Goal: Task Accomplishment & Management: Use online tool/utility

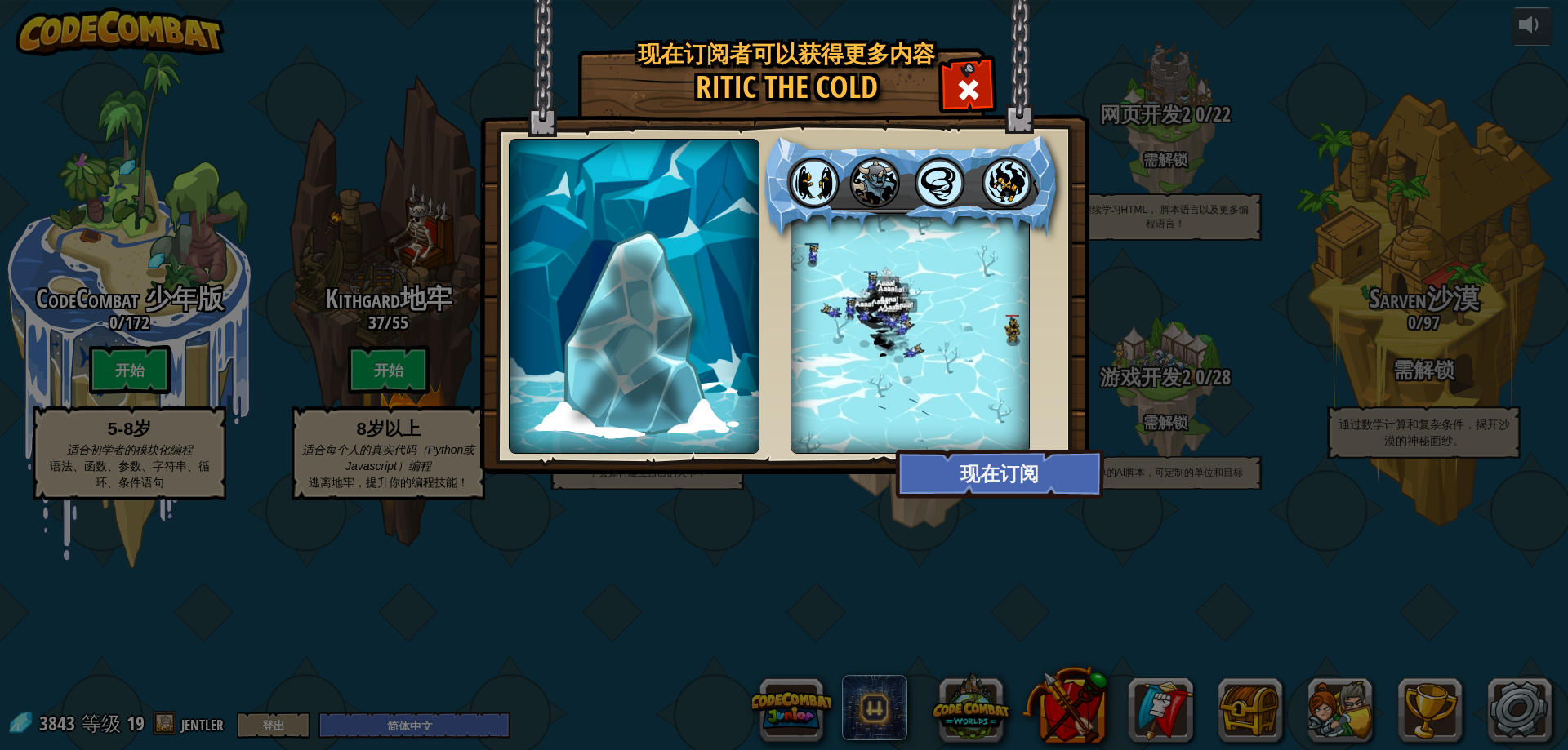
select select "zh-HANS"
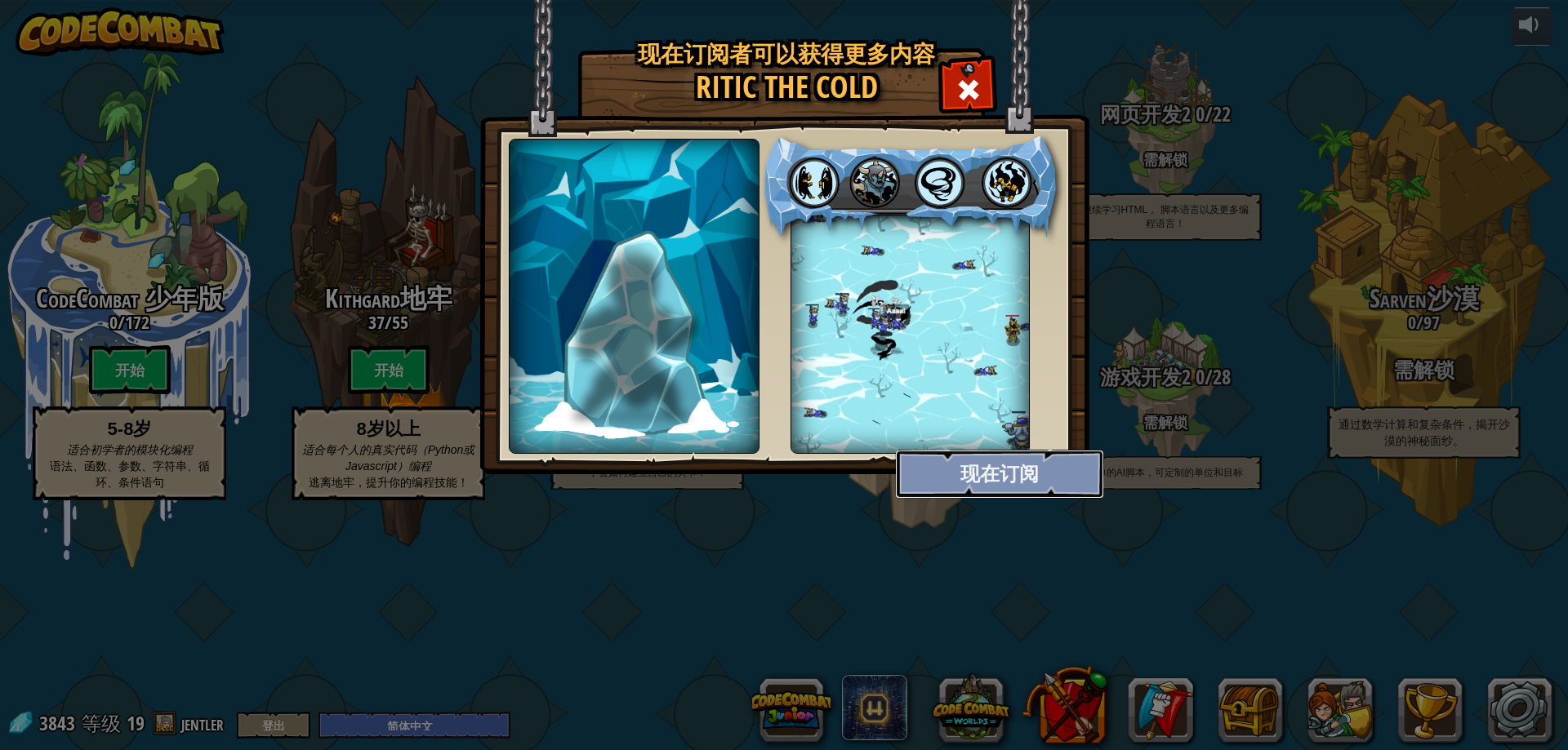
click at [995, 480] on button "现在订阅" at bounding box center [999, 474] width 209 height 49
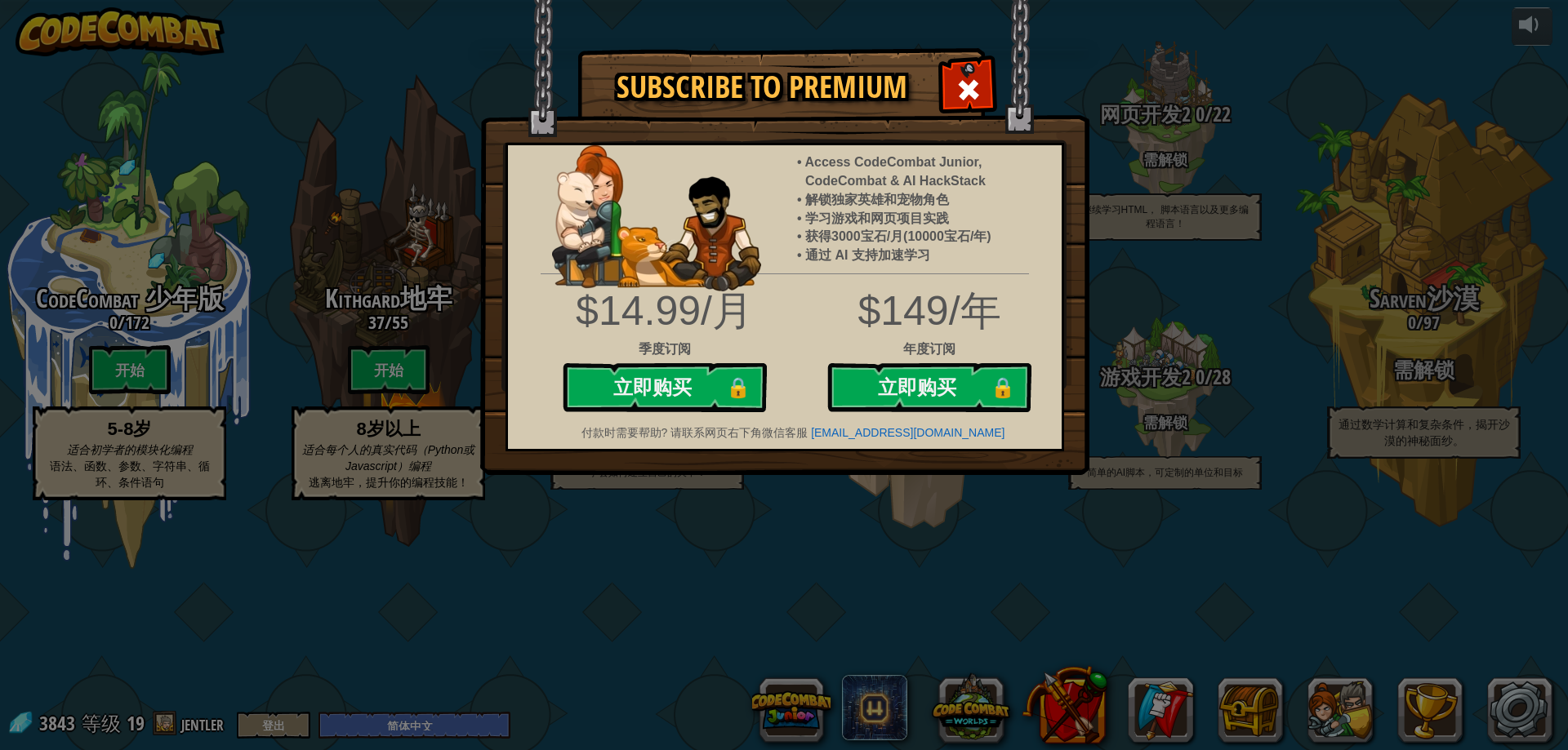
click at [981, 82] on div at bounding box center [969, 88] width 52 height 52
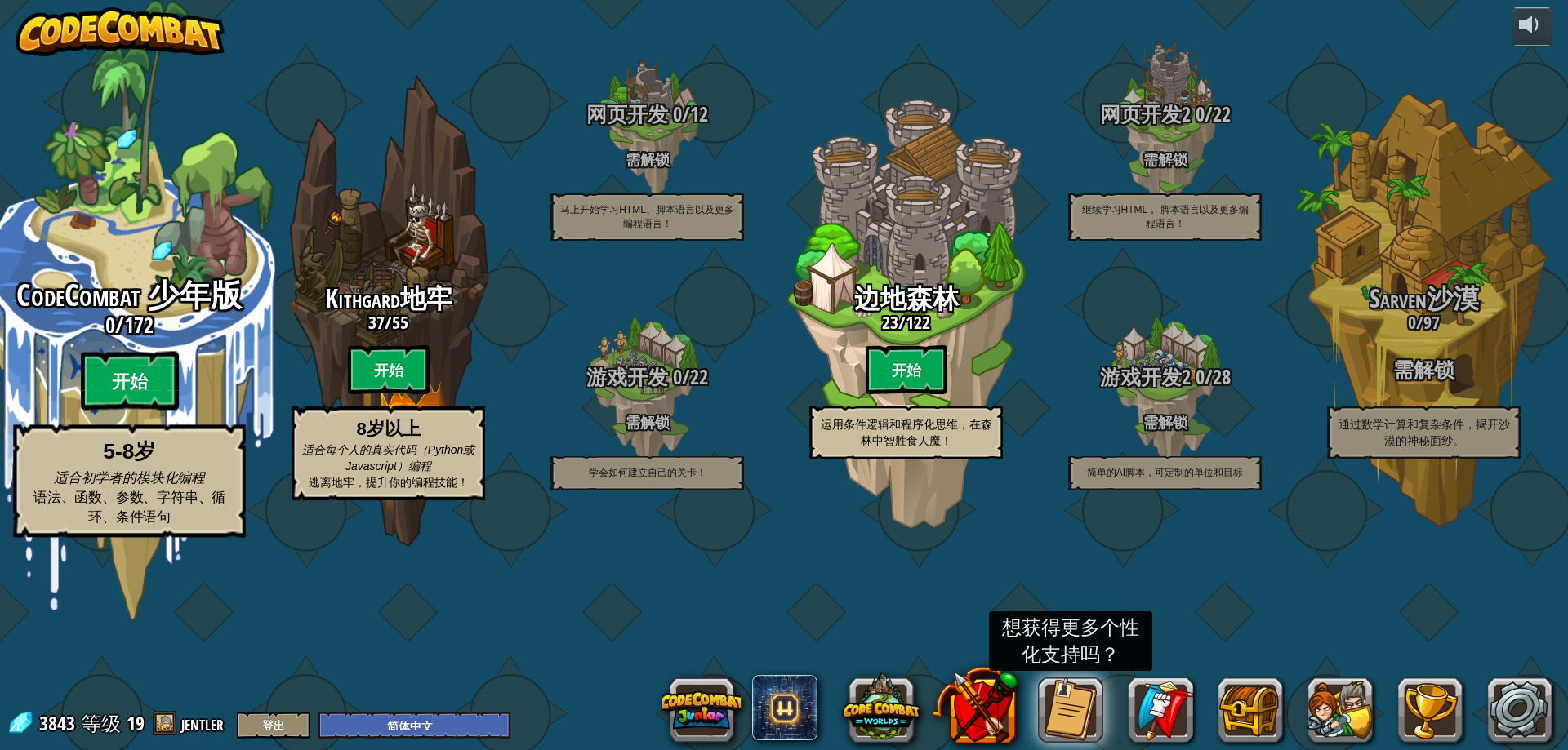
click at [115, 411] on btn "开始" at bounding box center [130, 381] width 98 height 59
select select "zh-HANS"
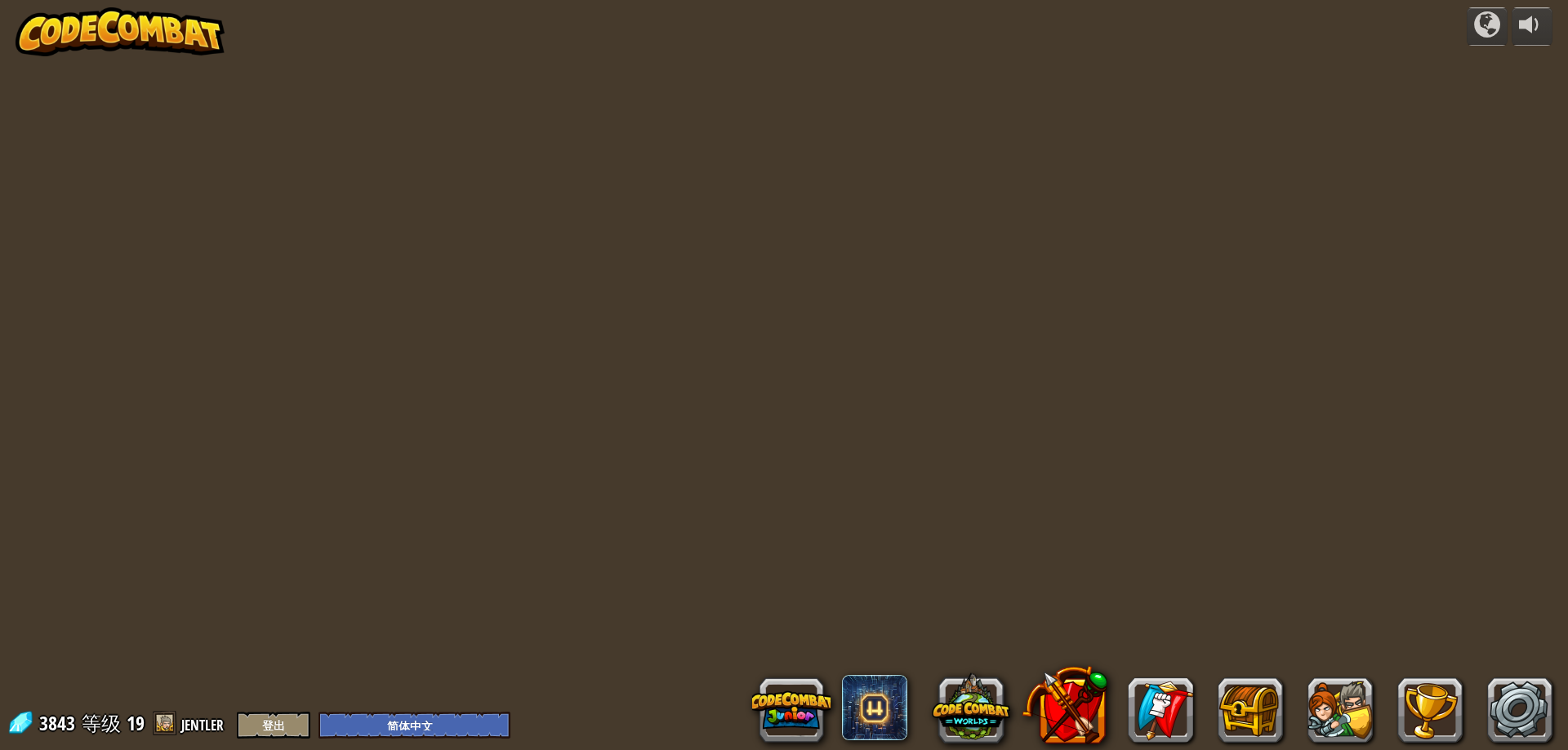
select select "zh-HANS"
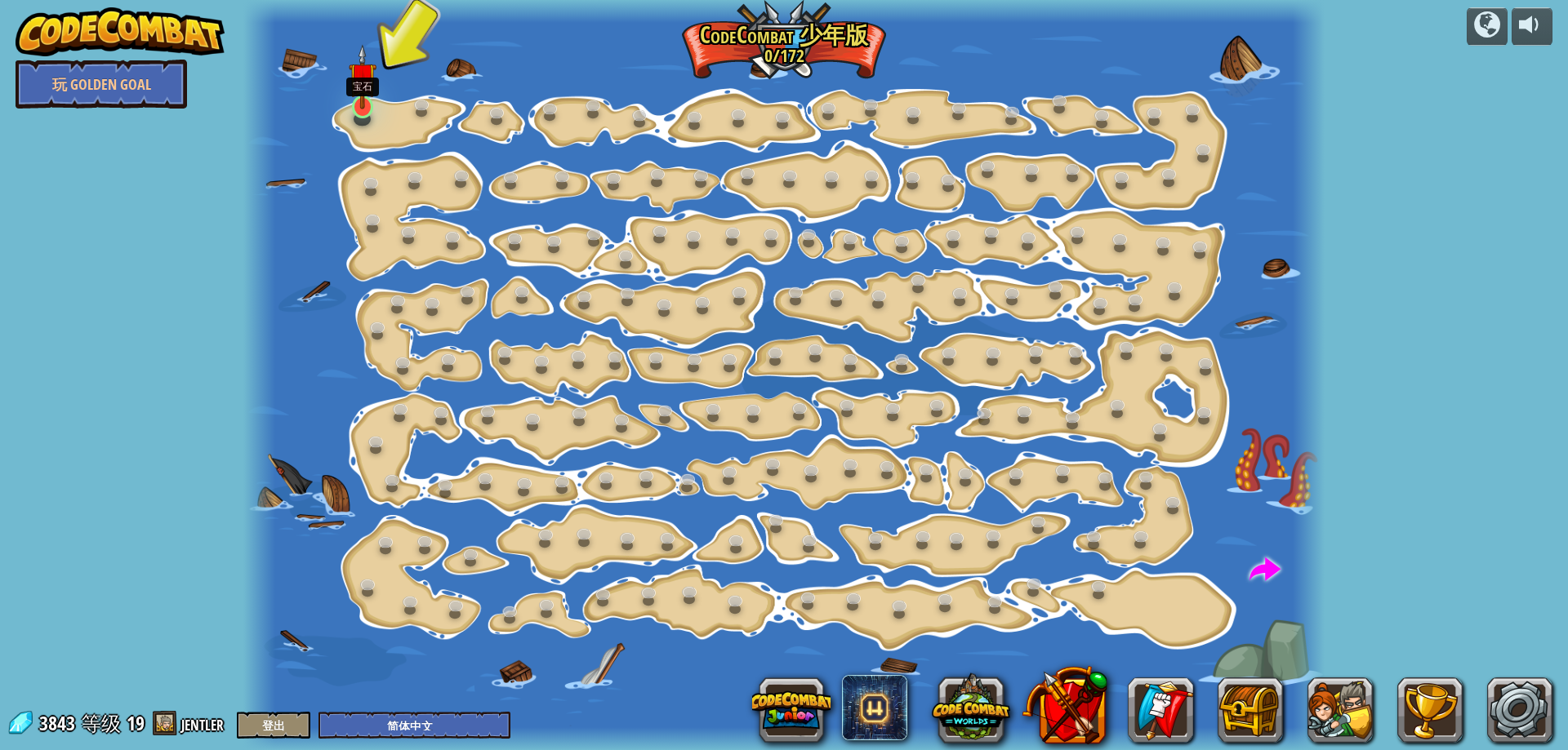
click at [366, 109] on img at bounding box center [362, 76] width 29 height 65
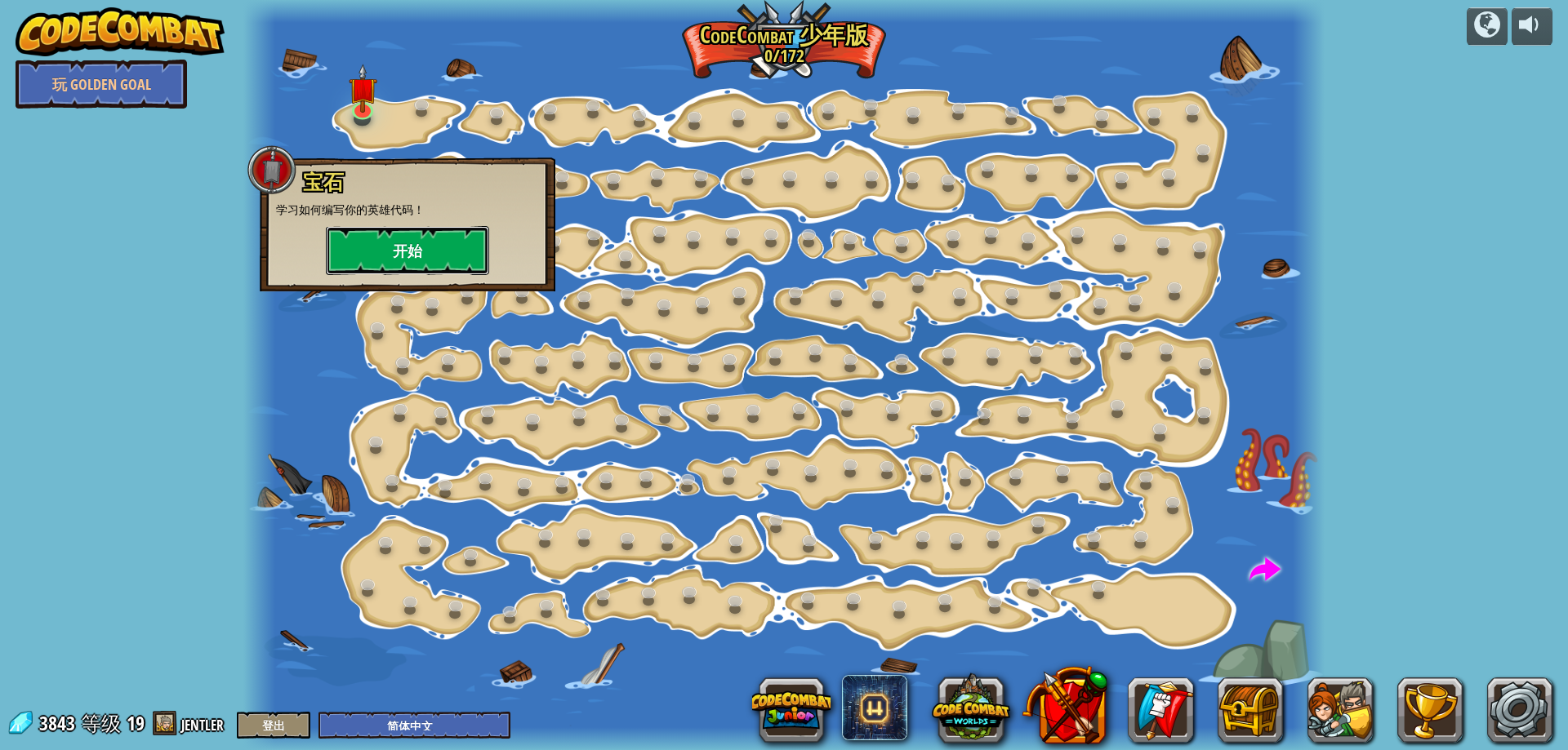
click at [369, 244] on button "开始" at bounding box center [407, 250] width 163 height 49
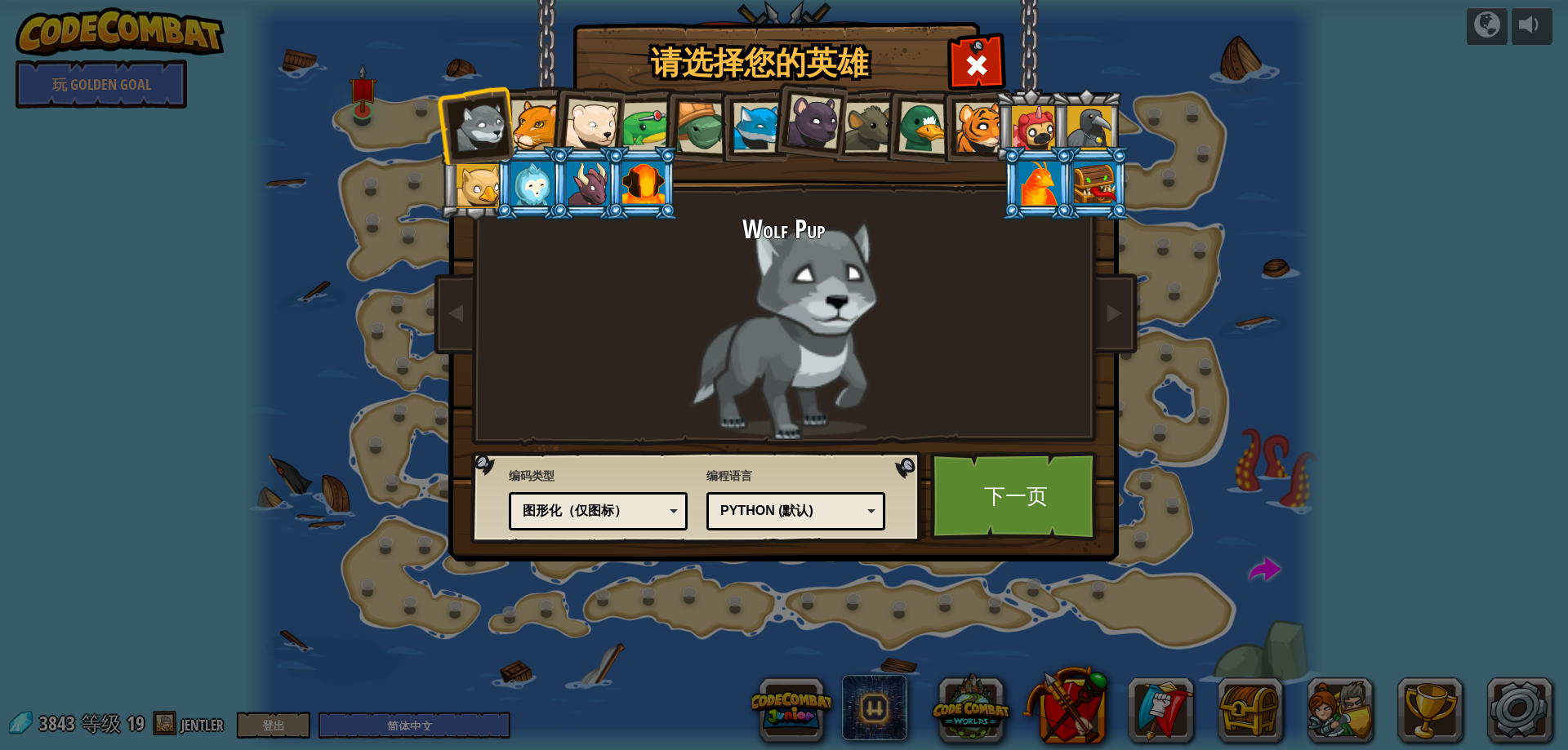
click at [819, 519] on div "Python (默认)" at bounding box center [791, 511] width 141 height 18
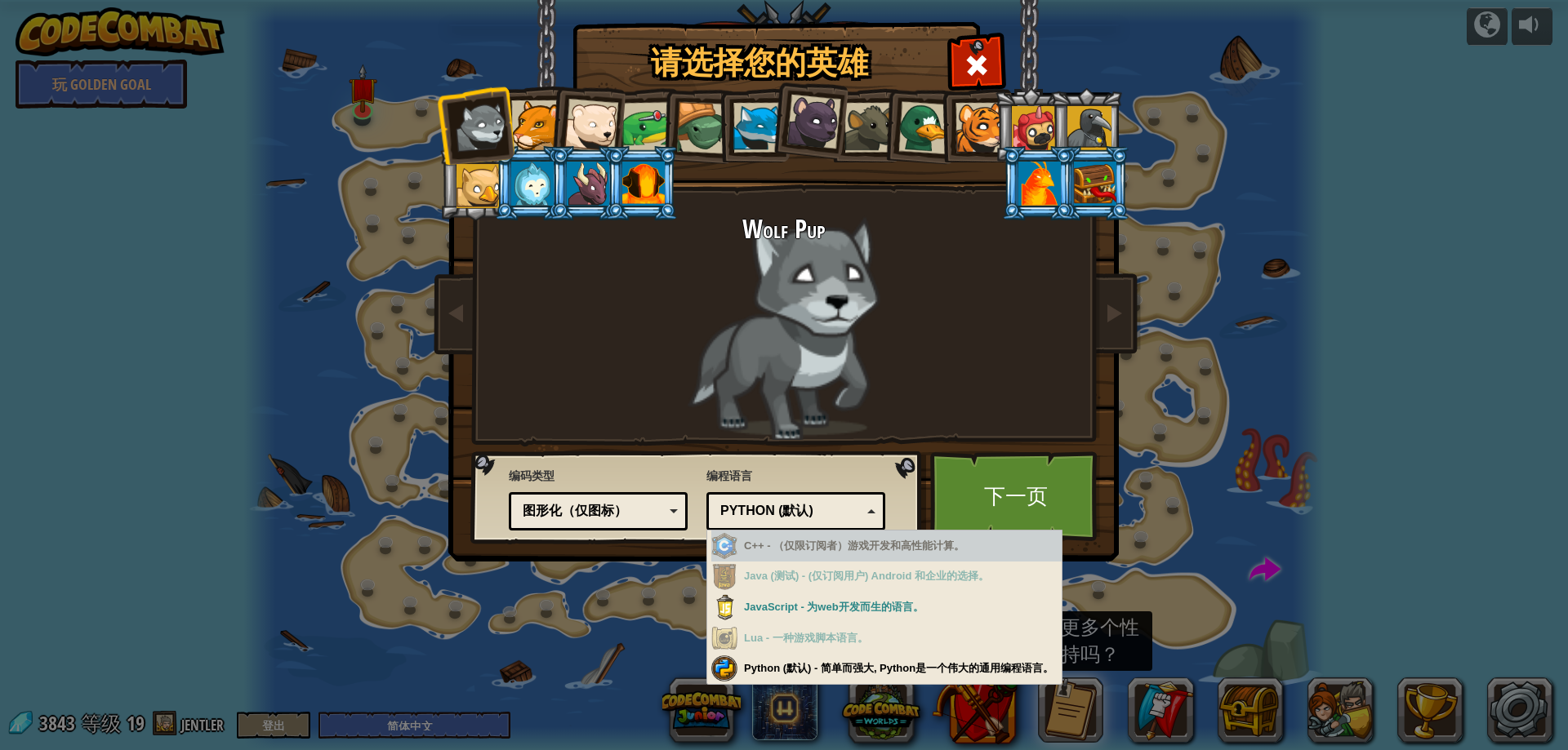
click at [540, 521] on div "图形化（仅图标）" at bounding box center [598, 510] width 158 height 25
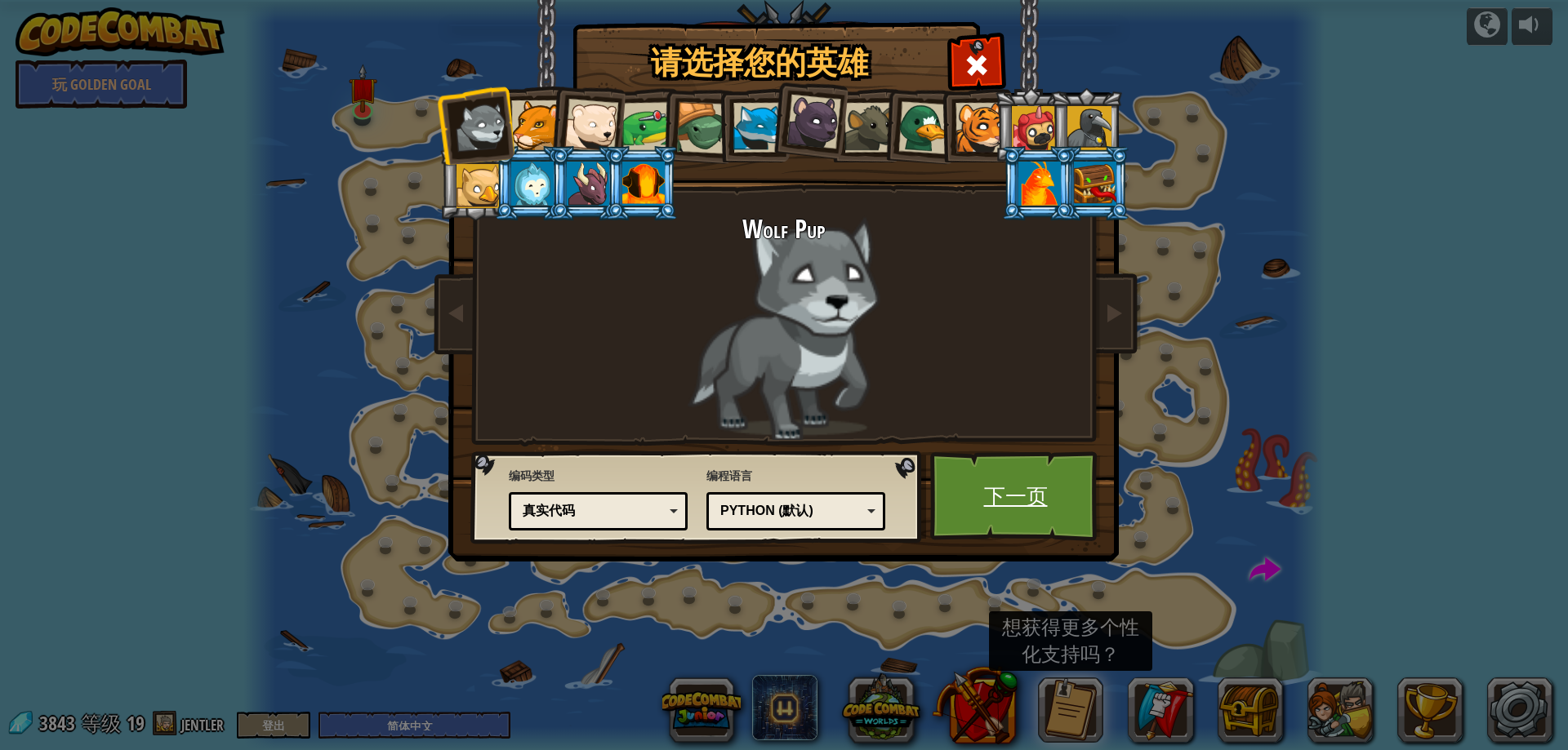
click at [1059, 505] on link "下一页" at bounding box center [1015, 496] width 171 height 89
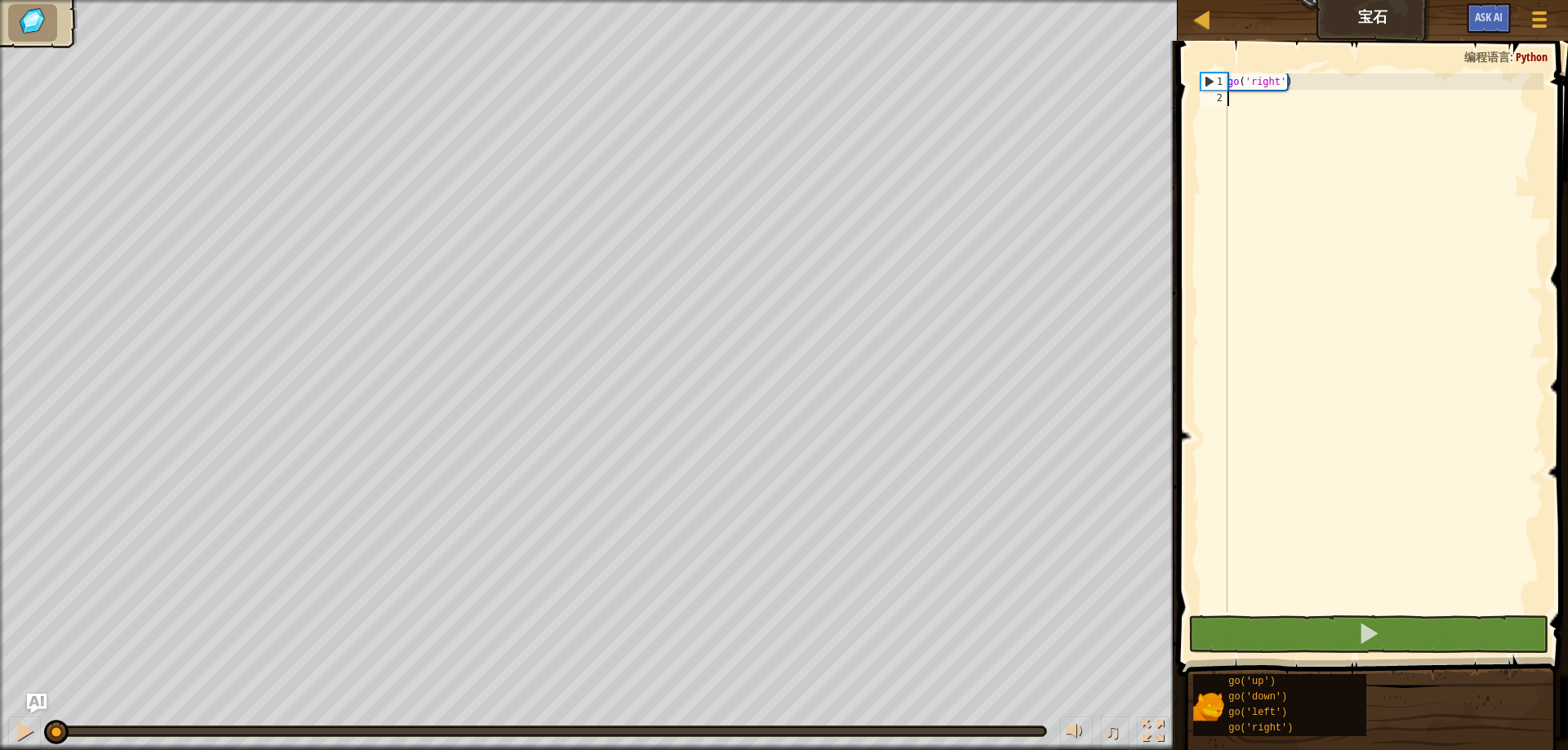
click at [1353, 112] on div "go ( 'right' )" at bounding box center [1384, 359] width 319 height 571
click at [1206, 78] on div "1" at bounding box center [1214, 82] width 26 height 17
type textarea "go('right')"
click at [1259, 100] on div "go ( 'right' )" at bounding box center [1384, 359] width 319 height 571
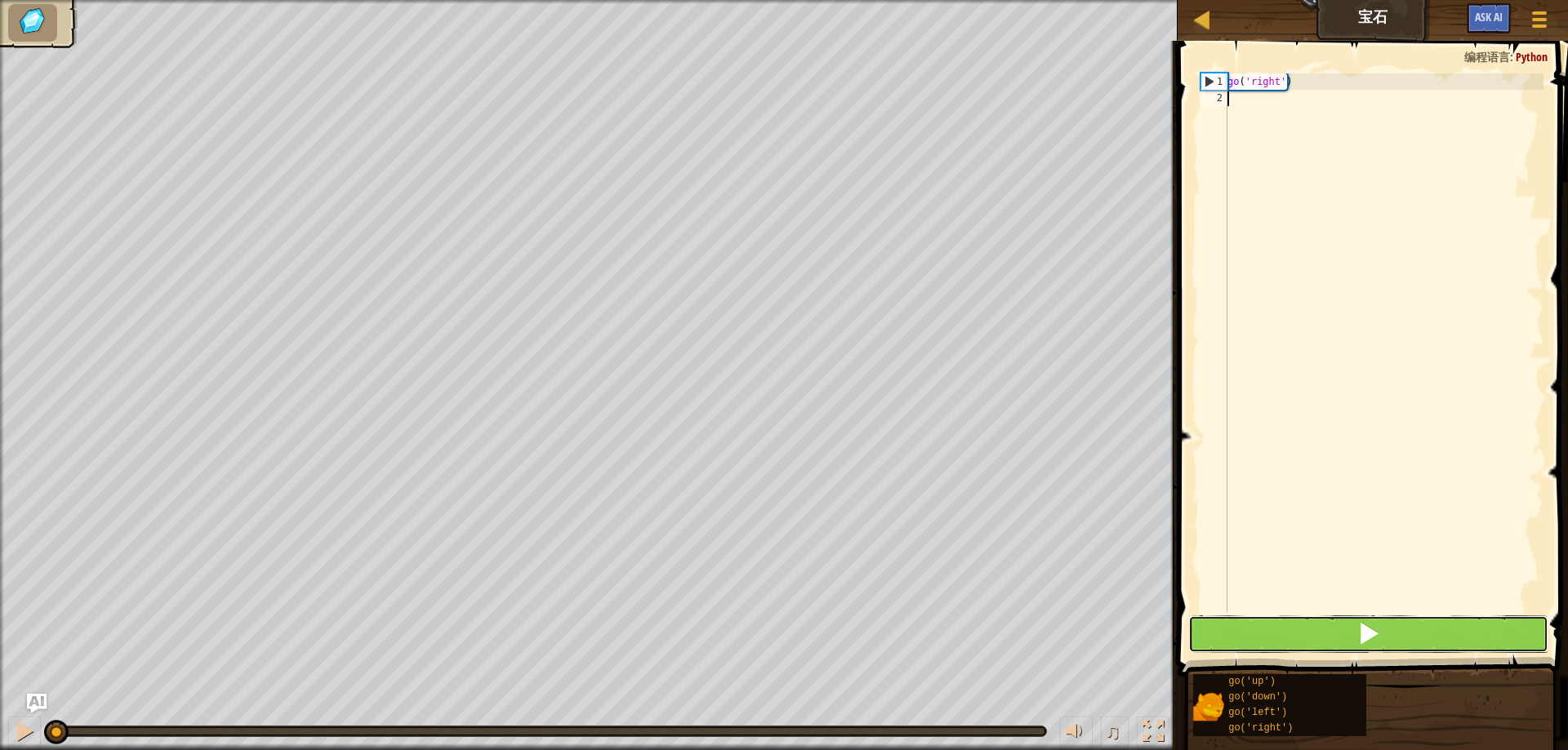
click at [1354, 636] on button at bounding box center [1368, 634] width 360 height 38
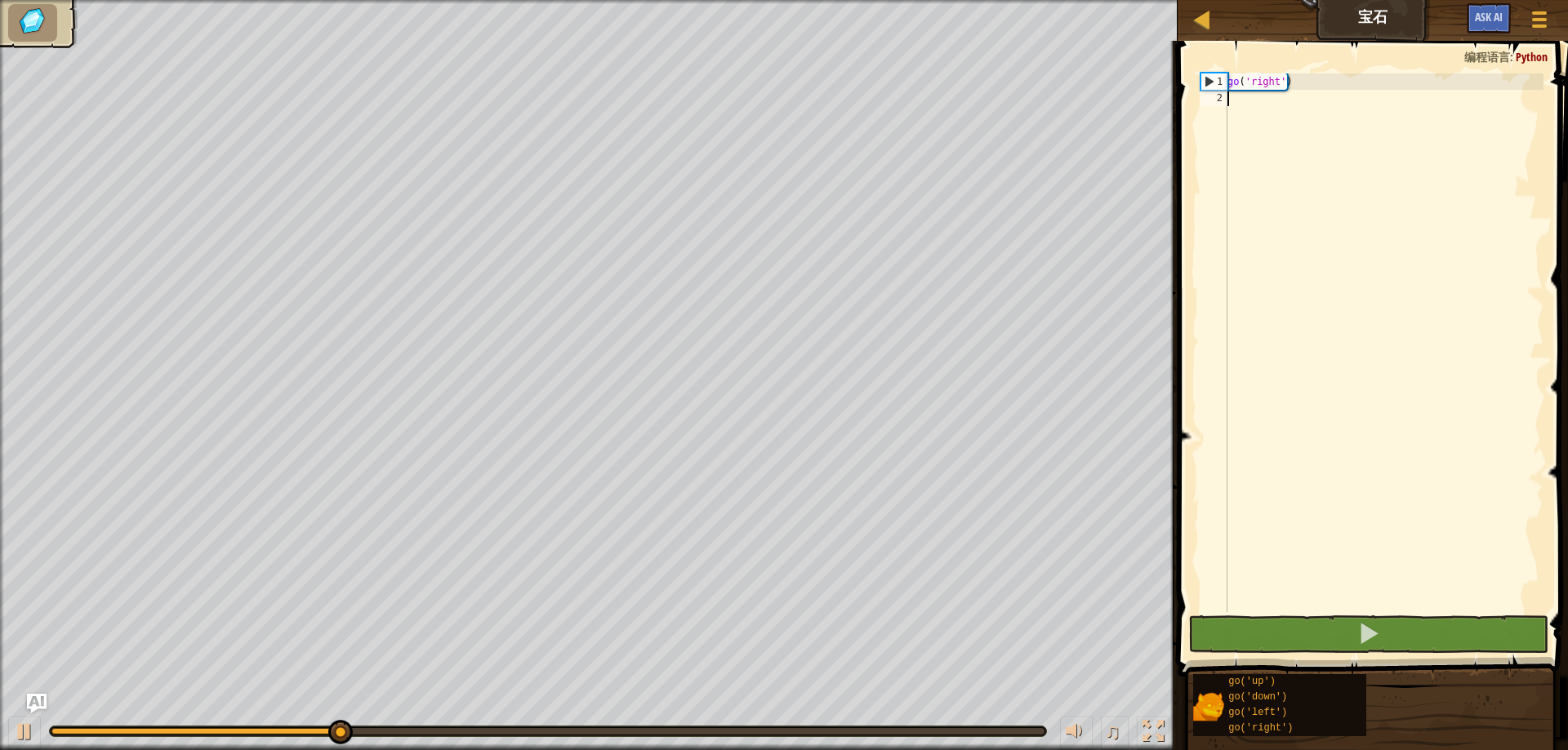
scroll to position [7, 0]
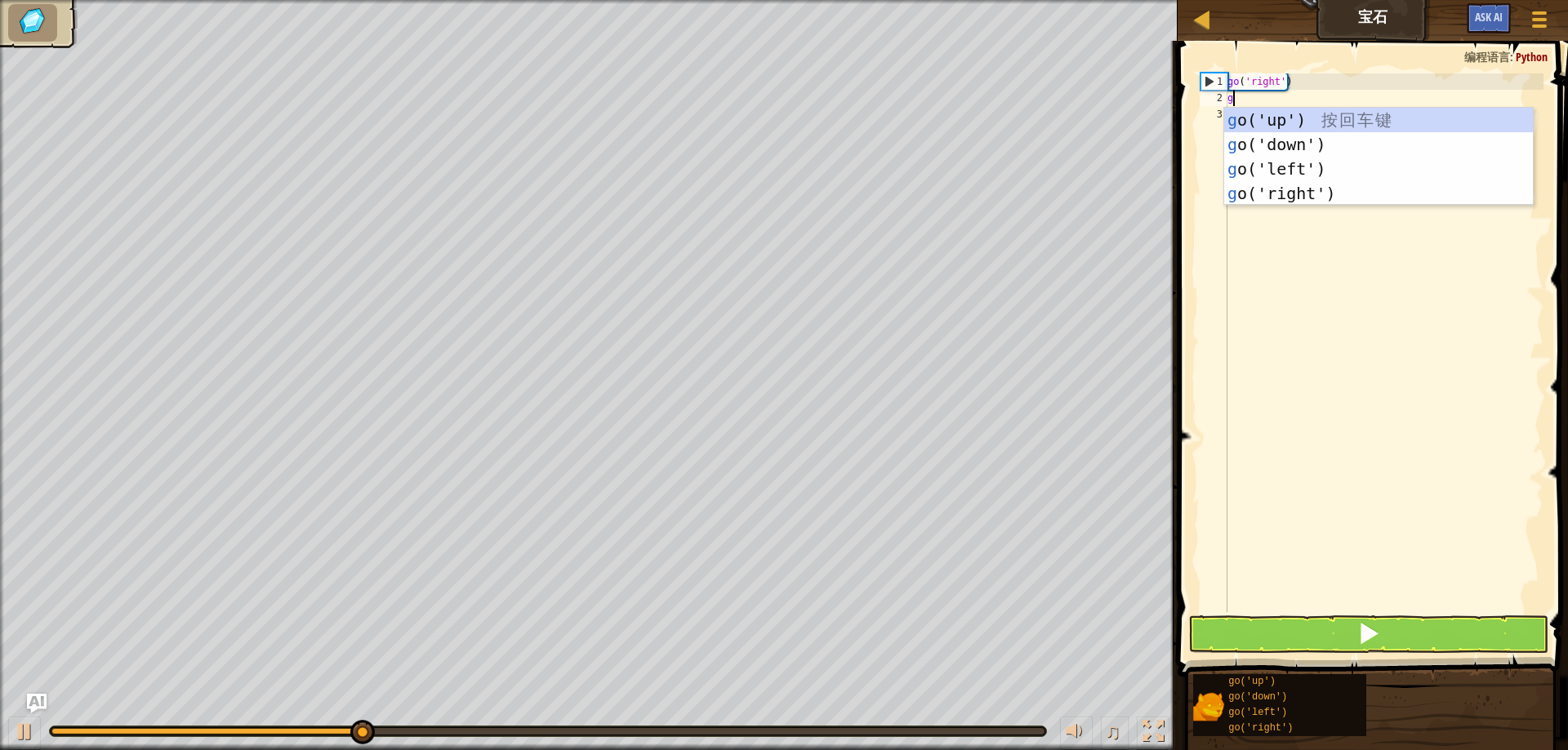
type textarea "go"
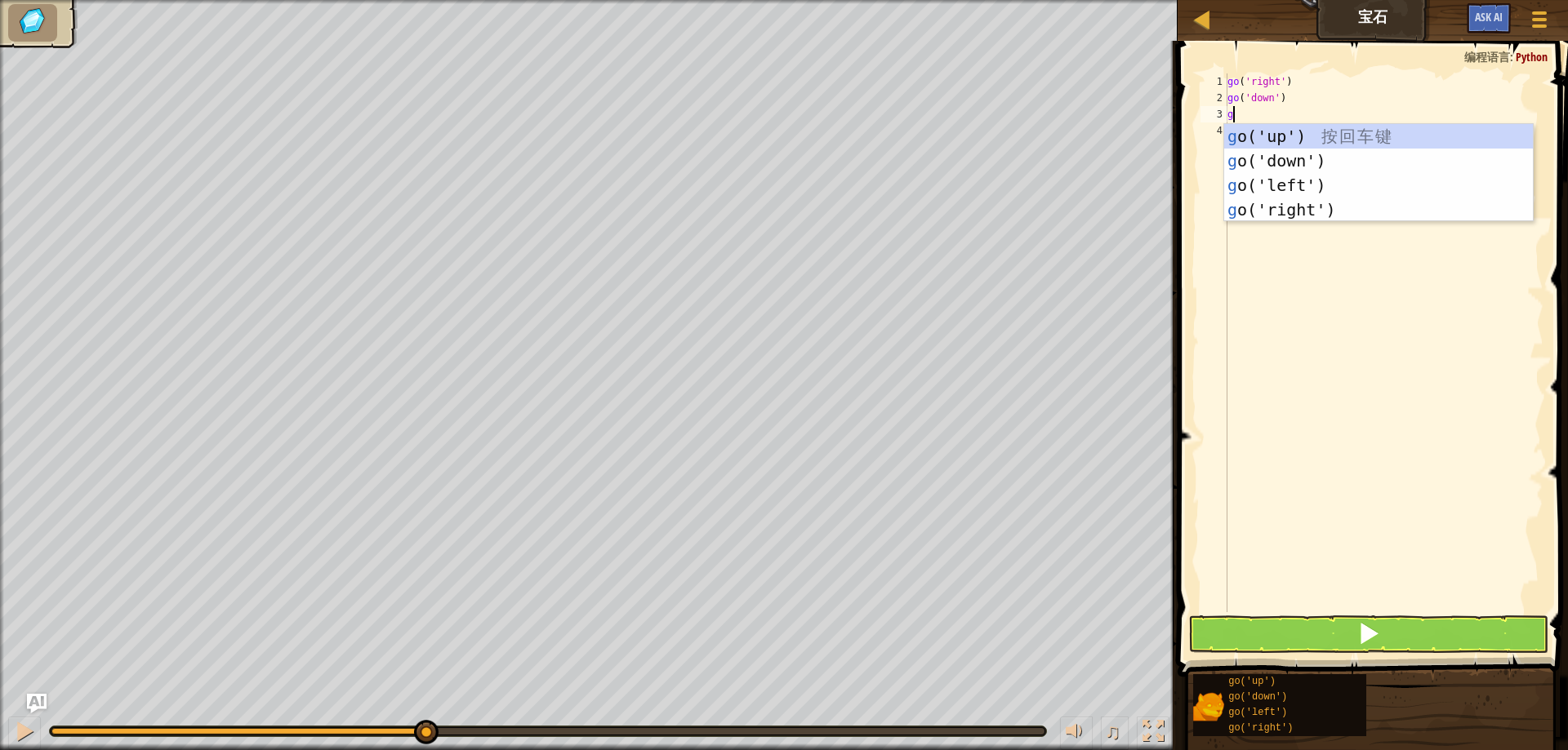
type textarea "go"
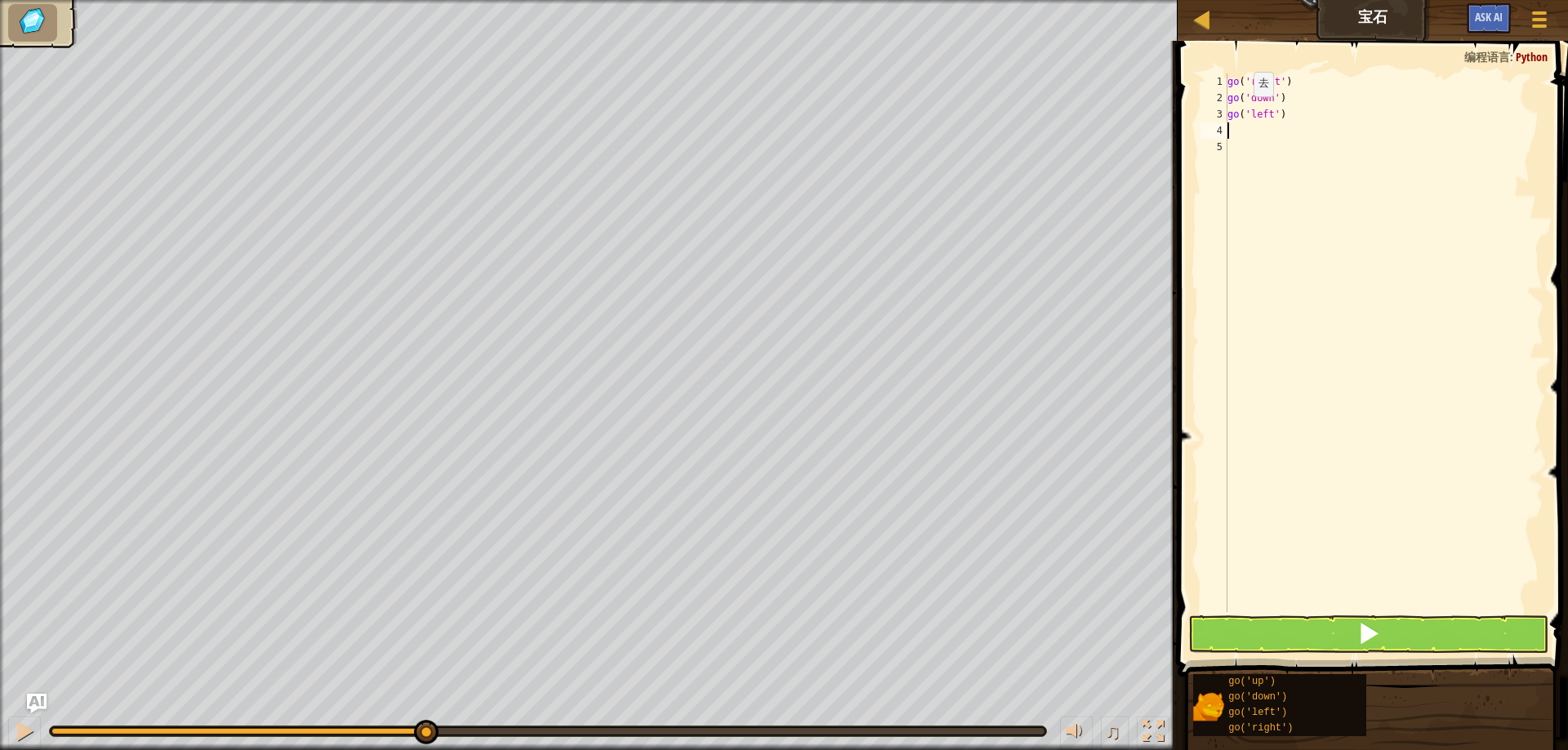
click at [1301, 614] on span at bounding box center [1374, 335] width 404 height 685
click at [1296, 616] on button at bounding box center [1368, 634] width 360 height 38
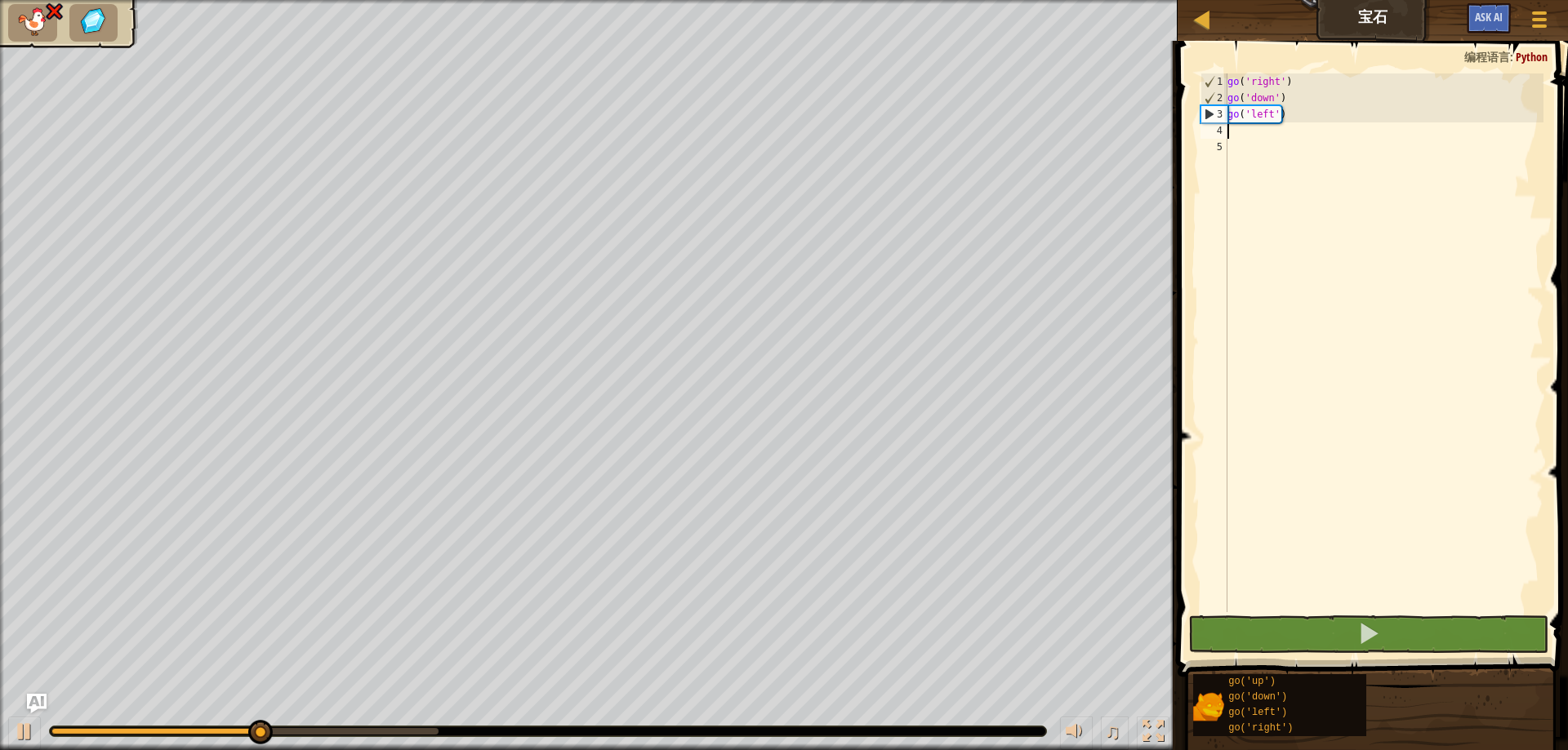
click at [1287, 111] on div "go ( 'right' ) go ( 'down' ) go ( 'left' )" at bounding box center [1384, 359] width 319 height 571
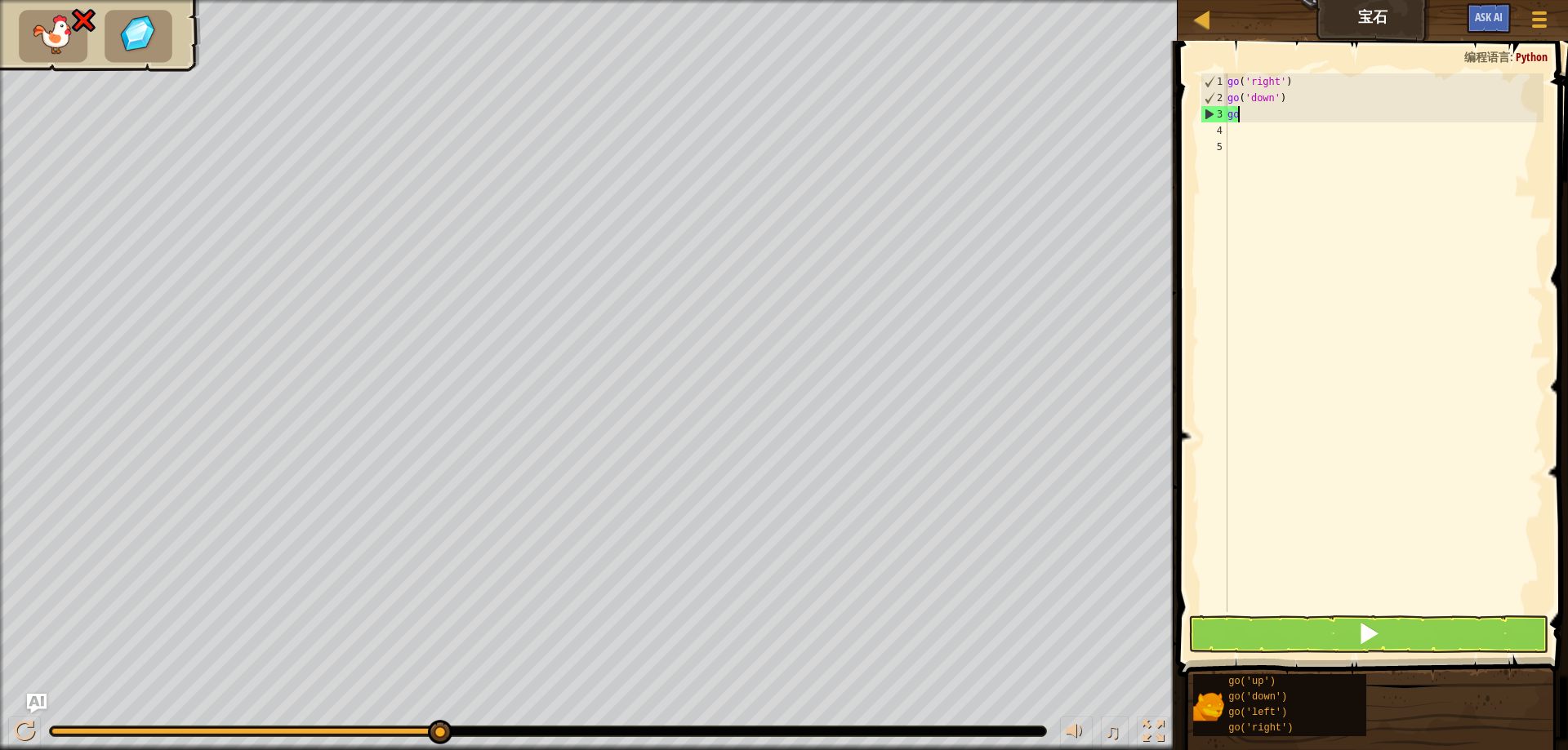
type textarea "g"
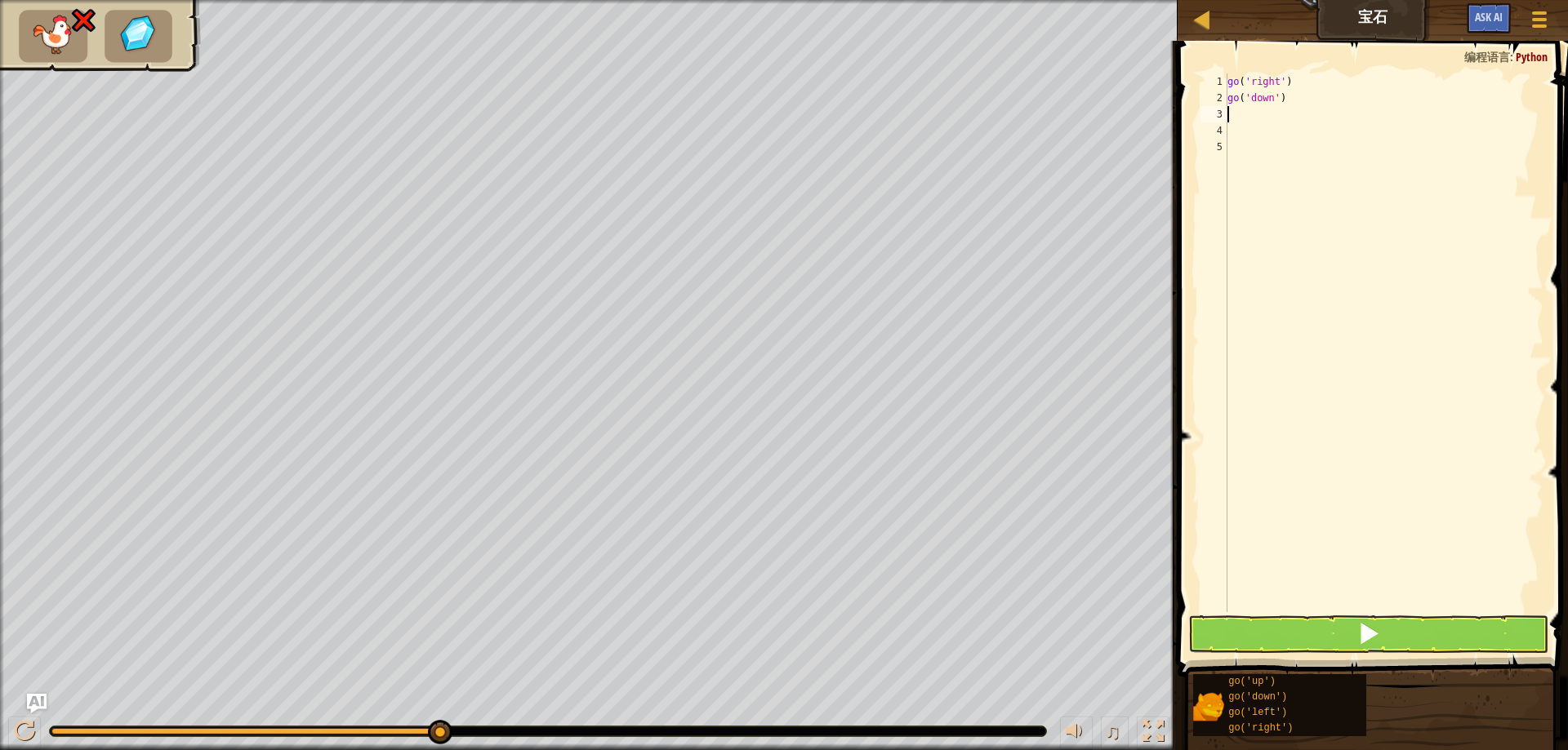
type textarea "go"
click at [1409, 613] on span at bounding box center [1374, 335] width 404 height 685
drag, startPoint x: 1417, startPoint y: 637, endPoint x: 1417, endPoint y: 664, distance: 27.0
click at [1417, 636] on button at bounding box center [1368, 634] width 360 height 38
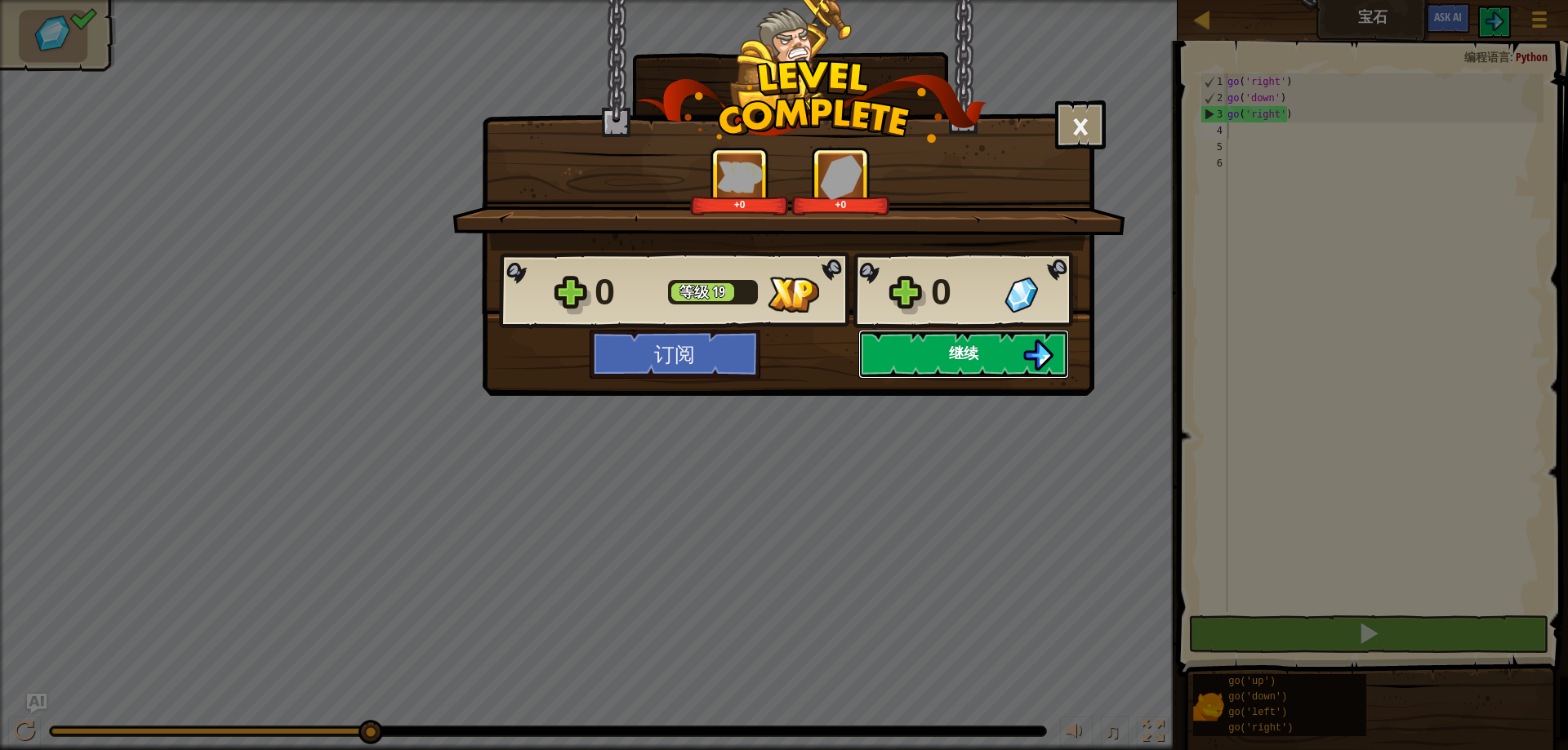
click at [946, 355] on button "继续" at bounding box center [963, 354] width 211 height 49
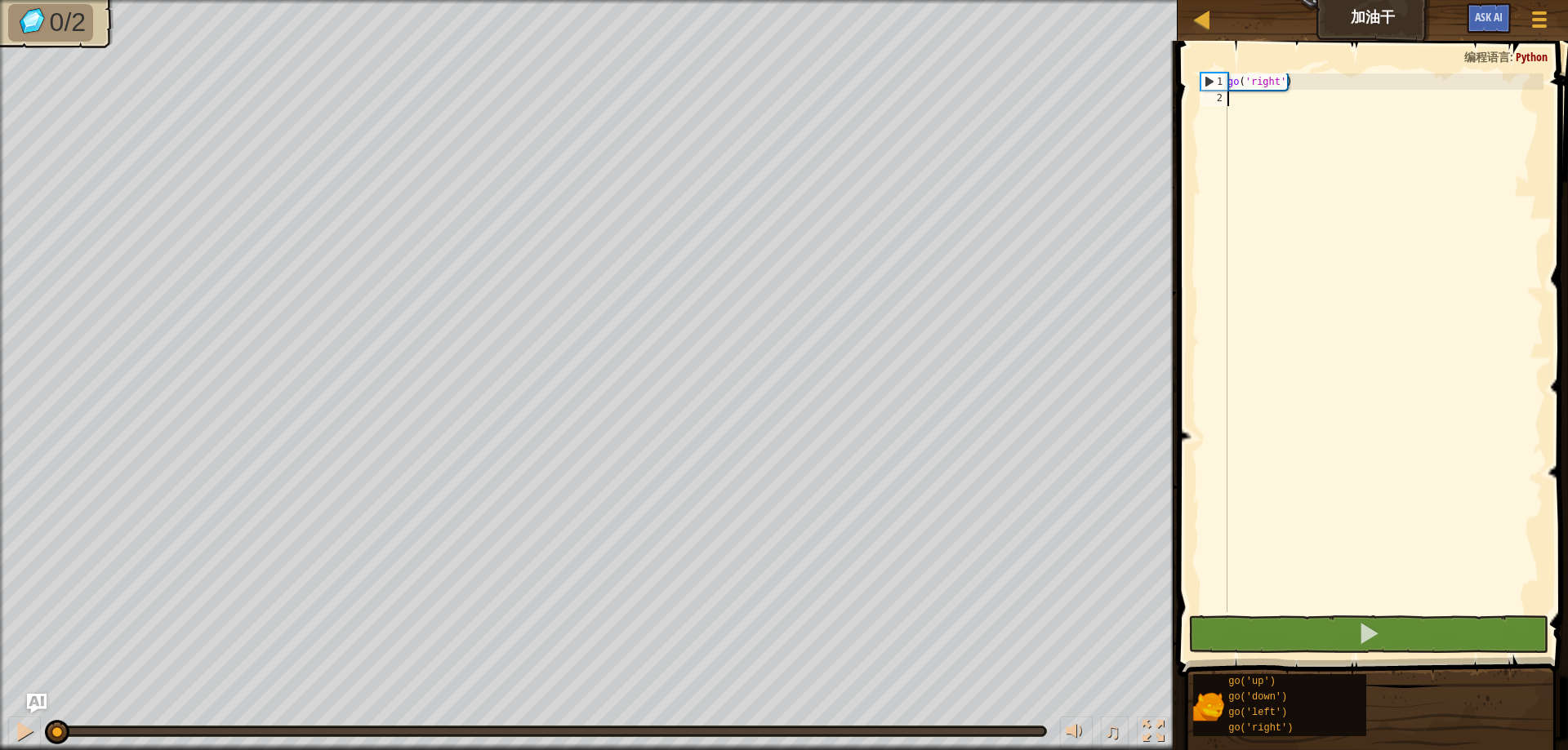
scroll to position [7, 0]
type textarea "go"
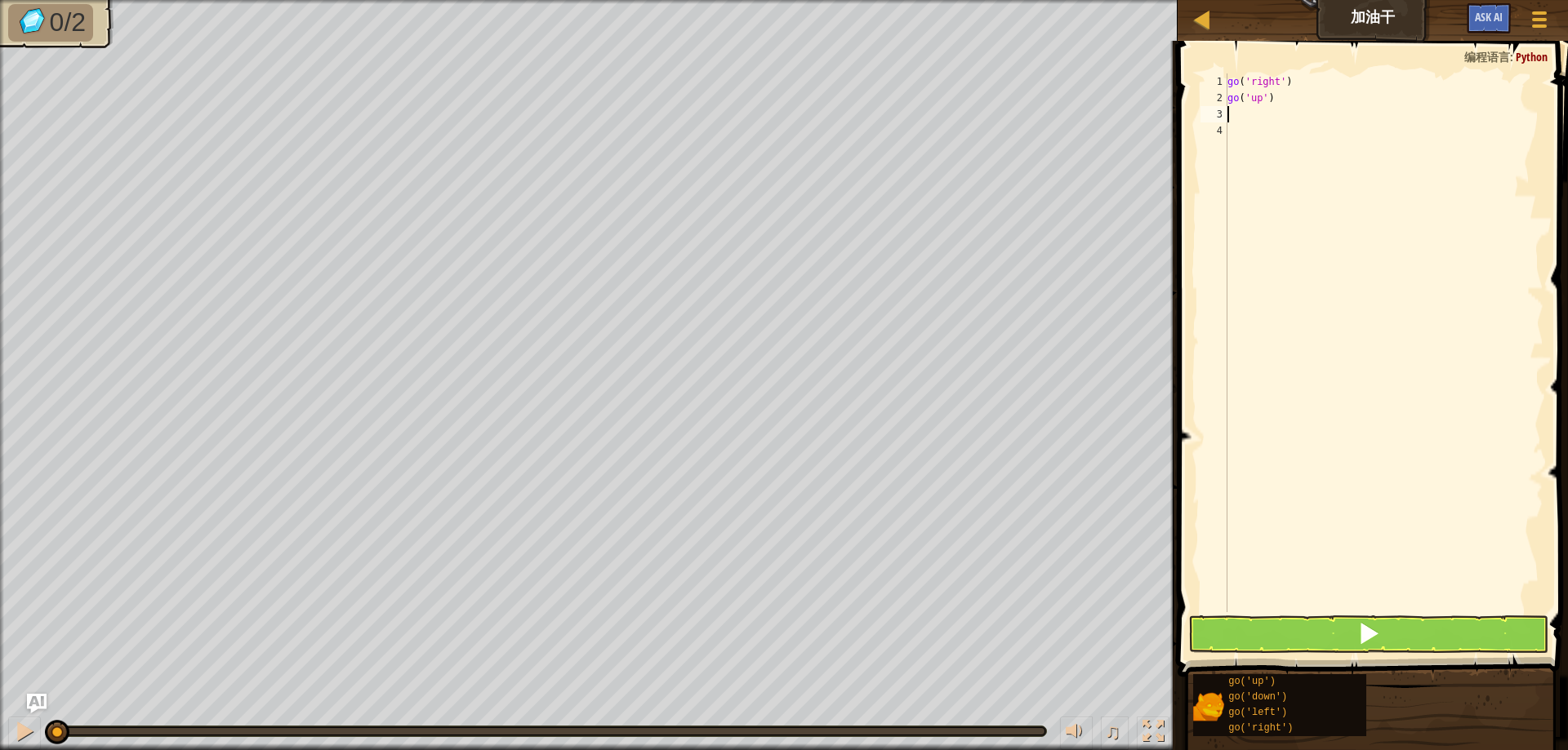
type textarea "go"
type textarea "f"
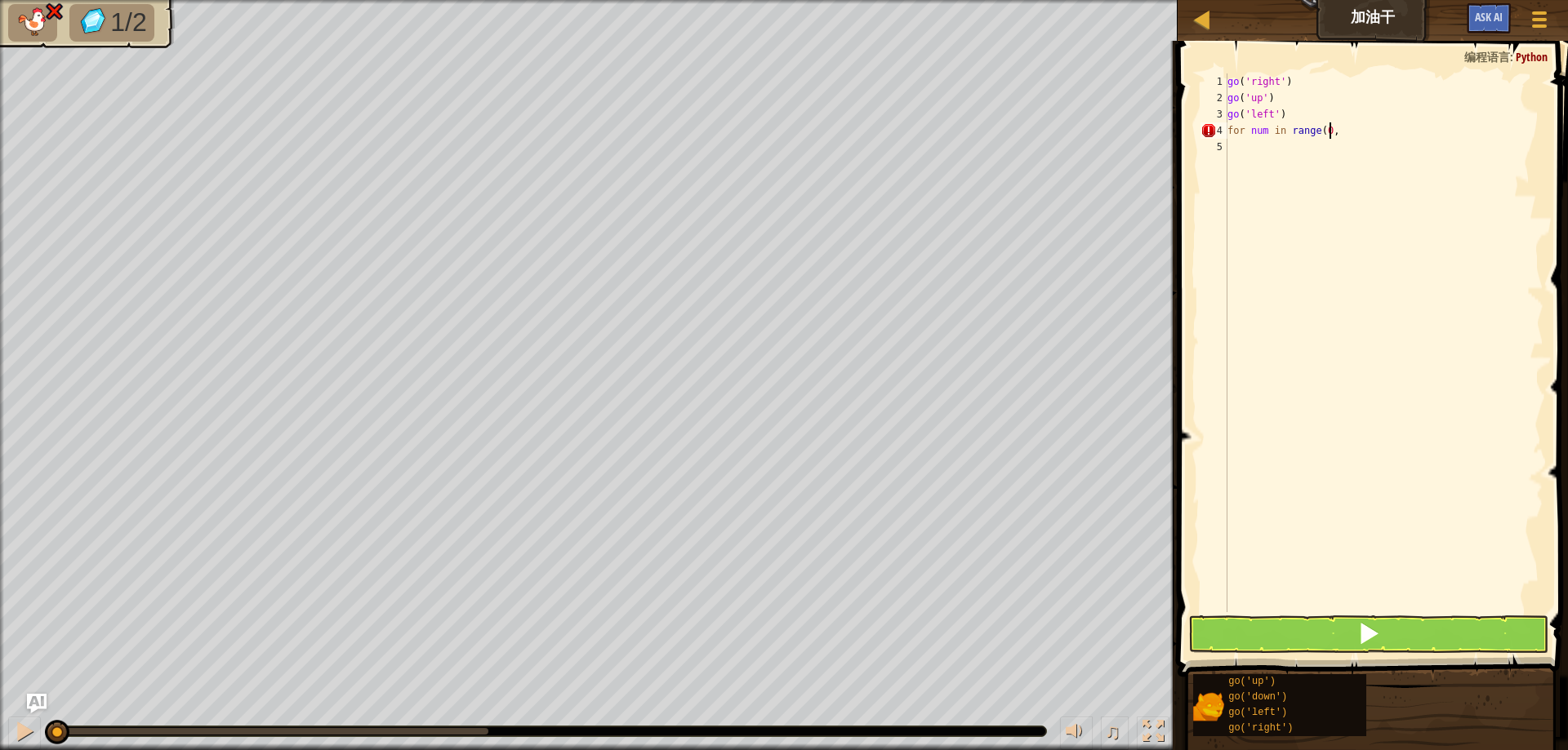
scroll to position [7, 8]
type textarea "for num in range(0,1)"
drag, startPoint x: 1249, startPoint y: 132, endPoint x: 1267, endPoint y: 134, distance: 18.1
click at [1267, 134] on div "go ( 'right' ) go ( 'up' ) go ( 'left' ) for num in range ( 0 , 1 )" at bounding box center [1384, 359] width 319 height 571
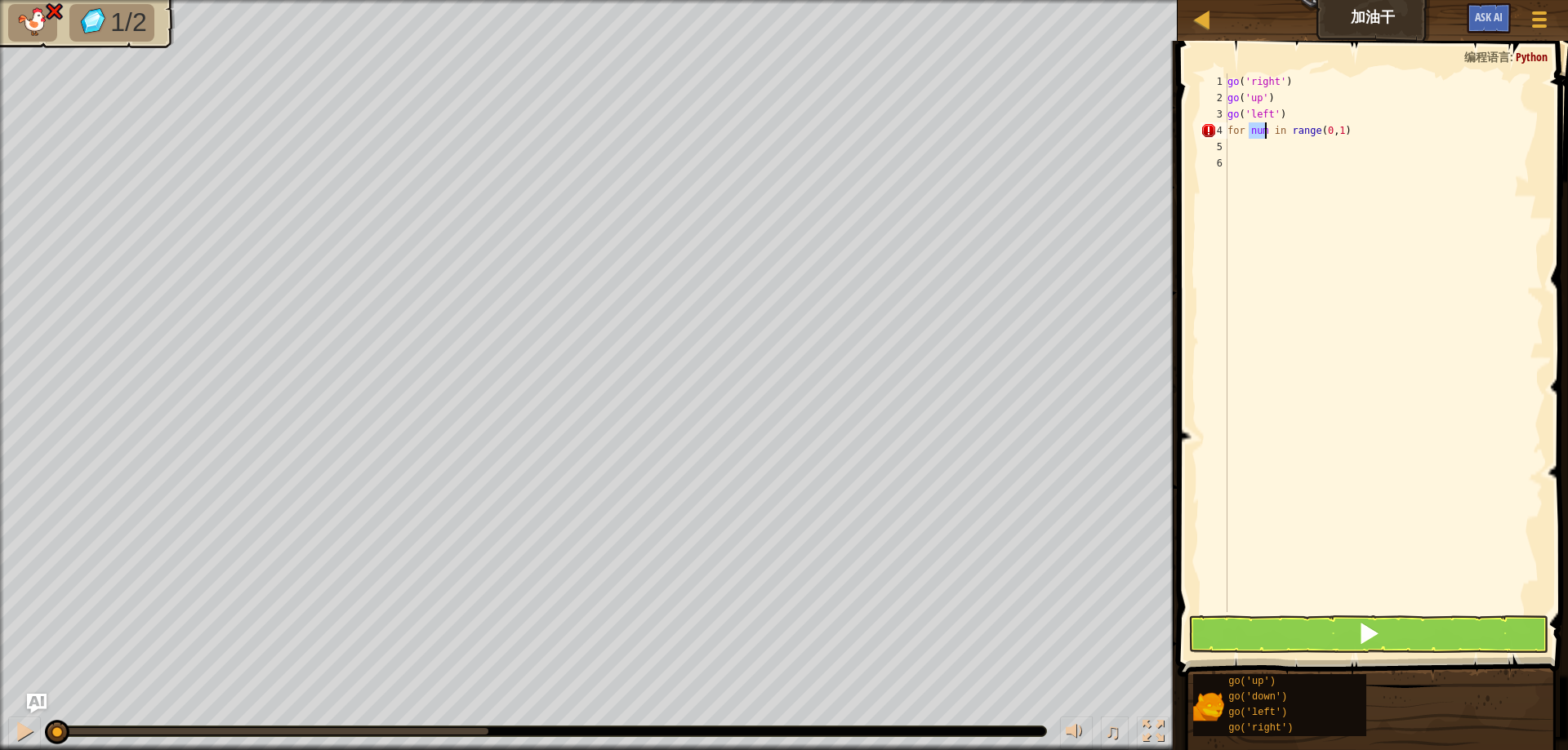
type textarea "for num in range(0,1)"
click at [1258, 148] on div "go ( 'right' ) go ( 'up' ) go ( 'left' ) for num in range ( 0 , 1 )" at bounding box center [1384, 359] width 319 height 571
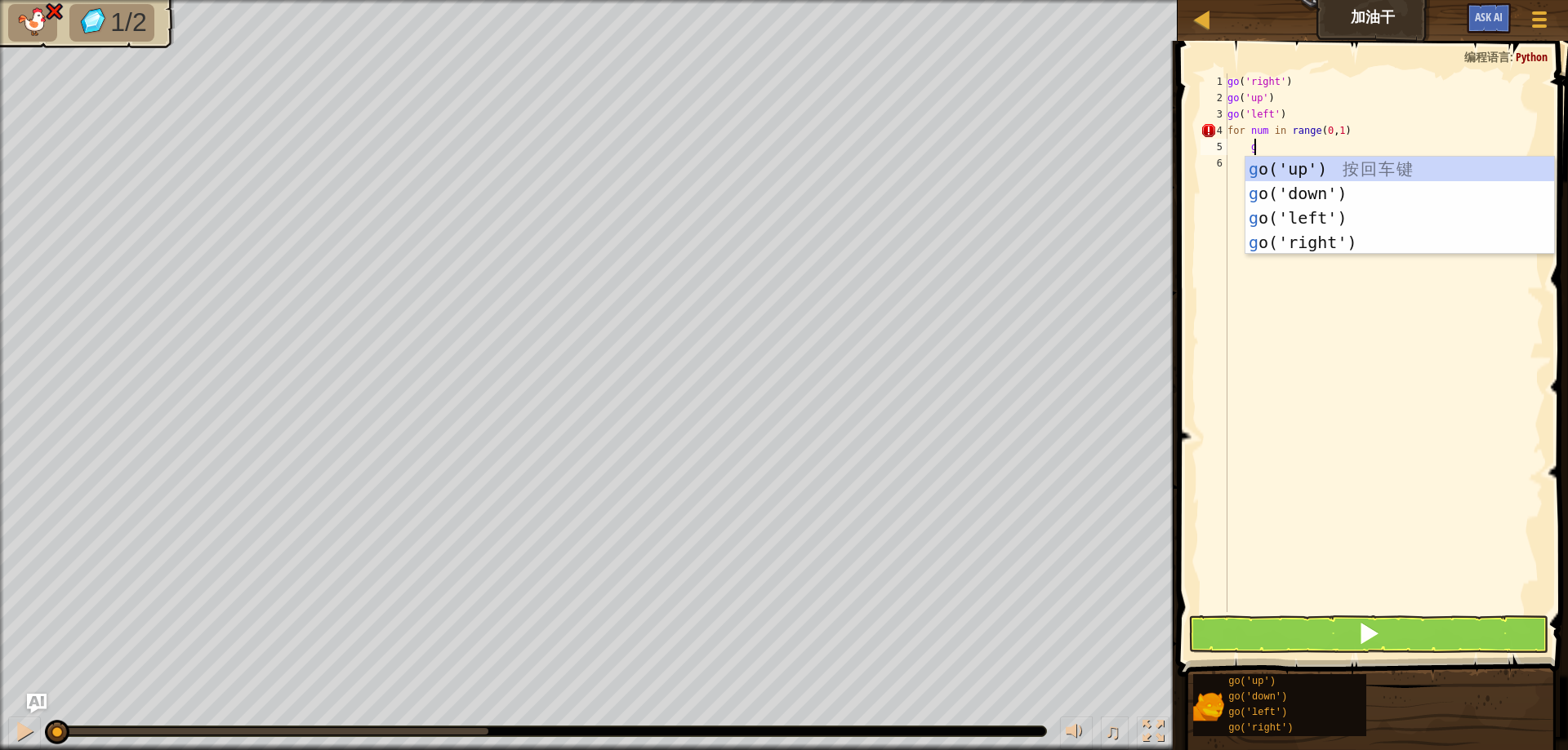
scroll to position [7, 2]
type textarea "go"
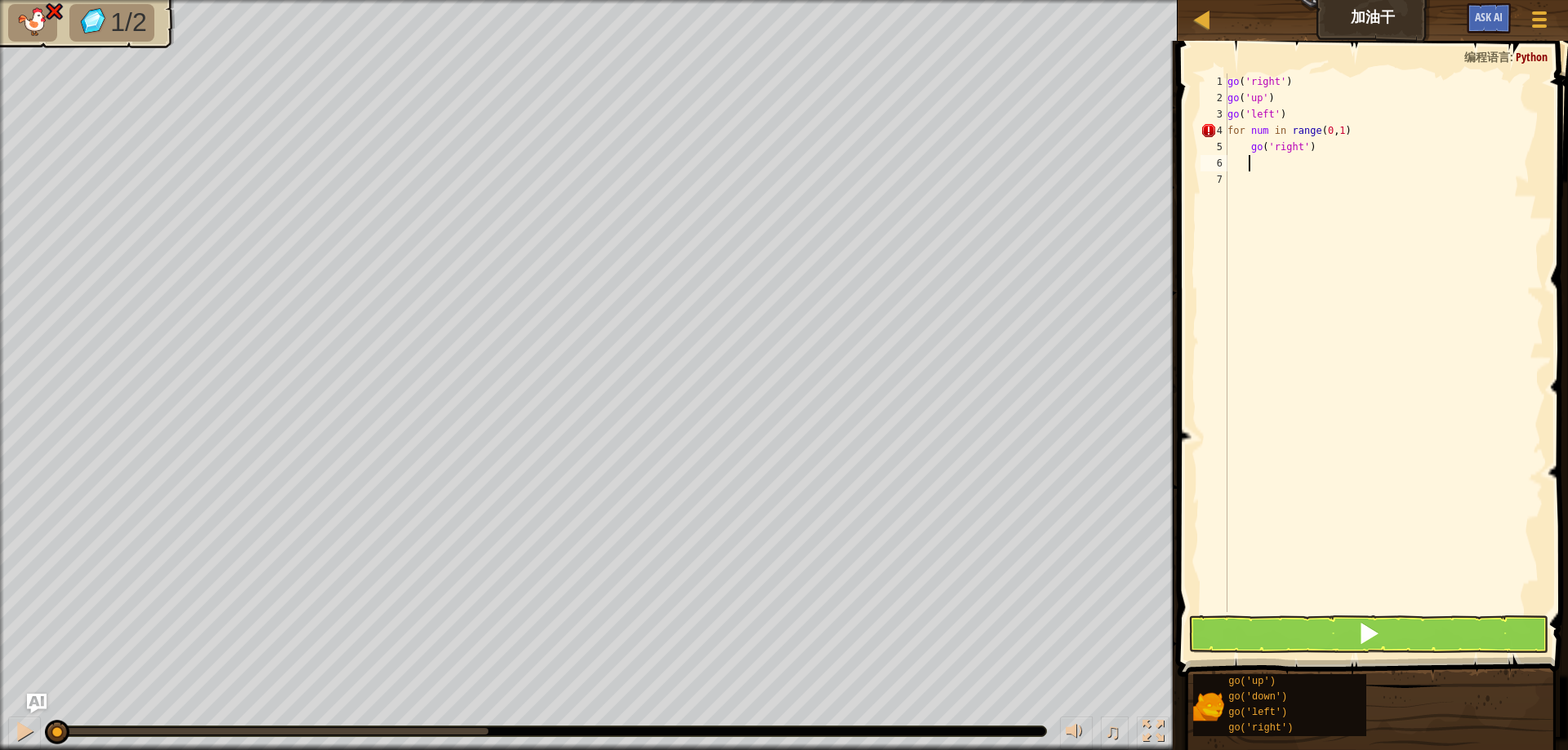
scroll to position [7, 1]
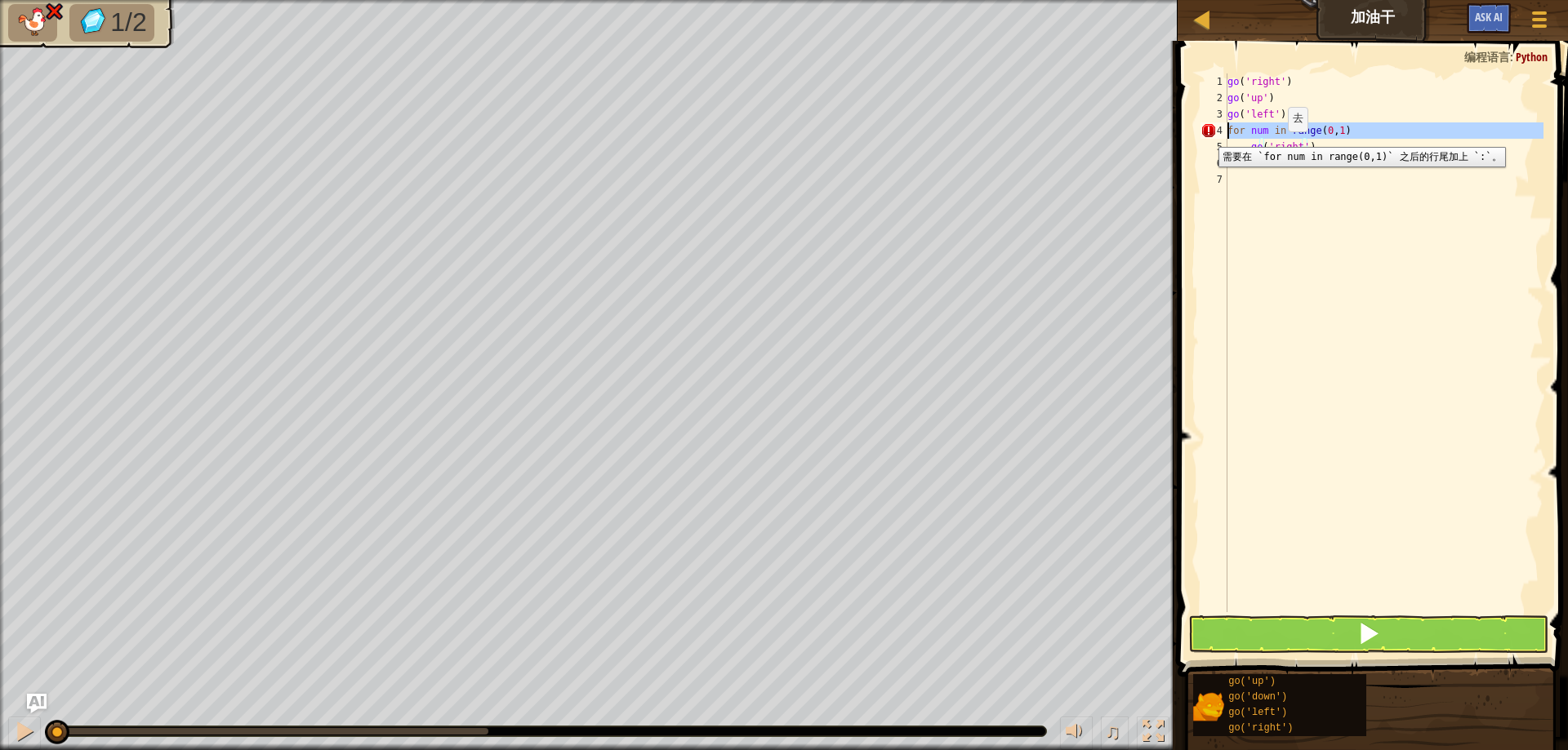
click at [1207, 135] on div "4" at bounding box center [1214, 131] width 27 height 17
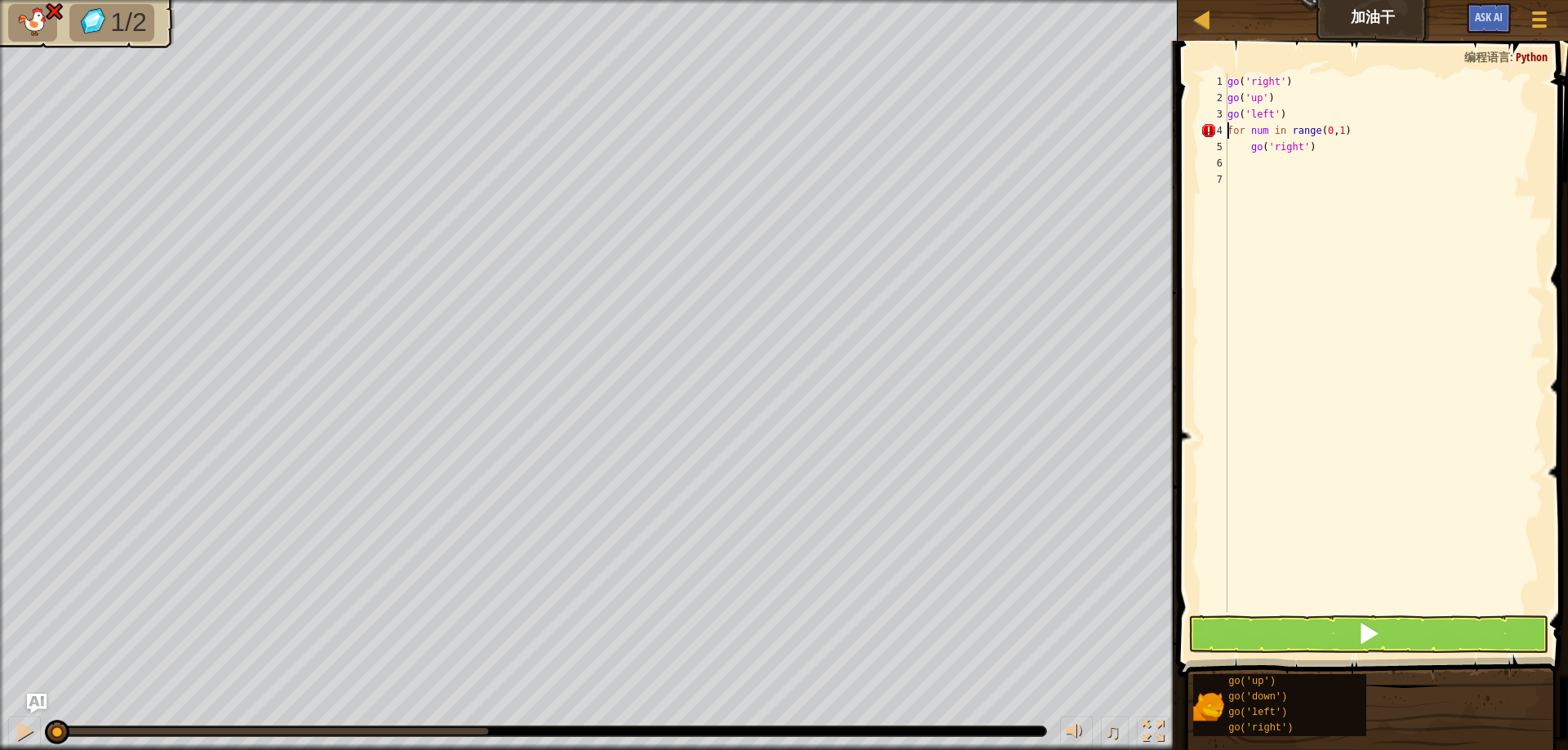
click at [1372, 127] on div "go ( 'right' ) go ( 'up' ) go ( 'left' ) for num in range ( 0 , 1 ) go ( 'right…" at bounding box center [1384, 359] width 319 height 571
type textarea "for num in range(0,1):"
click at [1316, 293] on div "go ( 'right' ) go ( 'up' ) go ( 'left' ) for num in range ( 0 , 1 ) : go ( 'rig…" at bounding box center [1384, 359] width 319 height 571
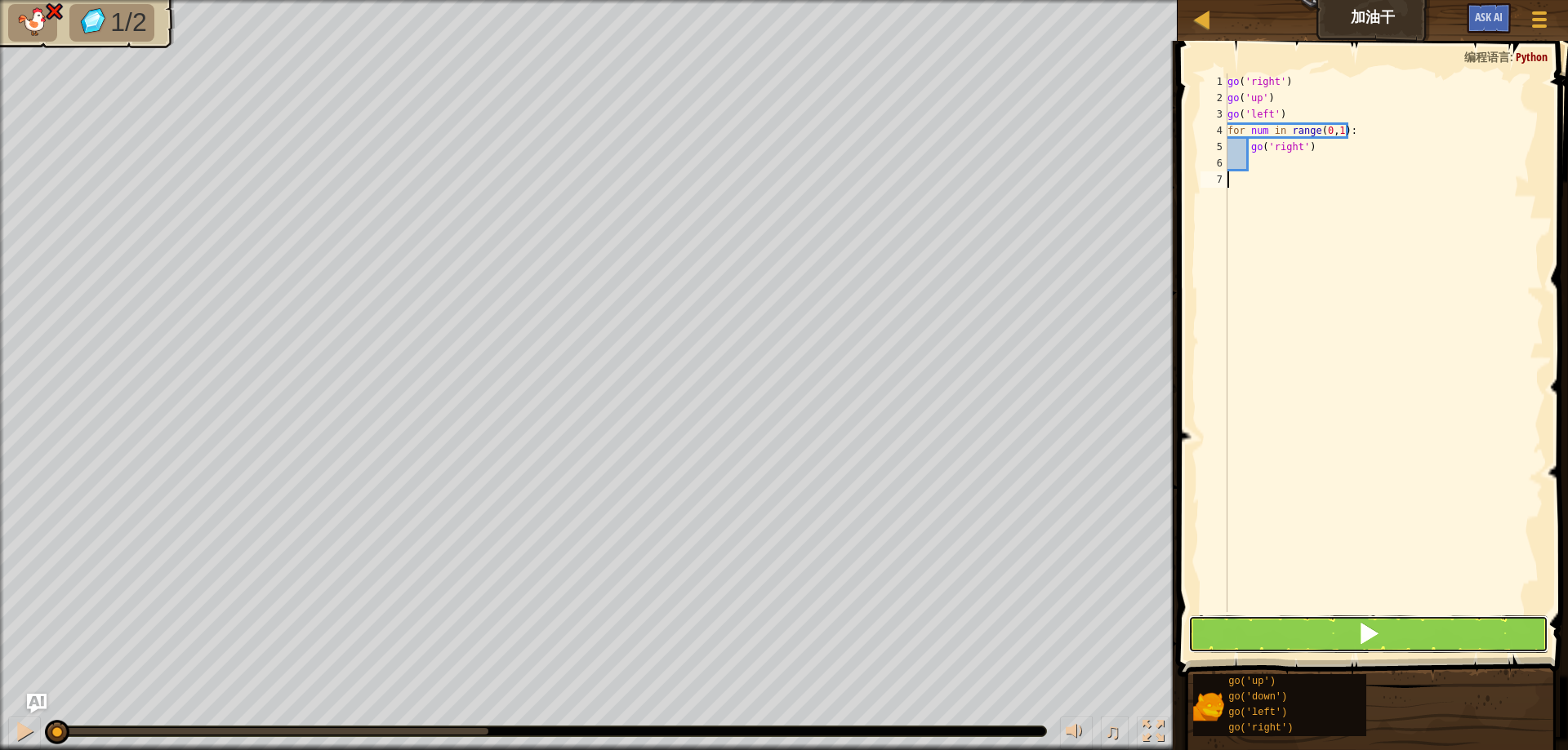
click at [1338, 629] on button at bounding box center [1368, 634] width 360 height 38
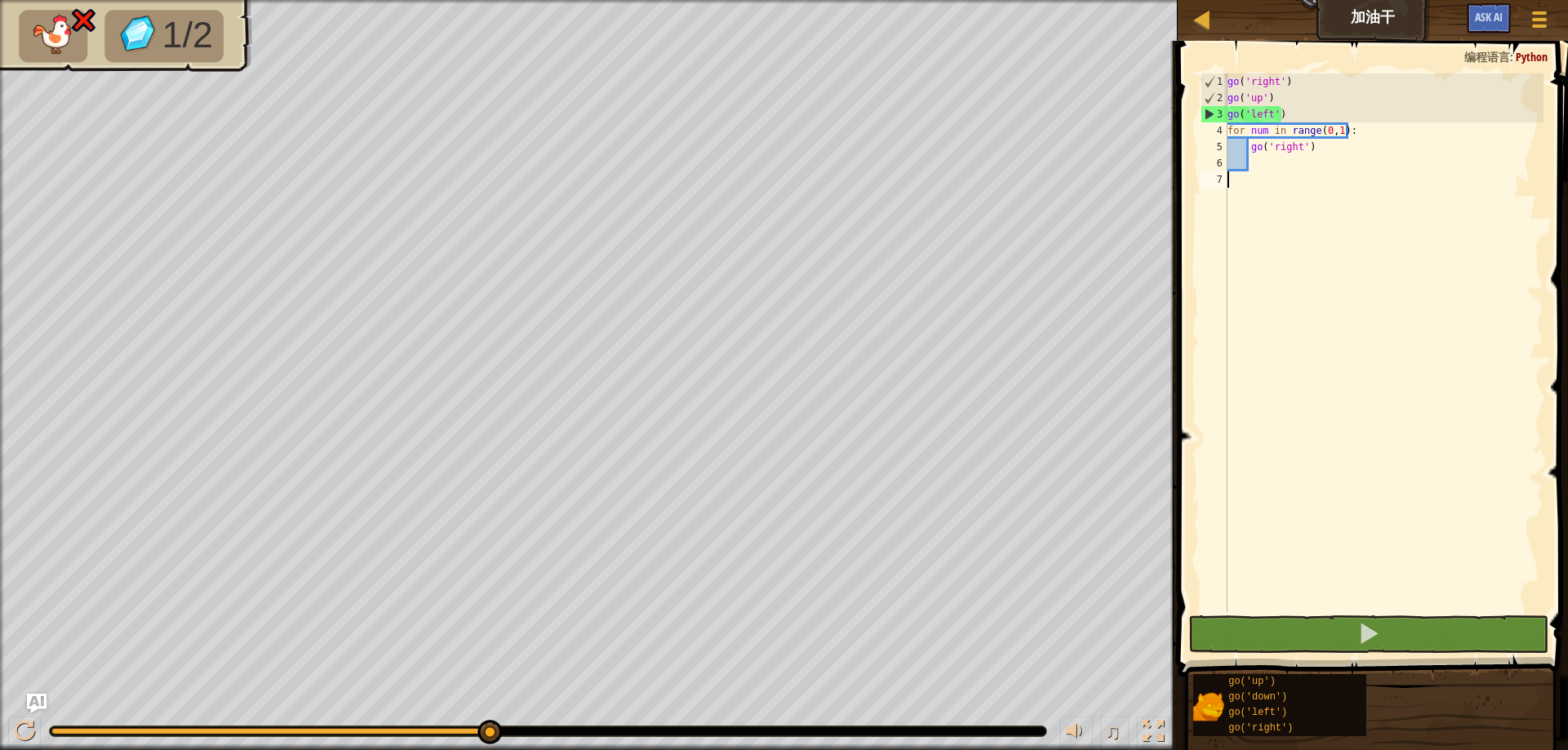
click at [1302, 158] on div "go ( 'right' ) go ( 'up' ) go ( 'left' ) for num in range ( 0 , 1 ) : go ( 'rig…" at bounding box center [1384, 359] width 319 height 571
click at [1315, 154] on div "go ( 'right' ) go ( 'up' ) go ( 'left' ) for num in range ( 0 , 1 ) : go ( 'rig…" at bounding box center [1384, 359] width 319 height 571
drag, startPoint x: 1338, startPoint y: 150, endPoint x: 1208, endPoint y: 131, distance: 131.4
click at [1208, 131] on div "go('right') 1 2 3 4 5 6 7 go ( 'right' ) go ( 'up' ) go ( 'left' ) for num in r…" at bounding box center [1371, 343] width 347 height 539
type textarea "for num in range(0,1): go('right')"
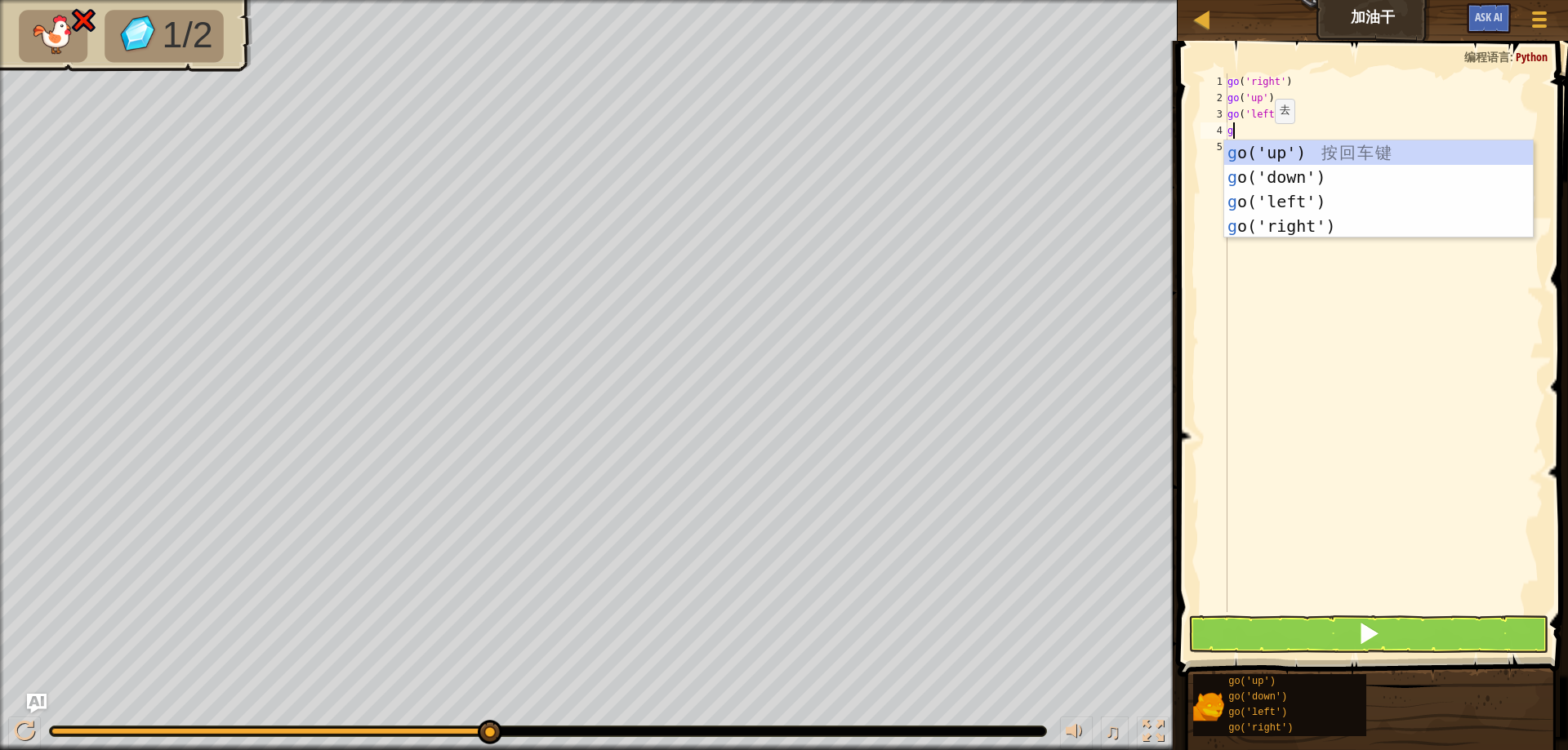
type textarea "go"
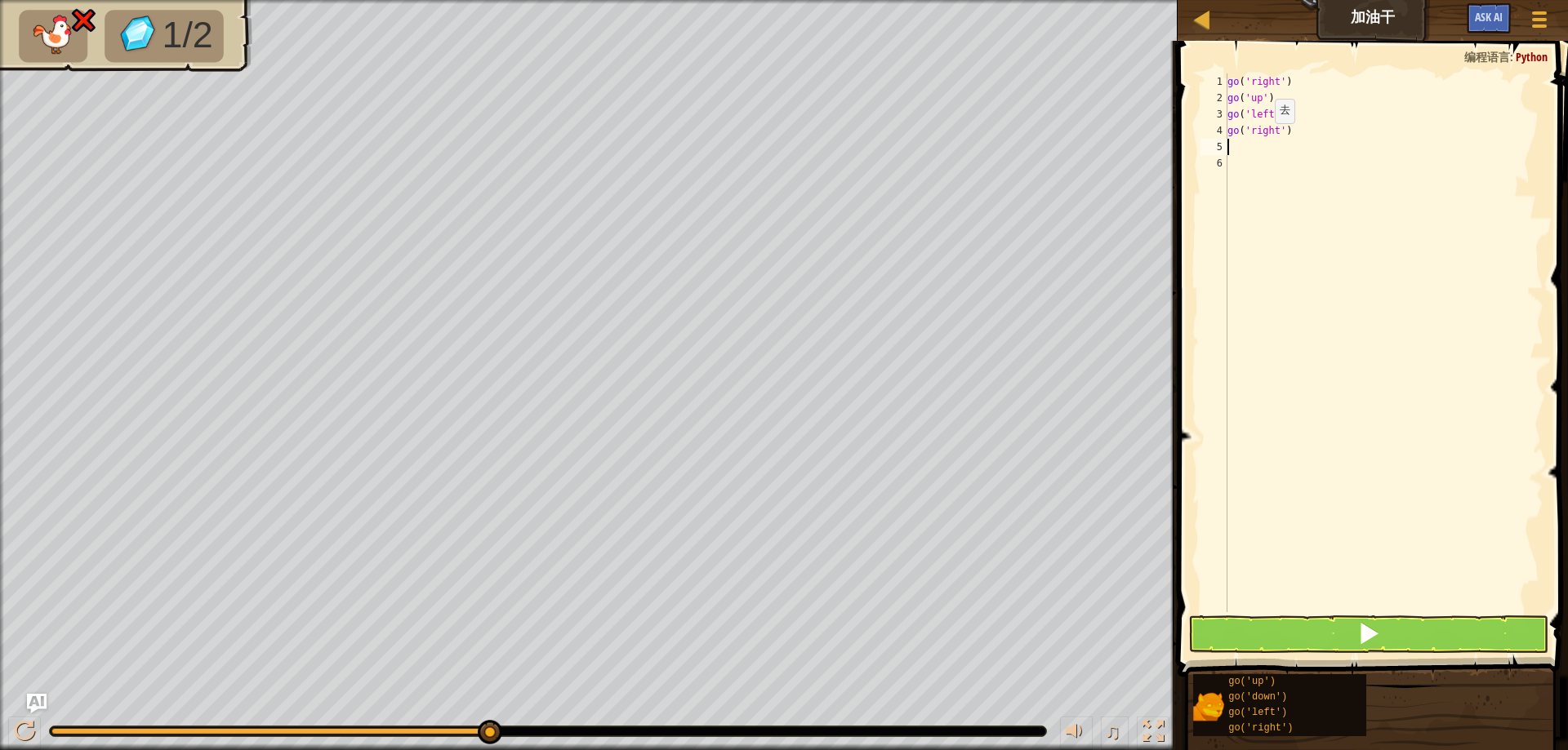
type textarea "f"
type textarea "go"
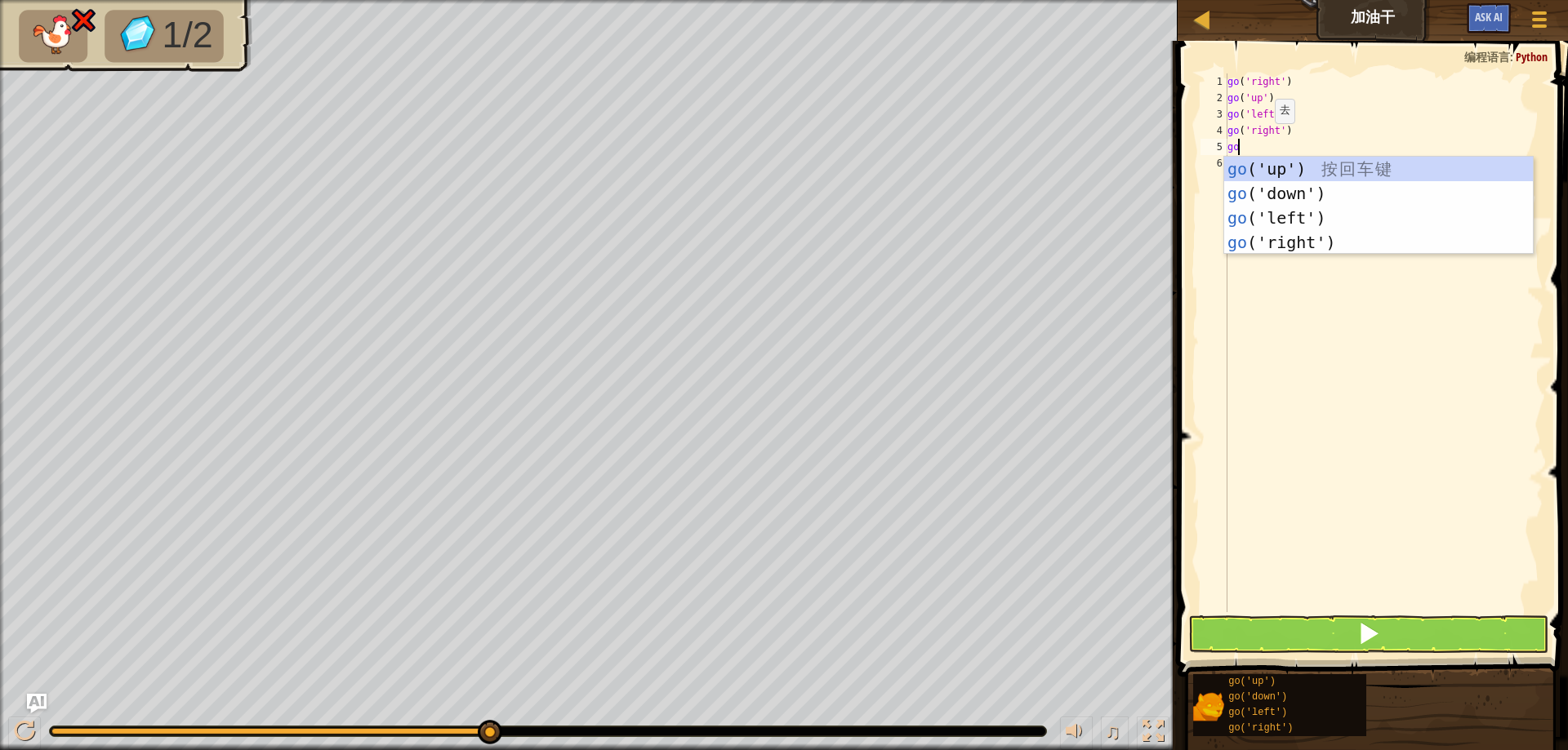
scroll to position [7, 1]
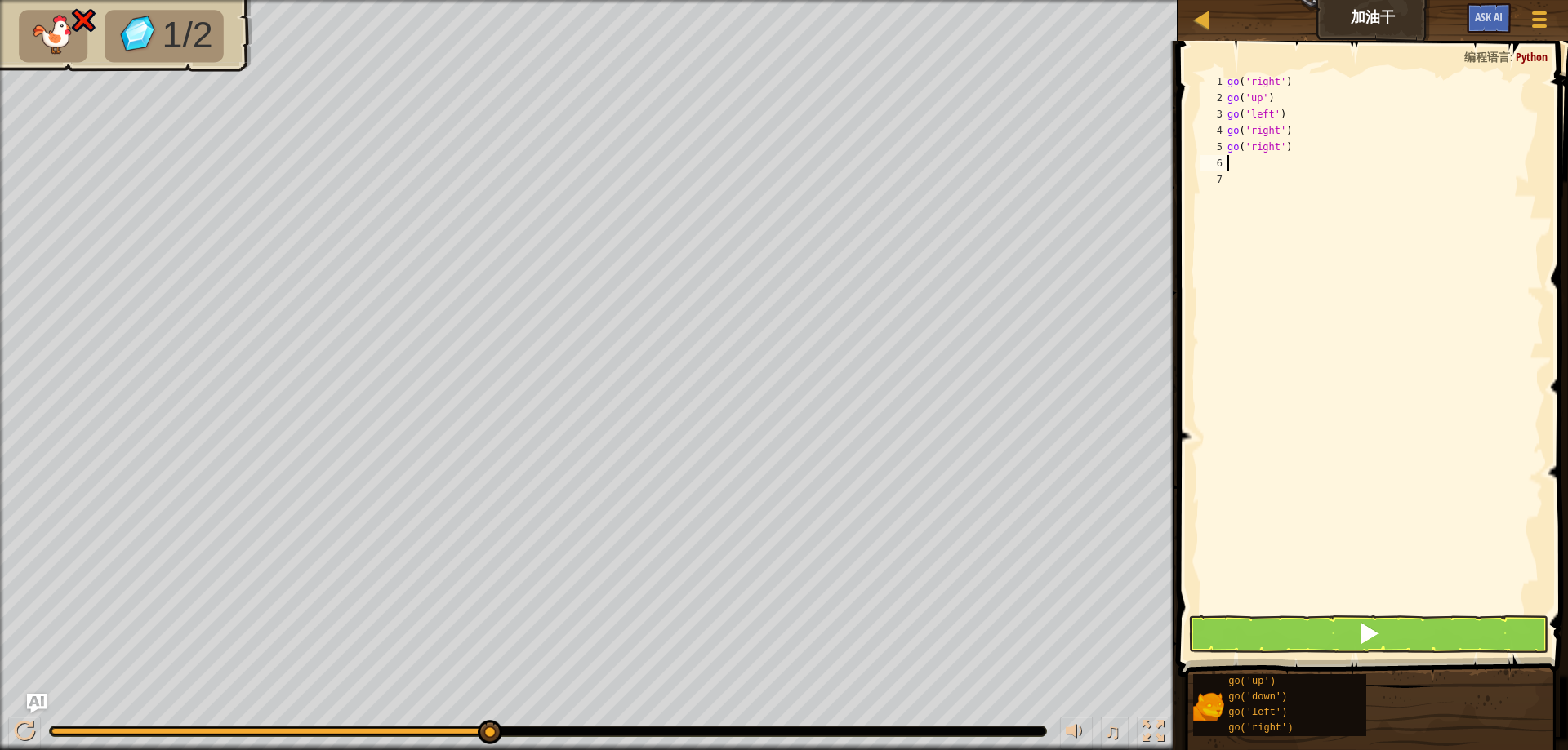
click at [1362, 660] on div "Blocks 1 2 3 4 5 6 7 go ( 'right' ) go ( 'up' ) go ( 'left' ) go ( 'right' ) go…" at bounding box center [1370, 391] width 395 height 701
click at [1362, 641] on span at bounding box center [1369, 633] width 23 height 23
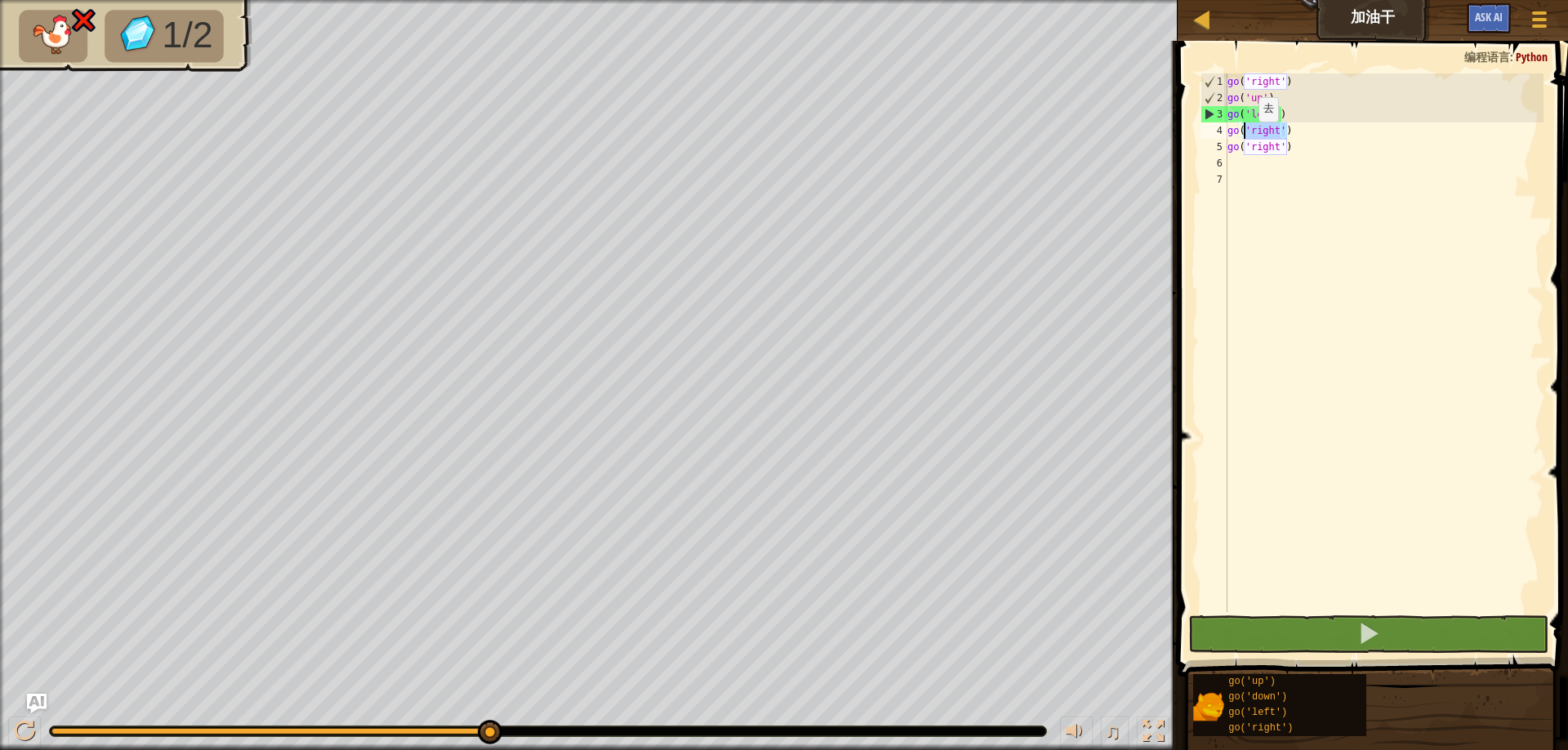
drag, startPoint x: 1298, startPoint y: 135, endPoint x: 1244, endPoint y: 138, distance: 54.1
click at [1244, 138] on div "go ( 'right' ) go ( 'up' ) go ( 'left' ) go ( 'right' ) go ( 'right' )" at bounding box center [1384, 359] width 319 height 571
click at [1287, 154] on div "go ( 'right' ) go ( 'up' ) go ( 'left' ) go ( 'right' ) go ( 'right' )" at bounding box center [1384, 359] width 319 height 571
drag, startPoint x: 1305, startPoint y: 148, endPoint x: 1210, endPoint y: 132, distance: 96.3
click at [1210, 132] on div "go('right') 1 2 3 4 5 6 7 go ( 'right' ) go ( 'up' ) go ( 'left' ) go ( 'right'…" at bounding box center [1371, 343] width 347 height 539
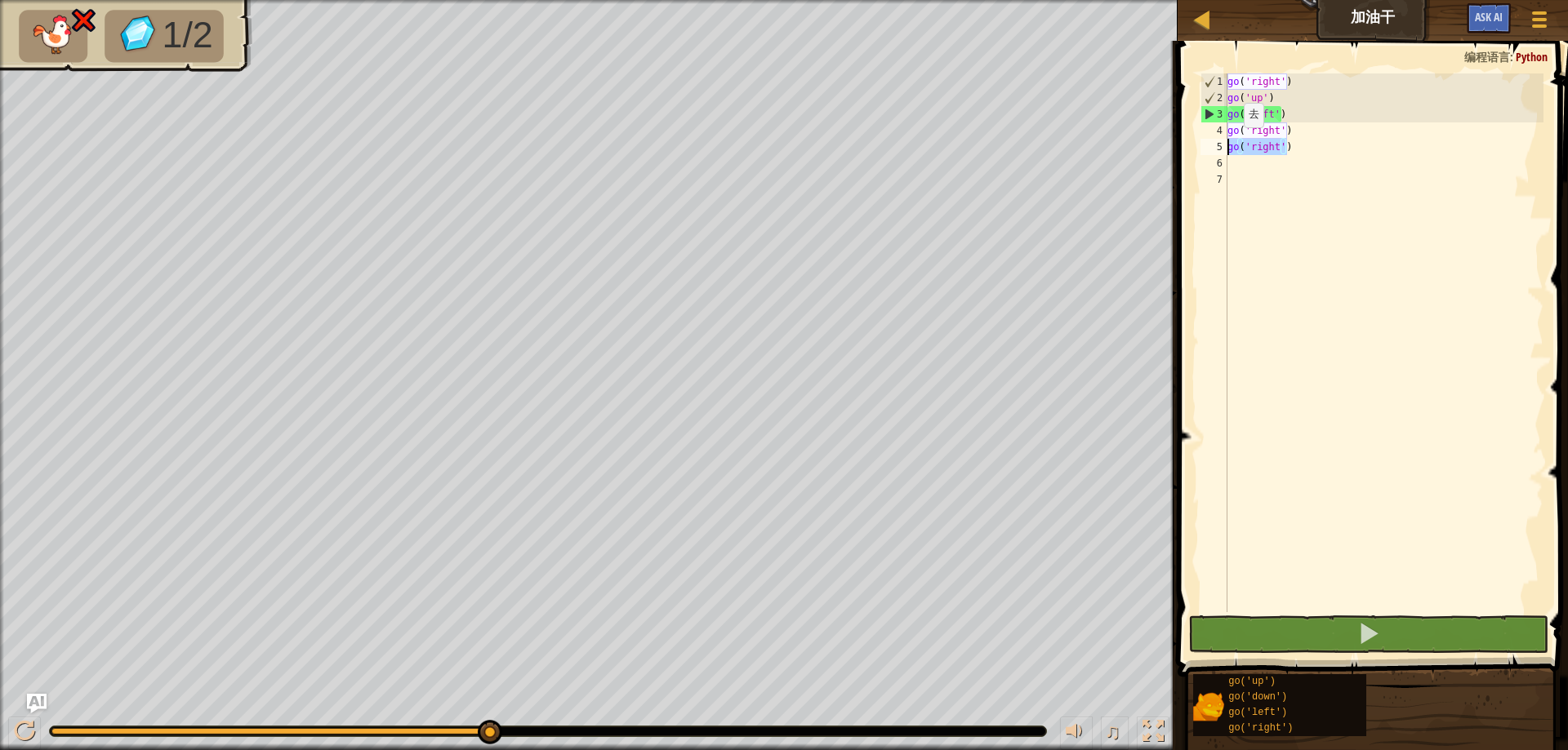
type textarea "go('right') go('right')"
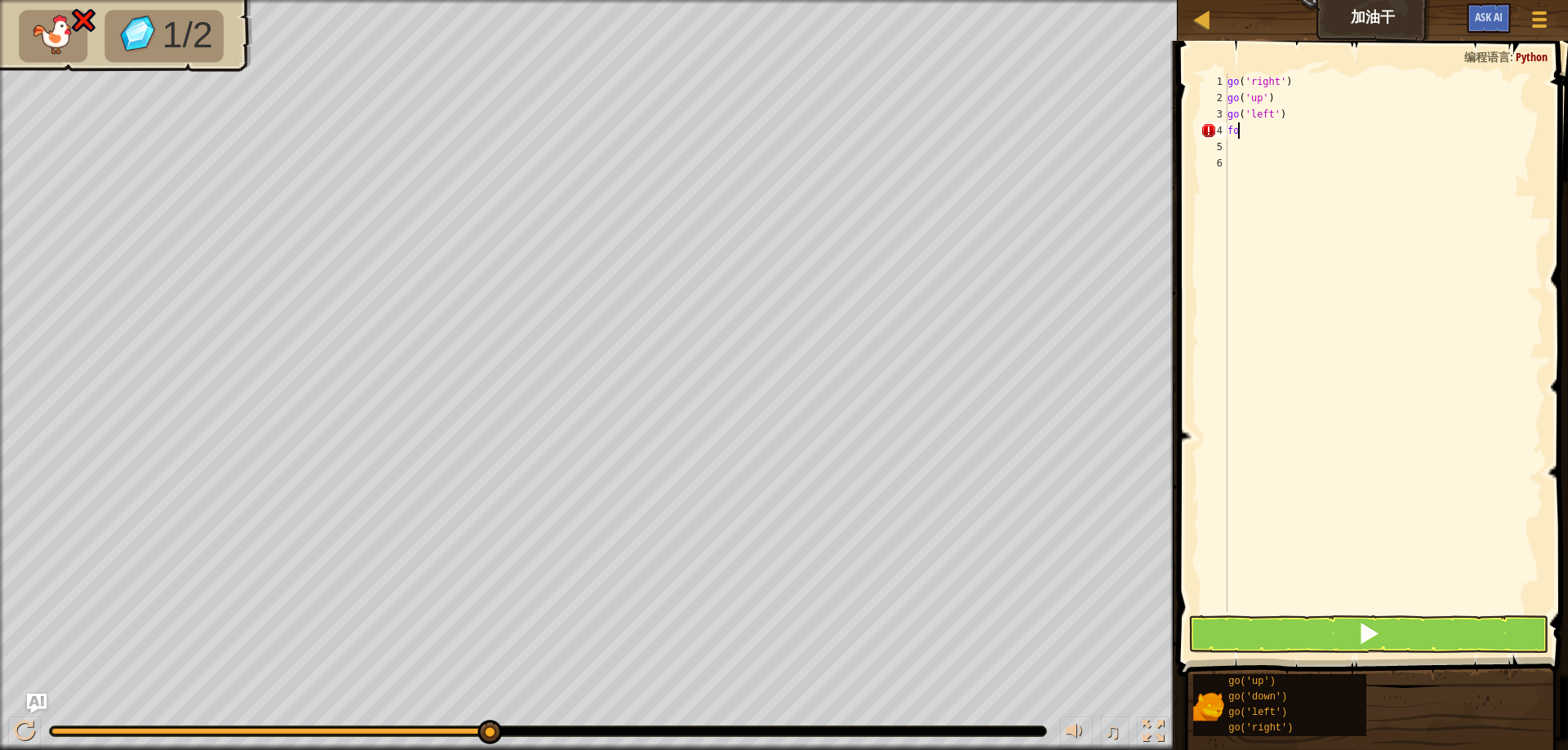
scroll to position [7, 0]
type textarea "f"
type textarea "i"
type textarea "var num = 2;"
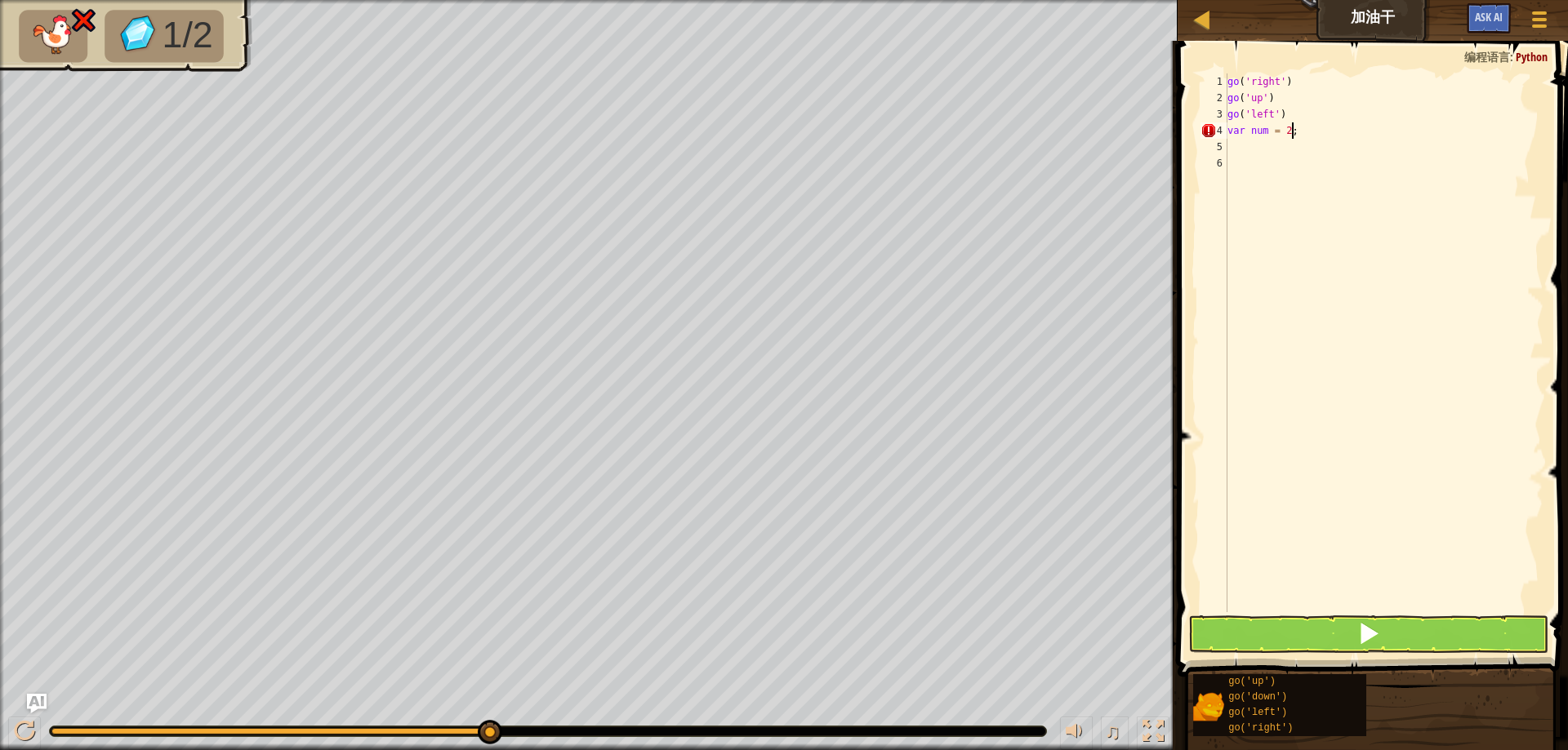
scroll to position [7, 0]
click at [1207, 129] on div "4" at bounding box center [1214, 131] width 27 height 17
click at [1247, 130] on div "go ( 'right' ) go ( 'up' ) go ( 'left' ) var num = 2 ;" at bounding box center [1384, 359] width 319 height 571
type textarea "var (num) = 2;"
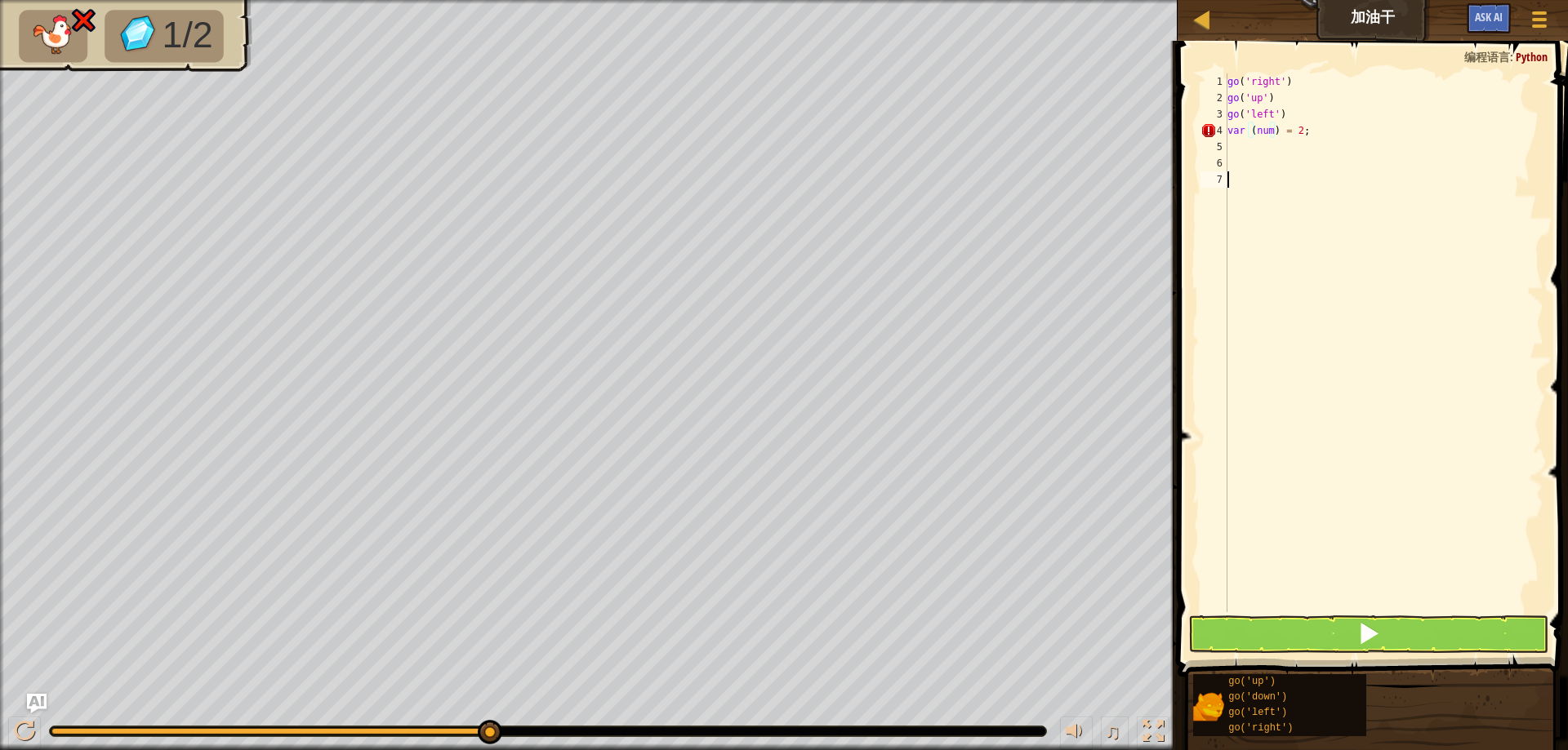
click at [1373, 238] on div "go ( 'right' ) go ( 'up' ) go ( 'left' ) var ( num ) = 2 ;" at bounding box center [1384, 359] width 319 height 571
click at [1209, 128] on div "4" at bounding box center [1214, 131] width 27 height 17
click at [1207, 133] on div "4" at bounding box center [1214, 131] width 27 height 17
type textarea "var (num) = 2;"
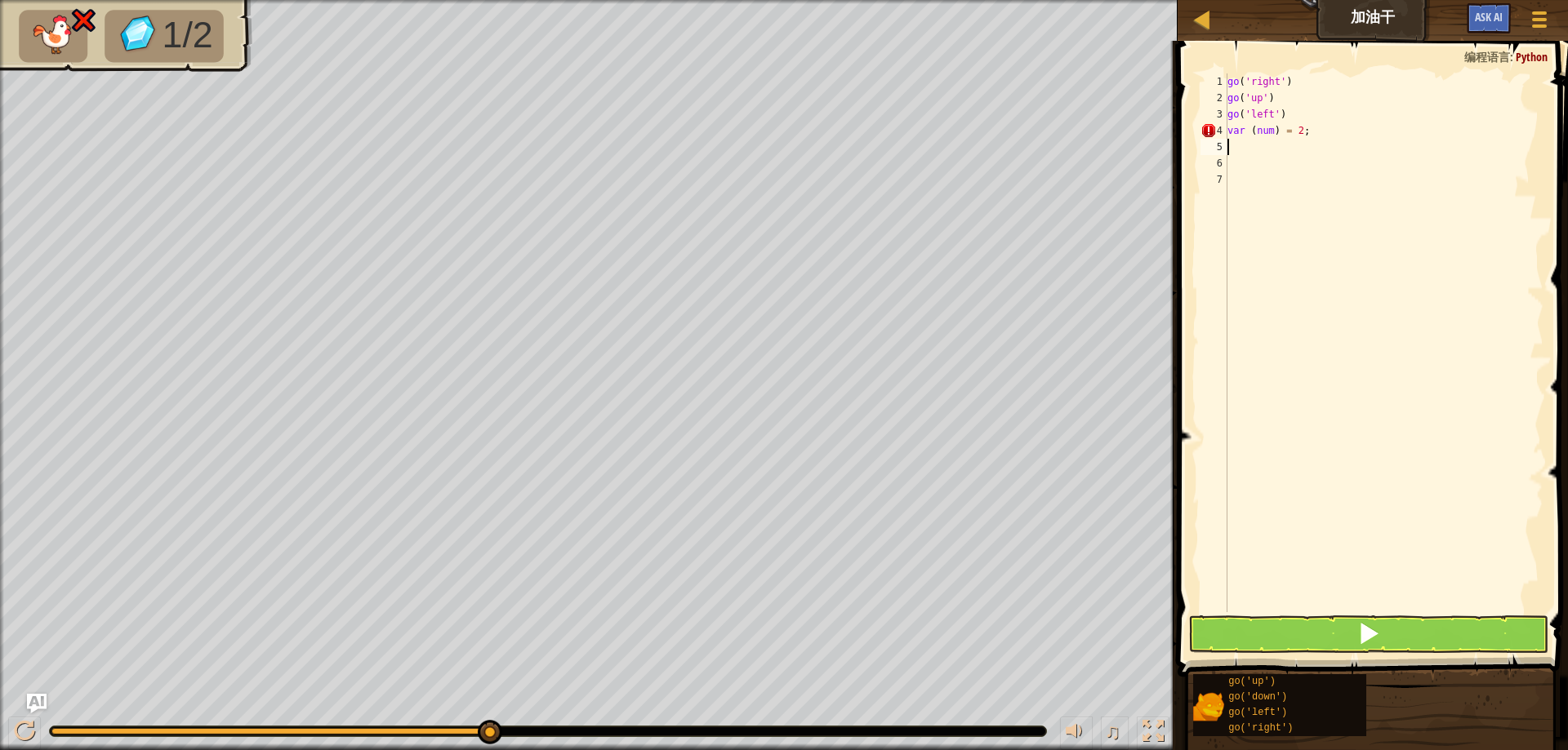
click at [1316, 139] on div "go ( 'right' ) go ( 'up' ) go ( 'left' ) var ( num ) = 2 ;" at bounding box center [1384, 359] width 319 height 571
type textarea "var (num) = 2"
click at [1424, 167] on div "go ( 'right' ) go ( 'up' ) go ( 'left' ) var ( num ) = 2" at bounding box center [1384, 359] width 319 height 571
click at [1252, 130] on div "go ( 'right' ) go ( 'up' ) go ( 'left' ) var ( num ) = 2" at bounding box center [1384, 359] width 319 height 571
click at [1206, 133] on div "4" at bounding box center [1214, 131] width 27 height 17
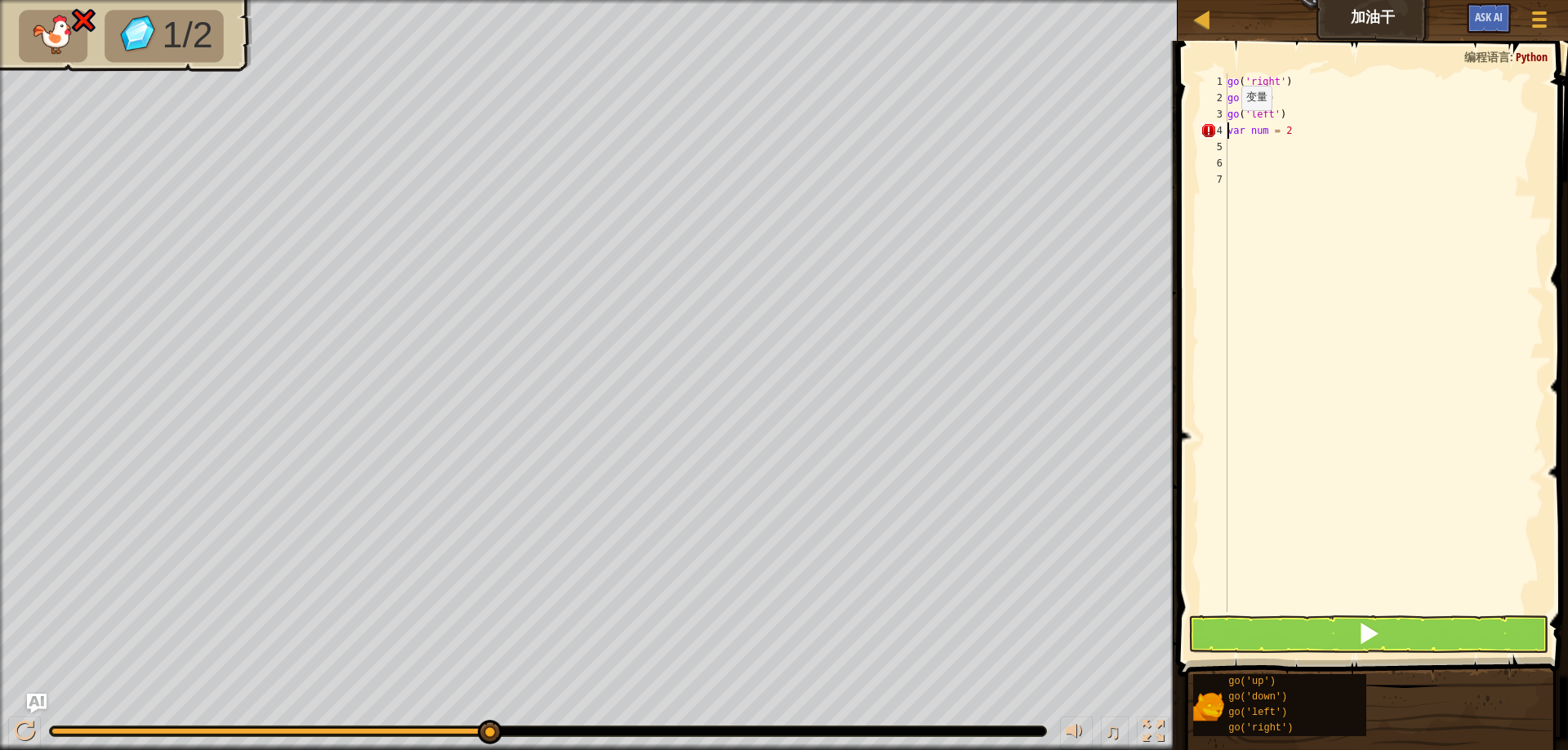
click at [1227, 125] on div "4" at bounding box center [1214, 131] width 27 height 17
type textarea "(var) num = 2"
click at [1327, 360] on div "go ( 'right' ) go ( 'up' ) go ( 'left' ) ( var ) num = 2" at bounding box center [1384, 359] width 319 height 571
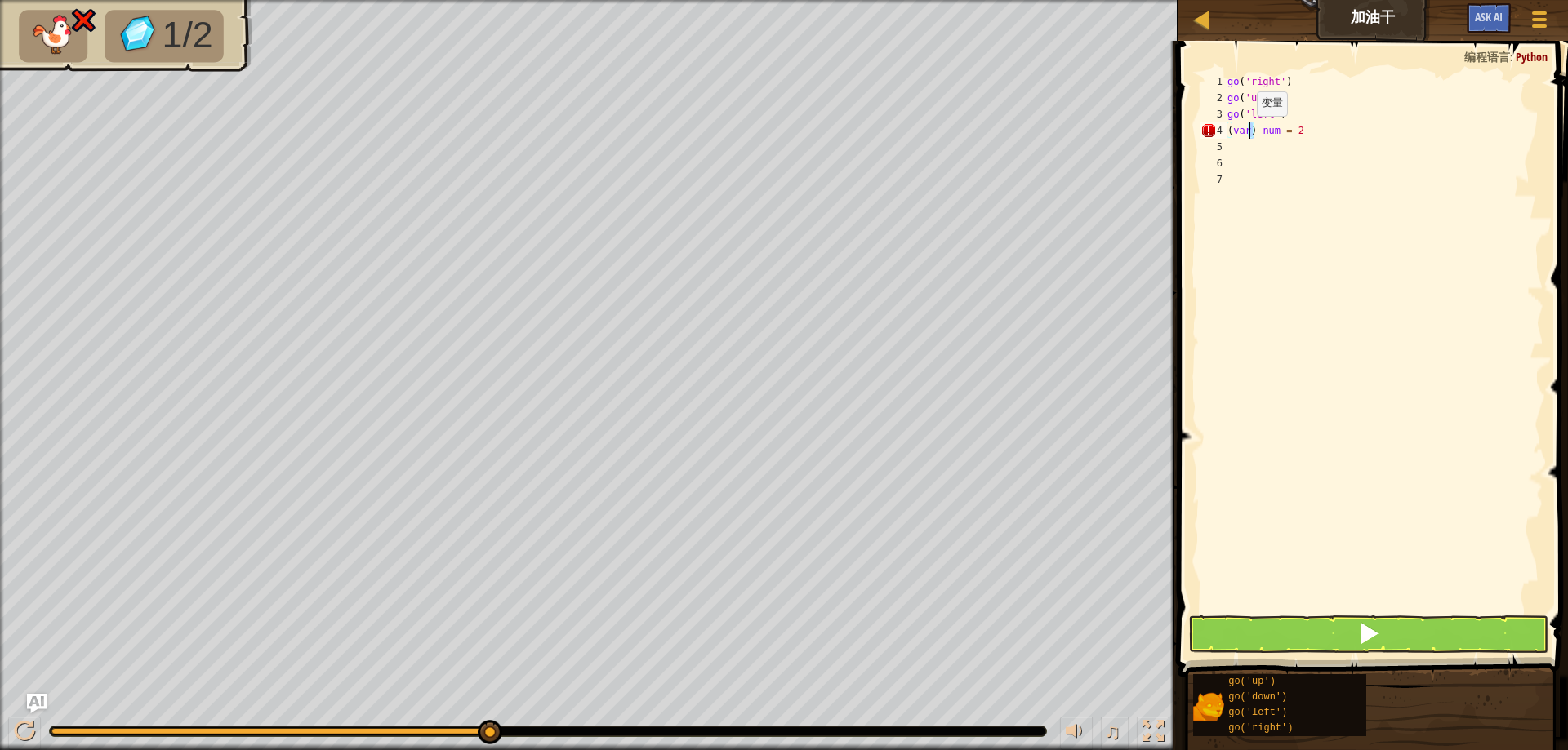
drag, startPoint x: 1248, startPoint y: 133, endPoint x: 1201, endPoint y: 133, distance: 47.0
click at [1198, 133] on div "1 2 3 4 5 6 7 go ( 'right' ) go ( 'up' ) go ( 'left' ) ( var ) num = 2 הההההההה…" at bounding box center [1371, 343] width 347 height 539
type textarea "int num = 2"
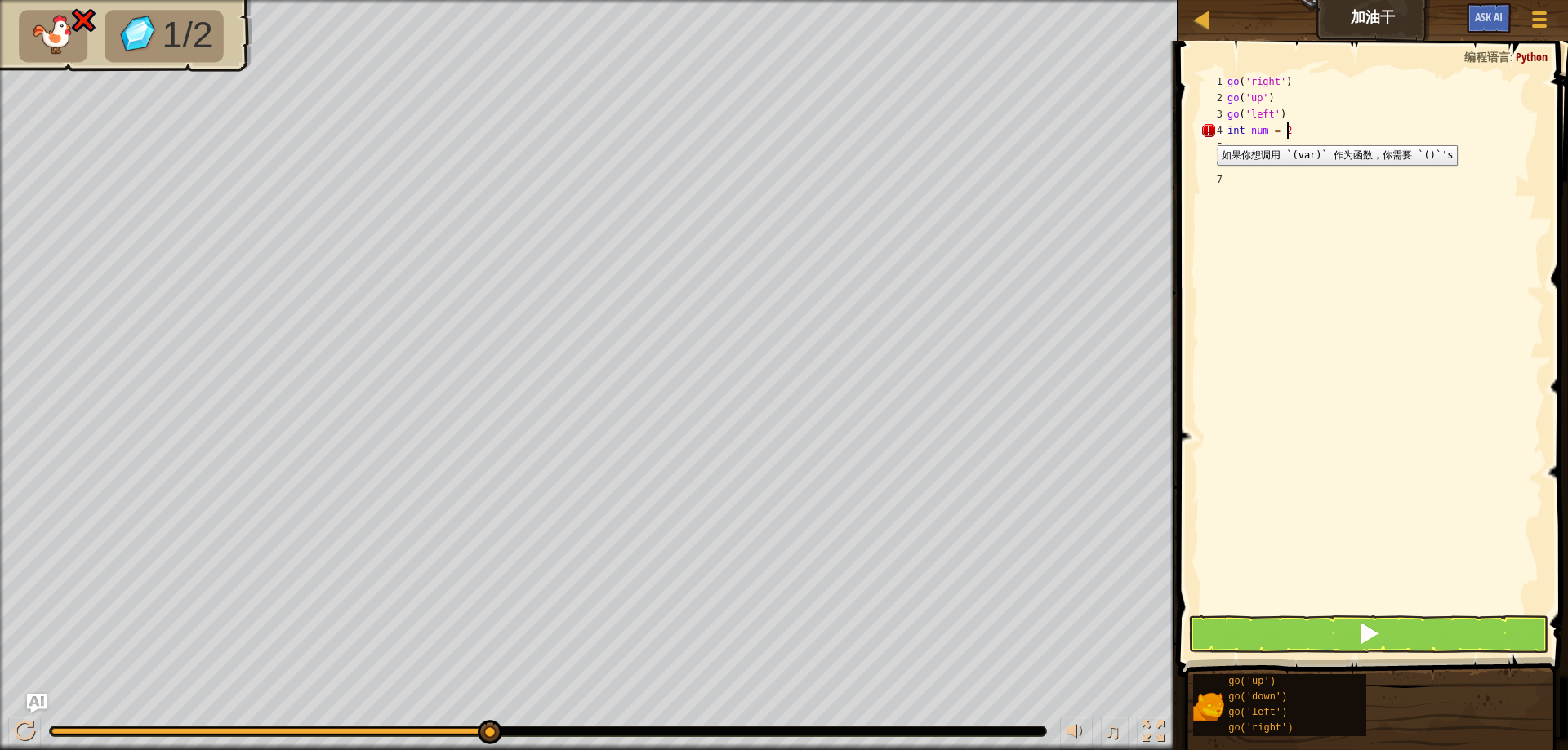
type textarea "int num = 2;"
drag, startPoint x: 1246, startPoint y: 129, endPoint x: 1208, endPoint y: 129, distance: 38.0
click at [1212, 129] on div "1 2 3 4 5 6 7 8 go ( 'right' ) go ( 'up' ) go ( 'left' ) int num = 2 ; הההההההה…" at bounding box center [1371, 343] width 347 height 539
type textarea "num = 2;"
drag, startPoint x: 1290, startPoint y: 198, endPoint x: 1266, endPoint y: 172, distance: 35.4
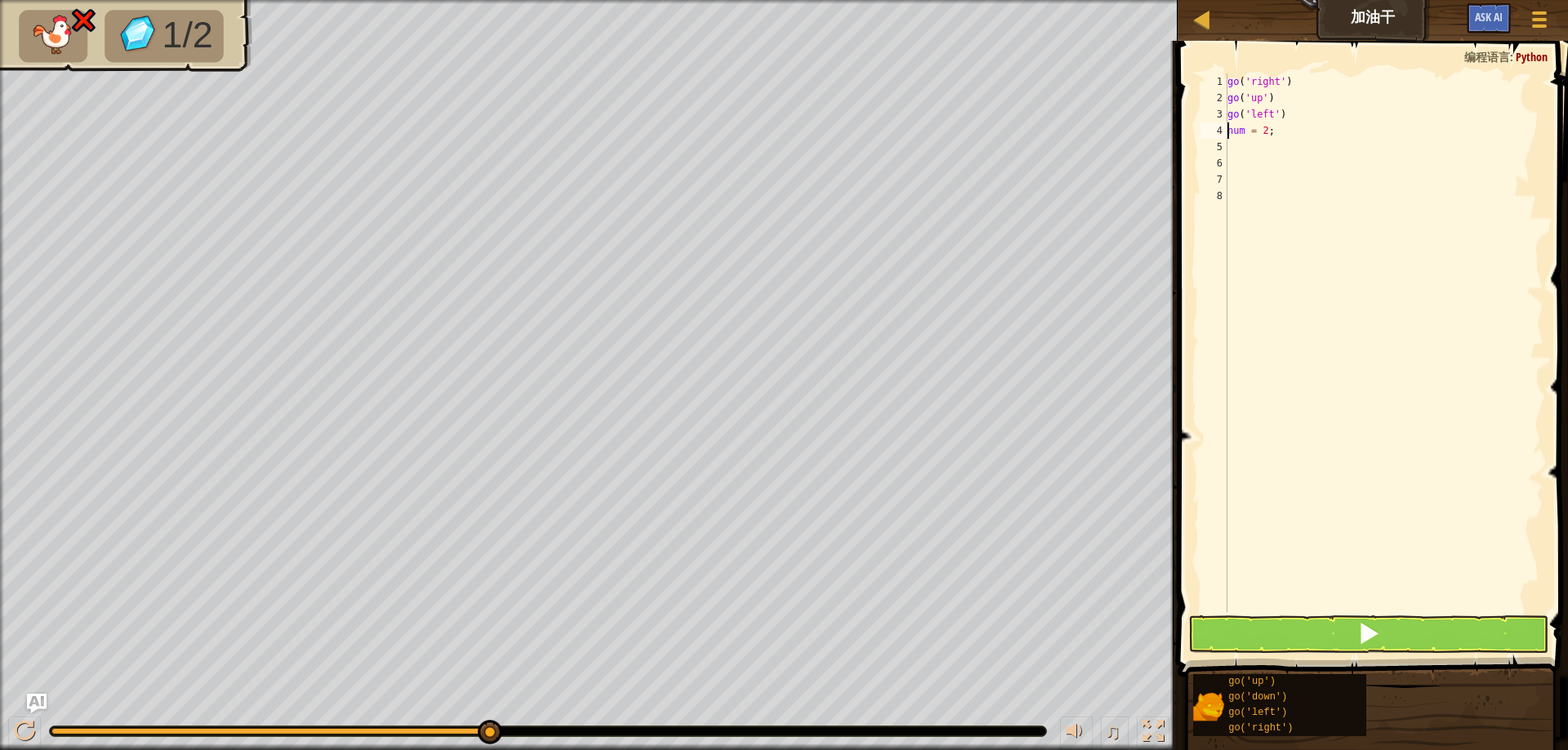
click at [1287, 194] on div "go ( 'right' ) go ( 'up' ) go ( 'left' ) num = 2 ;" at bounding box center [1384, 359] width 319 height 571
click at [1247, 147] on div "go ( 'right' ) go ( 'up' ) go ( 'left' ) num = 2 ;" at bounding box center [1384, 359] width 319 height 571
type textarea "while(num < 2)"
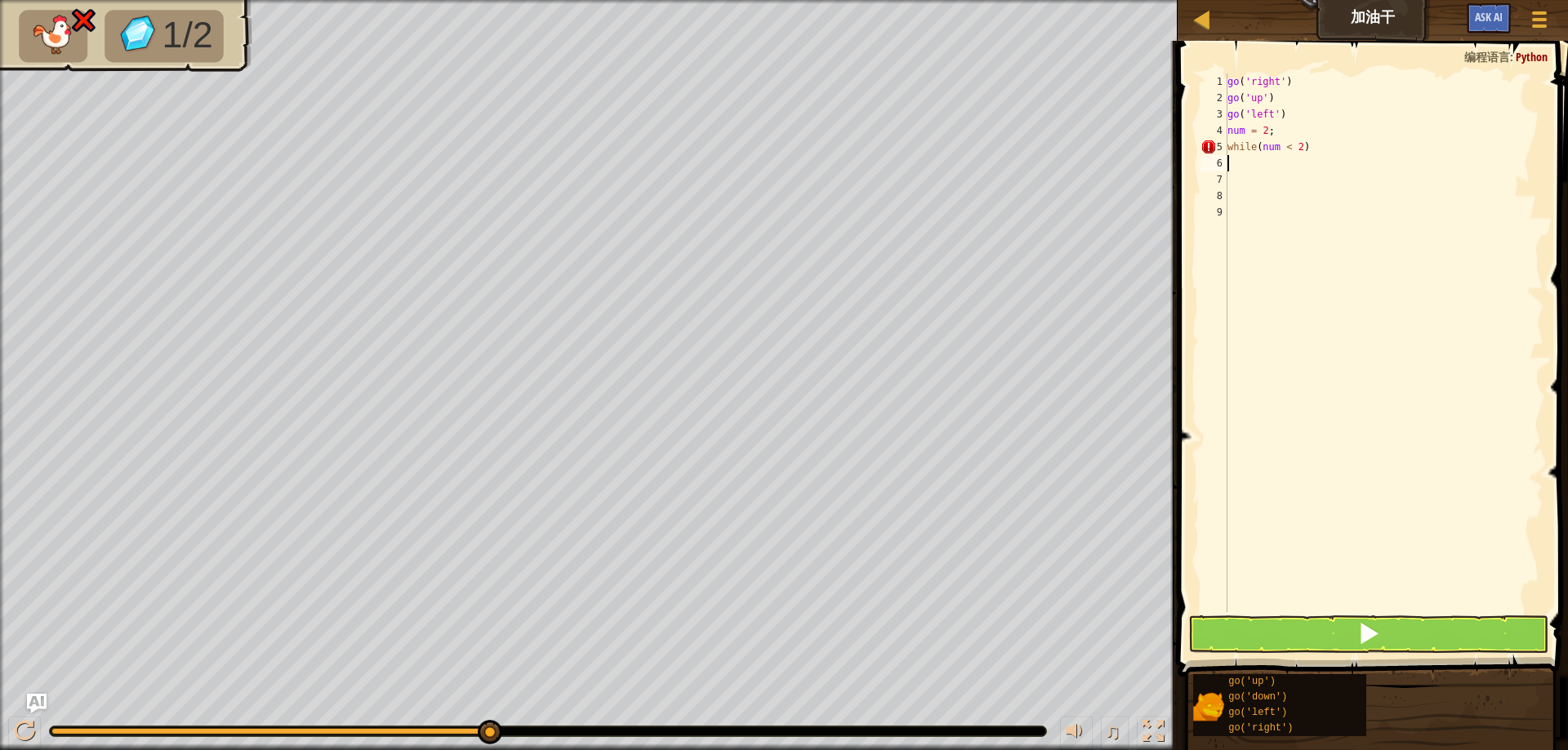
click at [1319, 151] on div "go ( 'right' ) go ( 'up' ) go ( 'left' ) num = 2 ; while ( num < 2 )" at bounding box center [1384, 359] width 319 height 571
type textarea "while(num < 2);"
type textarea "go"
type textarea "g"
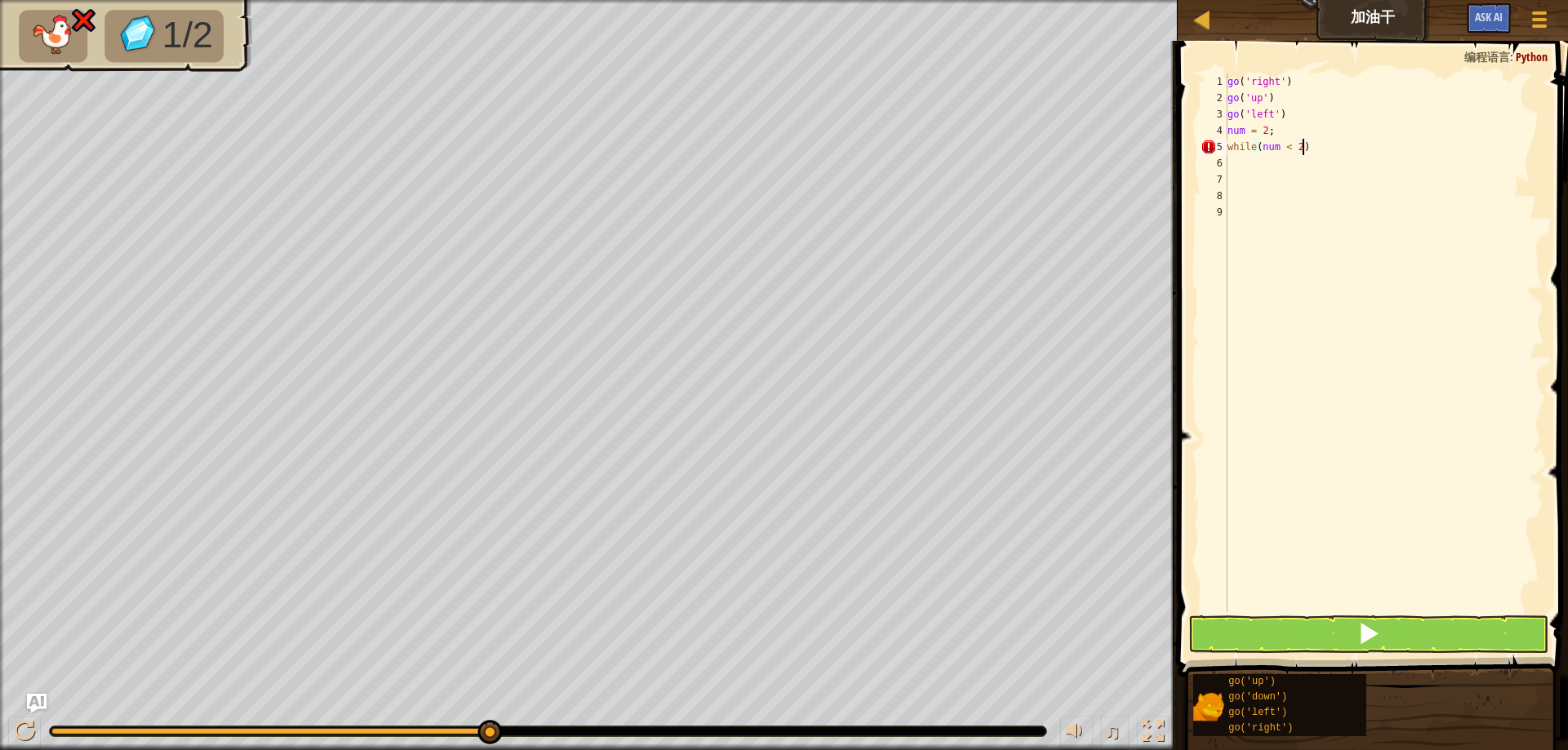
type textarea "while(num < 2):"
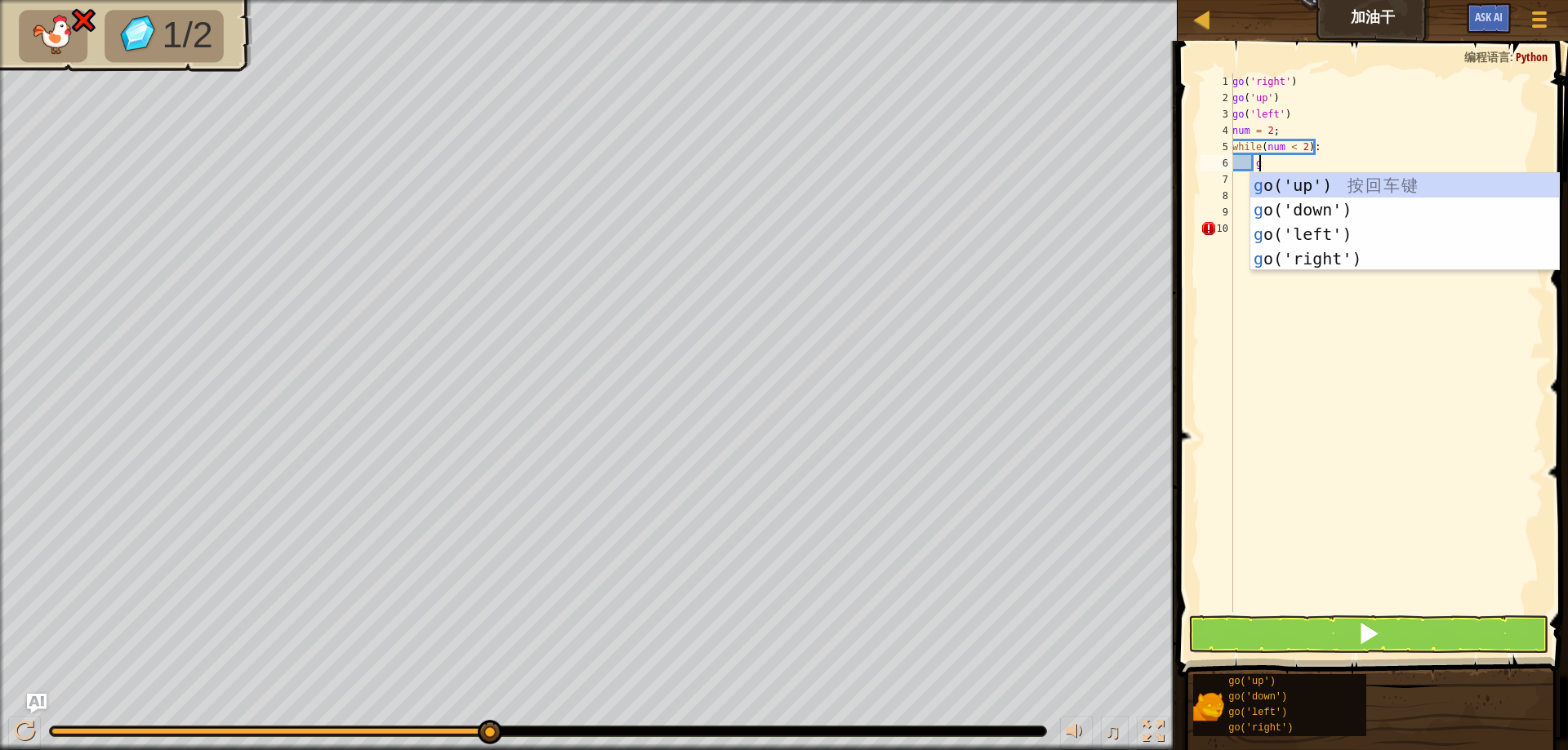
type textarea "go"
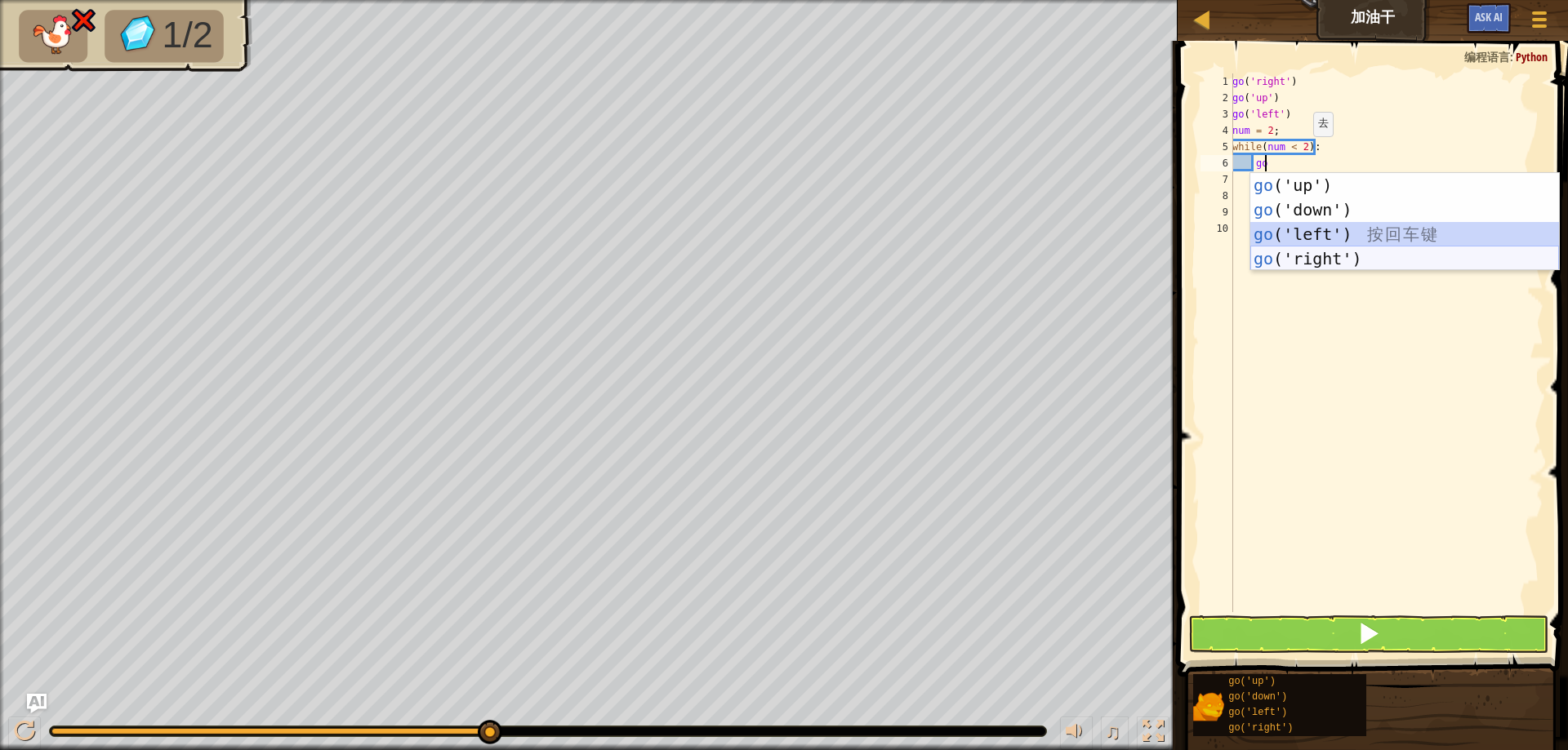
click at [1319, 256] on div "go ('up') 按 回 车 键 go ('down') 按 回 车 键 go ('left') 按 回 车 键 go ('right') 按 回 车 键" at bounding box center [1405, 247] width 309 height 147
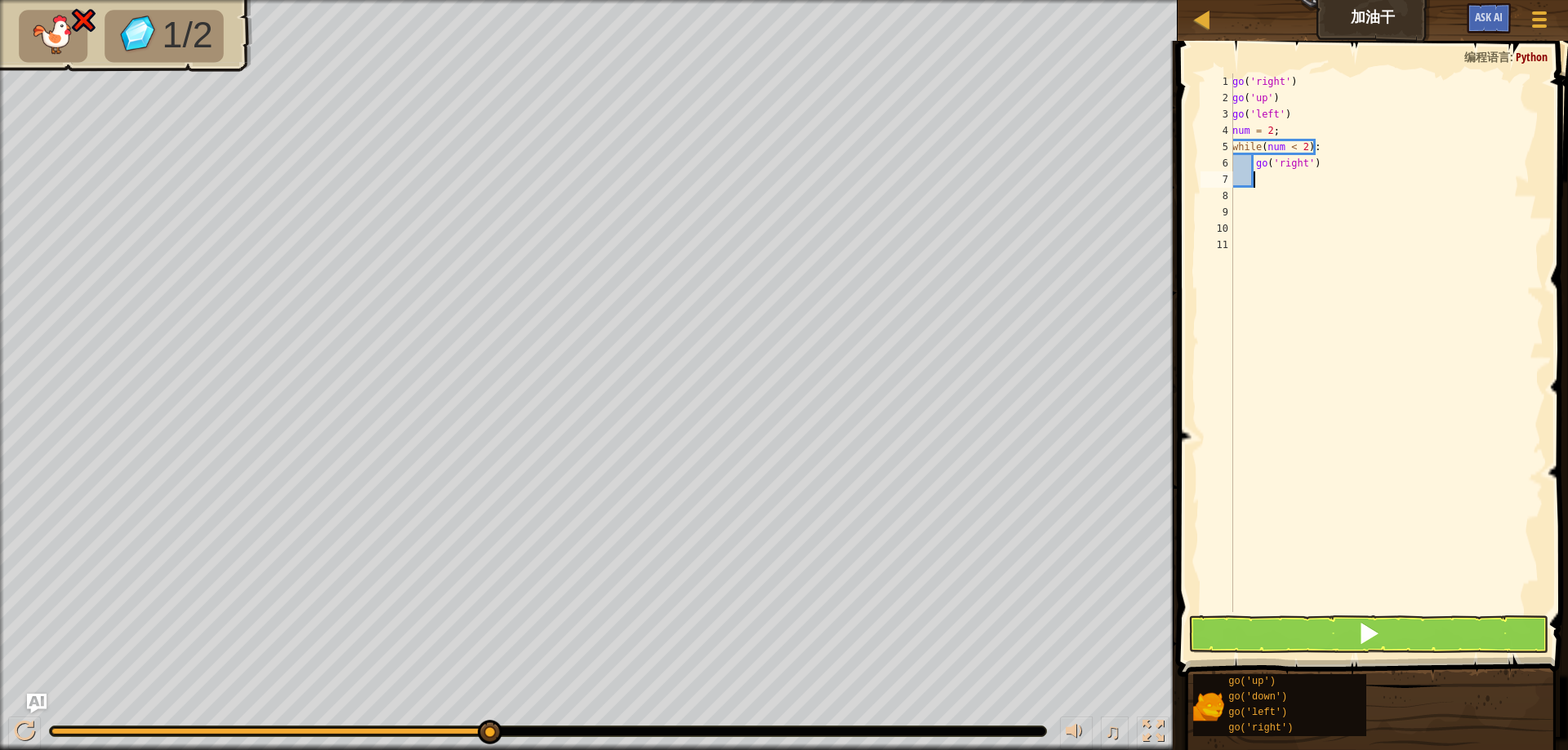
scroll to position [7, 1]
click at [1306, 291] on div "go ( 'right' ) go ( 'up' ) go ( 'left' ) num = 2 ; while ( num < 2 ) : go ( 'ri…" at bounding box center [1386, 359] width 314 height 571
click at [1373, 637] on span at bounding box center [1369, 633] width 23 height 23
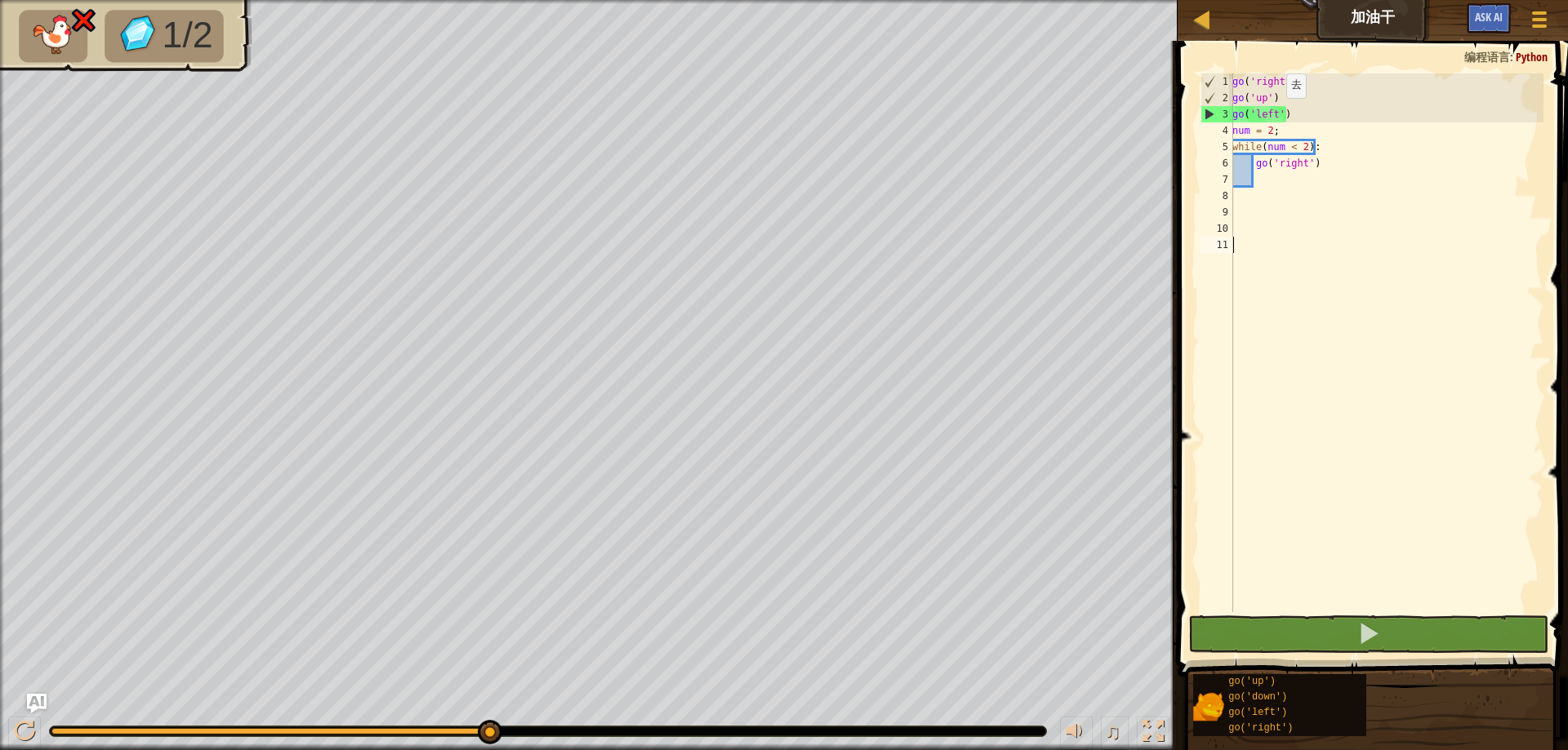
click at [1278, 113] on div "go ( 'right' ) go ( 'up' ) go ( 'left' ) num = 2 ; while ( num < 2 ) : go ( 'ri…" at bounding box center [1386, 359] width 314 height 571
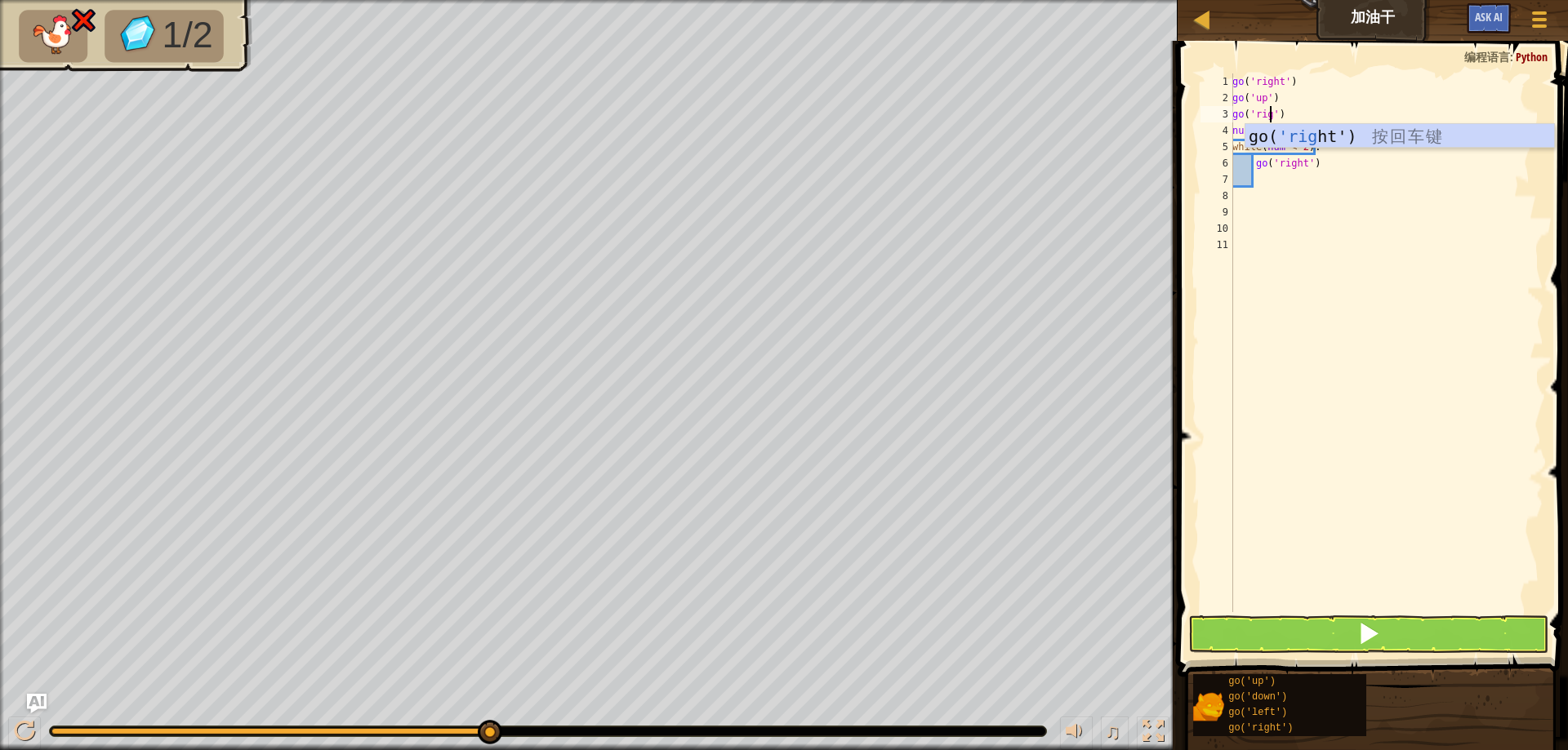
scroll to position [7, 4]
type textarea "go('right')"
click at [1280, 299] on div "go ( 'right' ) go ( 'up' ) go ( 'right' ) num = 2 ; while ( num < 2 ) : go ( 'r…" at bounding box center [1386, 359] width 314 height 571
click at [1293, 174] on div "go ( 'right' ) go ( 'up' ) go ( 'right' ) num = 2 ; while ( num < 2 ) : go ( 'r…" at bounding box center [1386, 359] width 314 height 571
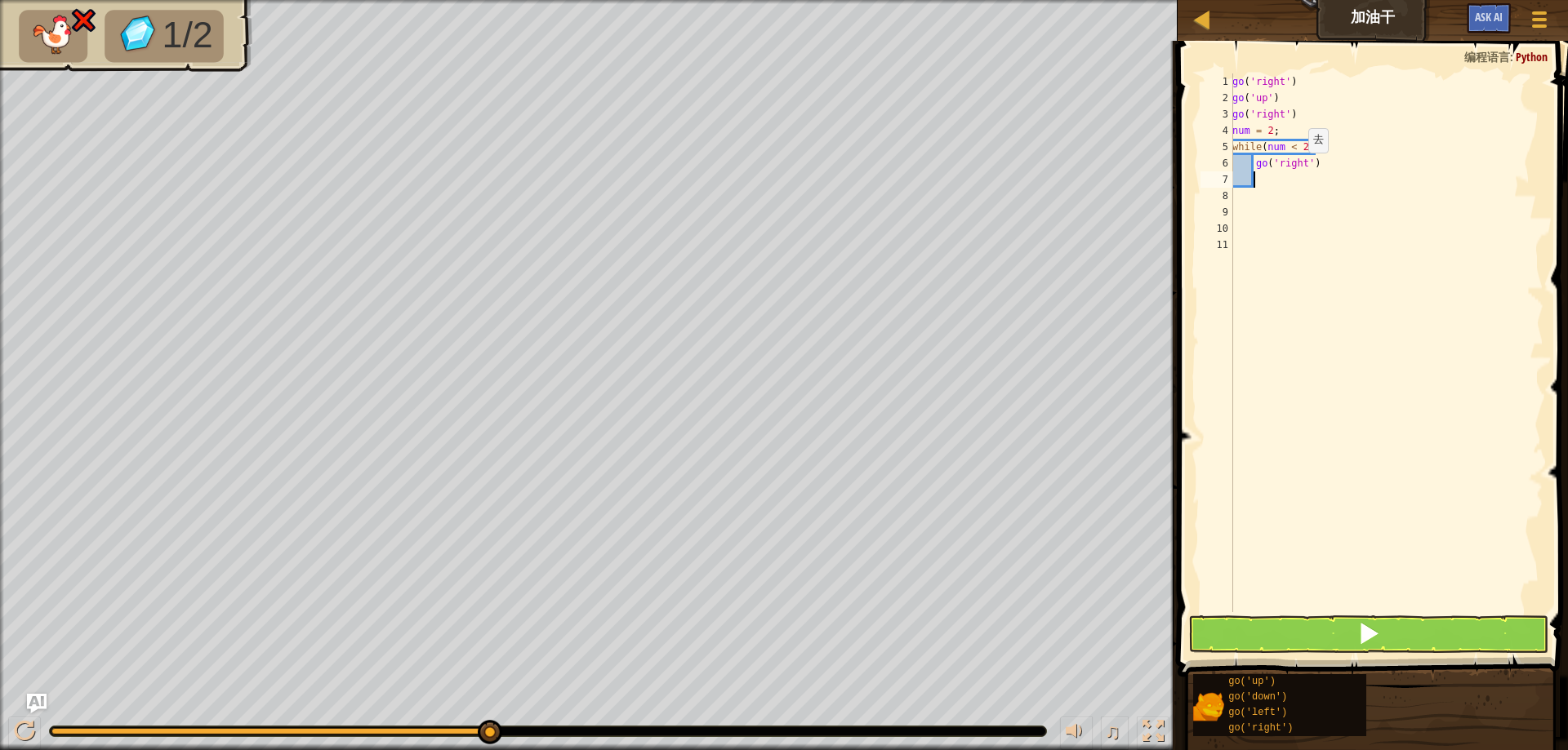
click at [1301, 164] on div "go ( 'right' ) go ( 'up' ) go ( 'right' ) num = 2 ; while ( num < 2 ) : go ( 'r…" at bounding box center [1386, 359] width 314 height 571
click at [1315, 163] on div "go ( 'right' ) go ( 'up' ) go ( 'right' ) num = 2 ; while ( num < 2 ) : go ( 'r…" at bounding box center [1386, 359] width 314 height 571
type textarea "g"
type textarea "go"
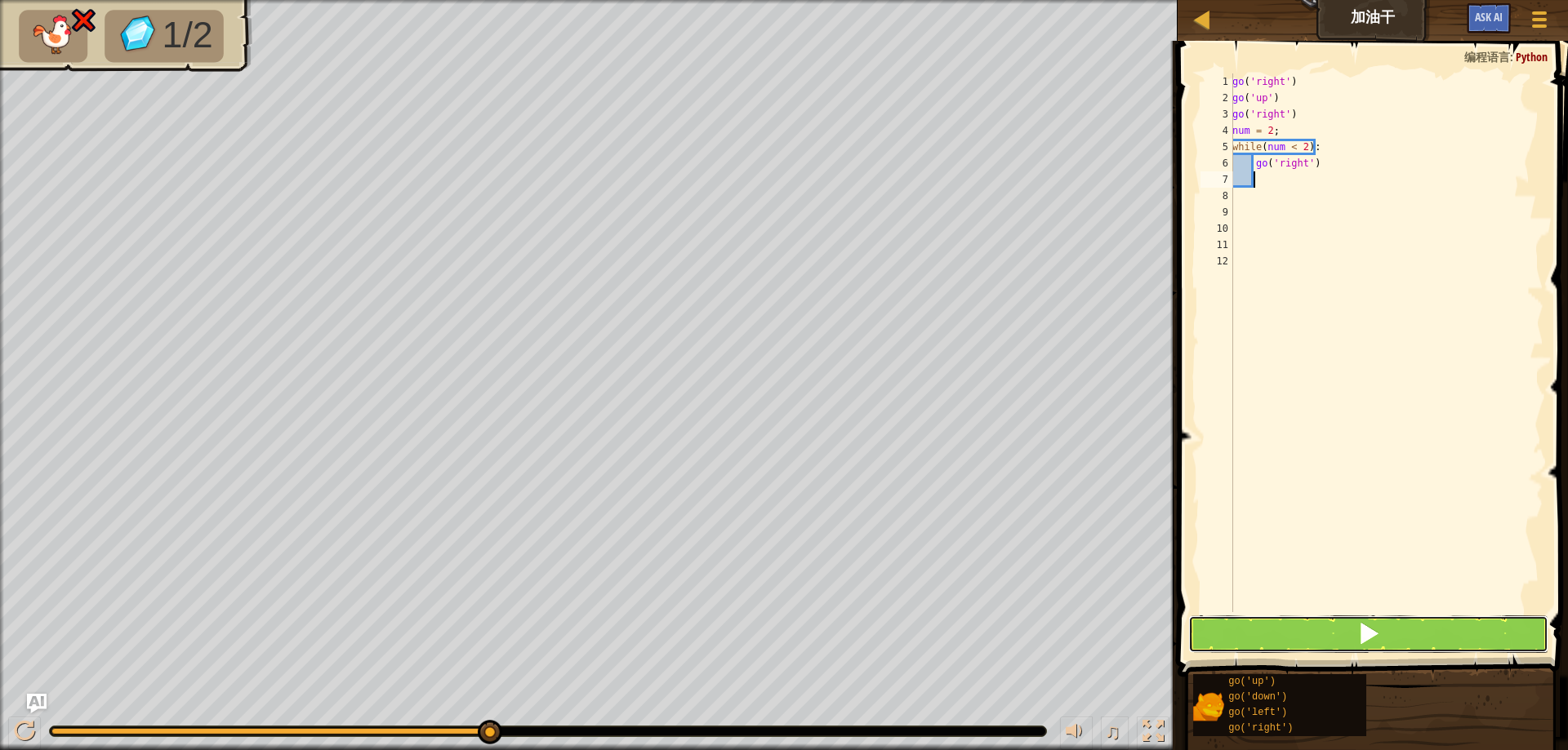
click at [1377, 635] on span at bounding box center [1369, 633] width 23 height 23
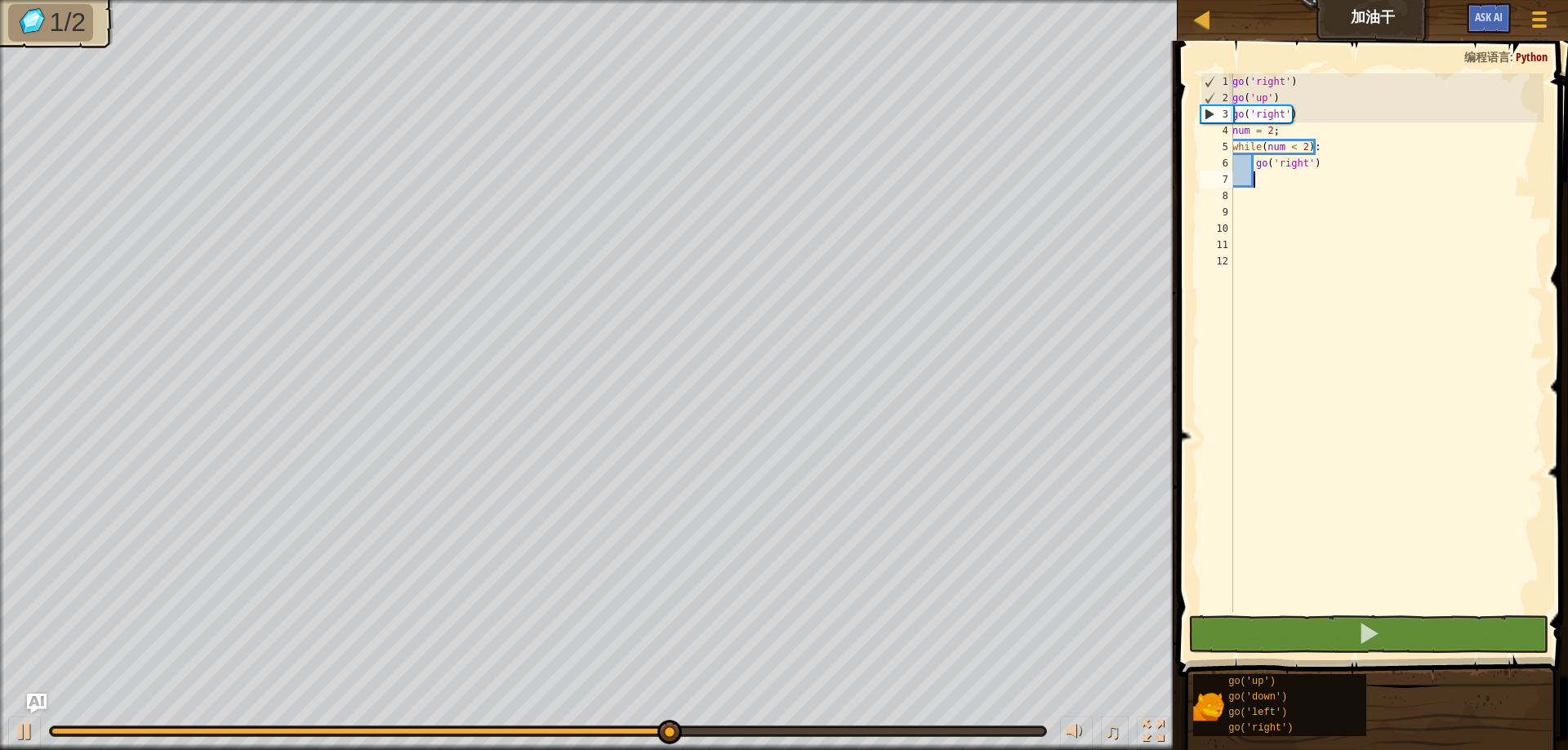
click at [1218, 80] on div "1" at bounding box center [1217, 82] width 32 height 17
click at [1208, 85] on div "1" at bounding box center [1217, 82] width 32 height 17
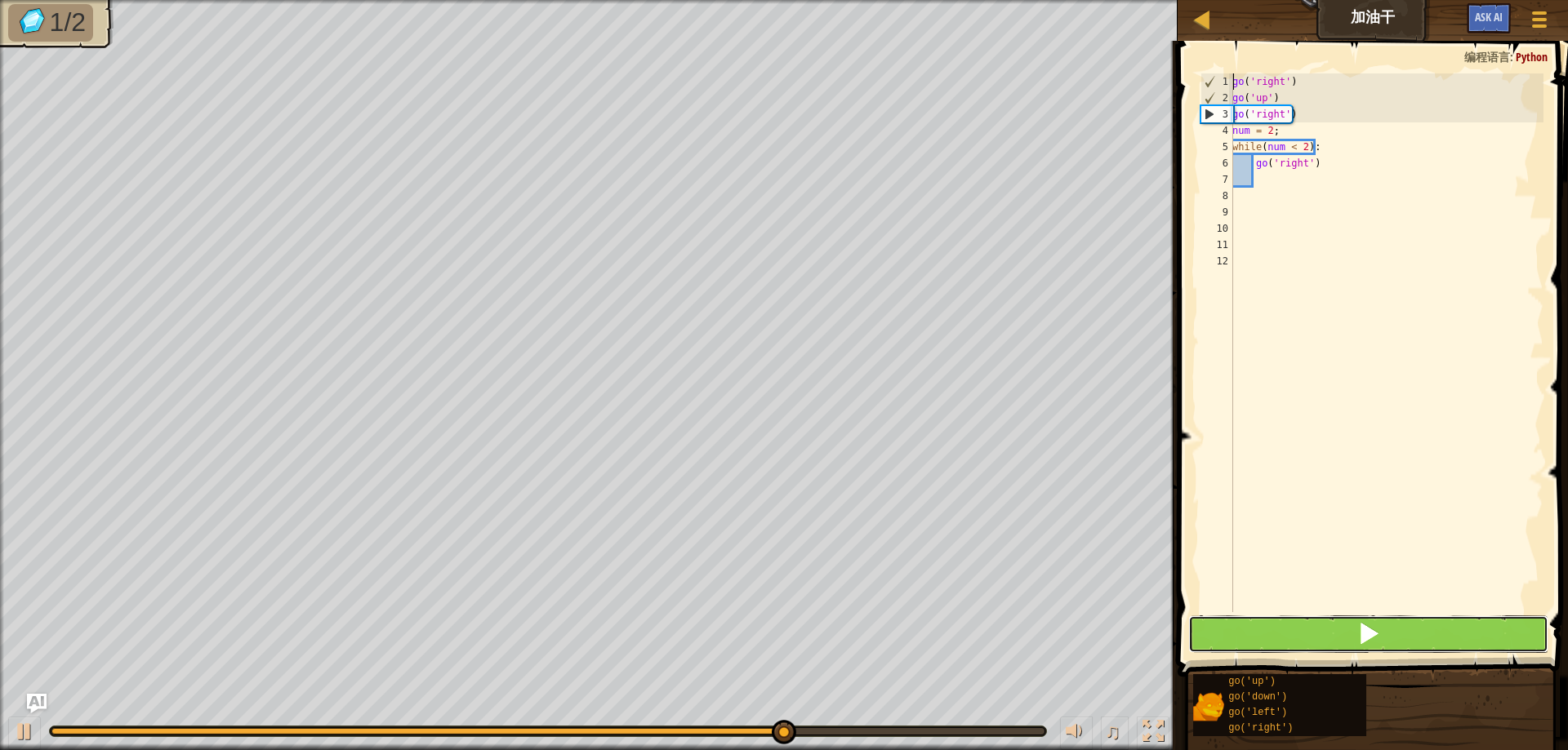
click at [1395, 636] on button at bounding box center [1368, 634] width 360 height 38
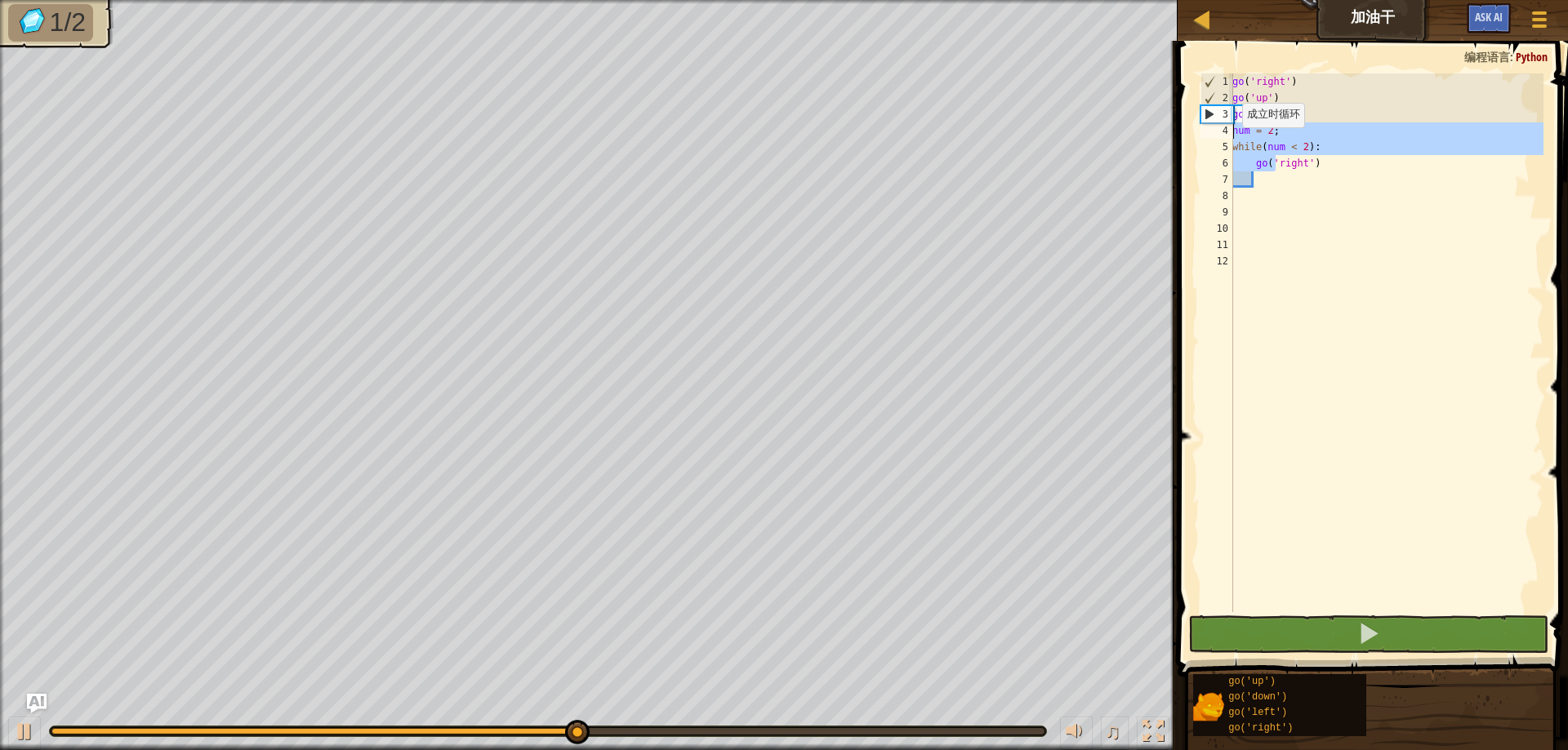
drag, startPoint x: 1273, startPoint y: 170, endPoint x: 1214, endPoint y: 131, distance: 70.7
click at [1214, 131] on div "go('right') 1 2 3 4 5 6 7 8 9 10 11 12 go ( 'right' ) go ( 'up' ) go ( 'right' …" at bounding box center [1371, 343] width 347 height 539
type textarea "num = 2; while(num < 2):"
click at [1330, 228] on div "go ( 'right' ) go ( 'up' ) go ( 'right' ) num = 2 ; while ( num < 2 ) : go ( 'r…" at bounding box center [1386, 359] width 314 height 571
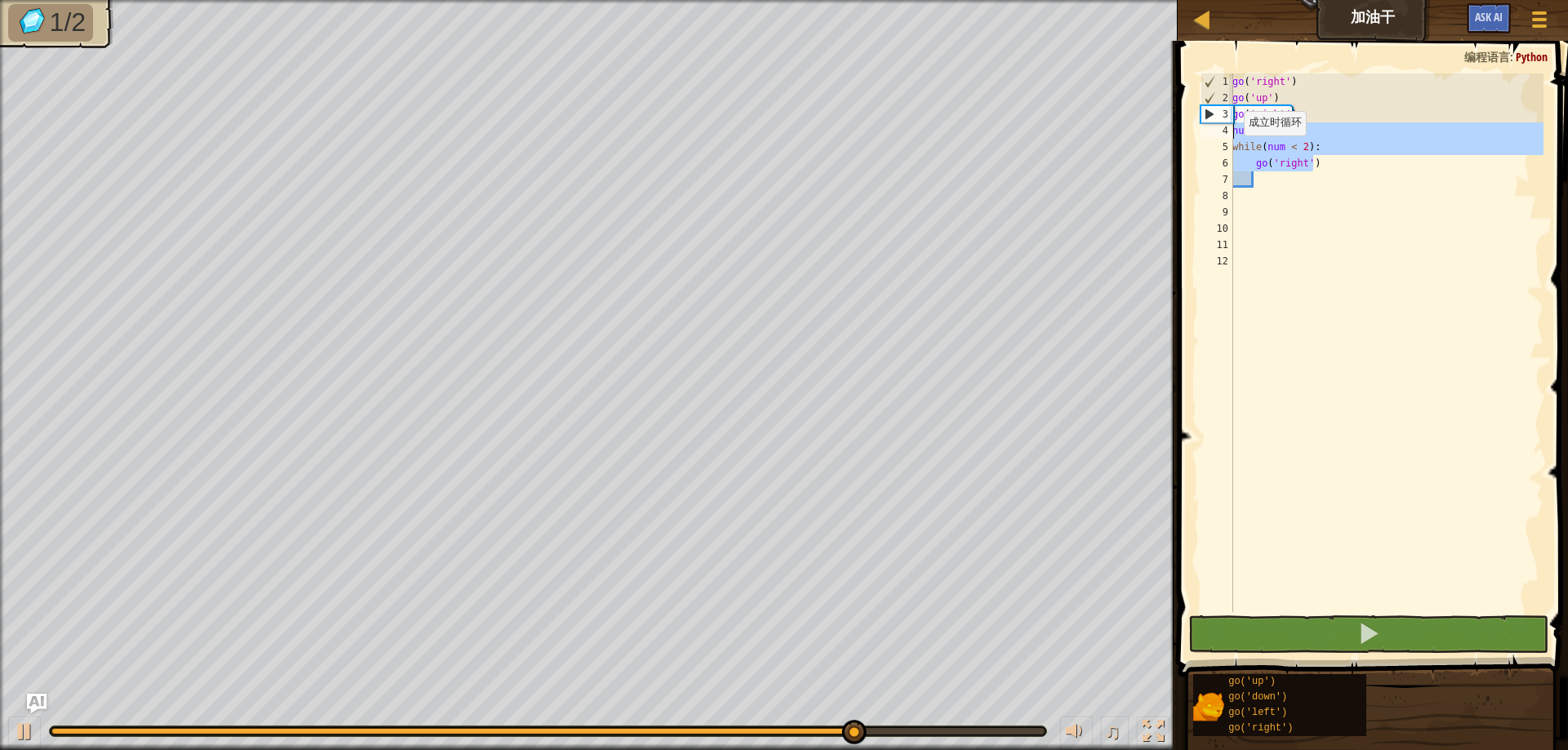
drag, startPoint x: 1321, startPoint y: 162, endPoint x: 1206, endPoint y: 135, distance: 118.1
click at [1206, 135] on div "1 2 3 4 5 6 7 8 9 10 11 12 go ( 'right' ) go ( 'up' ) go ( 'right' ) num = 2 ; …" at bounding box center [1371, 343] width 347 height 539
type textarea "num = 2; while(num < 2):"
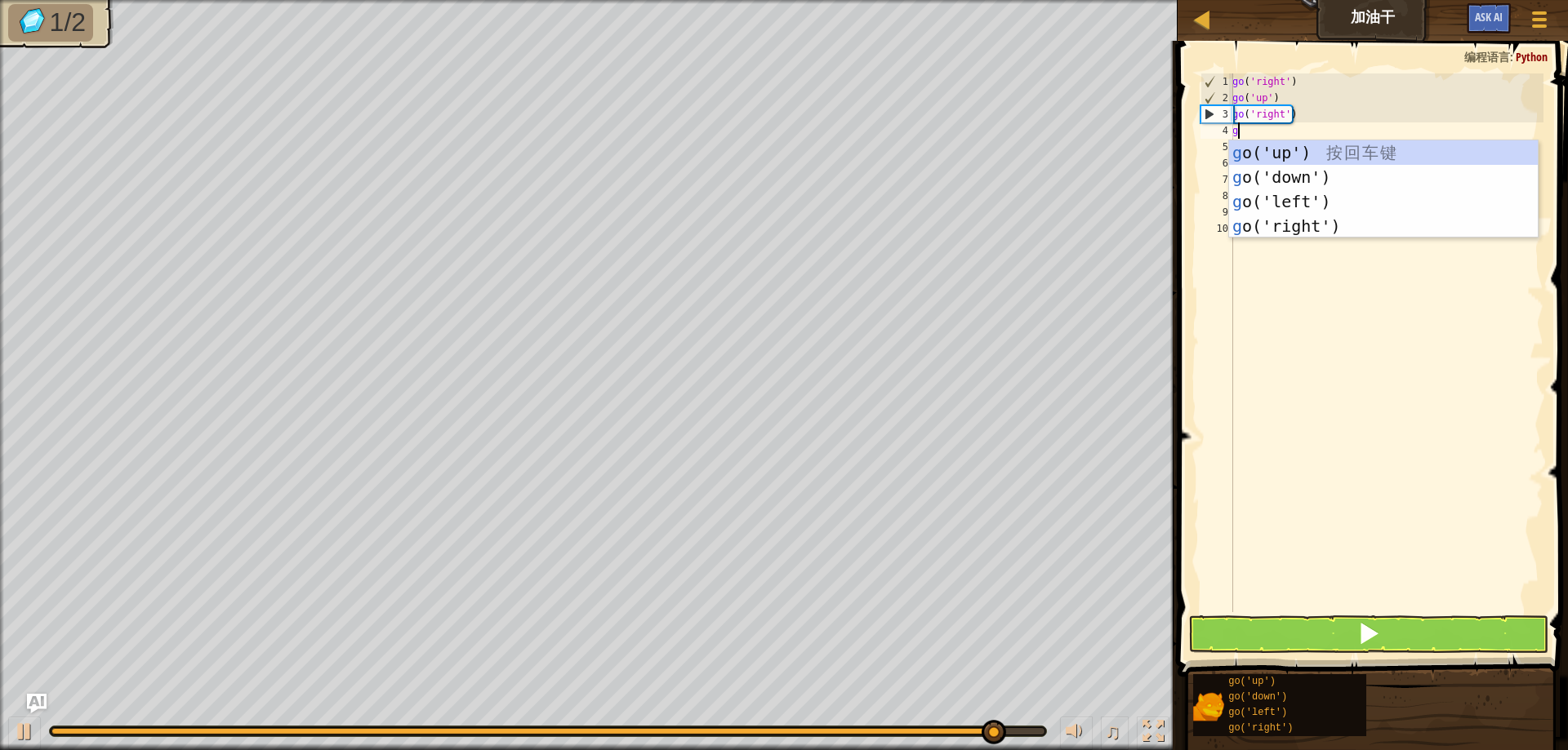
type textarea "go"
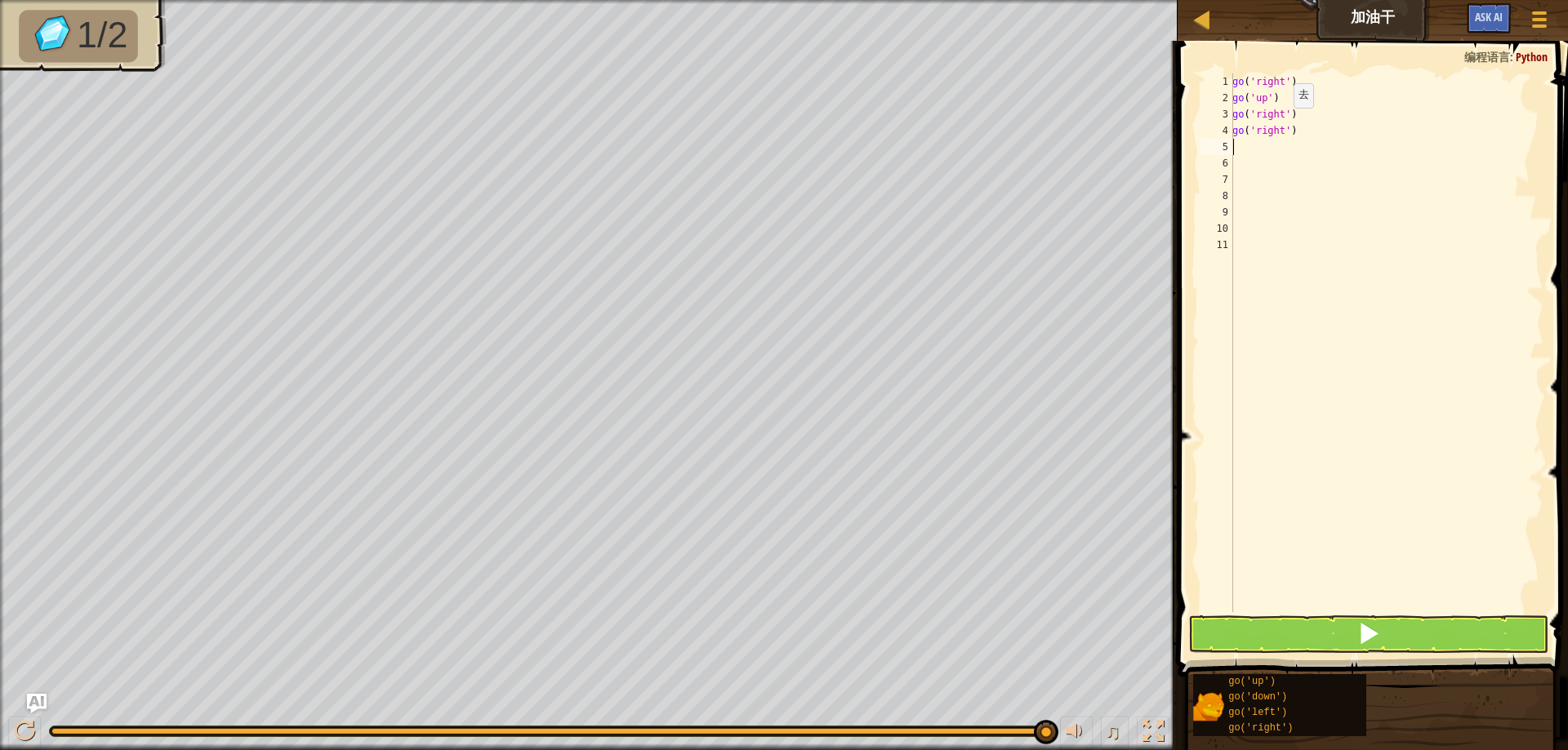
click at [1288, 111] on div "go ( 'right' ) go ( 'up' ) go ( 'right' ) go ( 'right' )" at bounding box center [1386, 359] width 314 height 571
click at [1289, 102] on div "go ( 'right' ) go ( 'up' ) go ( 'right' ) go ( 'right' )" at bounding box center [1386, 359] width 314 height 571
type textarea "go('up')"
type textarea "num = 2"
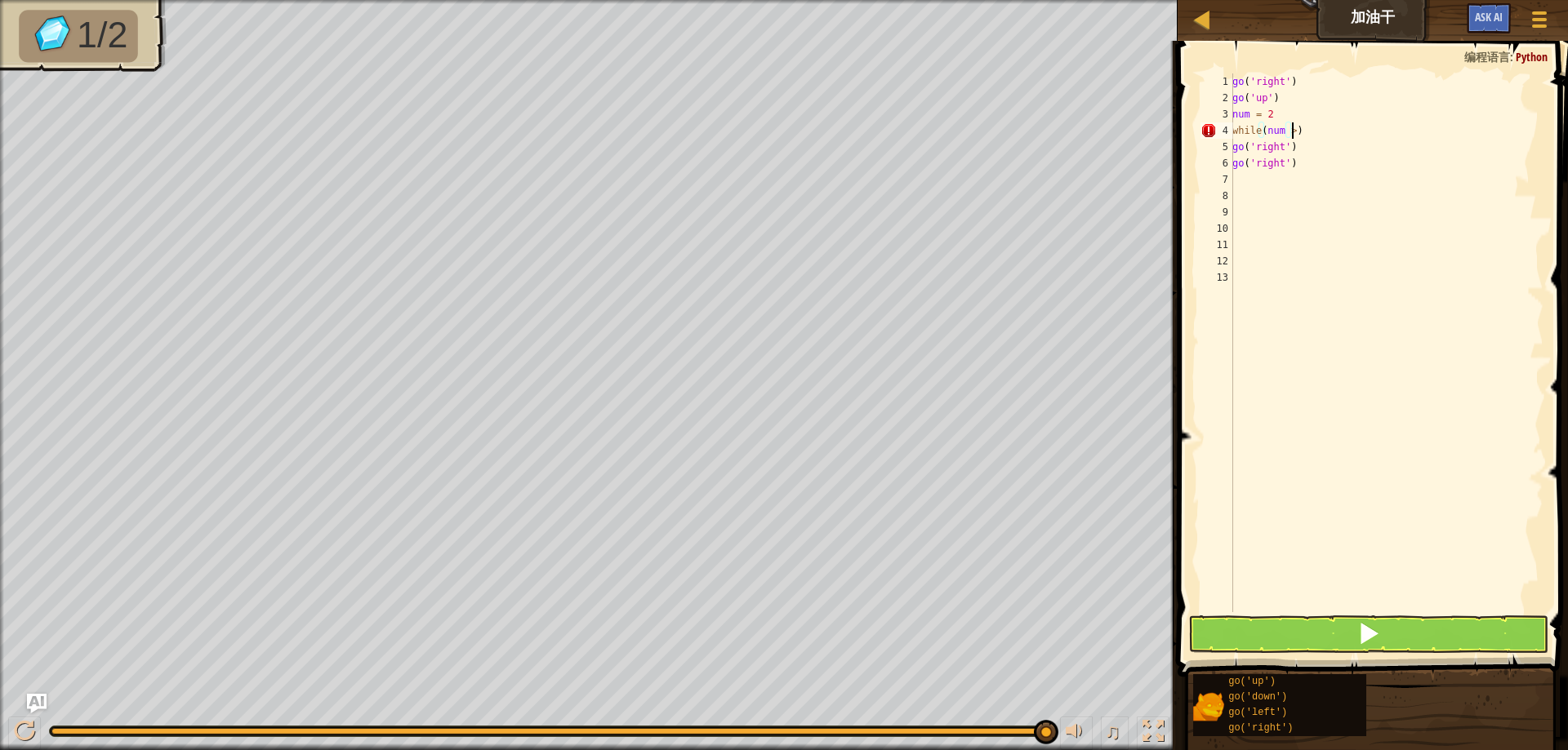
scroll to position [7, 4]
type textarea "while(num < 2)"
drag, startPoint x: 1310, startPoint y: 194, endPoint x: 1192, endPoint y: 166, distance: 121.3
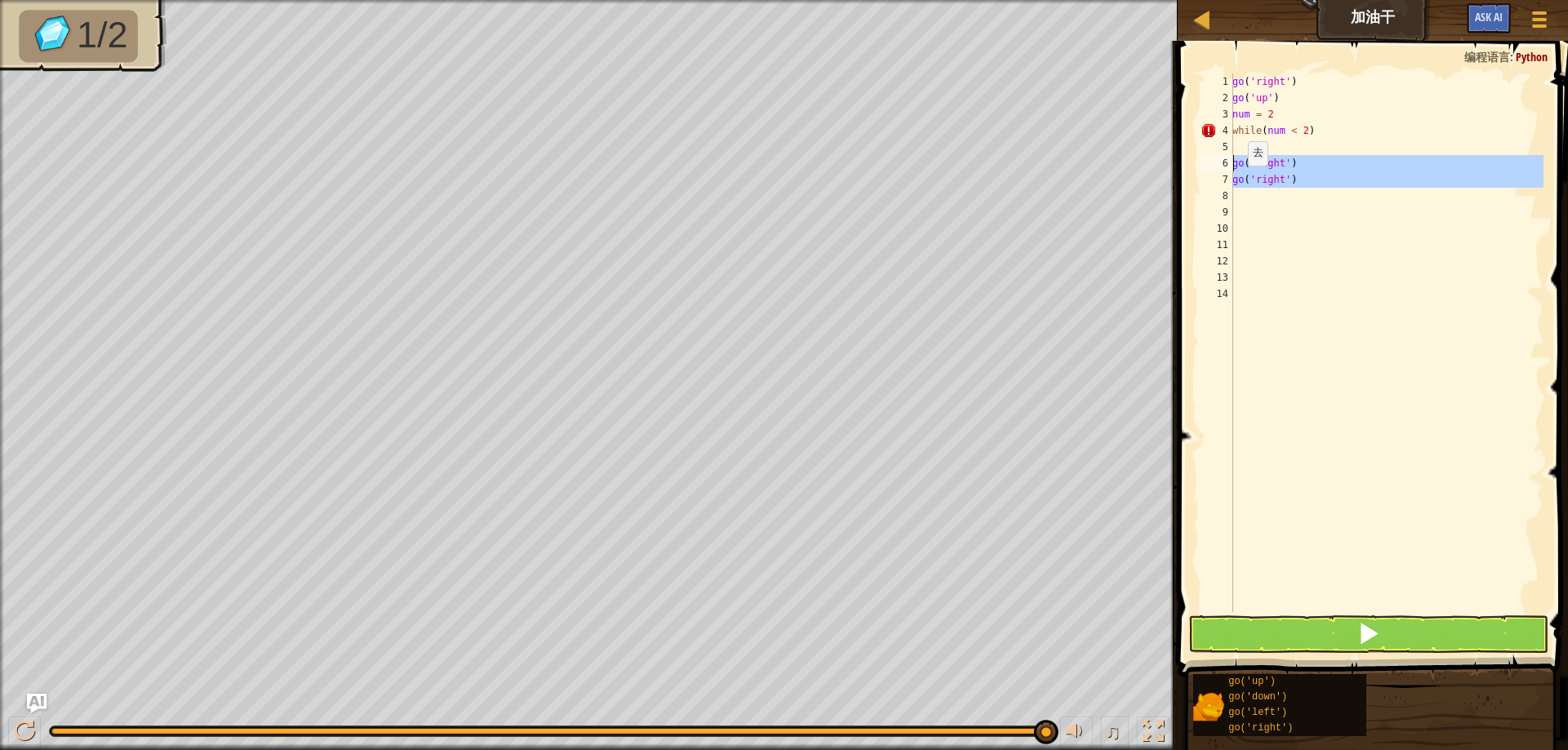
click at [1192, 166] on div "1 2 3 4 5 6 7 8 9 10 11 12 13 14 go ( 'right' ) go ( 'up' ) num = 2 while ( num…" at bounding box center [1370, 391] width 395 height 685
type textarea "go('right') go('right')"
type textarea "while(num < 2);"
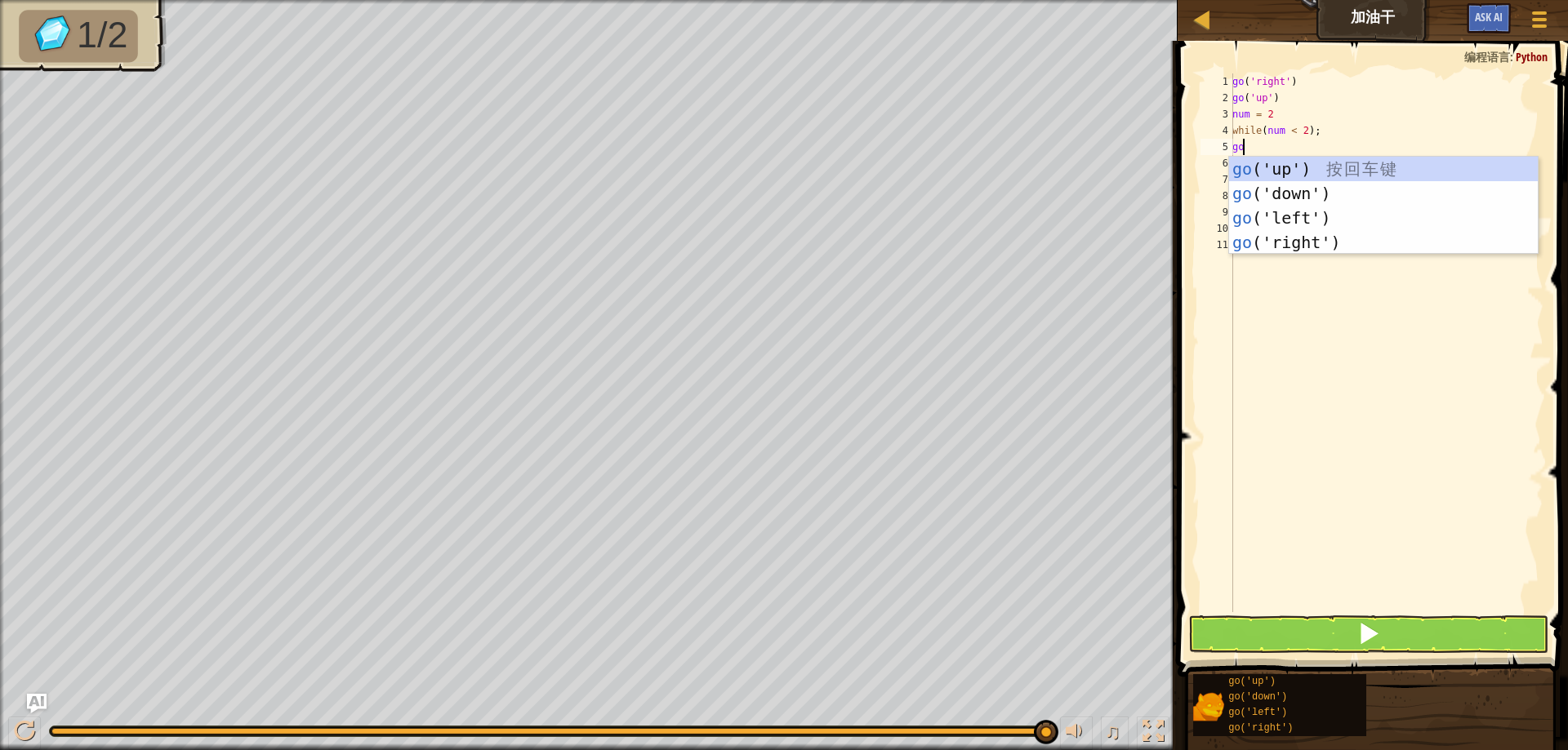
type textarea "g"
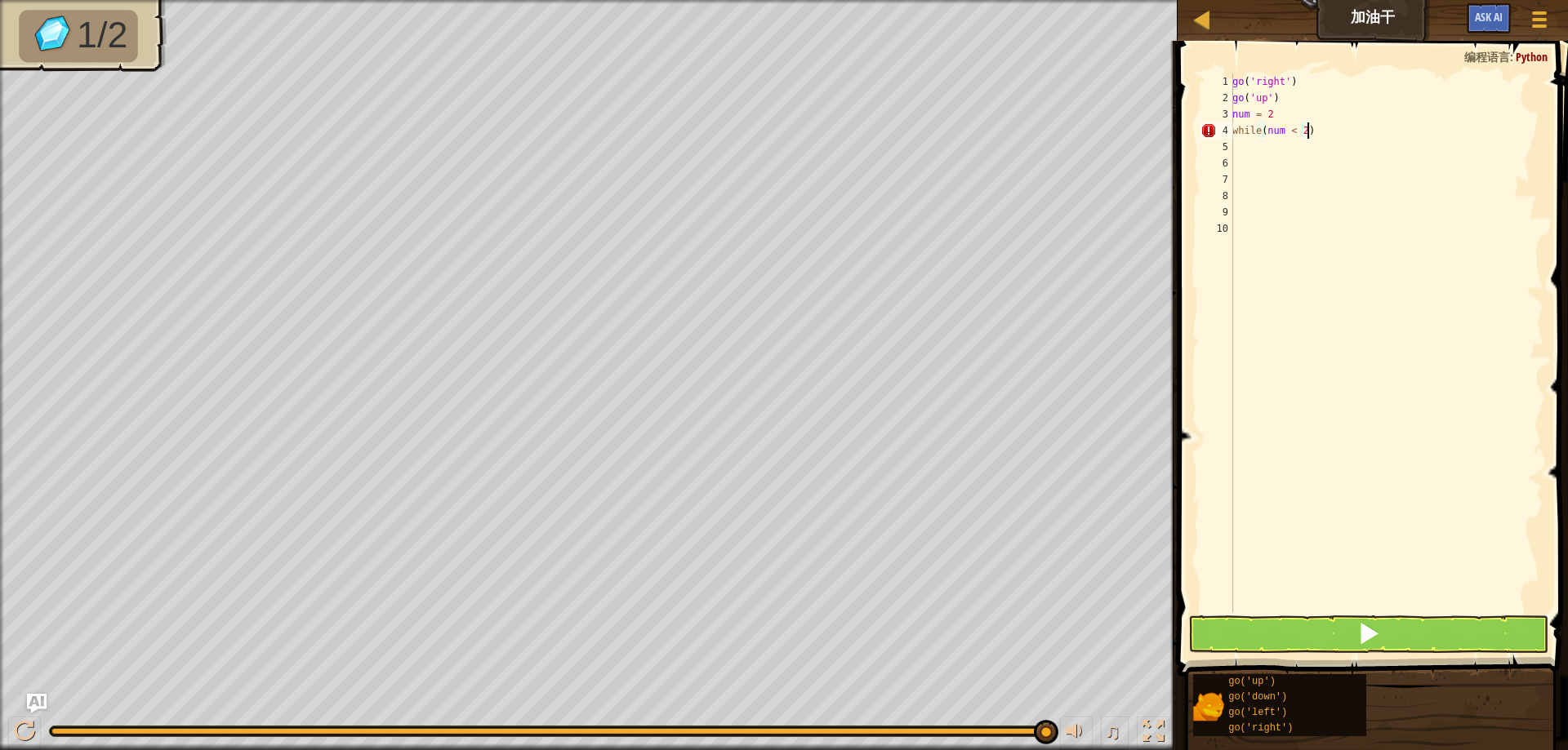
type textarea "while(num < 2):"
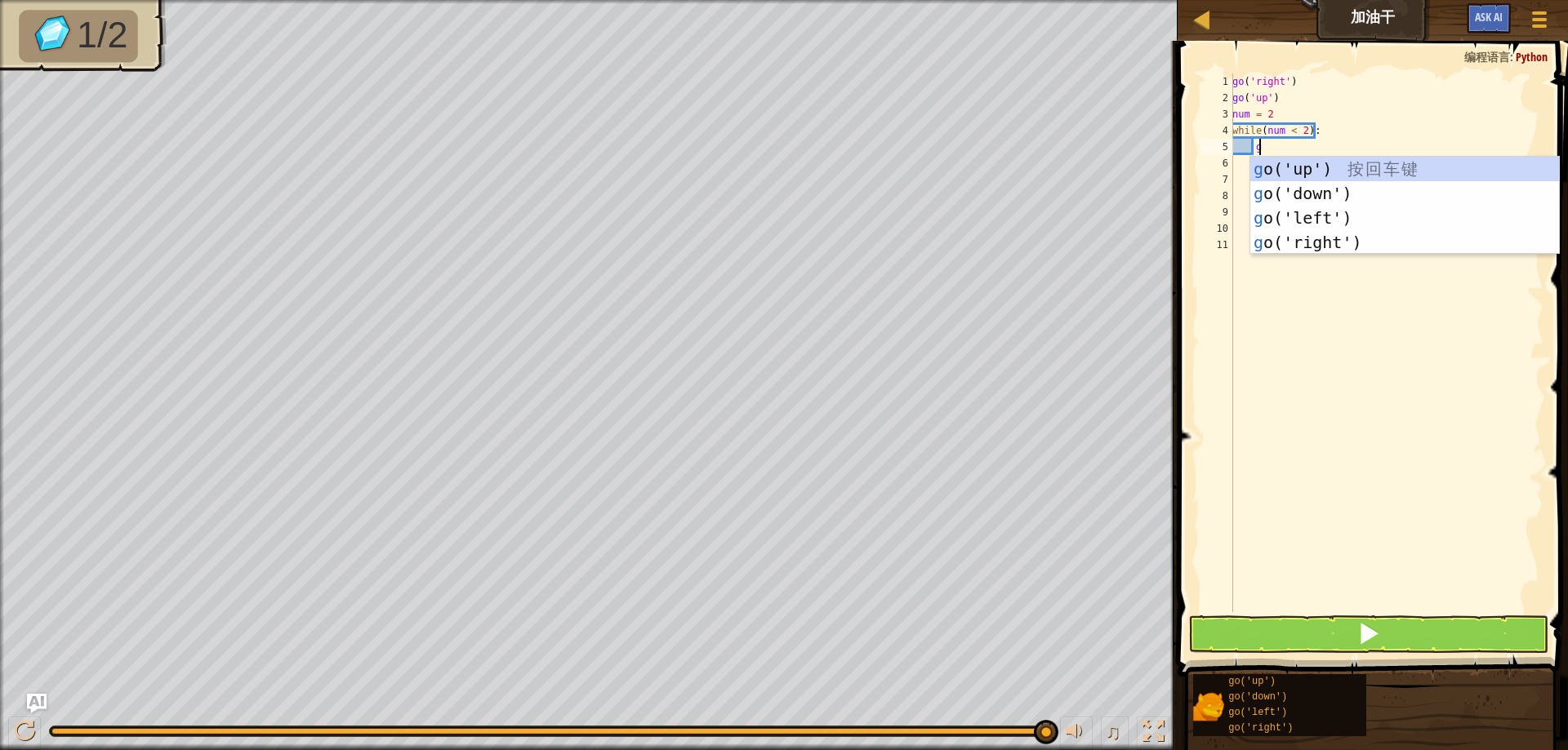
scroll to position [7, 2]
type textarea "go"
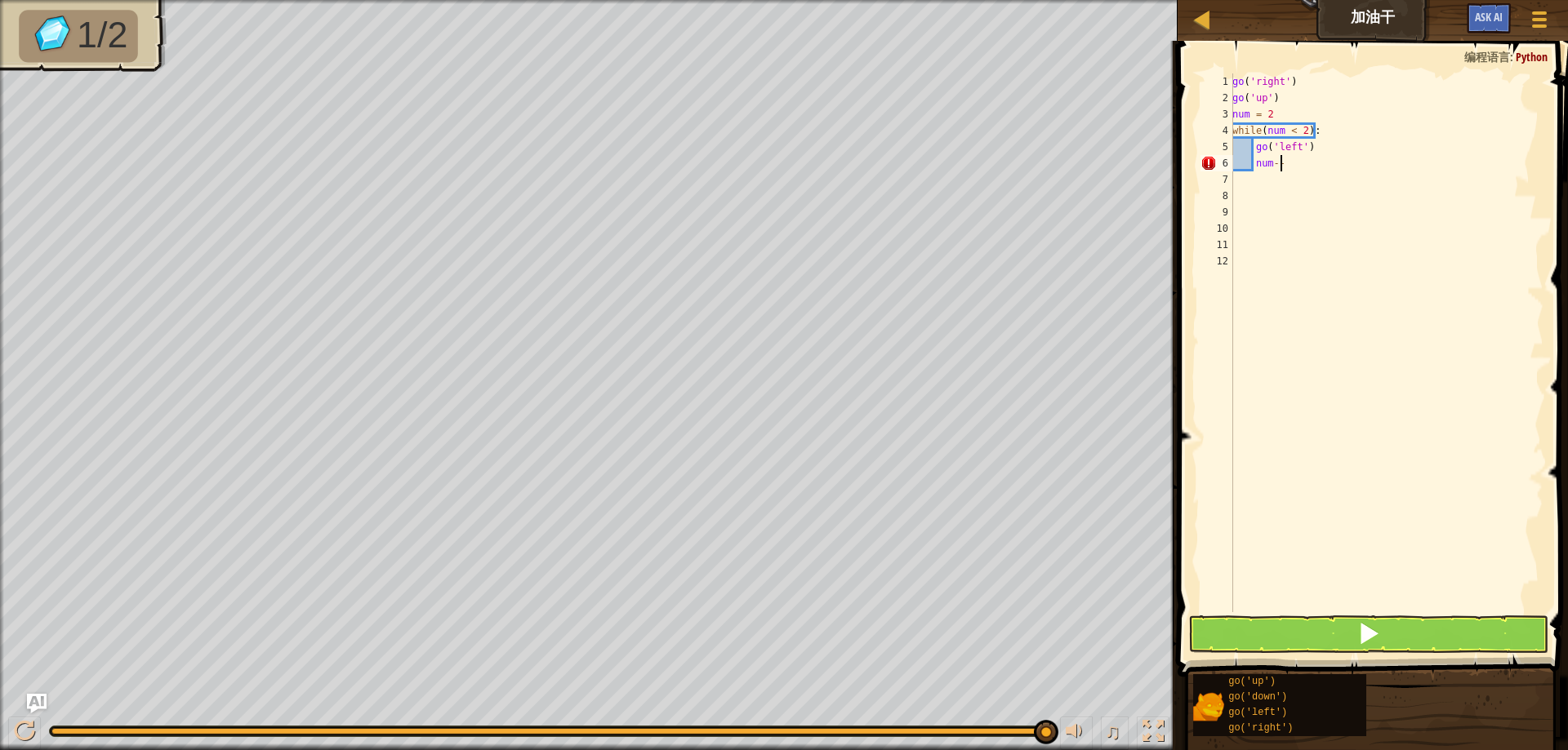
scroll to position [7, 4]
click at [1209, 163] on div "6" at bounding box center [1217, 163] width 32 height 17
type textarea "num--;"
click at [1350, 319] on div "go ( 'right' ) go ( 'up' ) num = 2 while ( num < 2 ) : go ( 'left' ) num -- ;" at bounding box center [1386, 359] width 314 height 571
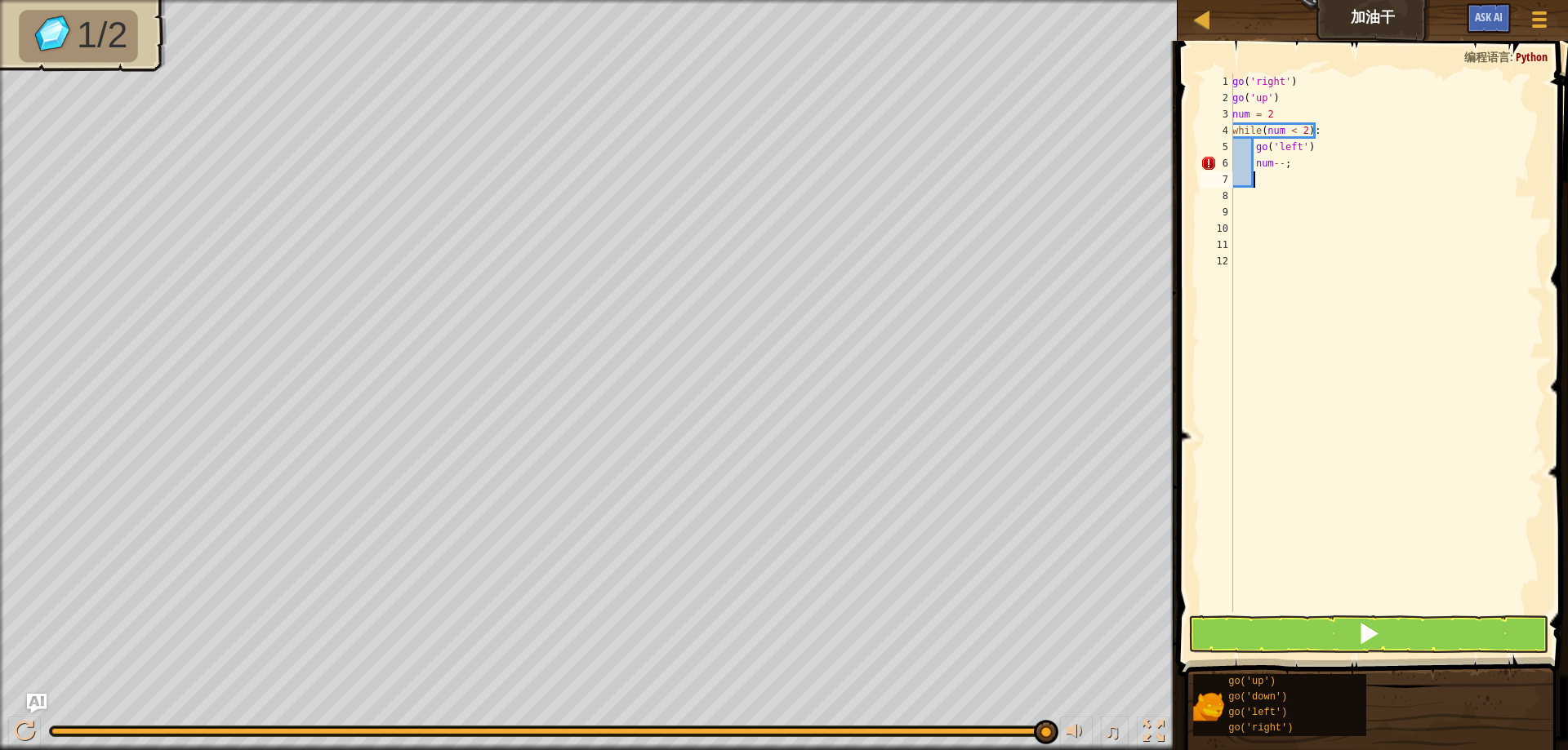
click at [1265, 179] on div "go ( 'right' ) go ( 'up' ) num = 2 while ( num < 2 ) : go ( 'left' ) num -- ;" at bounding box center [1386, 359] width 314 height 571
click at [1273, 166] on div "go ( 'right' ) go ( 'up' ) num = 2 while ( num < 2 ) : go ( 'left' ) num -- ;" at bounding box center [1386, 359] width 314 height 571
click at [1255, 158] on div "go ( 'right' ) go ( 'up' ) num = 2 while ( num < 2 ) : go ( 'left' ) num -- ;" at bounding box center [1386, 359] width 314 height 571
type textarea "num--;"
click at [1266, 171] on div "go ( 'right' ) go ( 'up' ) num = 2 while ( num < 2 ) : go ( 'left' ) num -- ;" at bounding box center [1386, 359] width 314 height 571
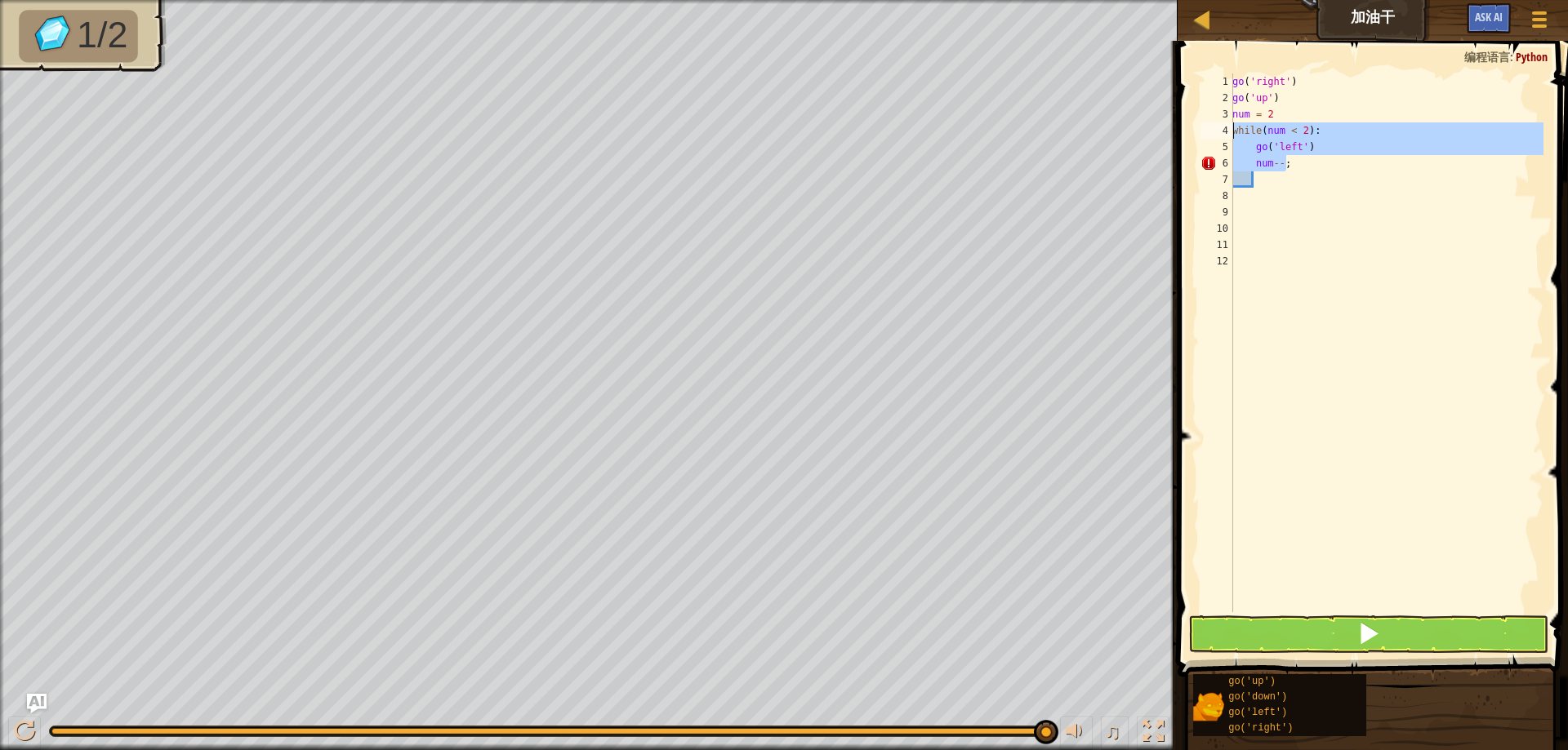
drag, startPoint x: 1221, startPoint y: 139, endPoint x: 1201, endPoint y: 129, distance: 22.4
click at [1201, 129] on div "1 2 3 4 5 6 7 8 9 10 11 12 go ( 'right' ) go ( 'up' ) num = 2 while ( num < 2 )…" at bounding box center [1371, 343] width 347 height 539
type textarea "while(num < 2): go('left')"
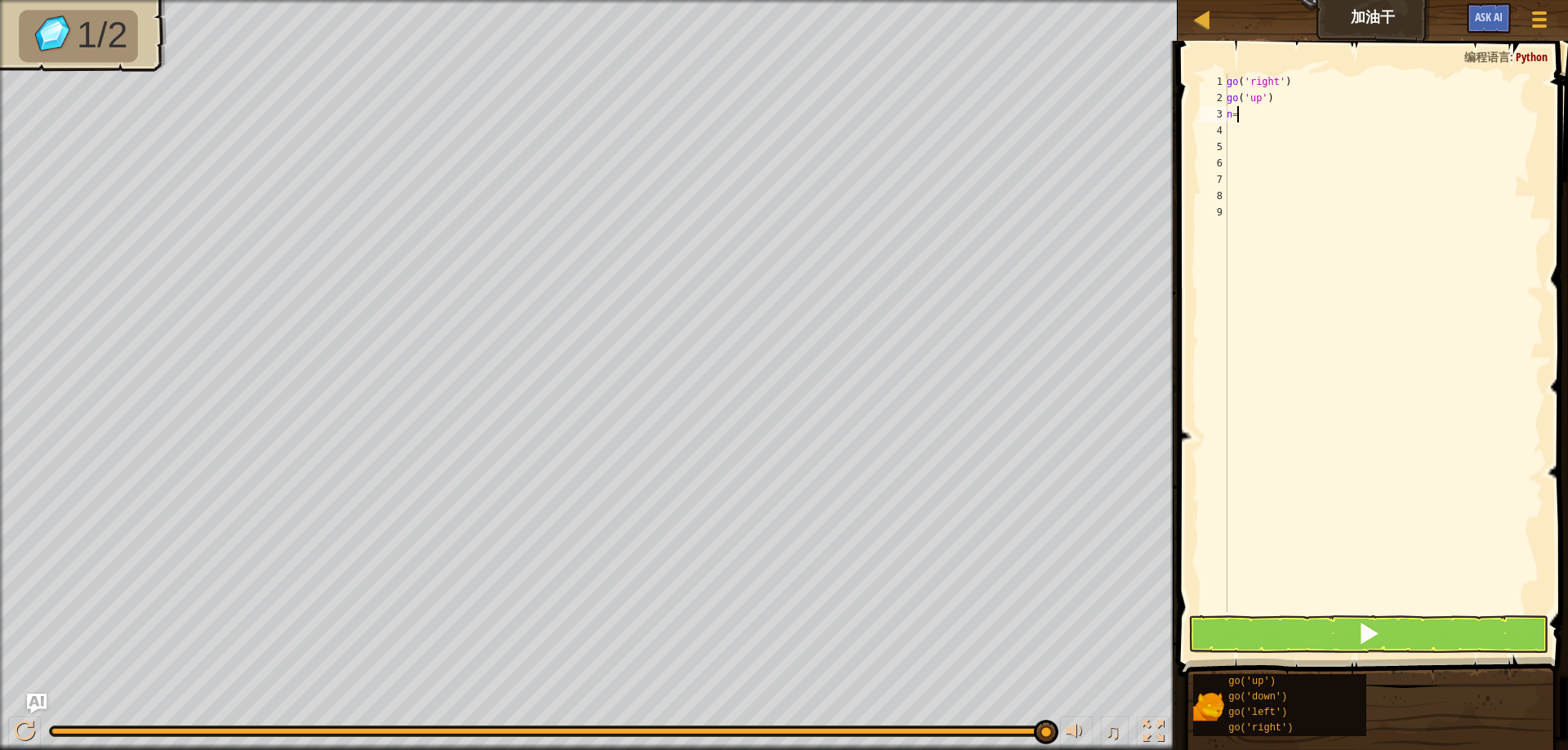
type textarea "n"
type textarea "go"
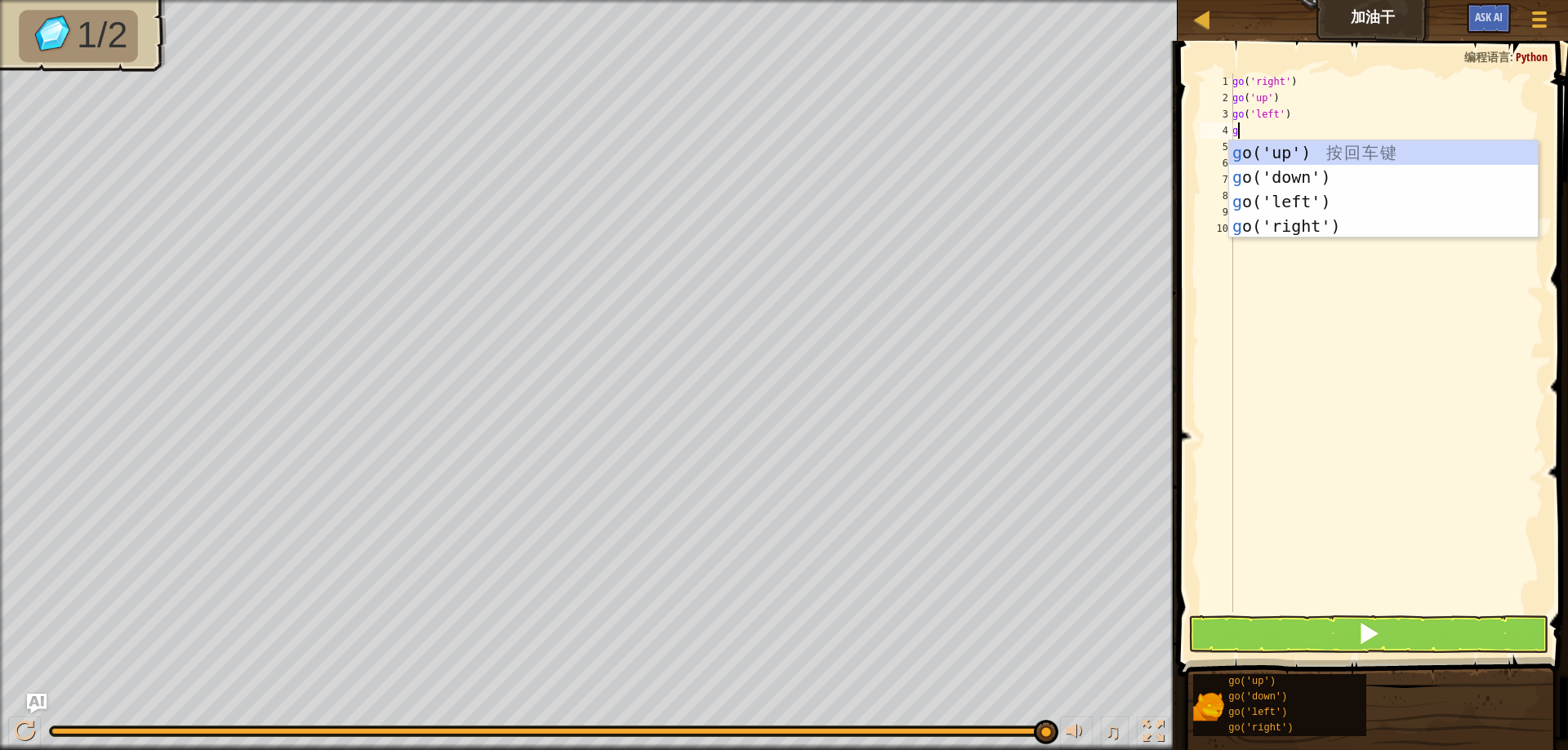
type textarea "go"
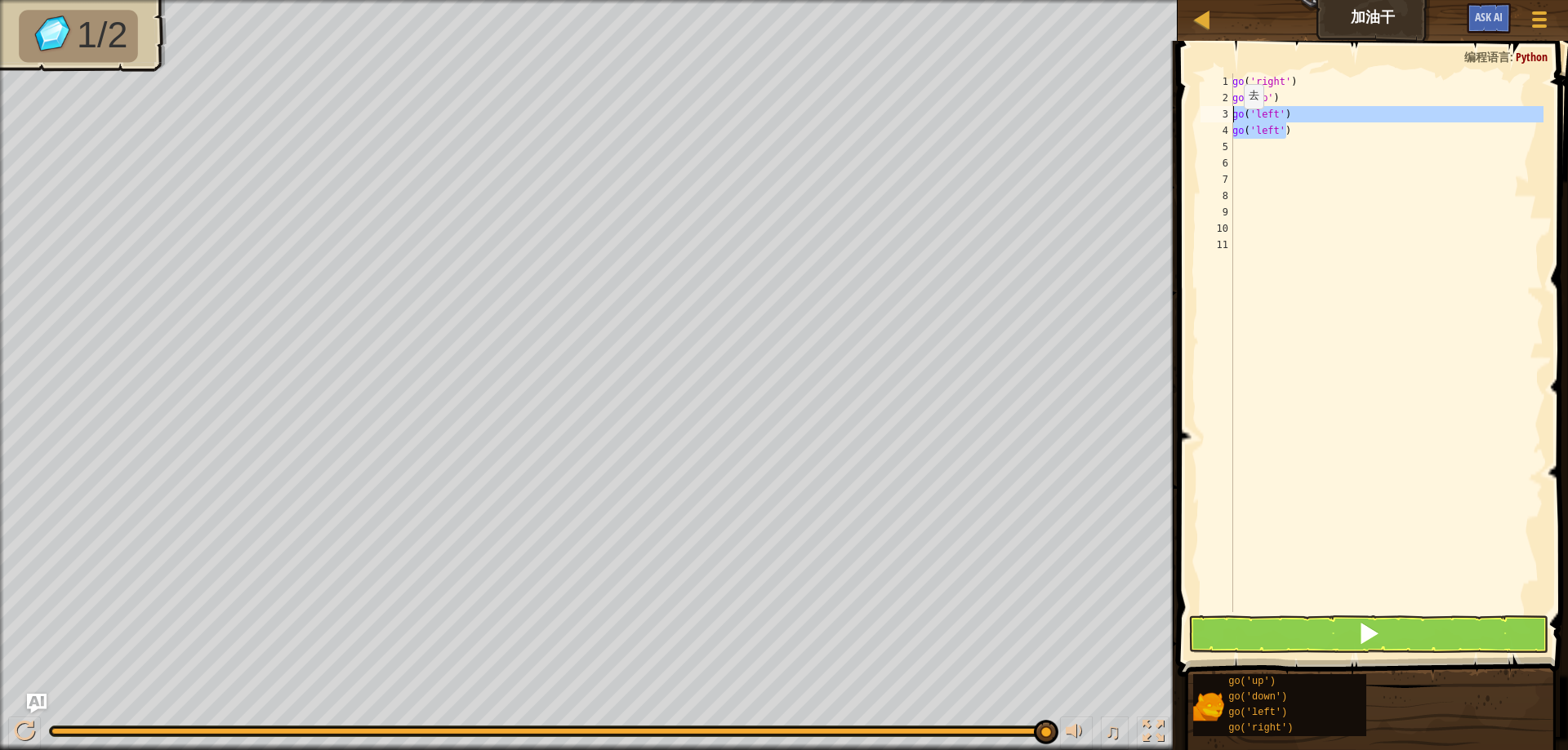
drag, startPoint x: 1279, startPoint y: 131, endPoint x: 1196, endPoint y: 112, distance: 85.1
click at [1196, 112] on div "1 2 3 4 5 6 7 8 9 10 11 go ( 'right' ) go ( 'up' ) go ( 'left' ) go ( 'left' ) …" at bounding box center [1370, 391] width 395 height 685
type textarea "go('left') go('left')"
click at [1169, 67] on div "地图 加油干 游戏菜单 Ask AI 1 הההההההההההההההההההההההההההההההההההההההההההההההההההההההההה…" at bounding box center [784, 375] width 1568 height 750
type textarea "go('right')"
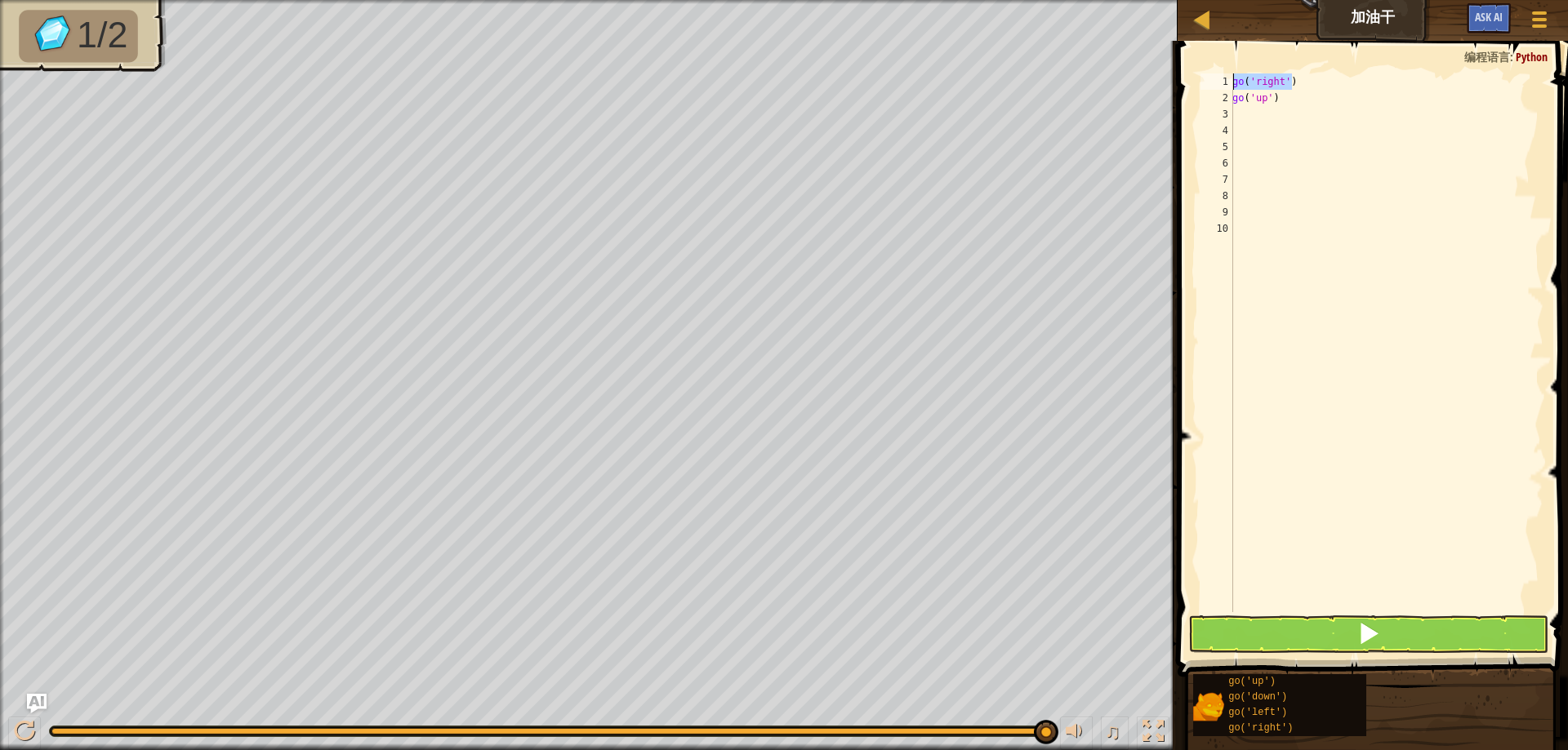
click at [1252, 116] on div "go ( 'right' ) go ( 'up' )" at bounding box center [1386, 359] width 314 height 571
paste textarea "go('right')"
type textarea "go('right')"
click at [1252, 140] on div "go ( 'right' ) go ( 'up' ) go ( 'right' )" at bounding box center [1386, 359] width 314 height 571
paste textarea "go('right')"
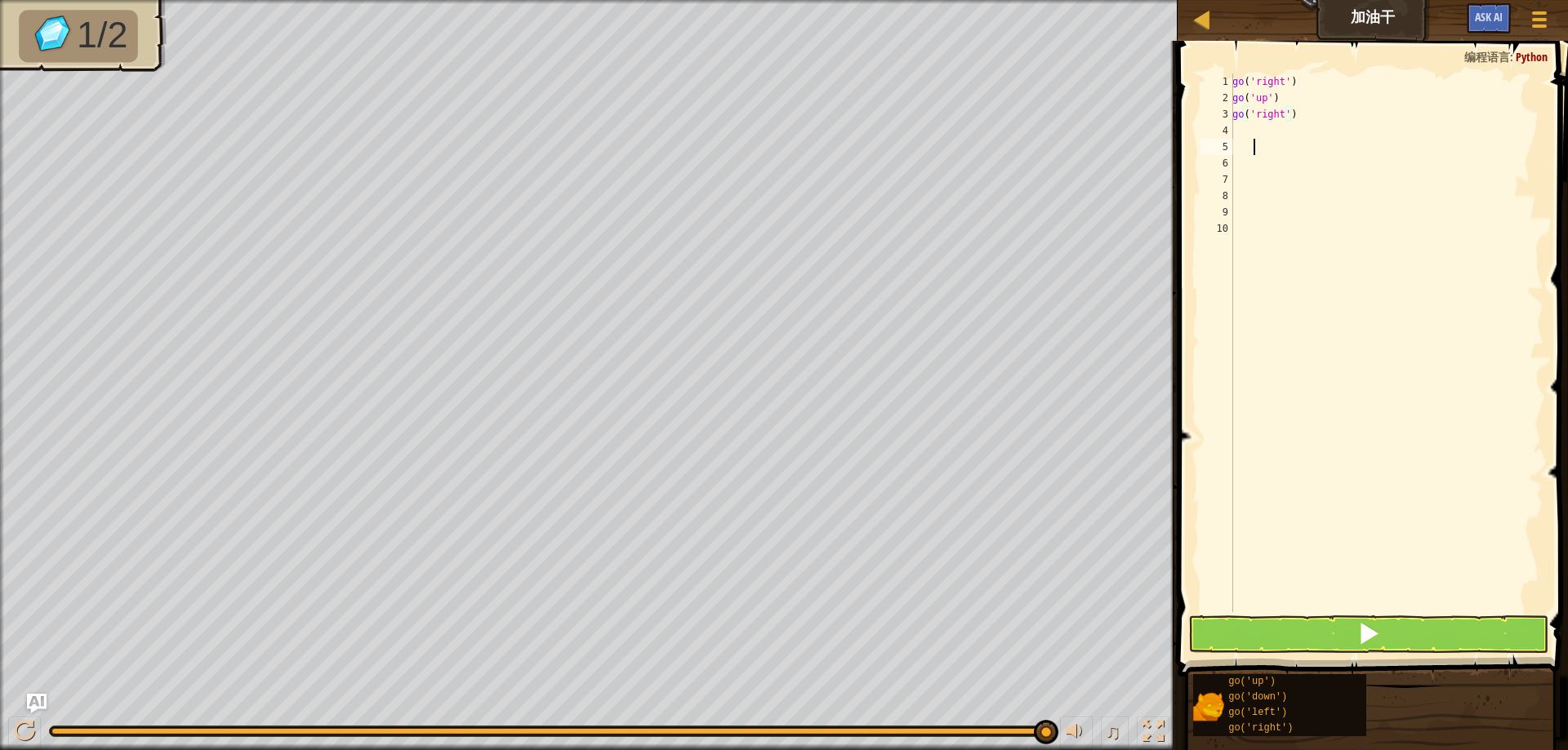
type textarea "go('right')"
click at [1237, 129] on div "go ( 'right' ) go ( 'up' ) go ( 'right' )" at bounding box center [1386, 359] width 314 height 571
paste textarea "go('right')"
type textarea "go('right')"
click at [1361, 639] on span at bounding box center [1369, 633] width 23 height 23
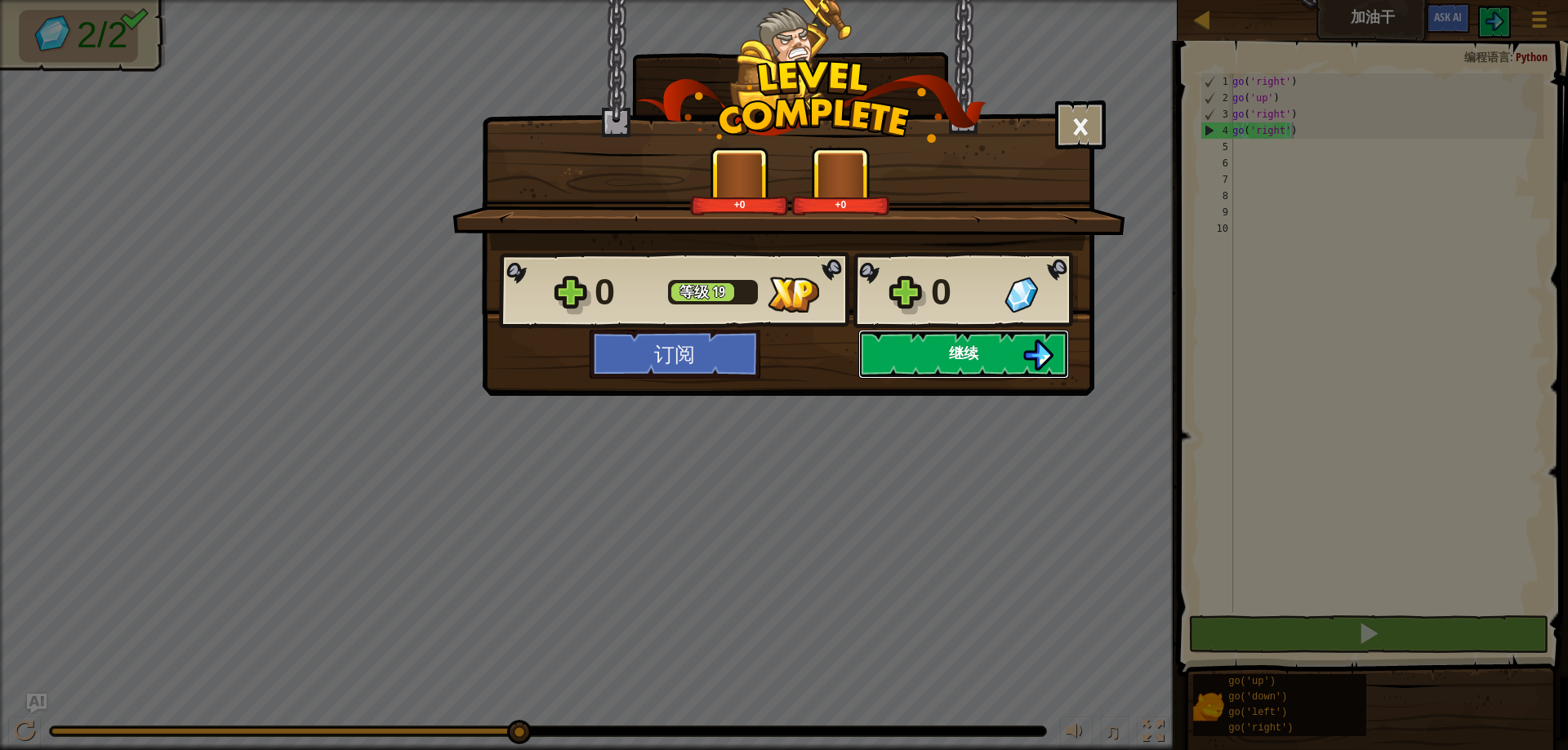
click at [966, 354] on span "继续" at bounding box center [964, 353] width 29 height 20
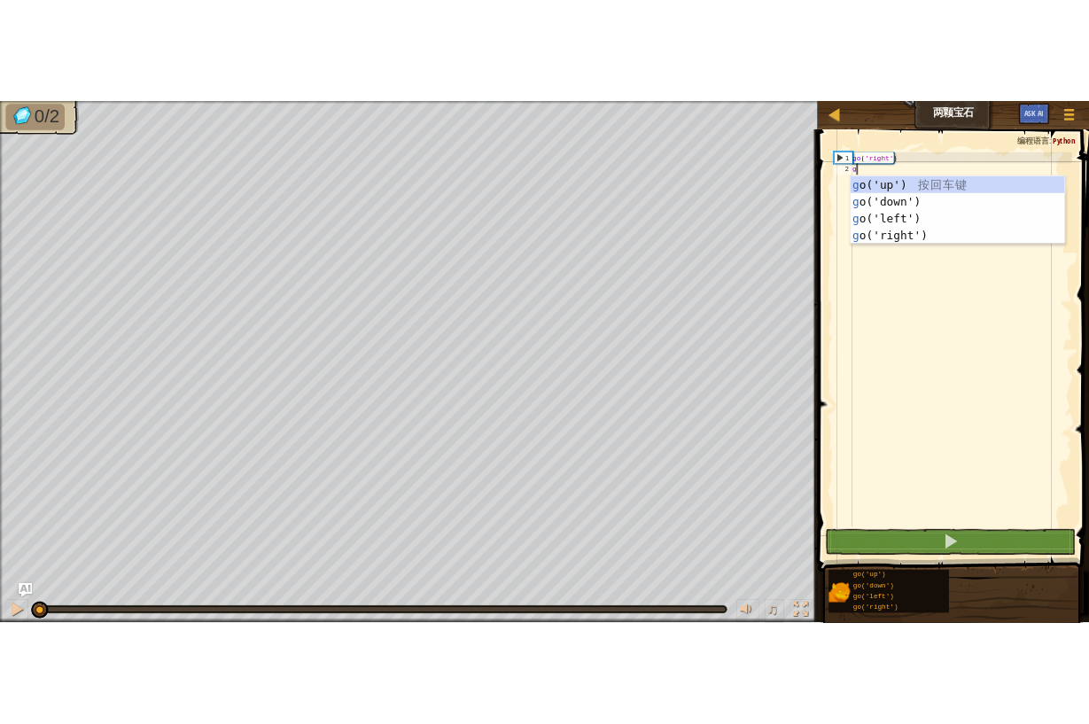
scroll to position [8, 0]
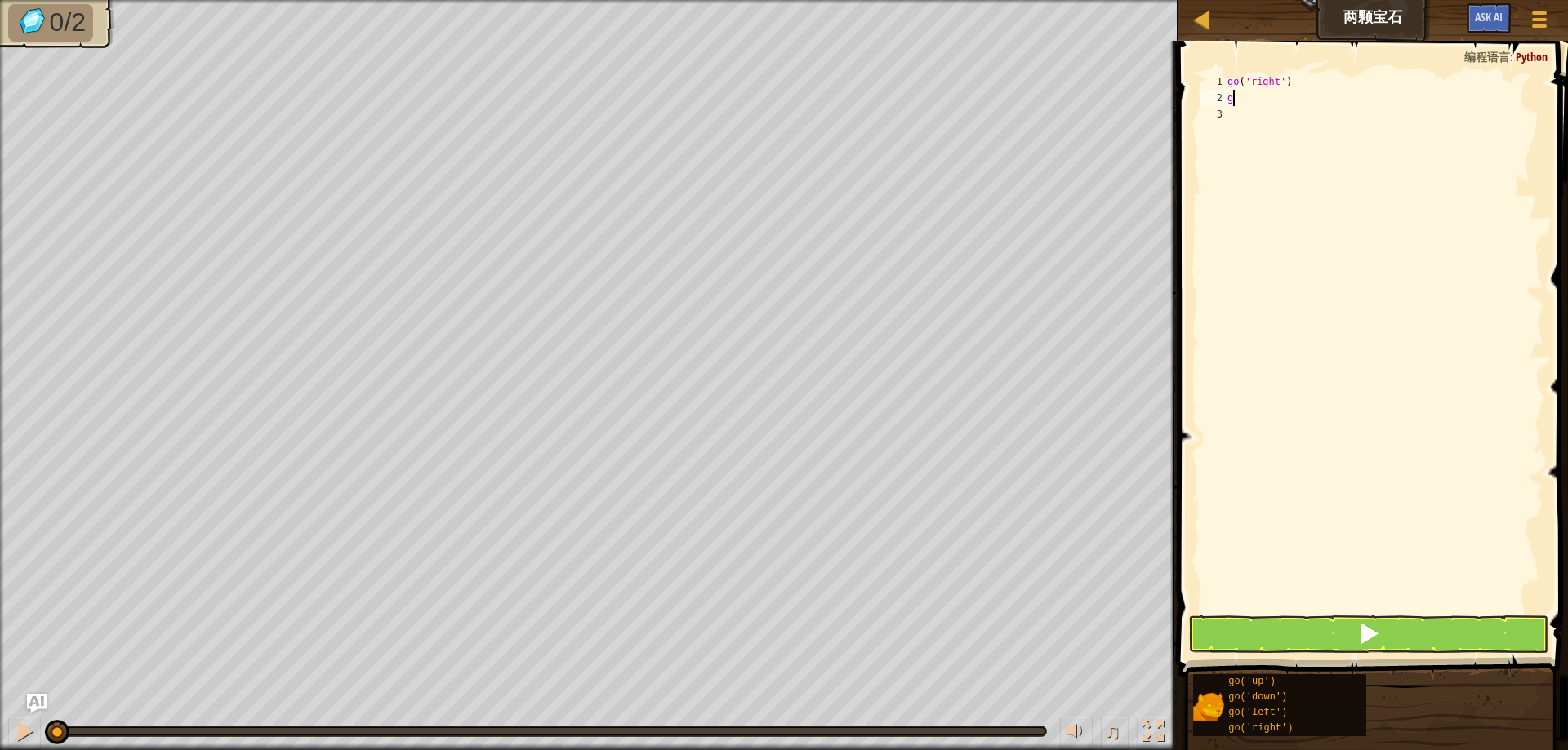
type textarea "gi"
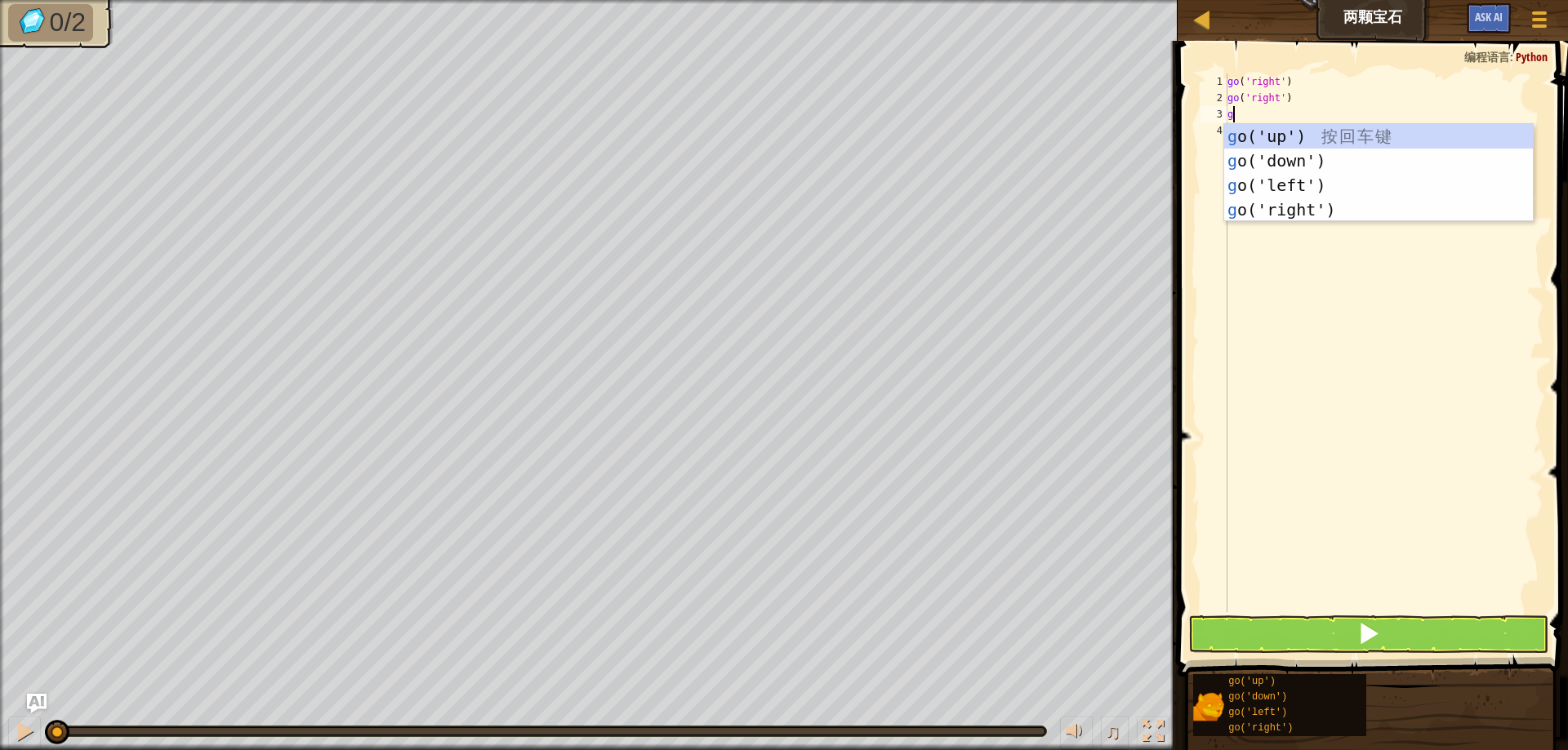
type textarea "go"
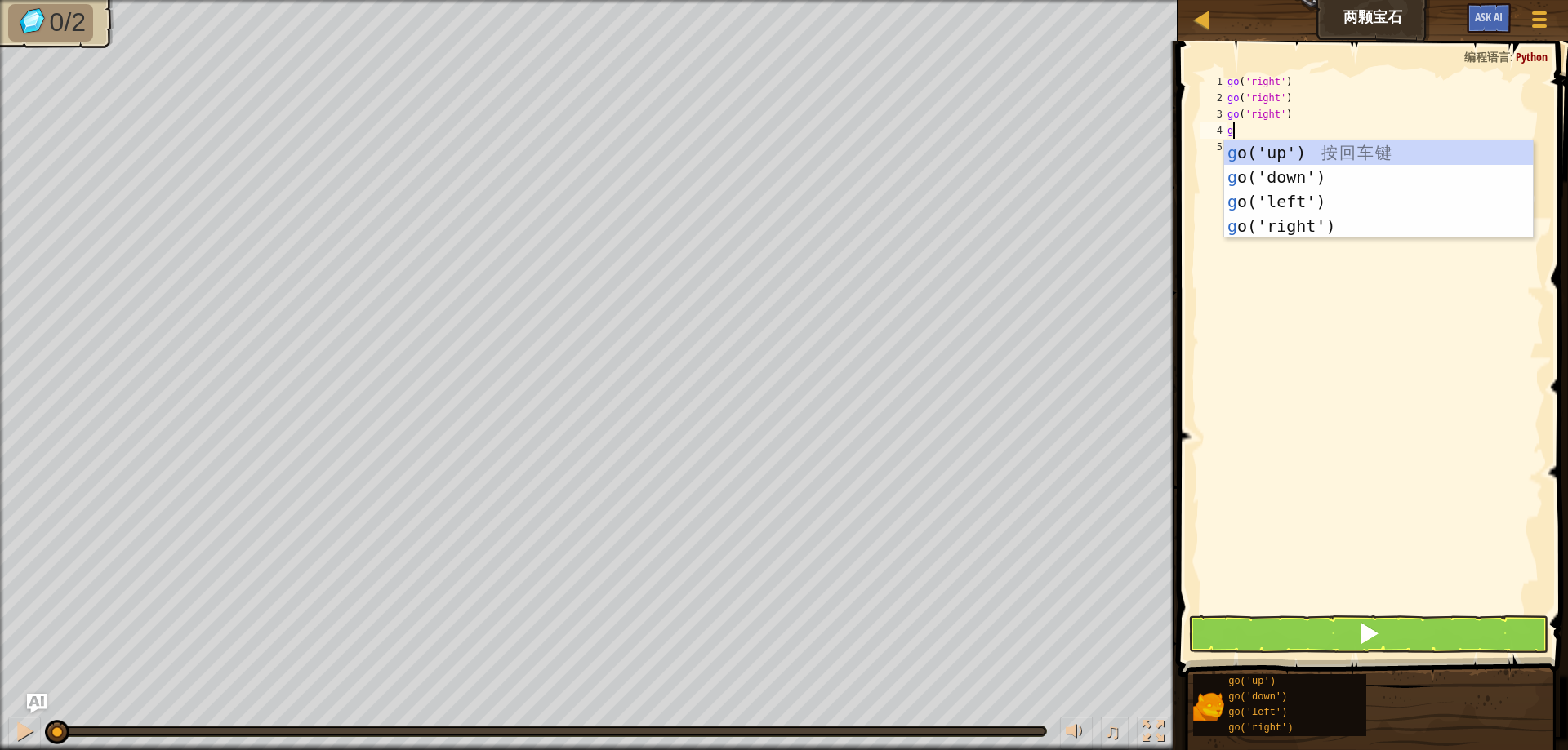
type textarea "go"
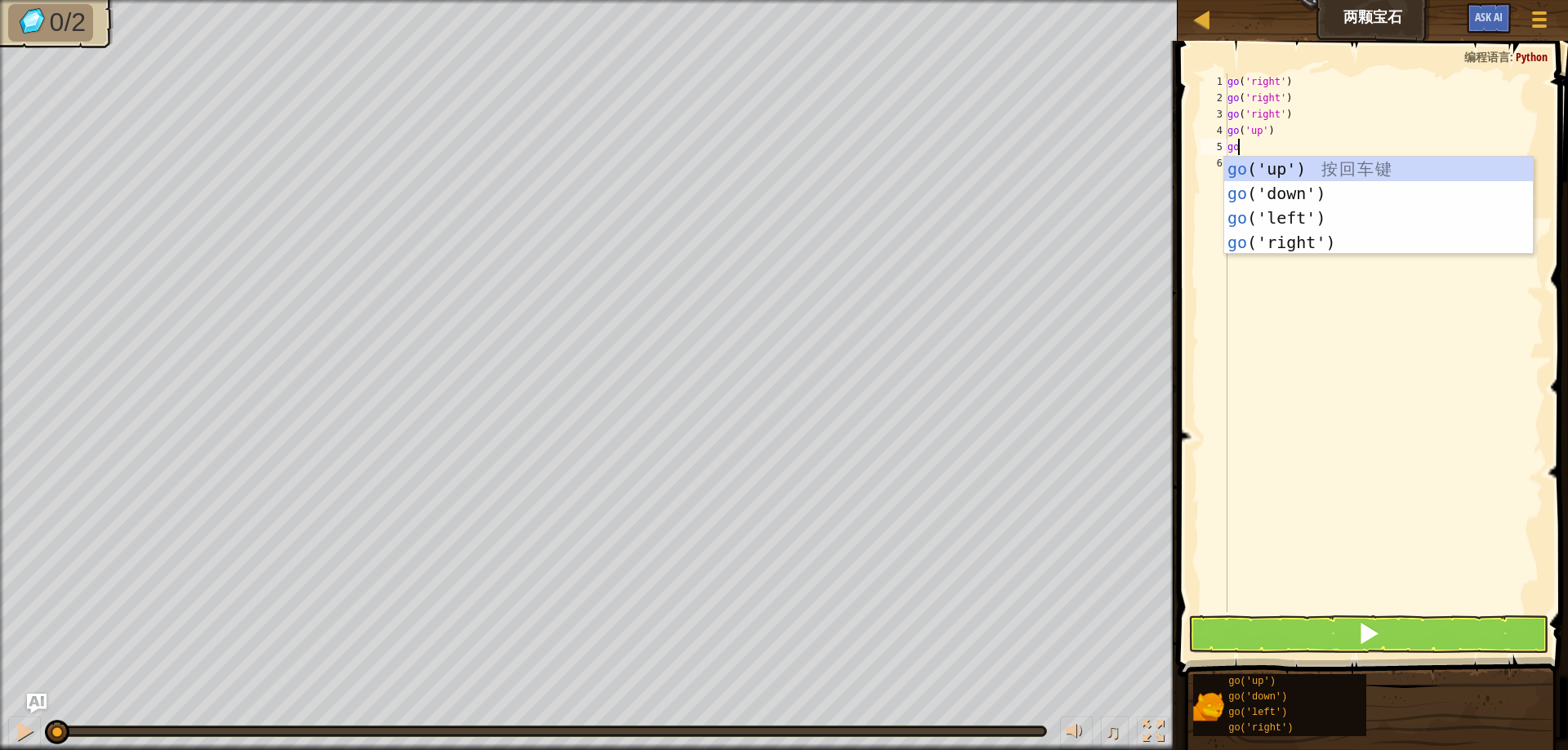
type textarea "go"
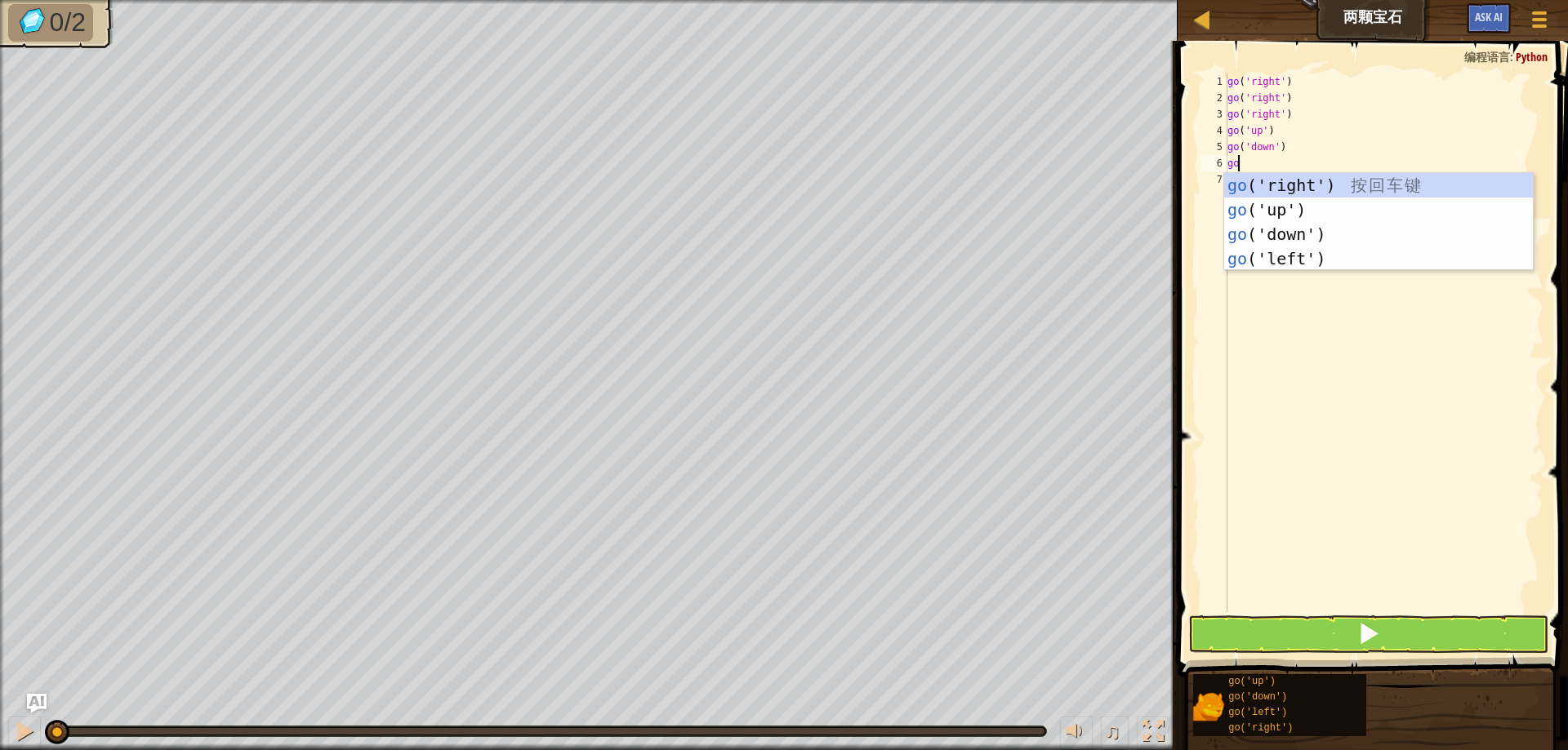
type textarea "[DEMOGRAPHIC_DATA]"
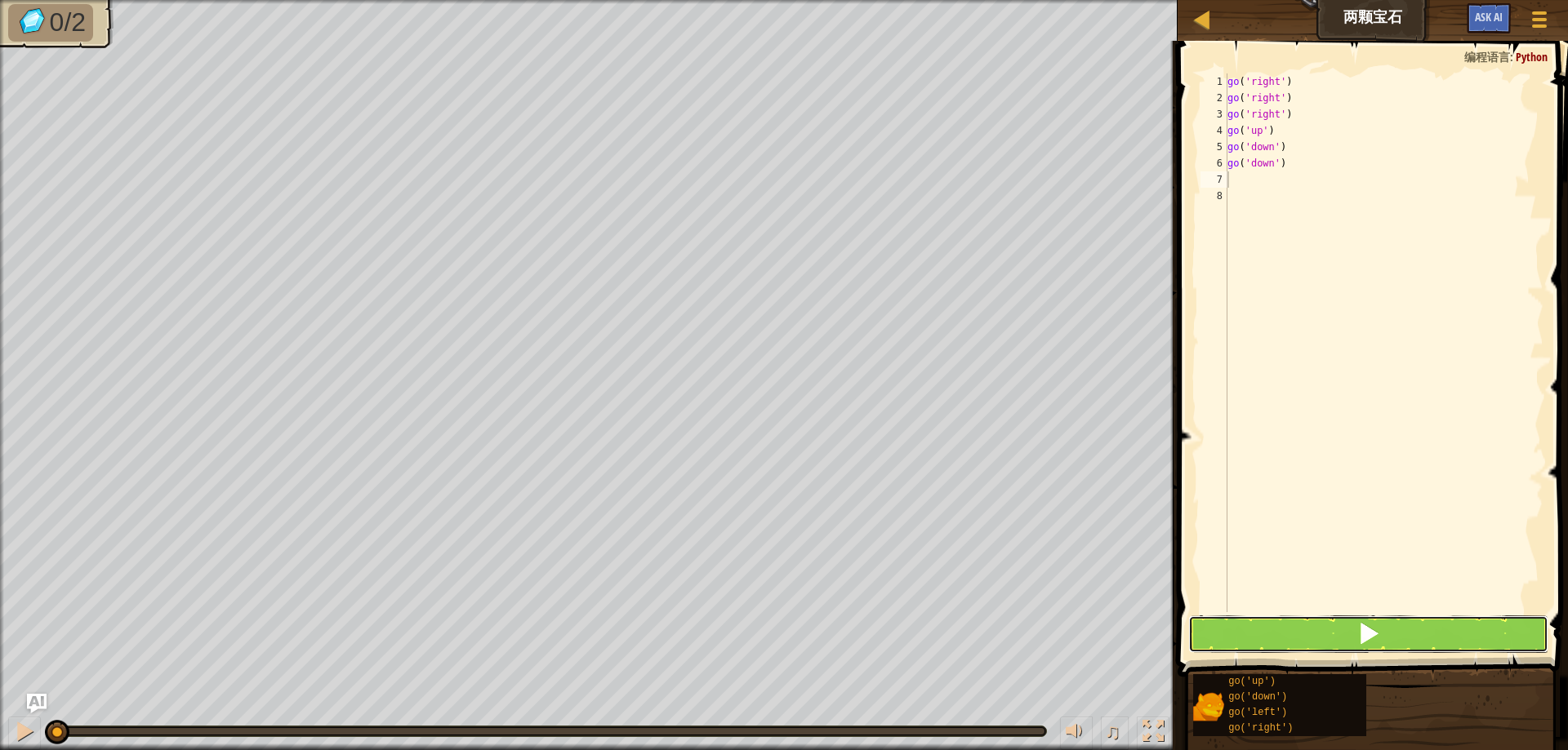
click at [1300, 625] on button at bounding box center [1368, 634] width 360 height 38
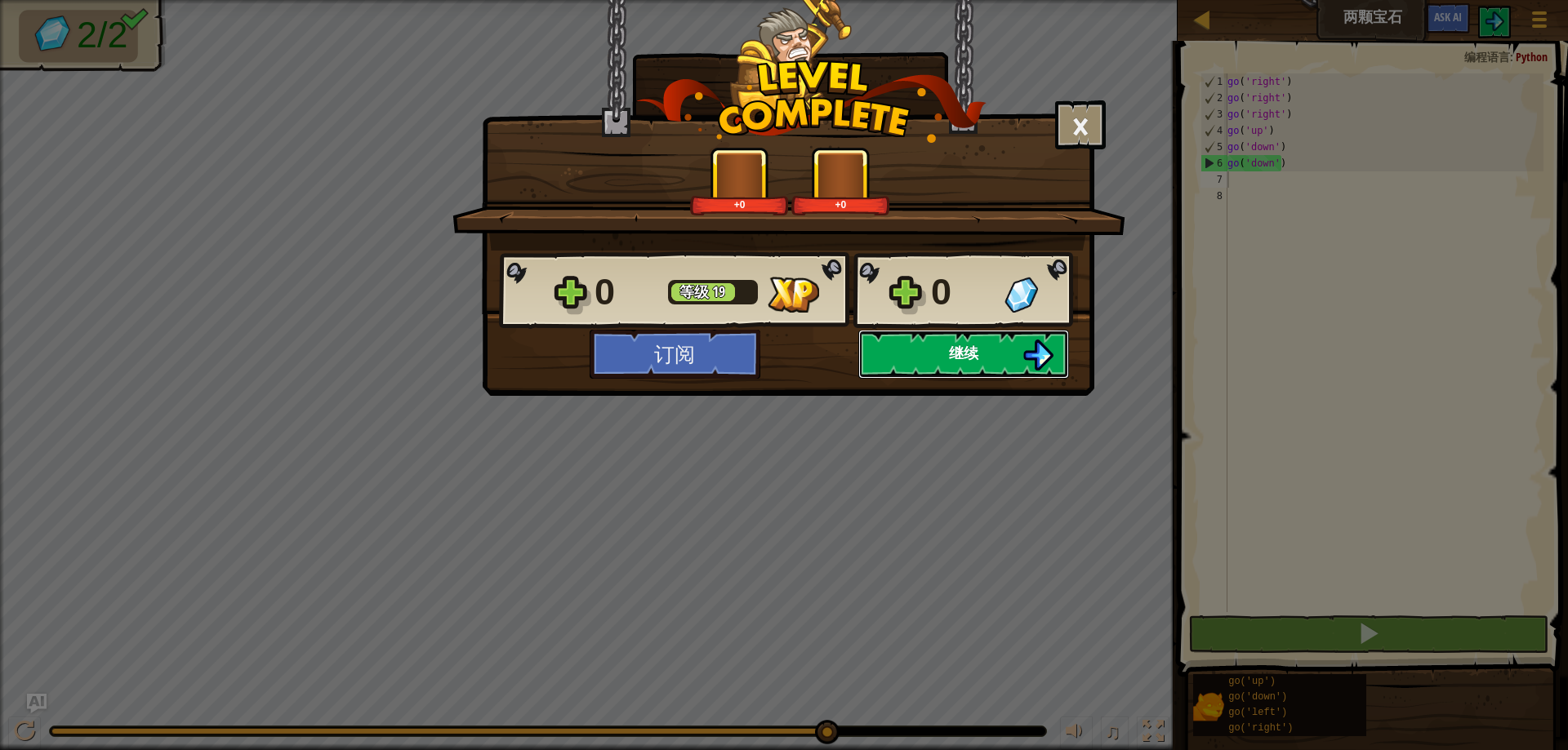
click at [979, 356] on button "继续" at bounding box center [963, 354] width 211 height 49
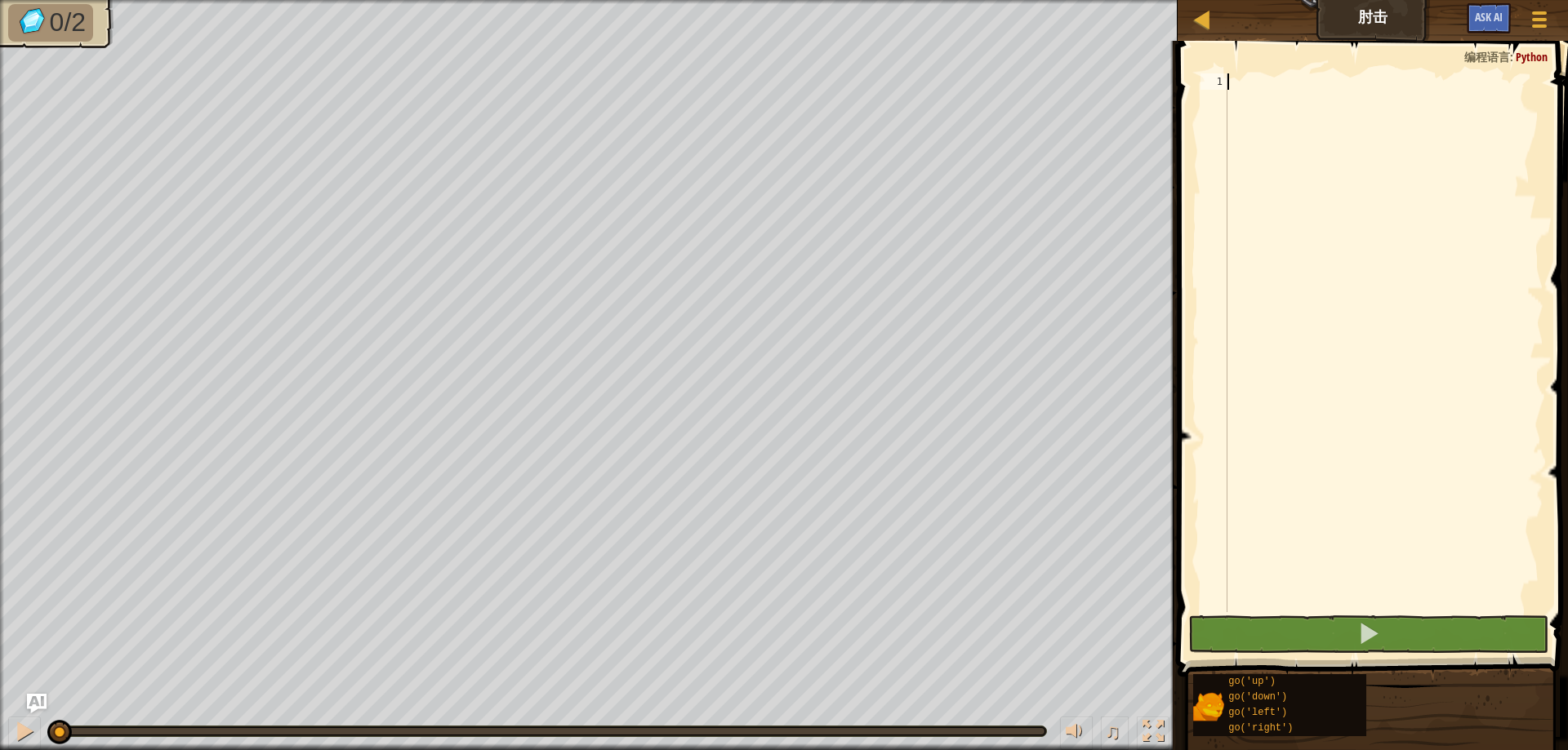
click at [1280, 91] on div at bounding box center [1384, 359] width 319 height 571
click at [1201, 18] on div at bounding box center [1202, 19] width 20 height 20
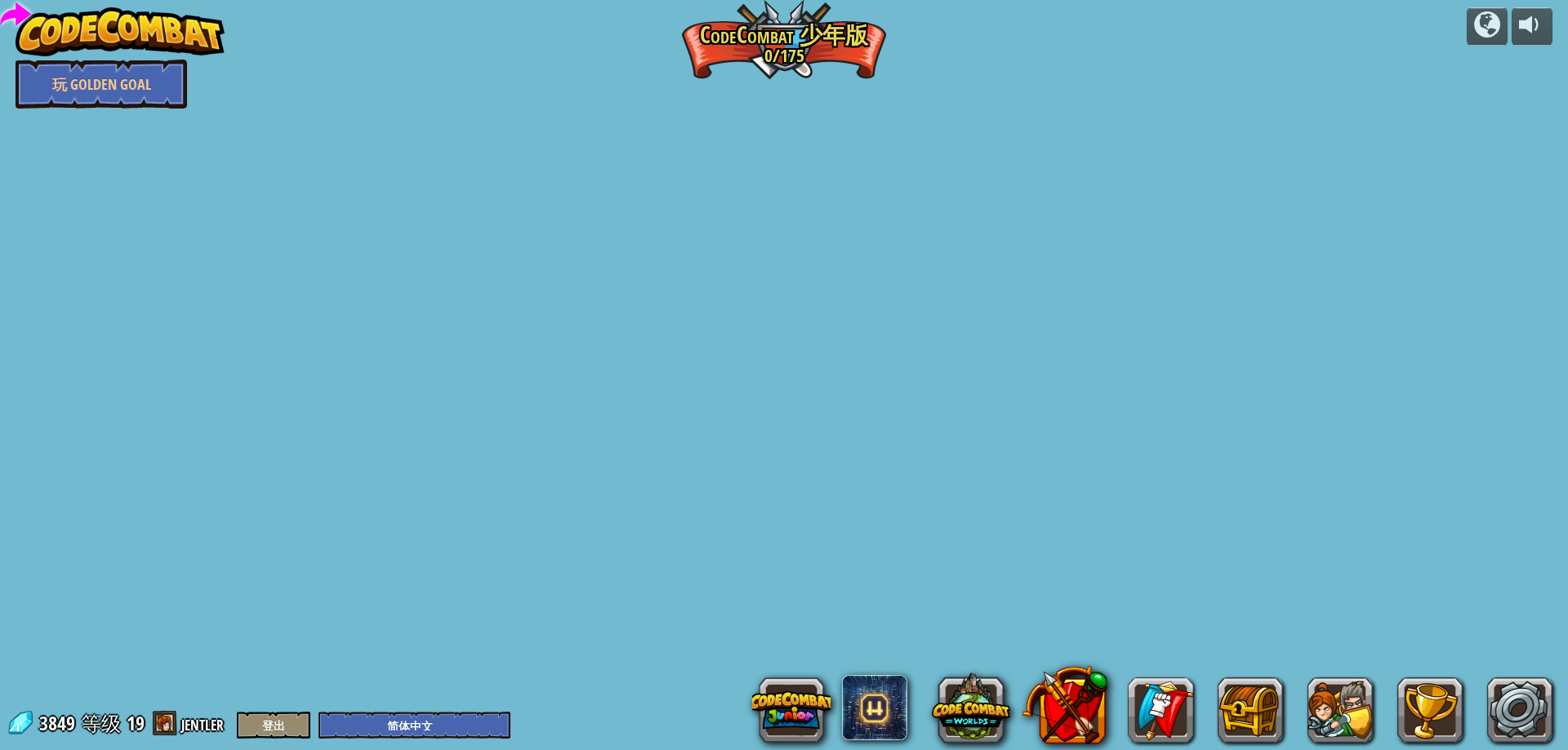
select select "zh-HANS"
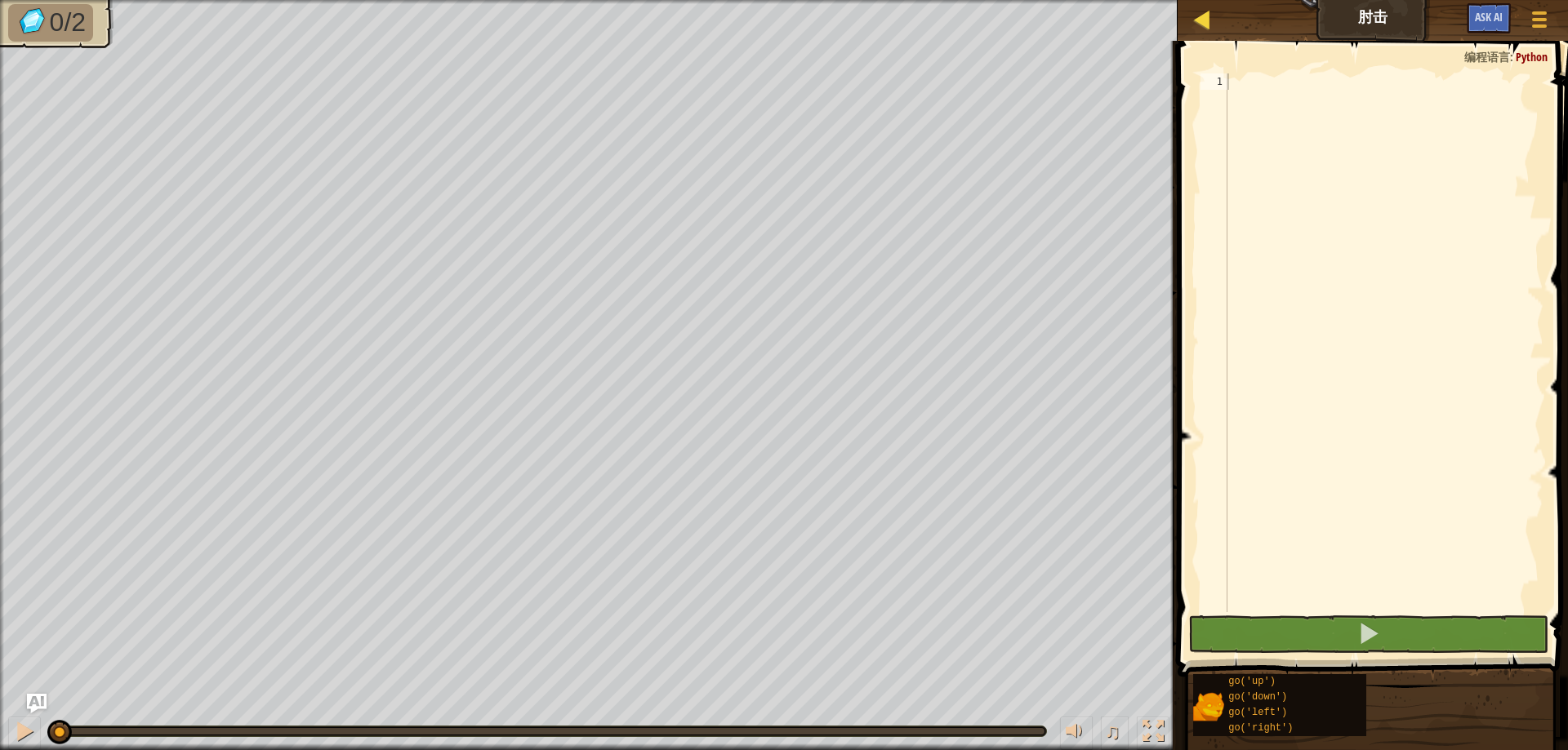
drag, startPoint x: 1221, startPoint y: 22, endPoint x: 1197, endPoint y: 18, distance: 24.3
click at [1220, 22] on div "地图 肘击 游戏菜单 Ask AI" at bounding box center [1373, 20] width 391 height 41
click at [1193, 18] on div at bounding box center [1202, 19] width 20 height 20
select select "zh-HANS"
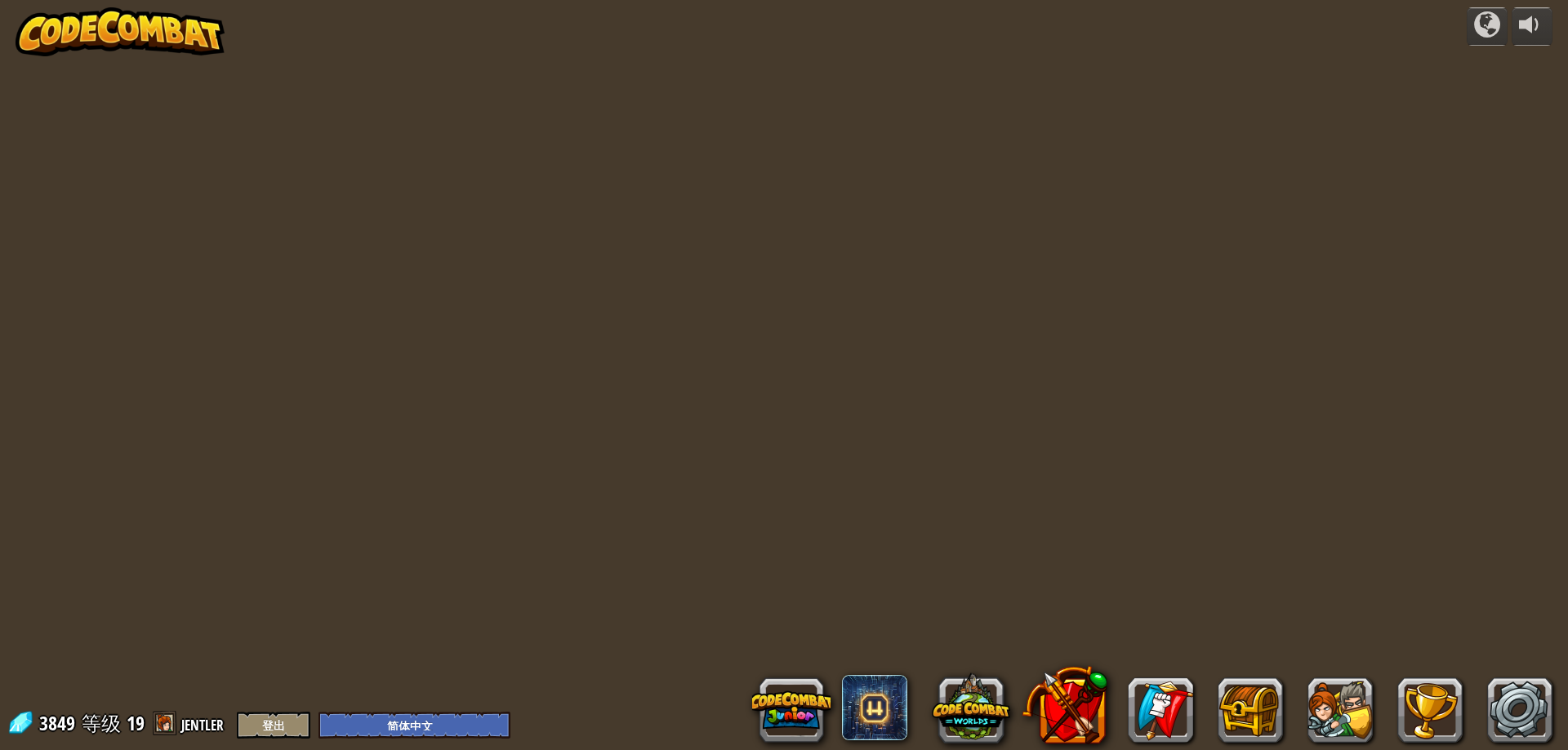
select select "zh-HANS"
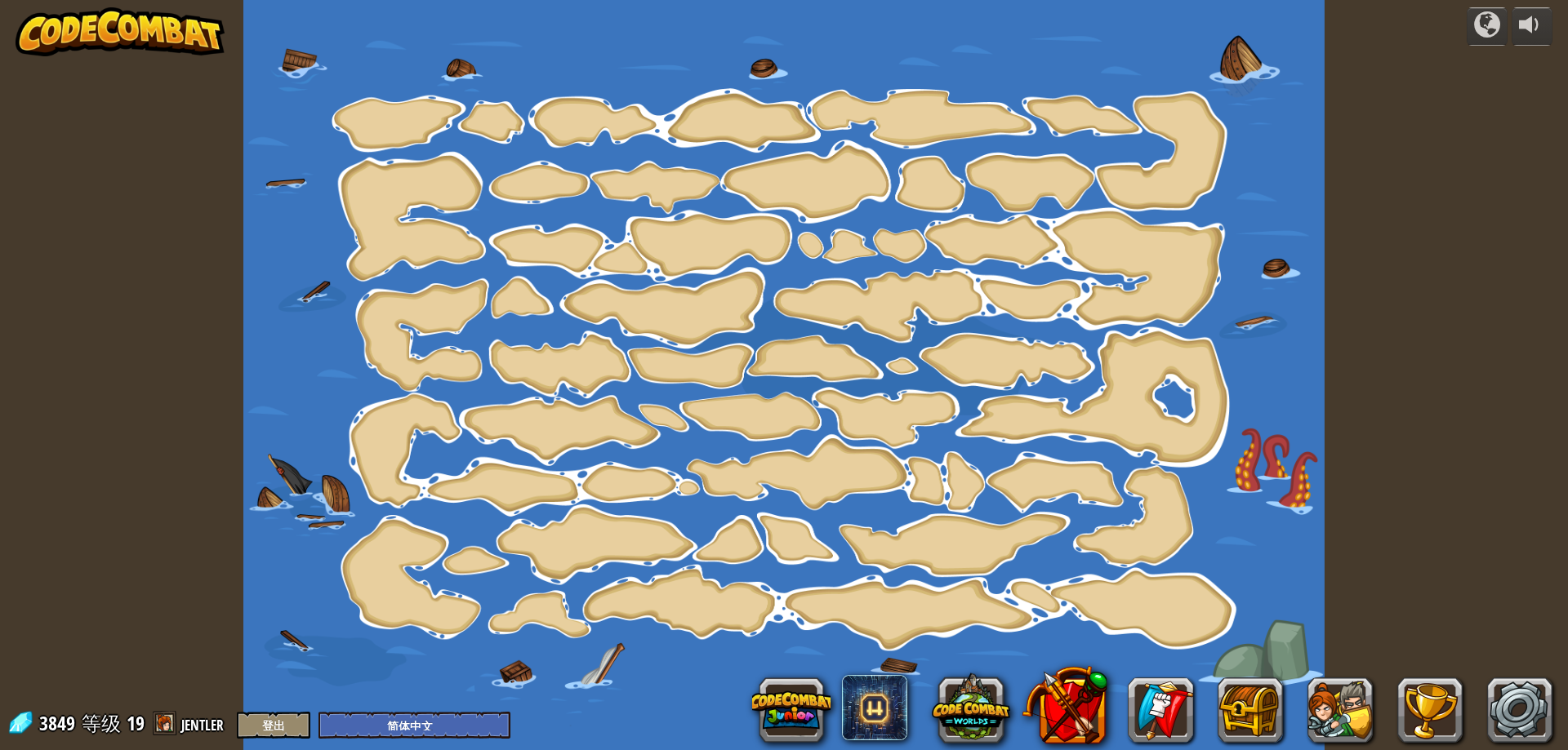
select select "zh-HANS"
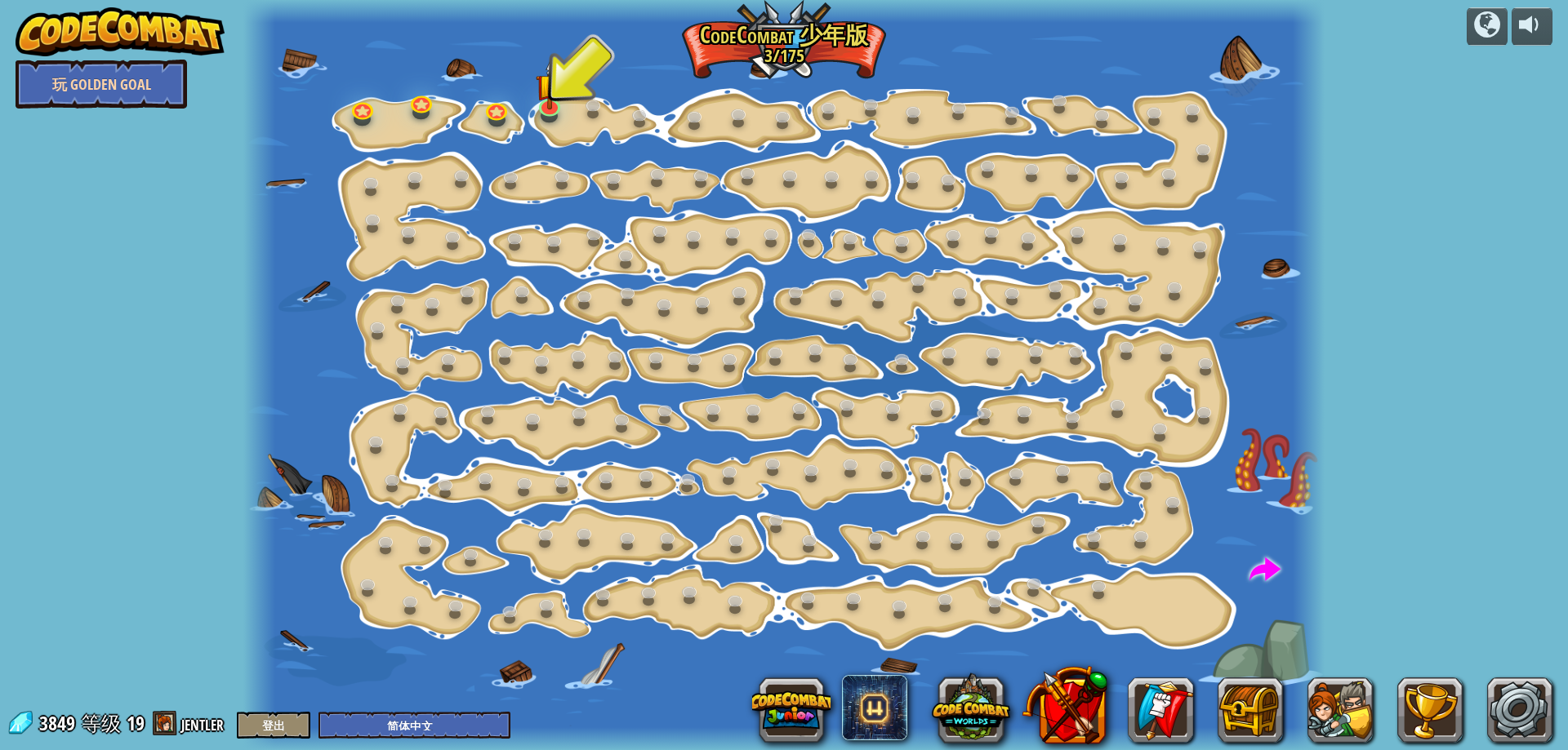
click at [116, 94] on link "玩 Golden Goal" at bounding box center [101, 84] width 171 height 49
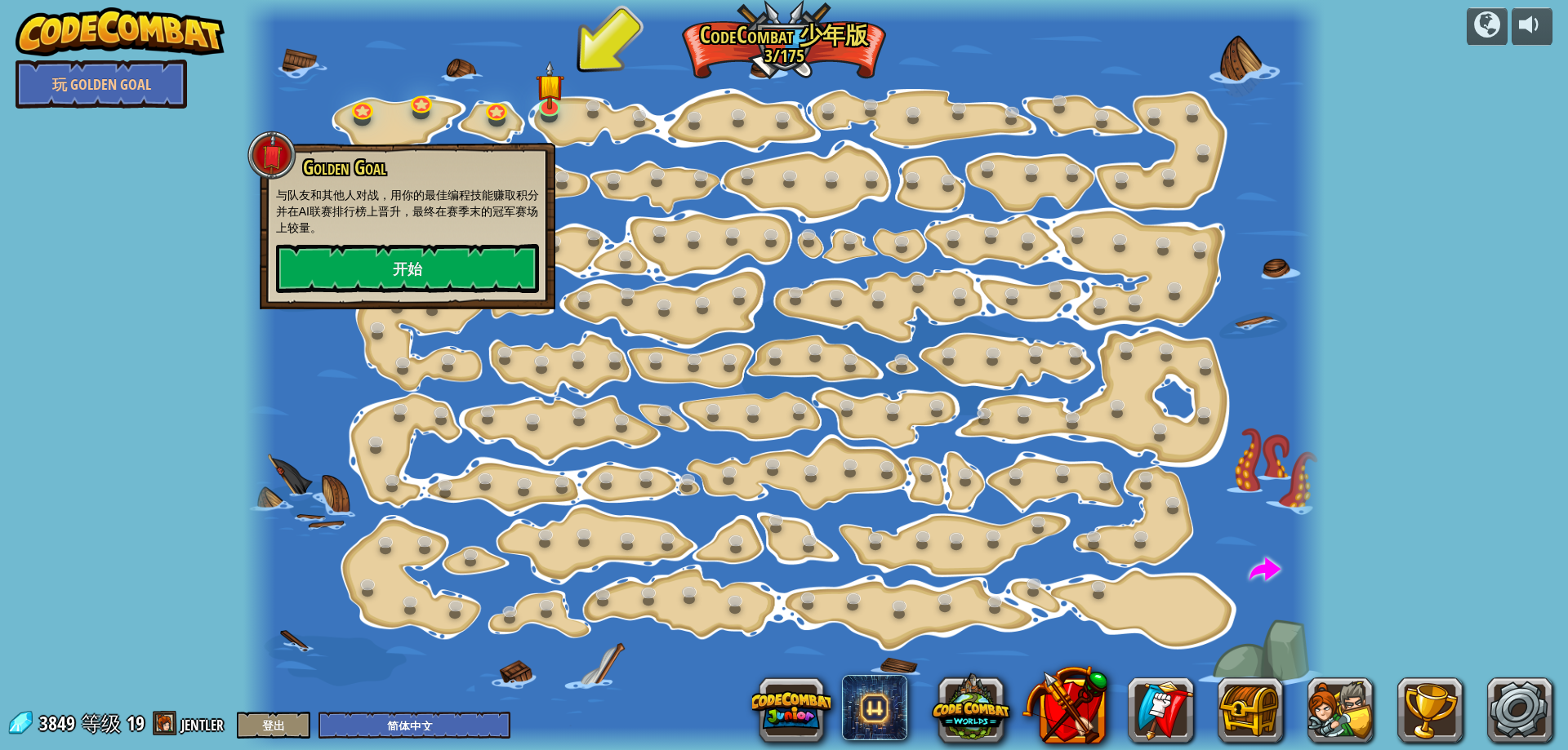
click at [1293, 368] on div at bounding box center [1309, 375] width 32 height 750
click at [843, 711] on span at bounding box center [875, 708] width 65 height 65
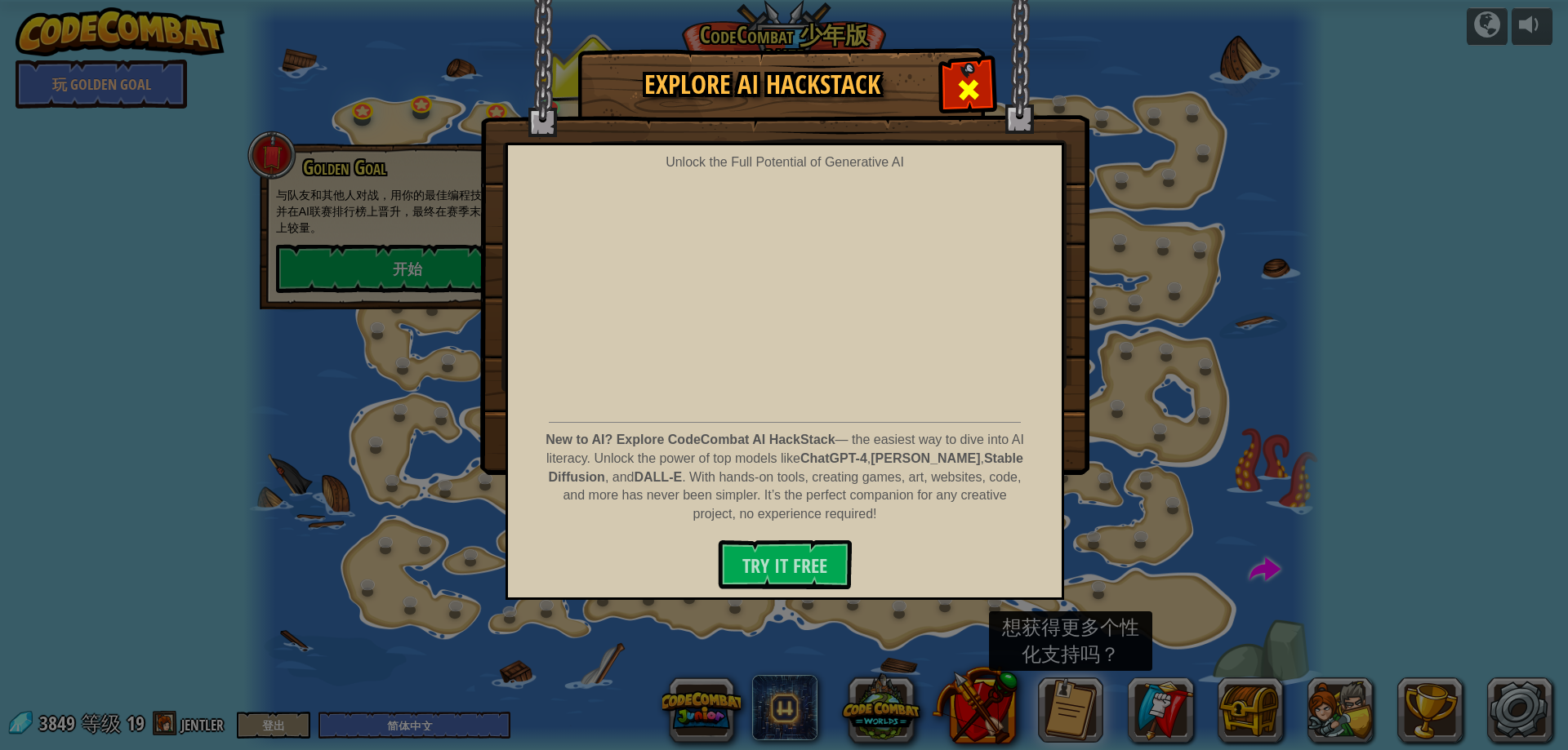
click at [972, 73] on div at bounding box center [969, 88] width 52 height 52
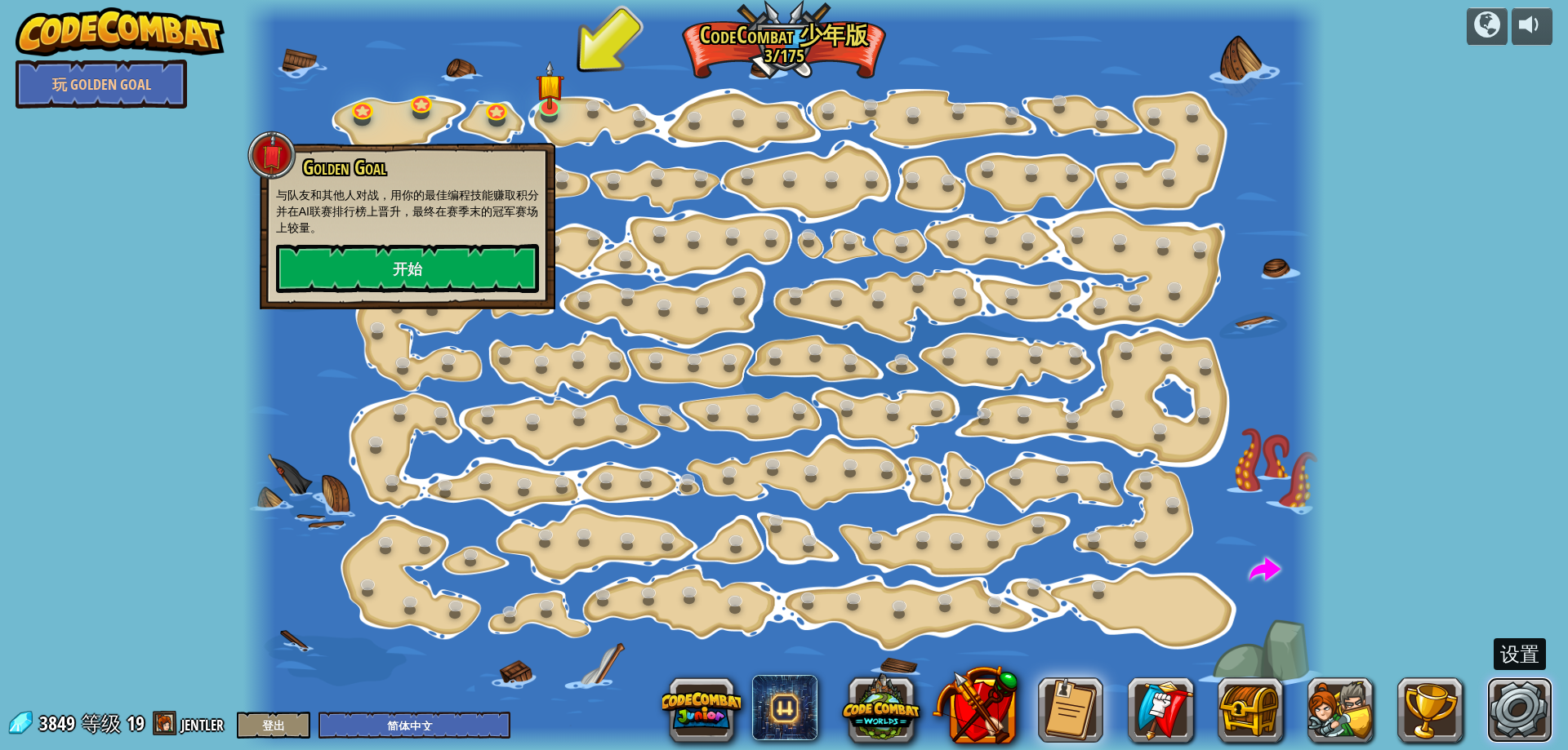
click at [1504, 713] on link at bounding box center [1520, 709] width 65 height 65
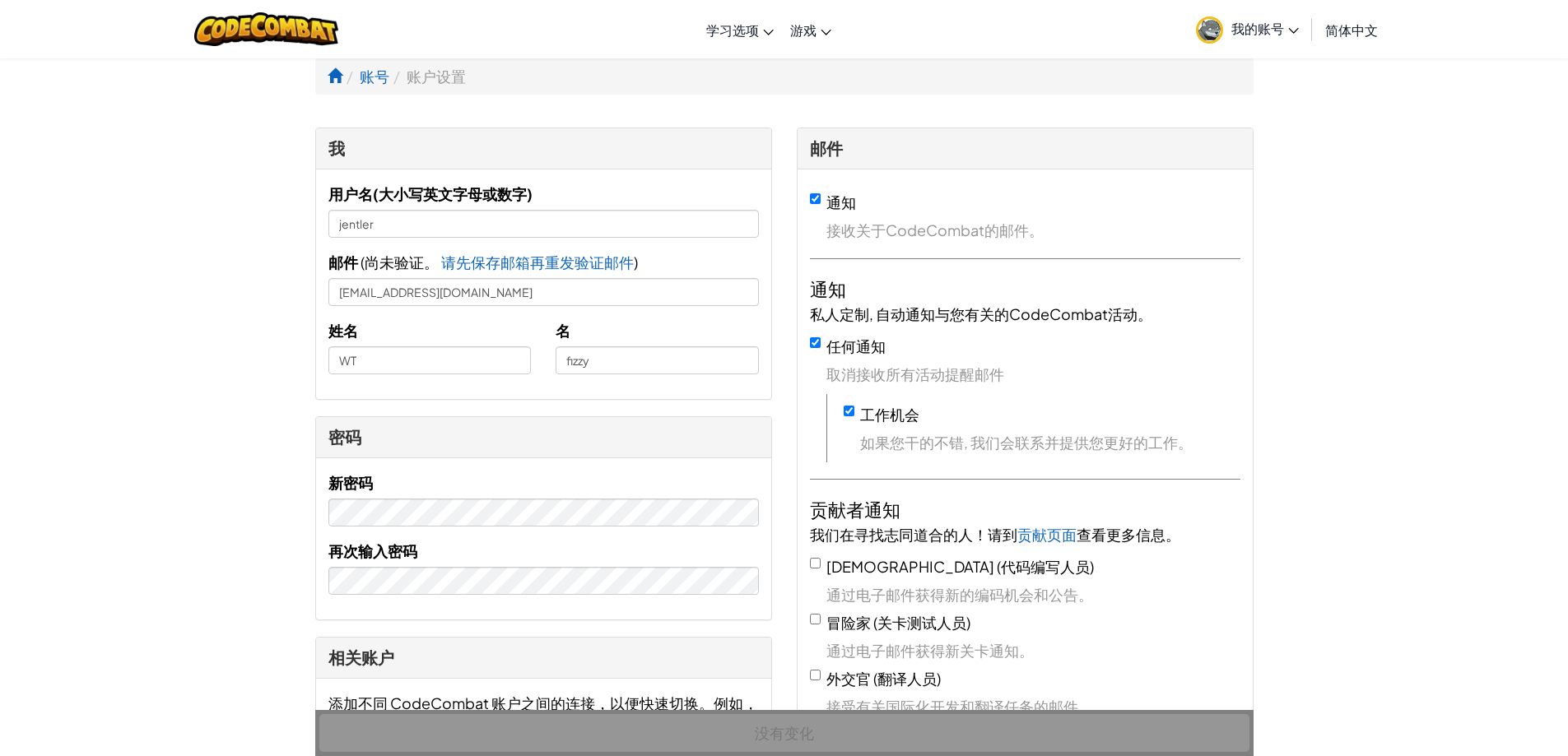
select select "zh-HANS"
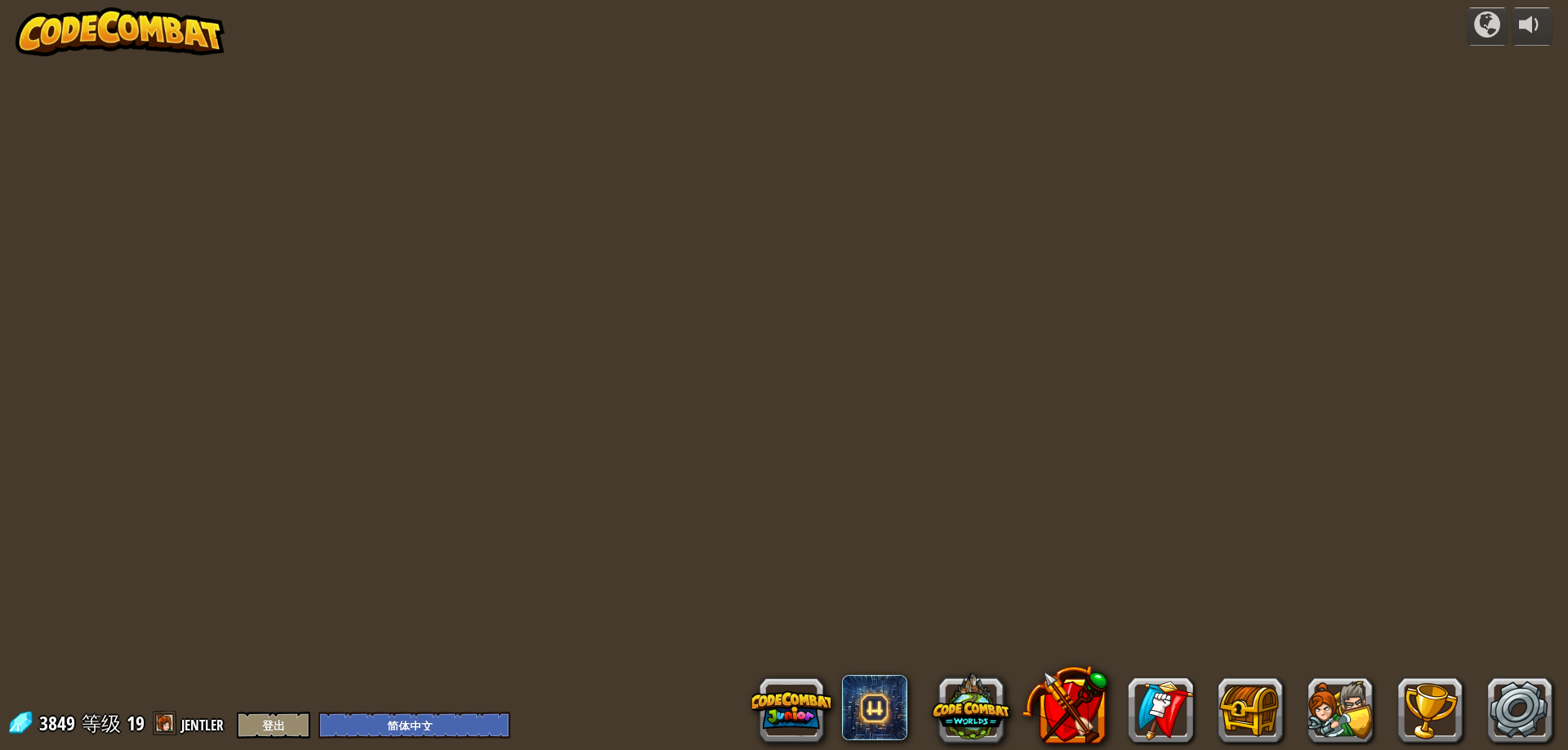
select select "zh-HANS"
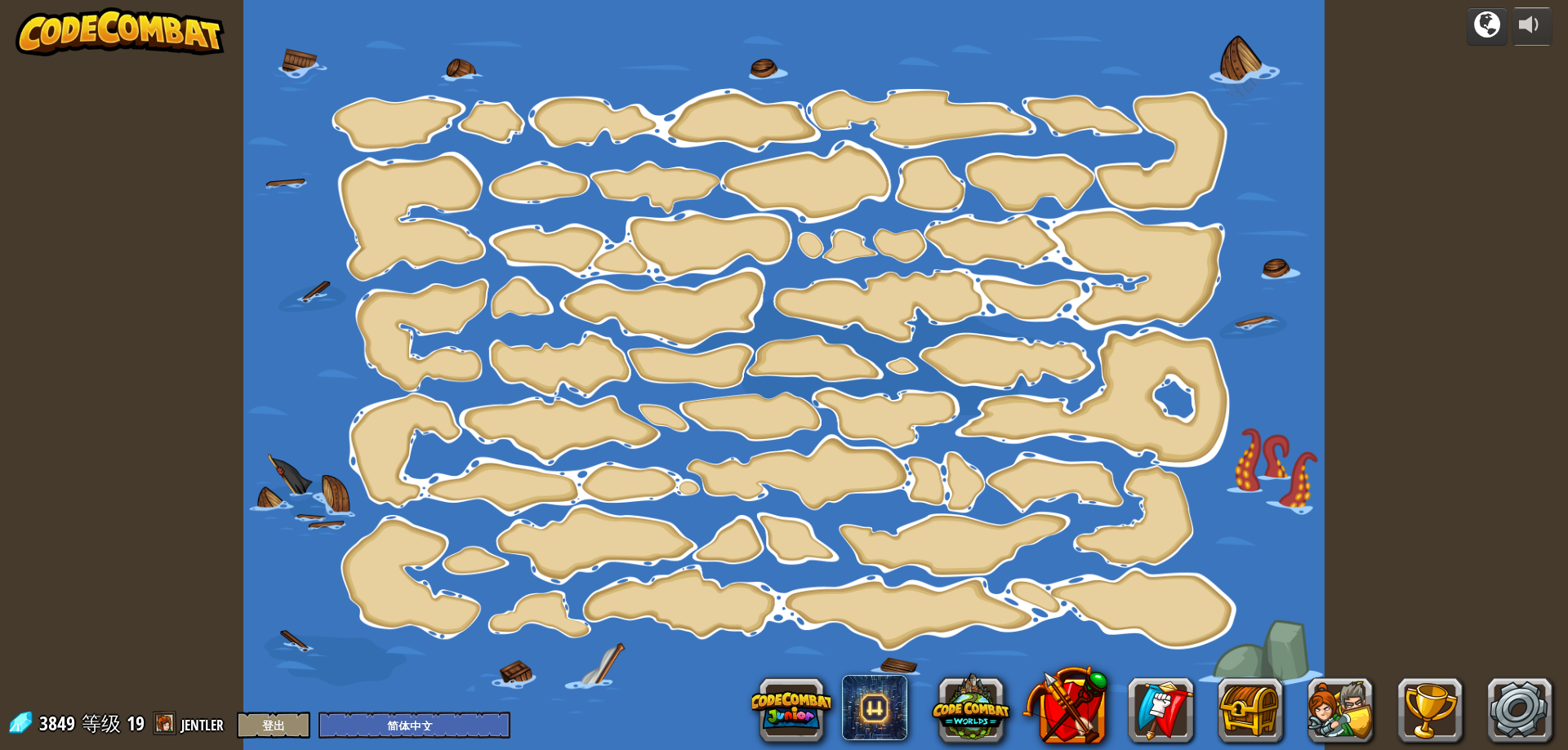
select select "zh-HANS"
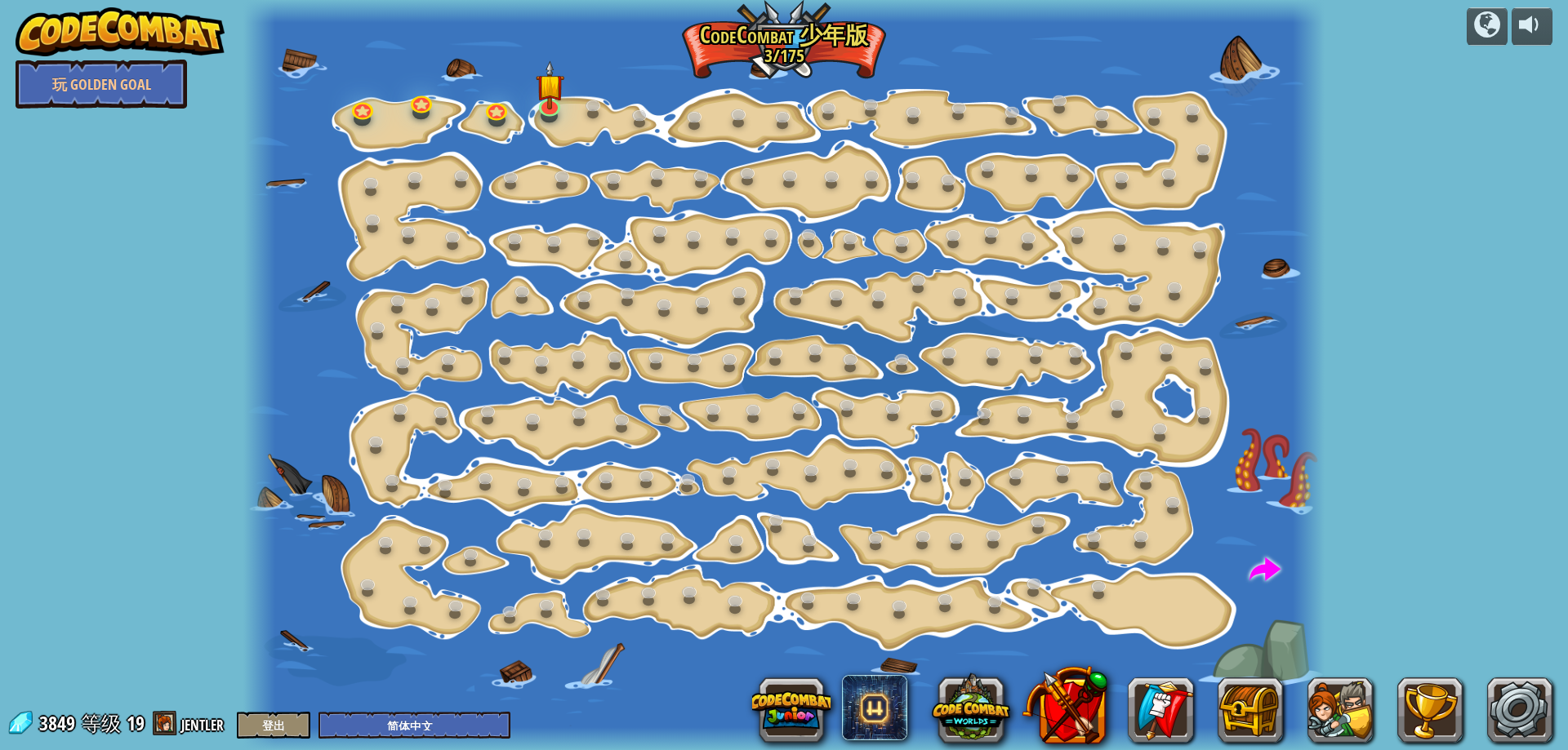
click at [128, 29] on img at bounding box center [120, 31] width 209 height 49
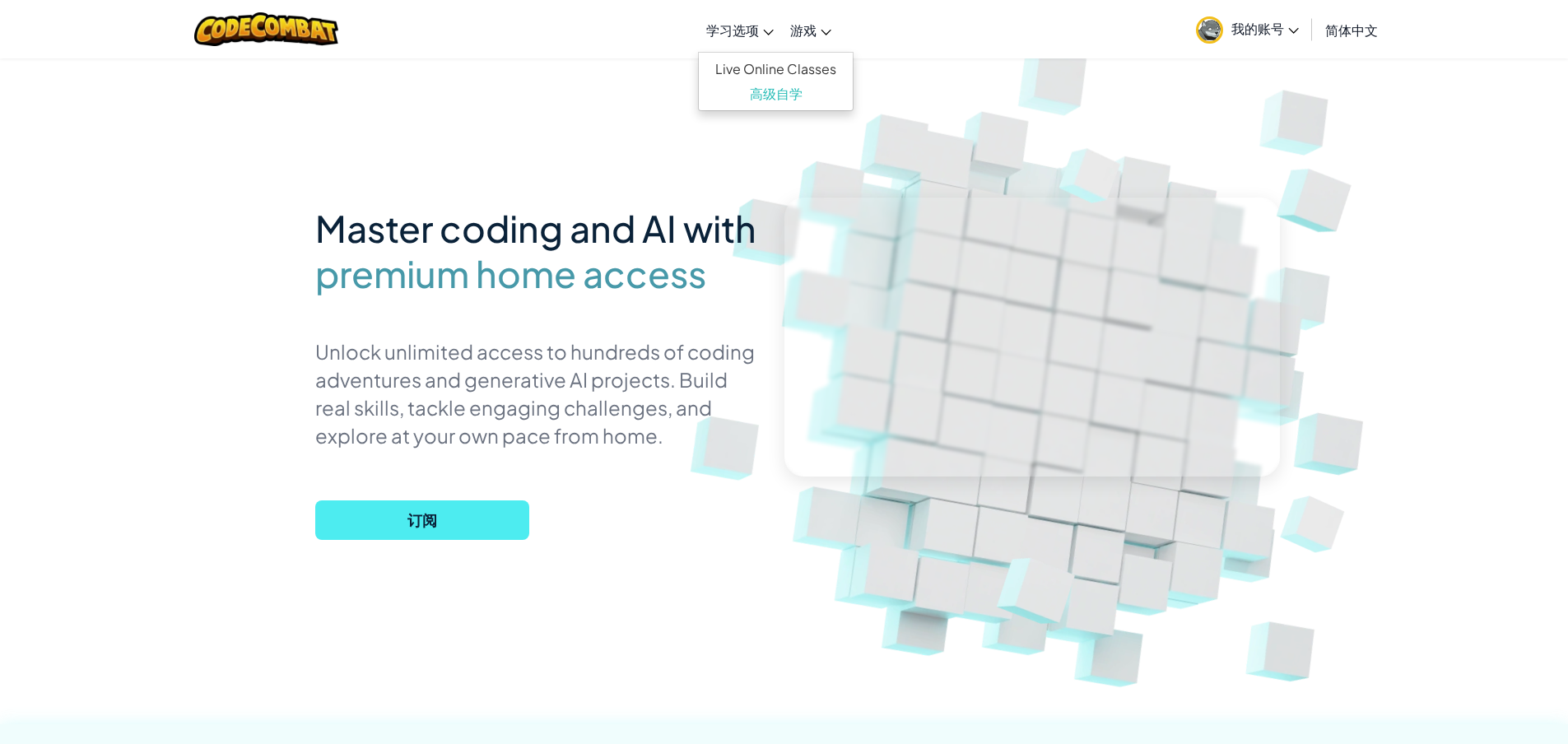
click at [746, 30] on span "学习选项" at bounding box center [732, 30] width 53 height 18
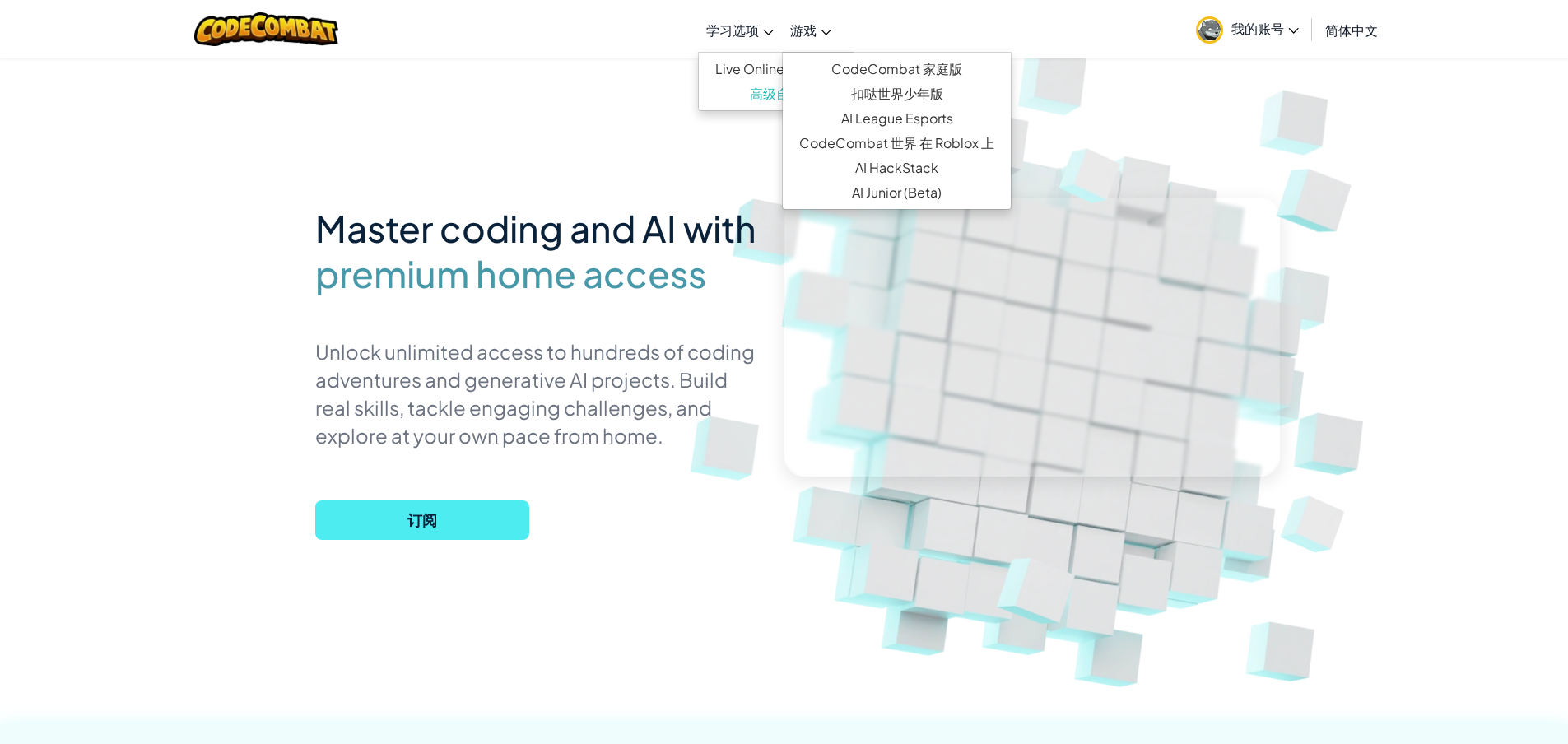
click at [804, 33] on span "游戏" at bounding box center [804, 30] width 26 height 18
click at [949, 67] on link "CodeCombat 家庭版" at bounding box center [896, 69] width 228 height 25
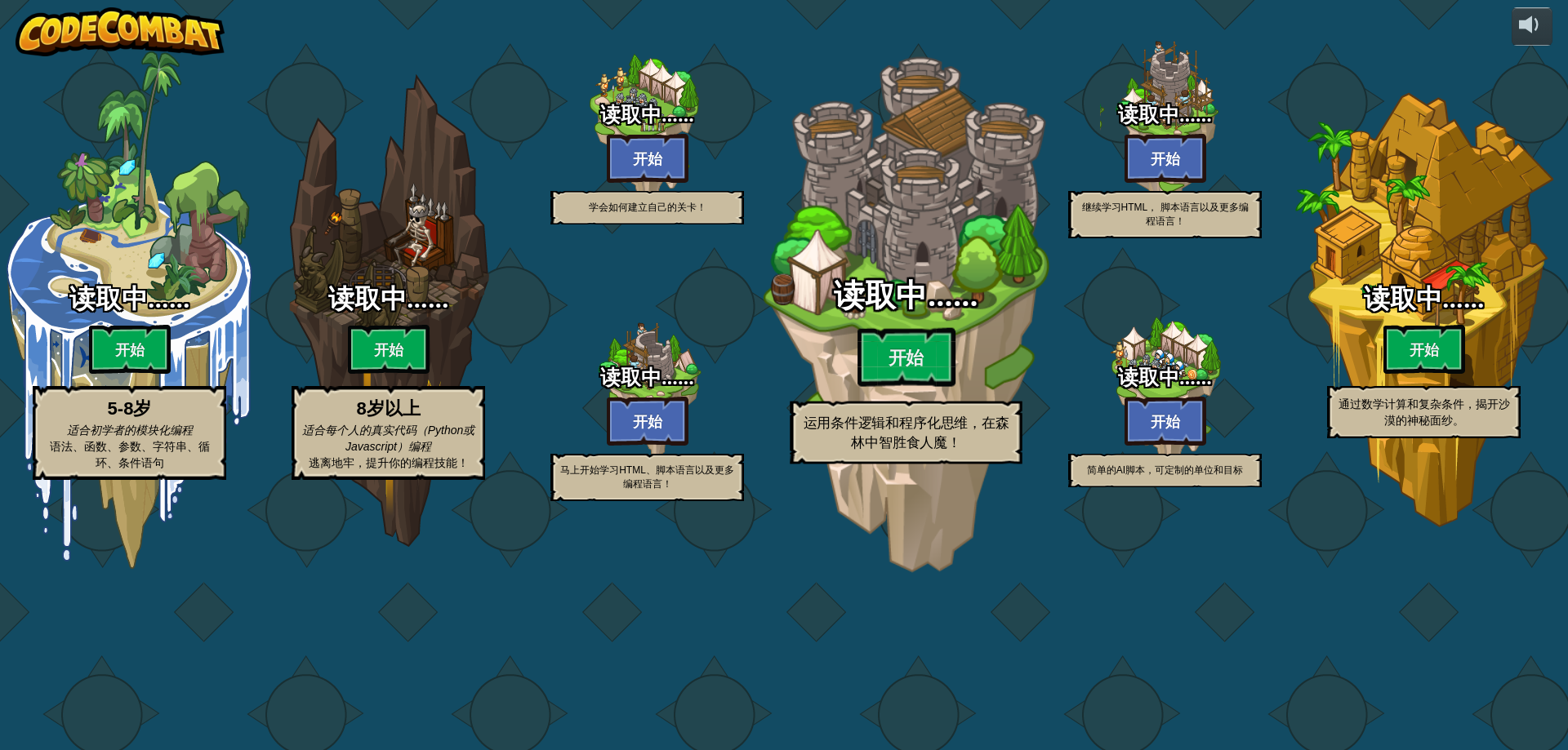
select select "zh-HANS"
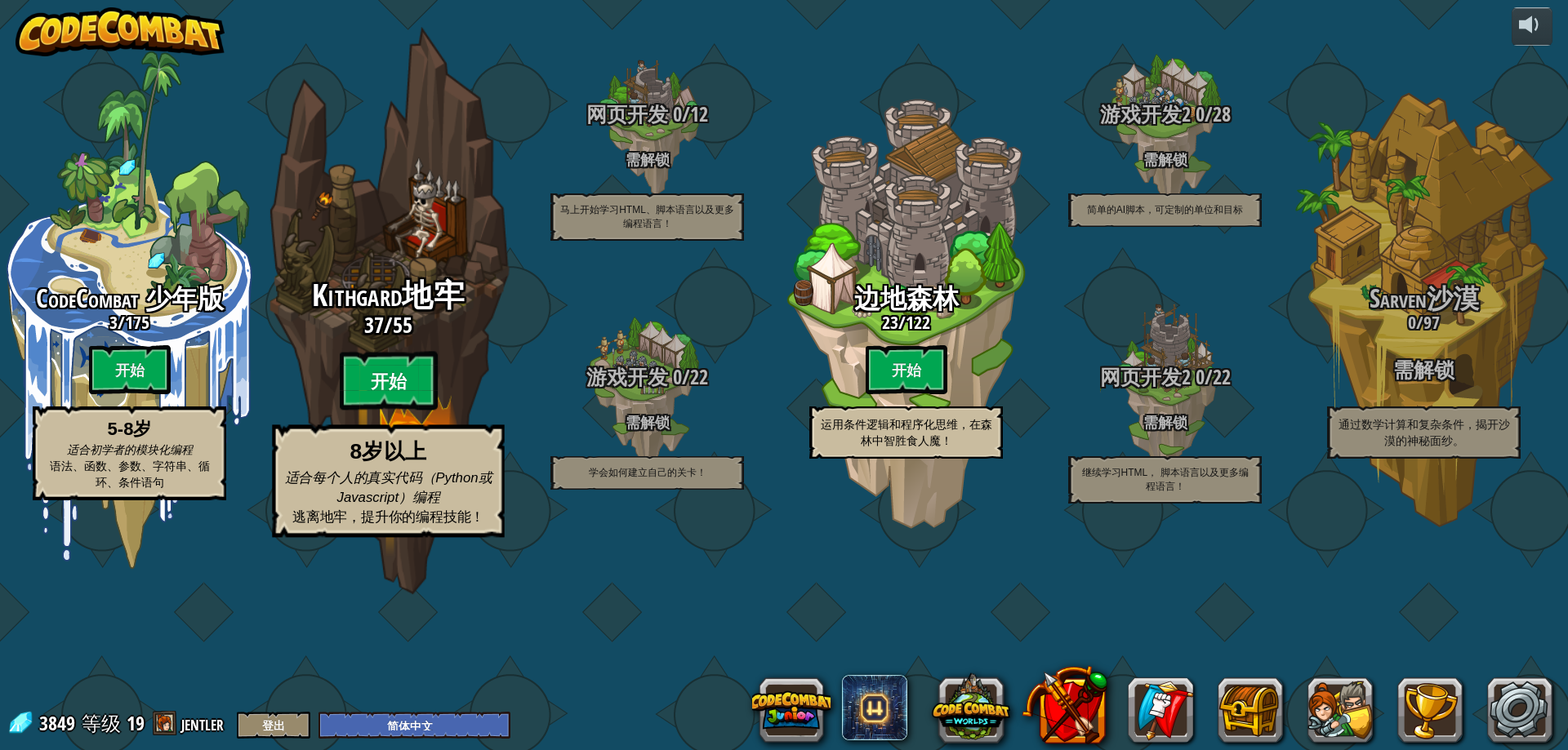
click at [405, 411] on btn "开始" at bounding box center [389, 381] width 98 height 59
select select "zh-HANS"
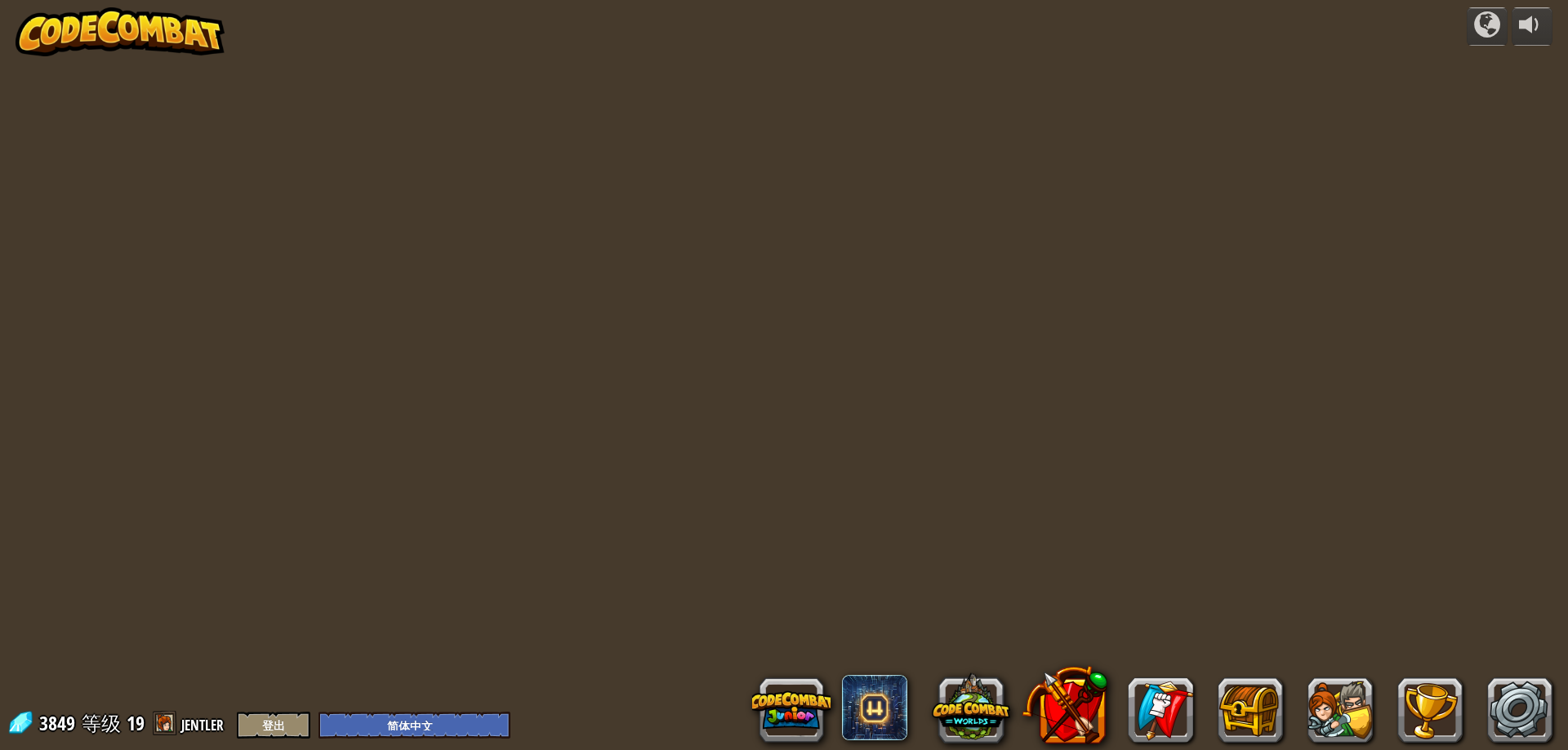
select select "zh-HANS"
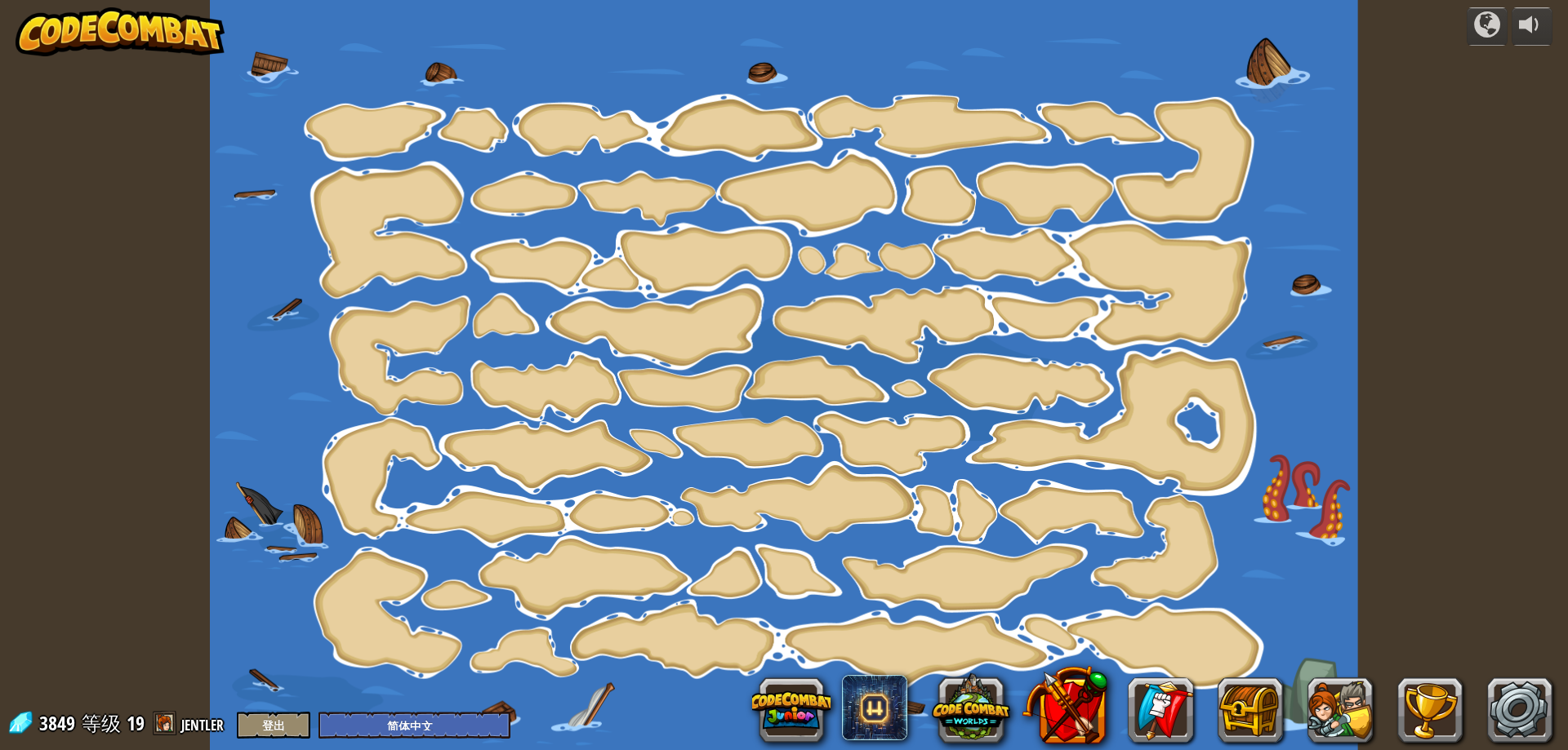
select select "zh-HANS"
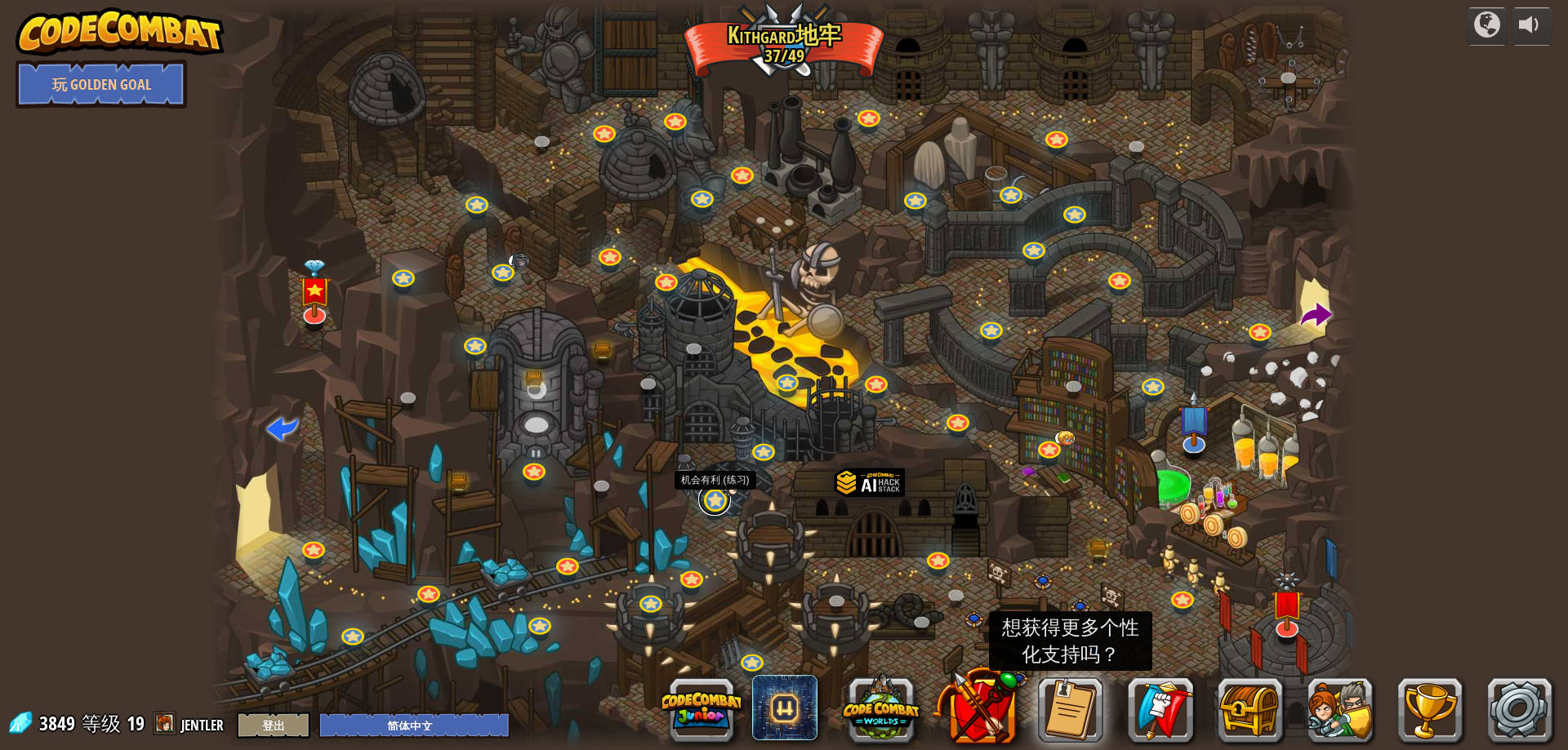
click at [720, 507] on link at bounding box center [714, 499] width 32 height 32
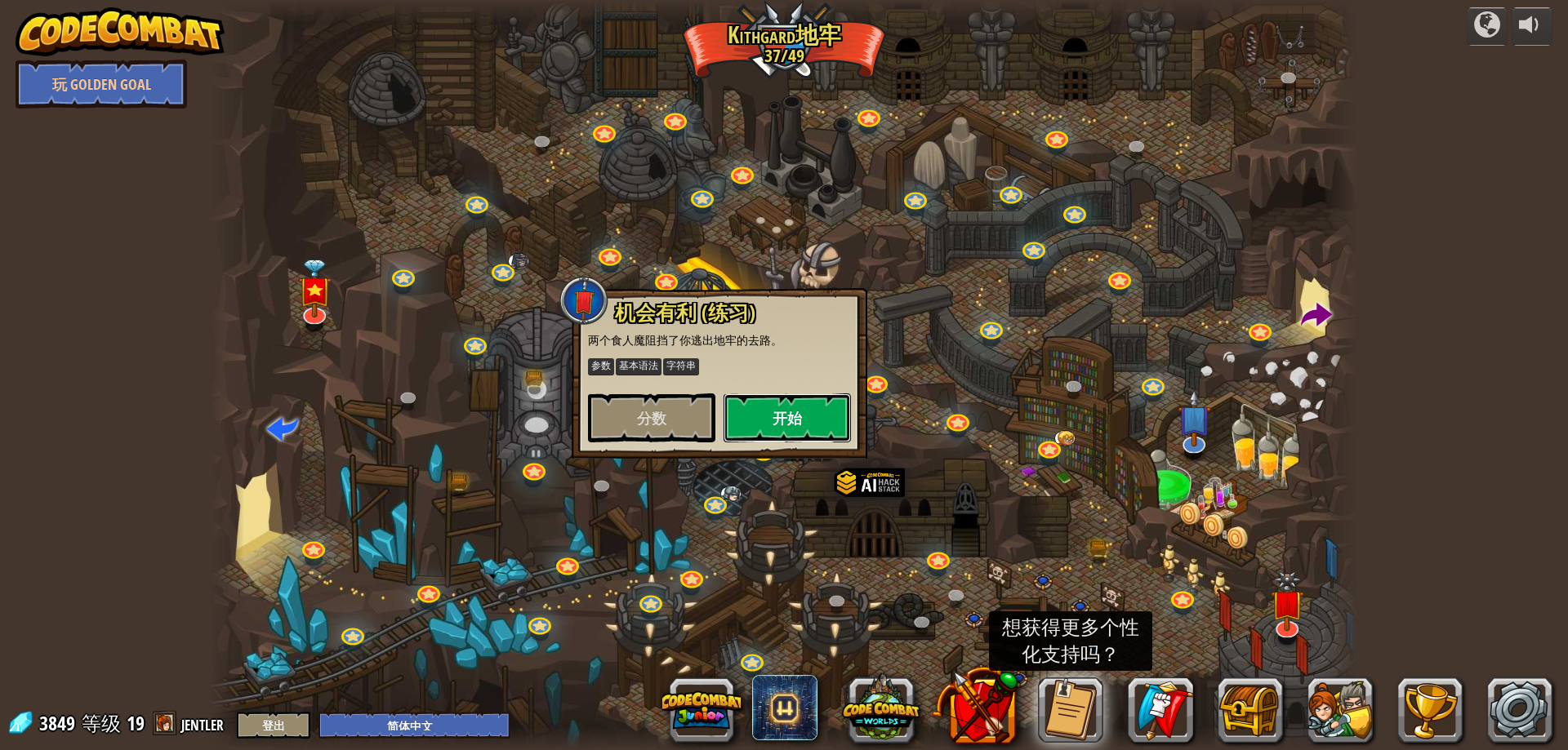
click at [757, 426] on button "开始" at bounding box center [787, 417] width 127 height 49
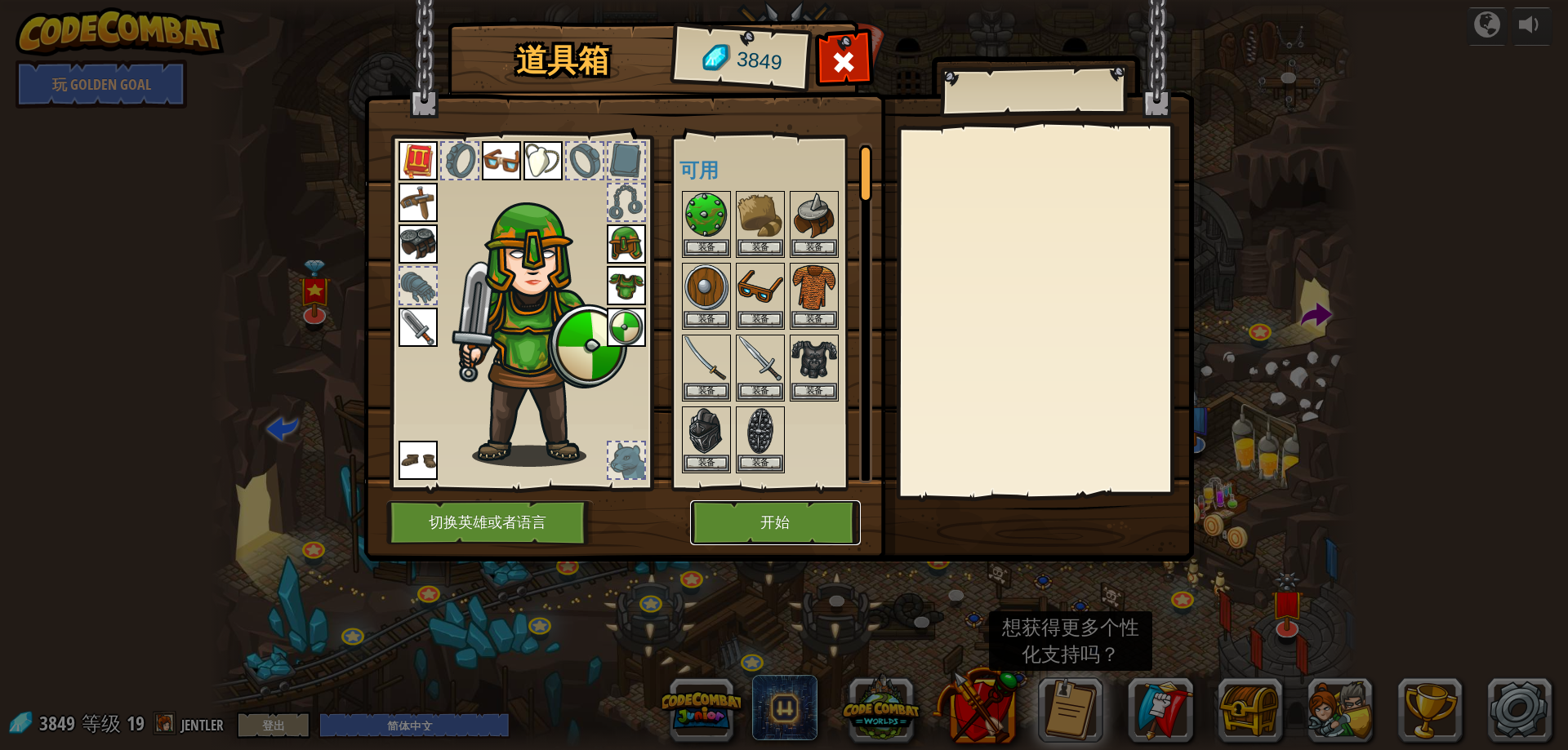
click at [779, 532] on button "开始" at bounding box center [775, 522] width 171 height 45
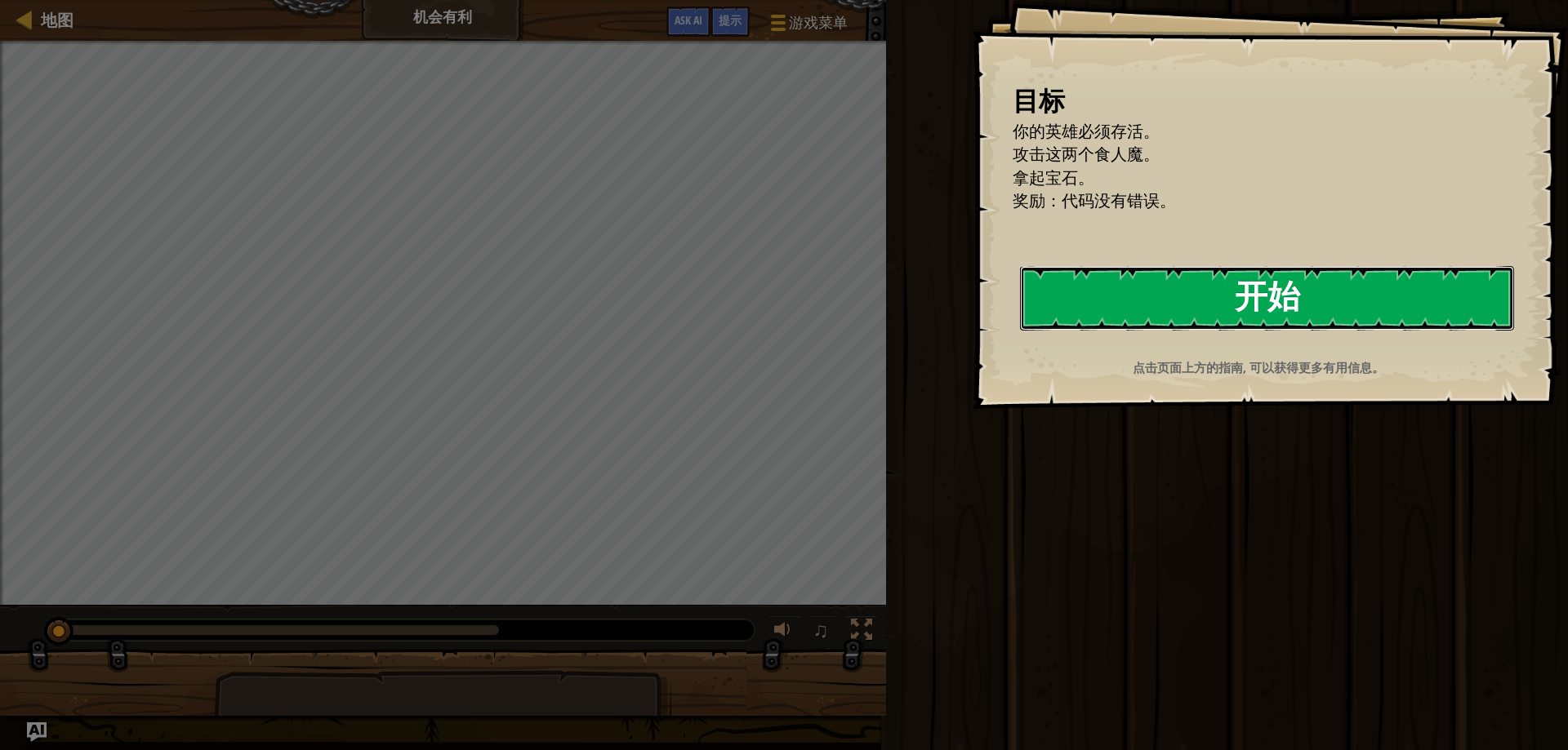
click at [1185, 302] on button "开始" at bounding box center [1267, 299] width 494 height 64
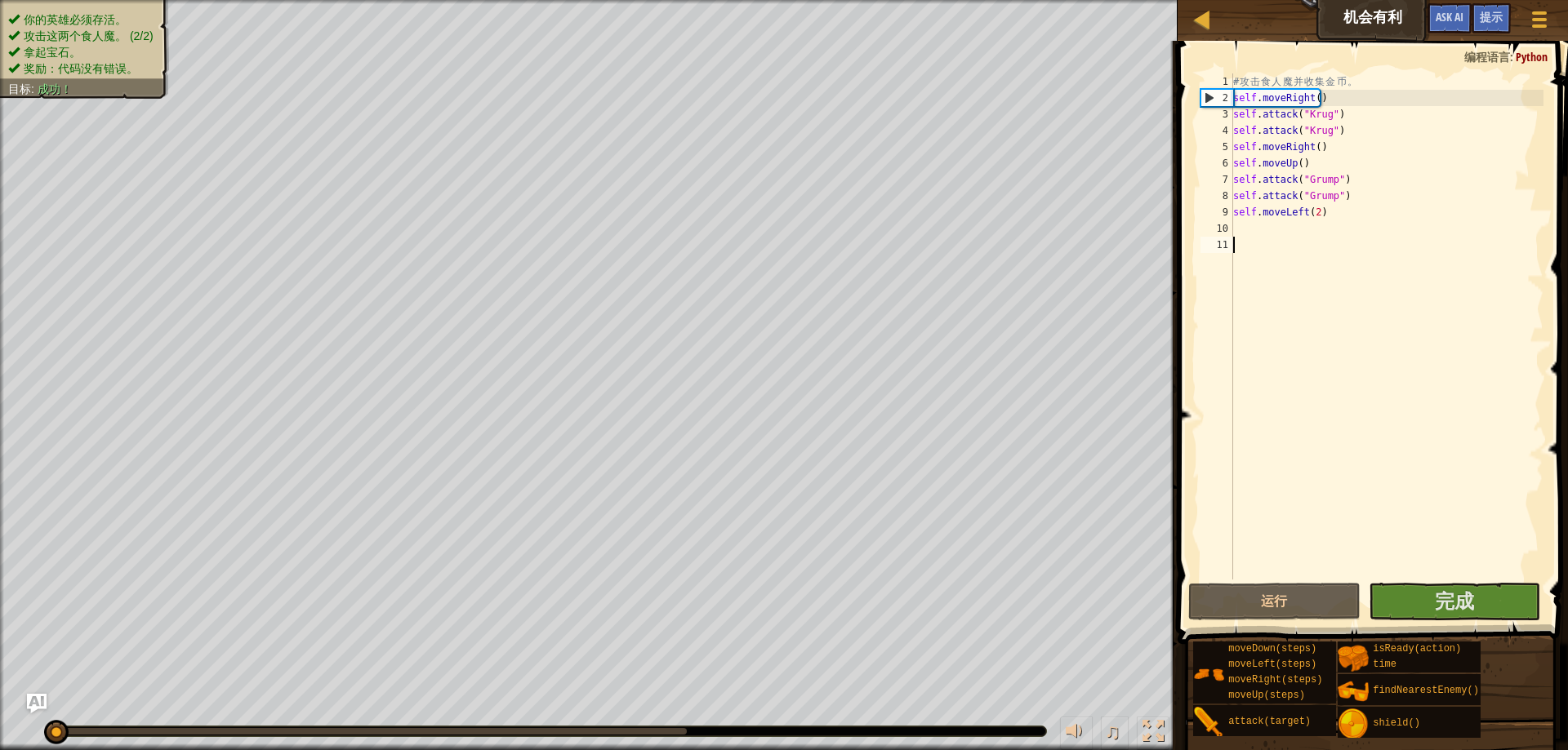
click at [1266, 234] on div "# 攻 击 食 人 魔 并 收 集 金 币 。 self . moveRight ( ) self . attack ( "Krug" ) self . at…" at bounding box center [1386, 343] width 313 height 539
click at [1334, 103] on div "# 攻 击 食 人 魔 并 收 集 金 币 。 self . moveRight ( ) self . attack ( "Krug" ) self . at…" at bounding box center [1386, 343] width 313 height 539
type textarea "self.moveRight()"
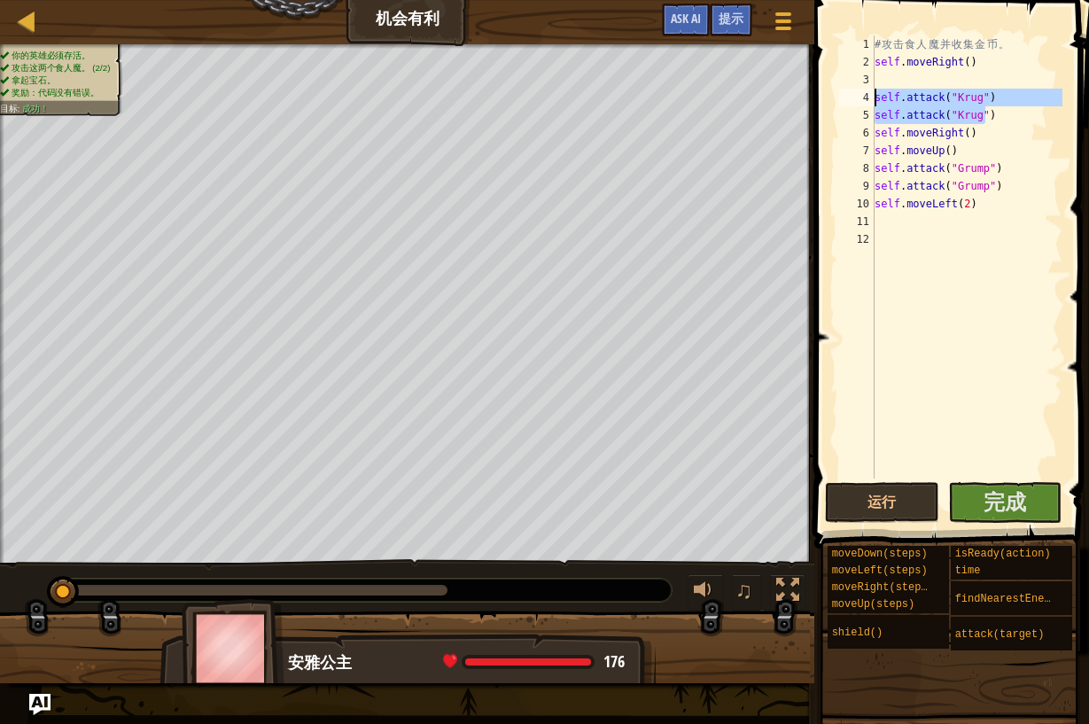
drag, startPoint x: 984, startPoint y: 121, endPoint x: 841, endPoint y: 100, distance: 145.0
click at [841, 100] on div "1 2 3 4 5 6 7 8 9 10 11 12 # 攻 击 食 人 魔 并 收 集 金 币 。 self . moveRight ( ) self . …" at bounding box center [949, 256] width 227 height 443
type textarea "self.attack("Krug") self.attack("Krug")"
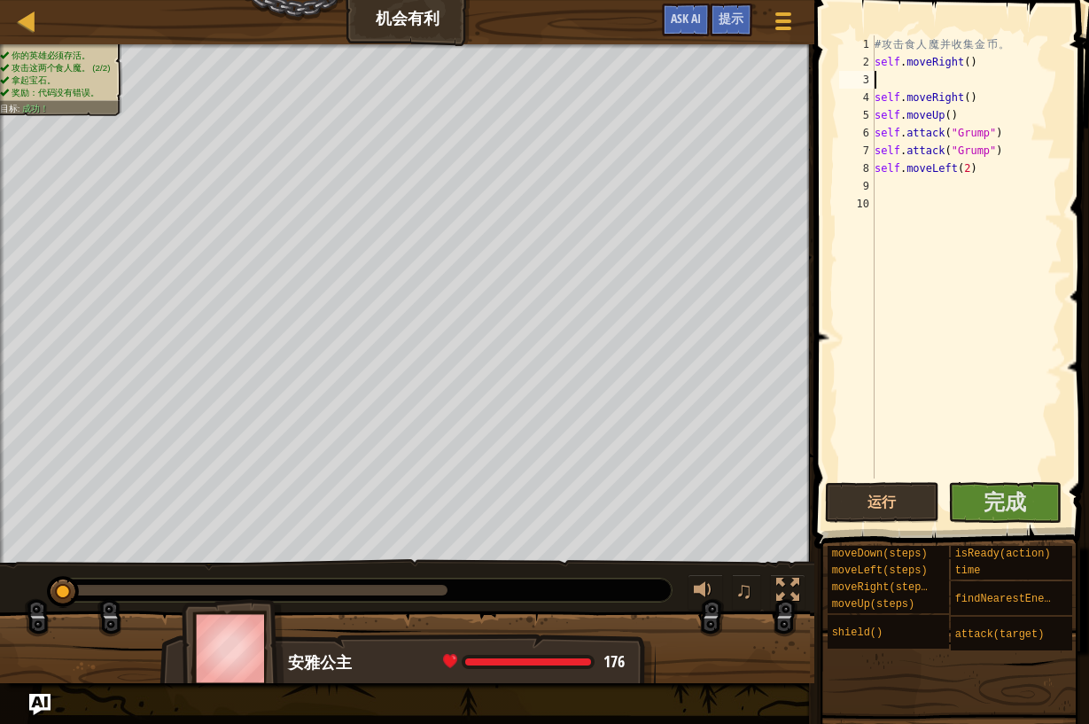
type textarea "self.moveRight()"
click at [870, 63] on div "# 攻 击 食 人 魔 并 收 集 金 币 。 self . moveRight ( ) self . moveRight ( ) self . moveUp…" at bounding box center [964, 274] width 198 height 479
type textarea "b"
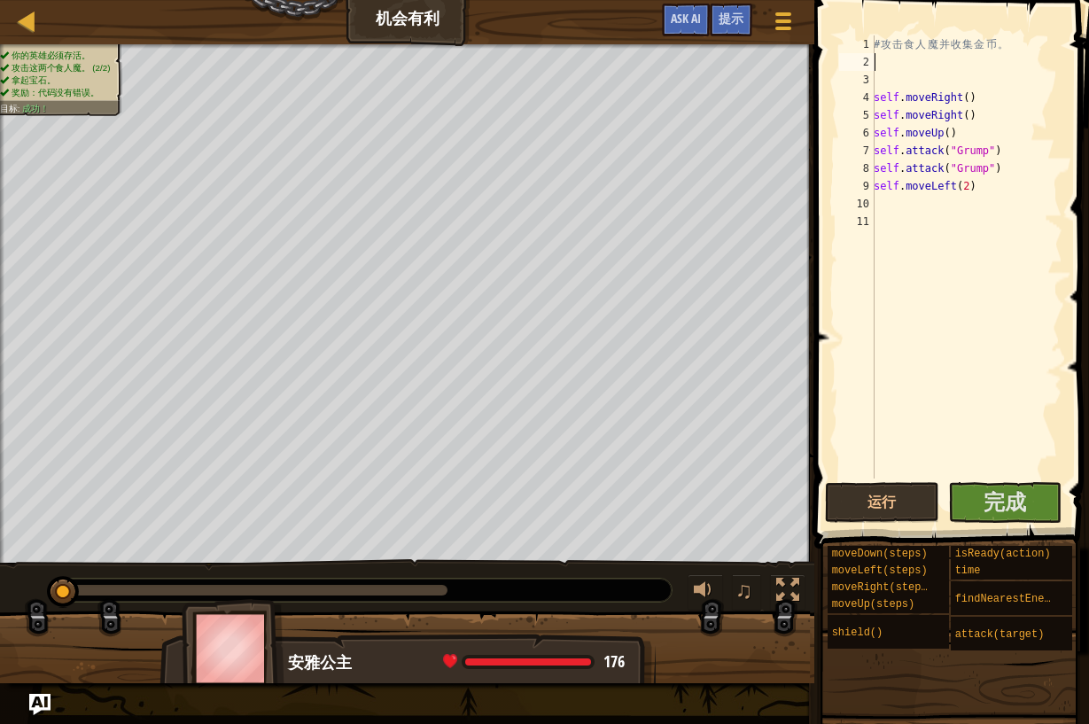
click at [894, 66] on div "# 攻 击 食 人 魔 并 收 集 金 币 。 self . moveRight ( ) self . moveRight ( ) self . moveUp…" at bounding box center [966, 274] width 192 height 479
click at [900, 55] on div "# 攻 击 食 人 魔 并 收 集 金 币 。 self . moveRight ( ) self . moveRight ( ) self . moveUp…" at bounding box center [966, 274] width 192 height 479
type textarea "f"
click at [912, 66] on div "# 攻 击 食 人 魔 并 收 集 金 币 。 def Attch ( ) self . moveRight ( ) self . moveRight ( )…" at bounding box center [966, 274] width 192 height 479
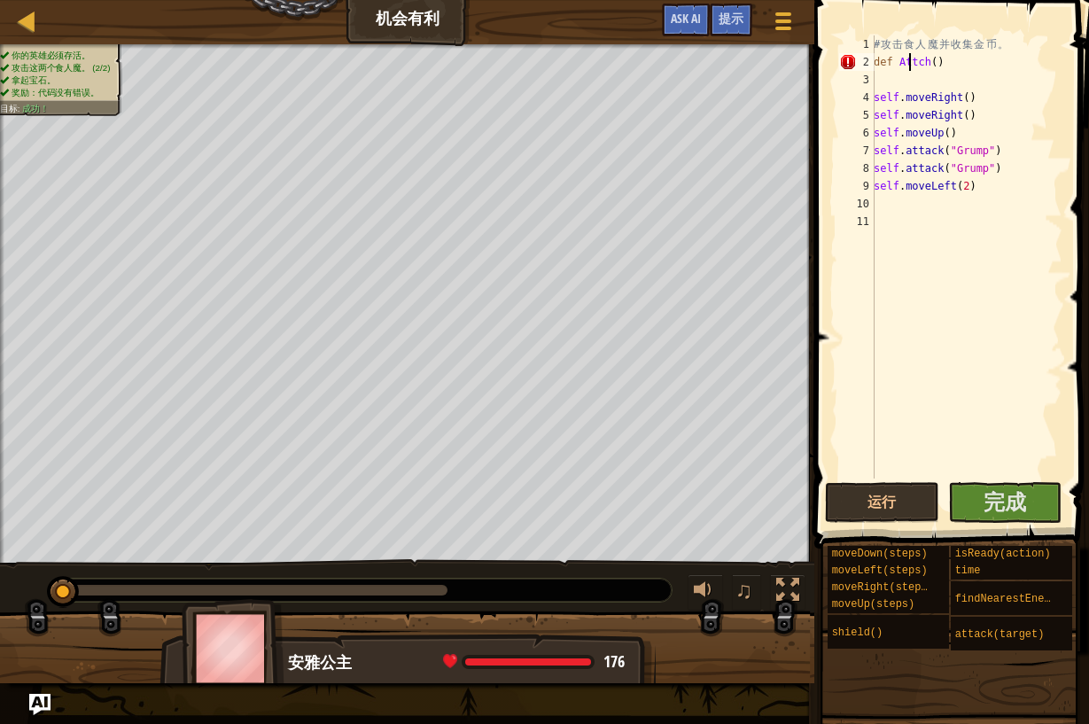
click at [927, 62] on div "# 攻 击 食 人 魔 并 收 集 金 币 。 def Attch ( ) self . moveRight ( ) self . moveRight ( )…" at bounding box center [966, 274] width 192 height 479
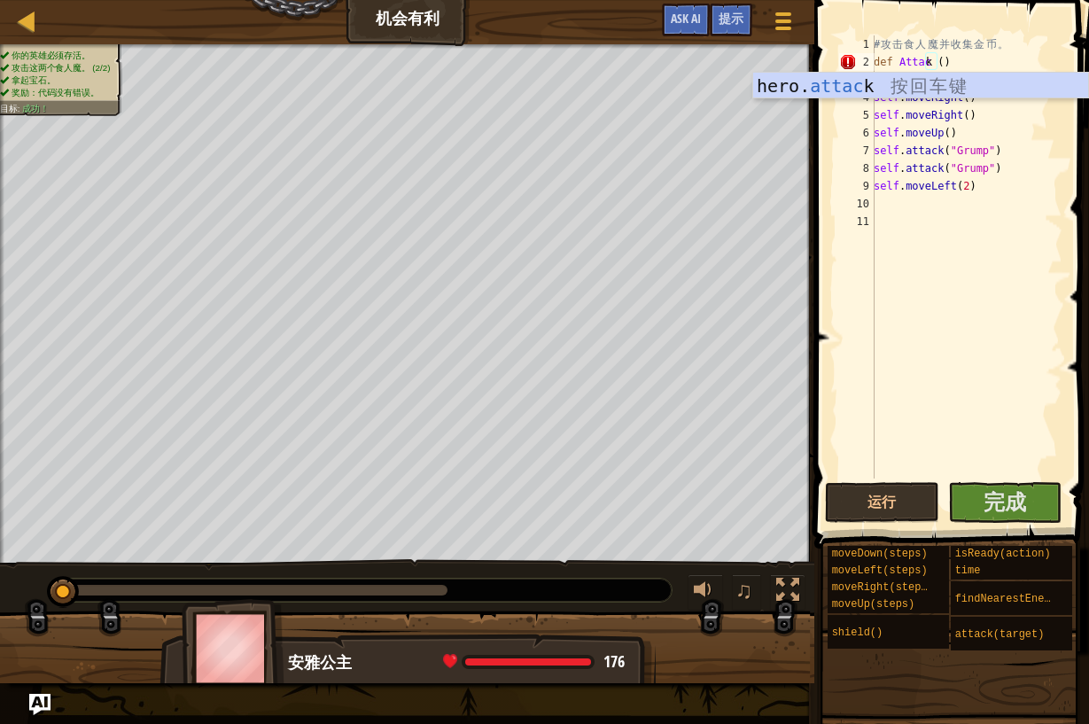
scroll to position [0, 0]
type textarea "def Attack()"
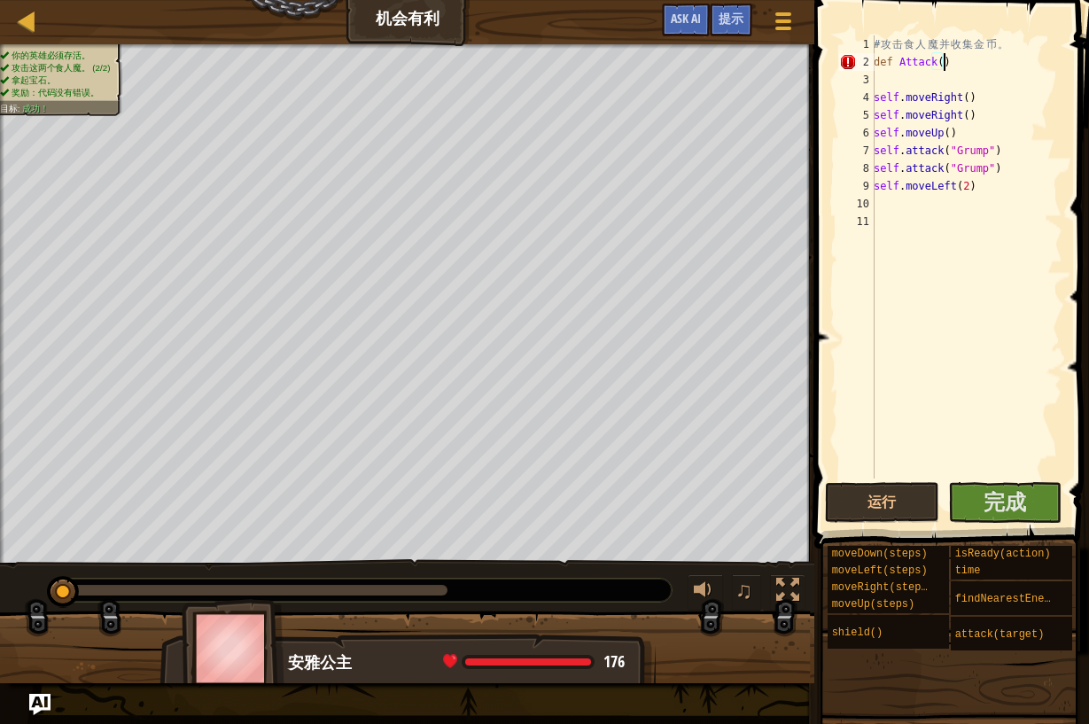
click at [981, 62] on div "# 攻 击 食 人 魔 并 收 集 金 币 。 def Attack ( ) self . moveRight ( ) self . moveRight ( …" at bounding box center [966, 274] width 192 height 479
click at [968, 56] on div "# 攻 击 食 人 魔 并 收 集 金 币 。 def Attack ( ) self . moveRight ( ) self . moveRight ( …" at bounding box center [966, 274] width 192 height 479
type textarea "def Attack():"
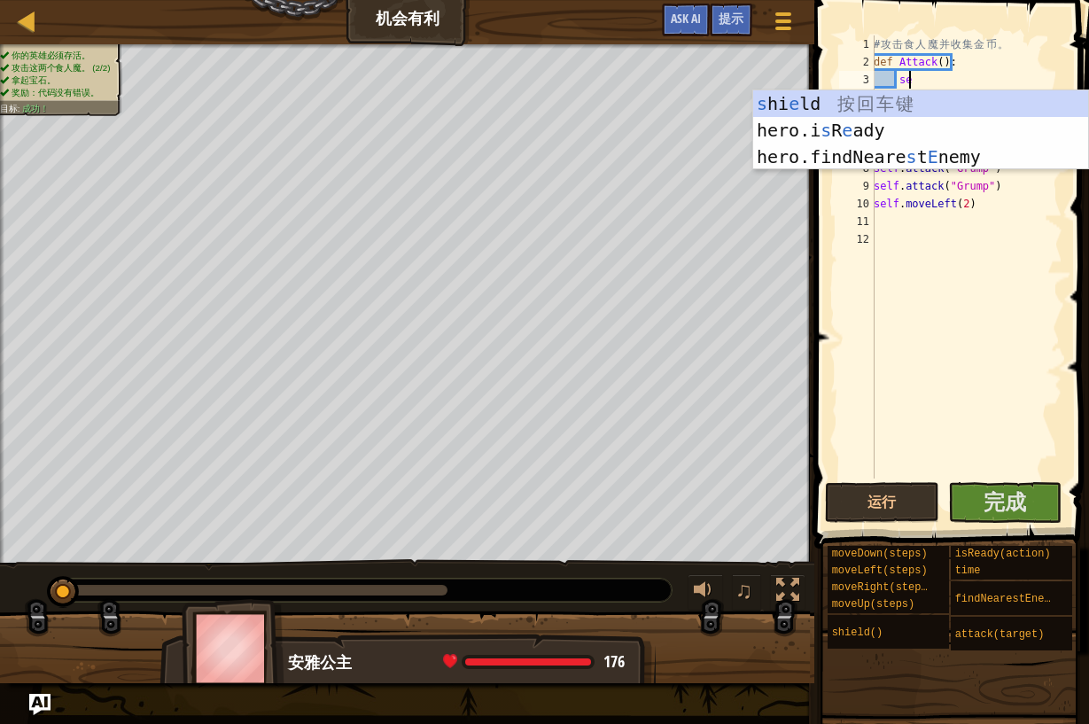
type textarea "s"
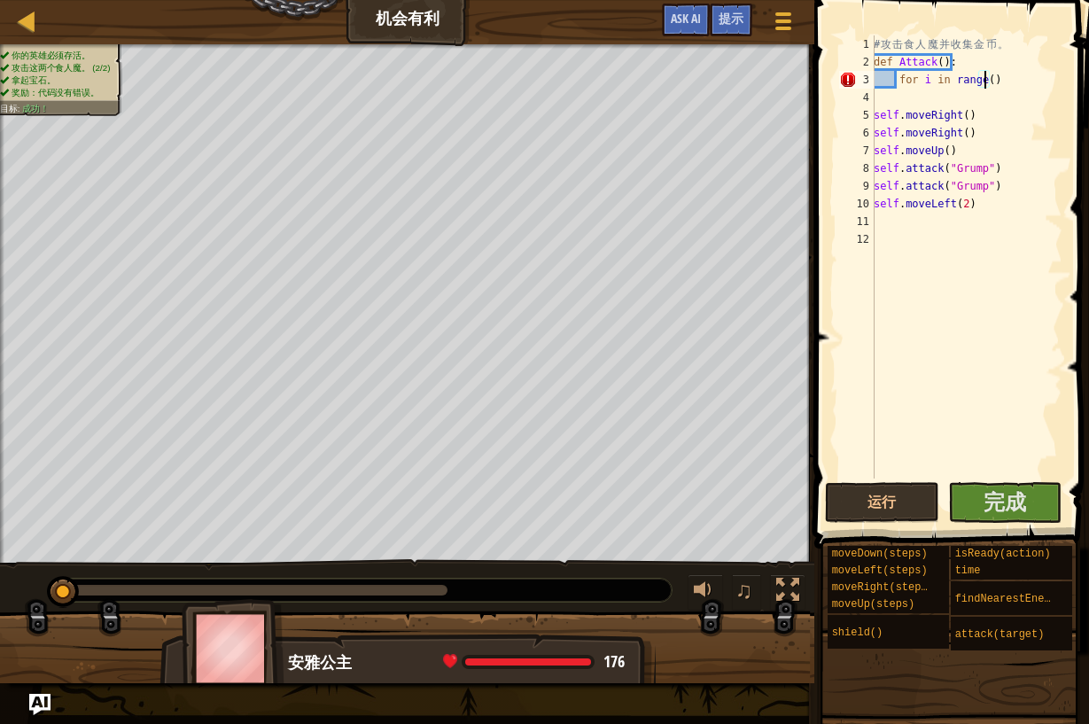
scroll to position [8, 10]
click at [1015, 86] on div "# 攻 击 食 人 魔 并 收 集 金 币 。 def Attack ( ) : for i in range ( 2 ) self . moveRight …" at bounding box center [966, 274] width 192 height 479
type textarea "for i in range(2);"
type textarea "for i in range(2):"
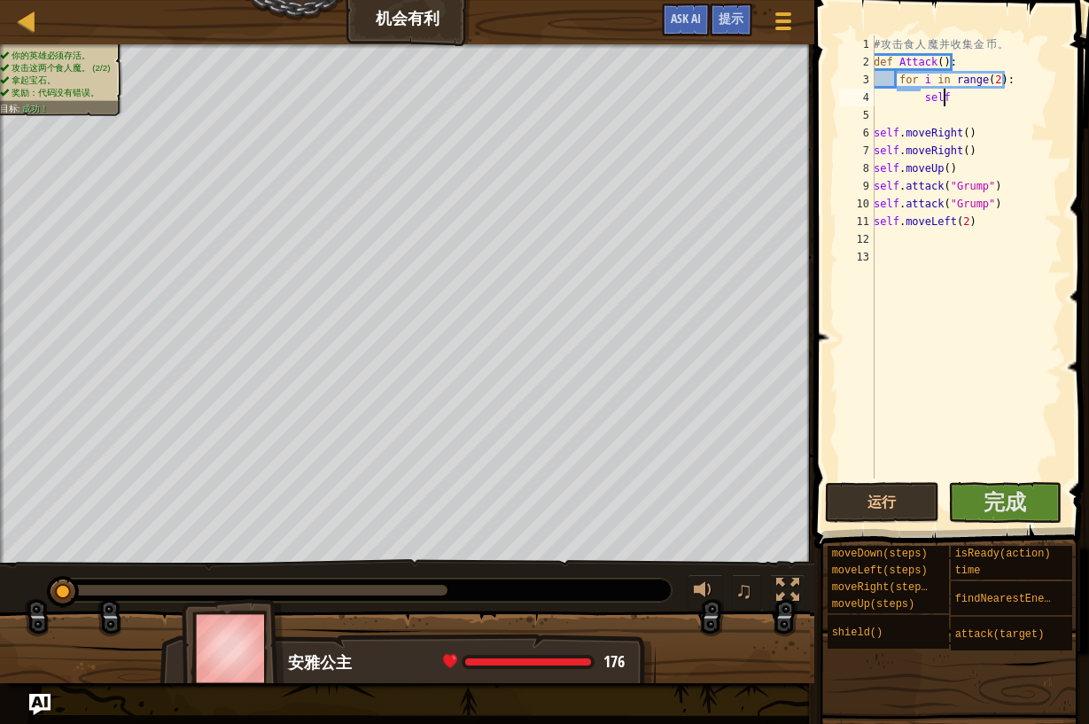
scroll to position [0, 0]
type textarea "a"
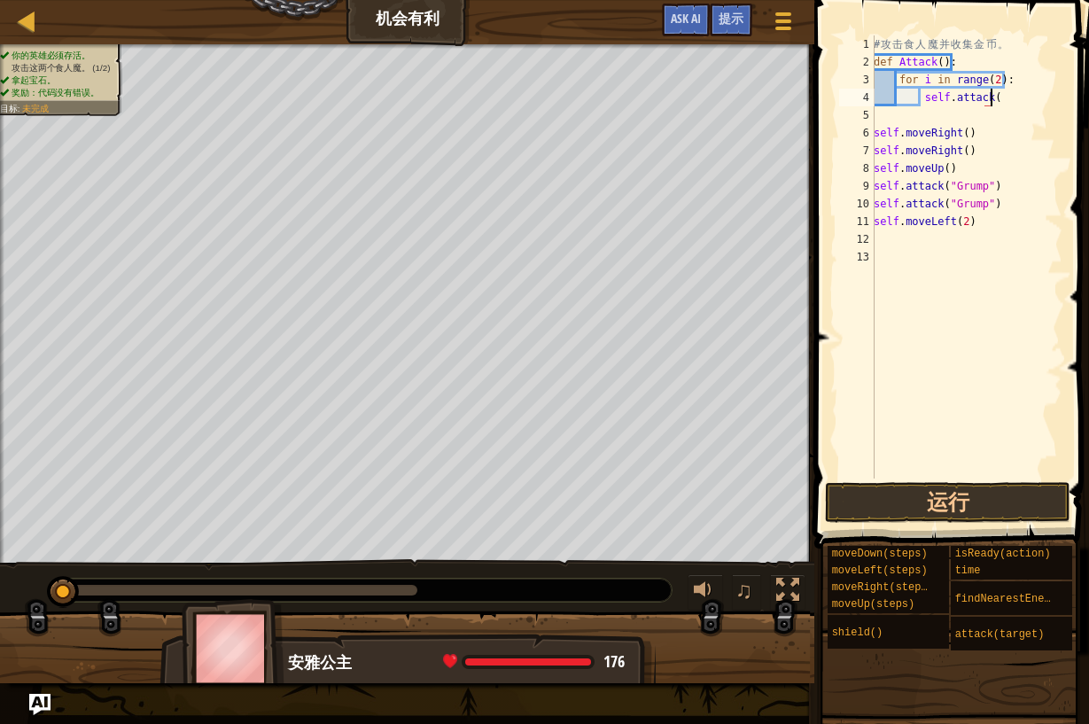
scroll to position [8, 10]
drag, startPoint x: 946, startPoint y: 187, endPoint x: 985, endPoint y: 188, distance: 39.0
click at [985, 188] on div "# 攻 击 食 人 魔 并 收 集 金 币 。 def Attack ( ) : for i in range ( 2 ) : self . attack (…" at bounding box center [966, 274] width 192 height 479
click at [988, 100] on div "# 攻 击 食 人 魔 并 收 集 金 币 。 def Attack ( ) : for i in range ( 2 ) : self . attack (…" at bounding box center [966, 274] width 192 height 479
paste textarea ""Grump""
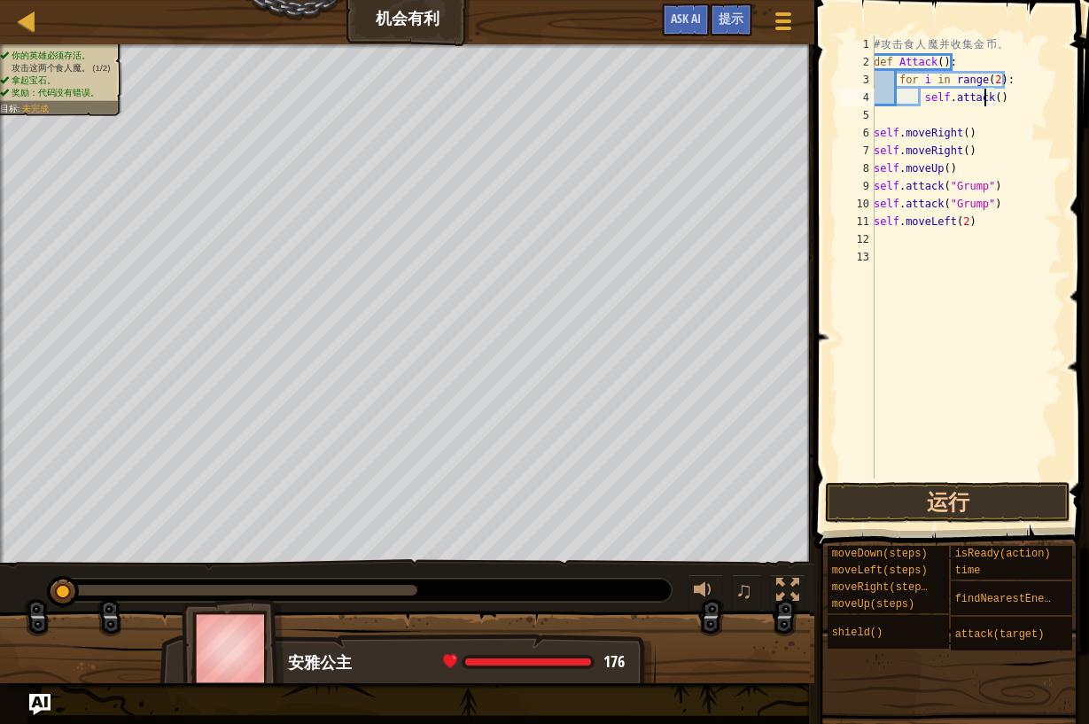
click at [989, 95] on div "# 攻 击 食 人 魔 并 收 集 金 币 。 def Attack ( ) : for i in range ( 2 ) : self . attack (…" at bounding box center [966, 274] width 192 height 479
paste textarea ""Grump""
drag, startPoint x: 1052, startPoint y: 98, endPoint x: 1088, endPoint y: 111, distance: 38.4
click at [1054, 97] on div "# 攻 击 食 人 魔 并 收 集 金 币 。 def Attack ( ) : for i in range ( 2 ) : self . attack (…" at bounding box center [966, 274] width 192 height 479
type textarea "self.attack("Grump");"
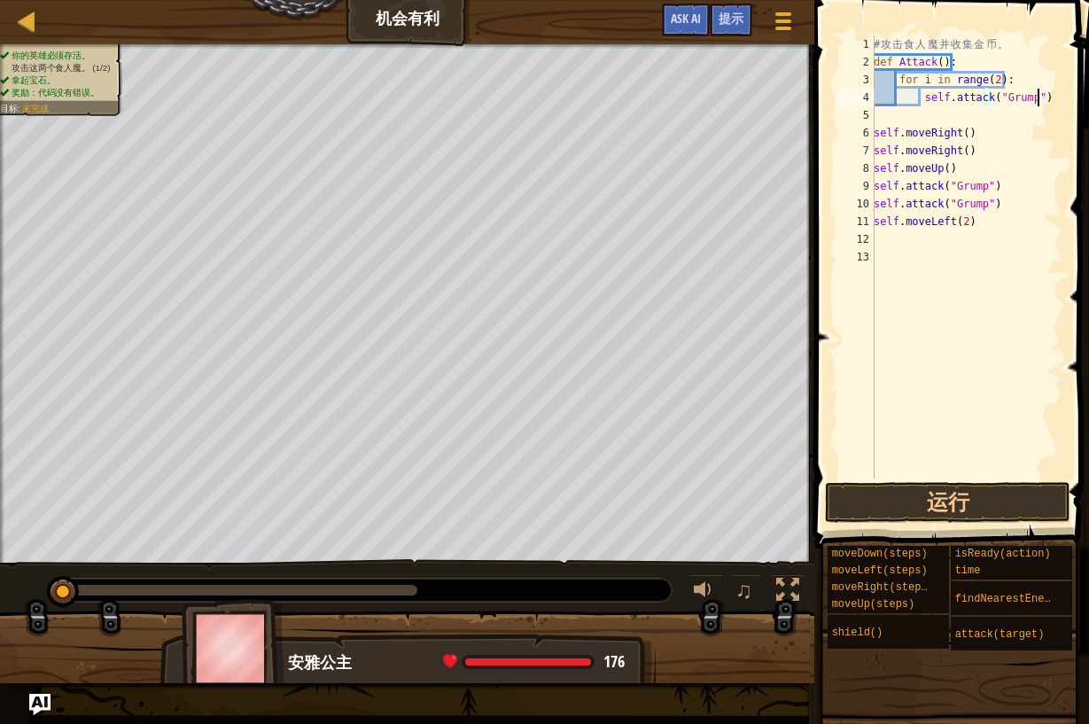
scroll to position [8, 13]
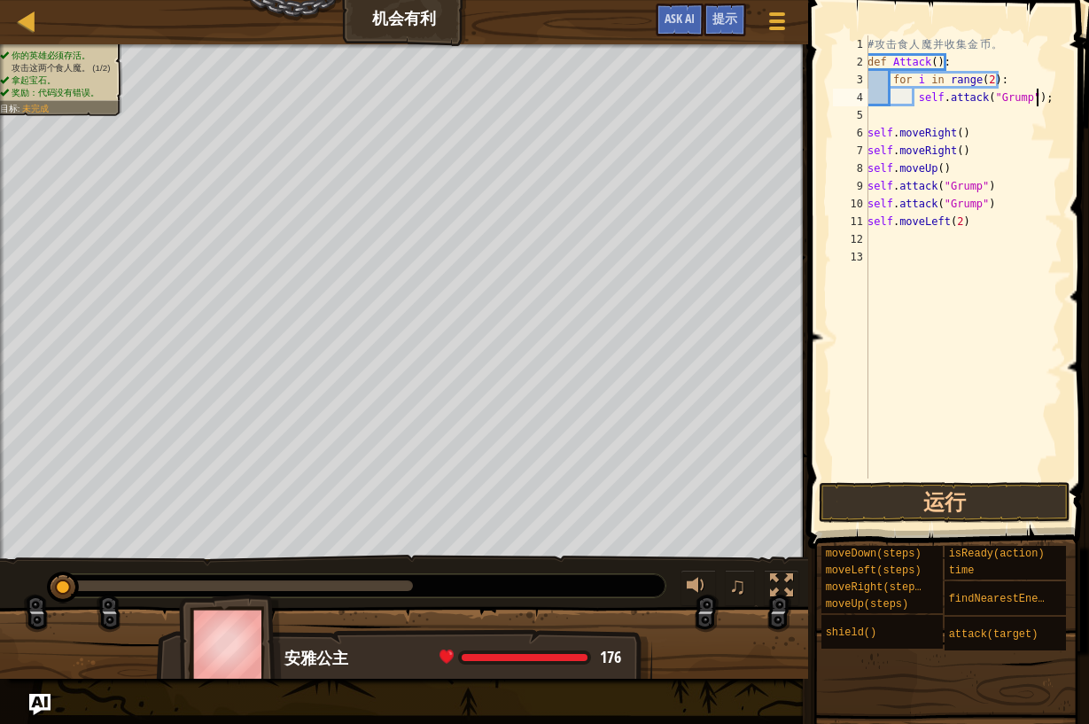
click at [1020, 253] on div "# 攻 击 食 人 魔 并 收 集 金 币 。 def Attack ( ) : for i in range ( 2 ) : self . attack (…" at bounding box center [963, 274] width 198 height 479
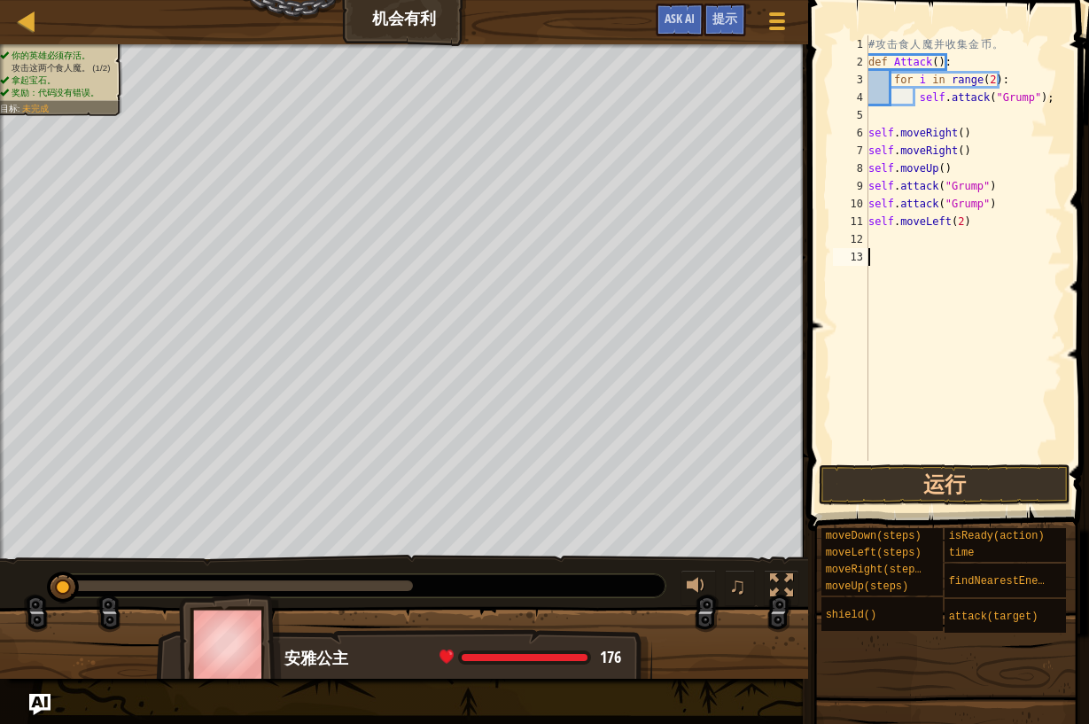
click at [914, 114] on div "# 攻 击 食 人 魔 并 收 集 金 币 。 def Attack ( ) : for i in range ( 2 ) : self . attack (…" at bounding box center [964, 265] width 198 height 461
click at [891, 130] on div "# 攻 击 食 人 魔 并 收 集 金 币 。 def Attack ( ) : for i in range ( 2 ) : self . attack (…" at bounding box center [964, 265] width 198 height 461
type textarea "self.attack("Grump");"
click at [1018, 133] on div "# 攻 击 食 人 魔 并 收 集 金 币 。 def Attack ( ) : for i in range ( 2 ) : self . attack (…" at bounding box center [964, 265] width 198 height 461
type textarea "self.moveRight()"
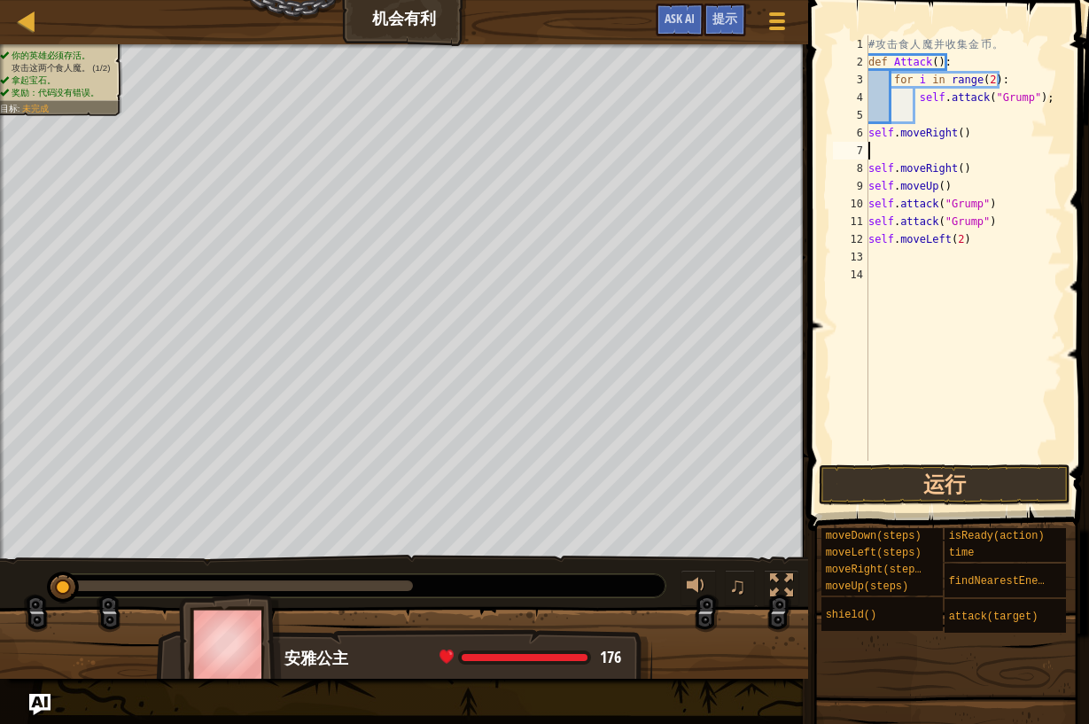
type textarea "a"
click at [871, 184] on div "# 攻 击 食 人 魔 并 收 集 金 币 。 def Attack ( ) : for i in range ( 2 ) : self . attack (…" at bounding box center [964, 265] width 198 height 461
click at [982, 175] on div "# 攻 击 食 人 魔 并 收 集 金 币 。 def Attack ( ) : for i in range ( 2 ) : self . attack (…" at bounding box center [964, 265] width 198 height 461
click at [987, 197] on div "# 攻 击 食 人 魔 并 收 集 金 币 。 def Attack ( ) : for i in range ( 2 ) : self . attack (…" at bounding box center [964, 265] width 198 height 461
click at [995, 192] on div "# 攻 击 食 人 魔 并 收 集 金 币 。 def Attack ( ) : for i in range ( 2 ) : self . attack (…" at bounding box center [964, 265] width 198 height 461
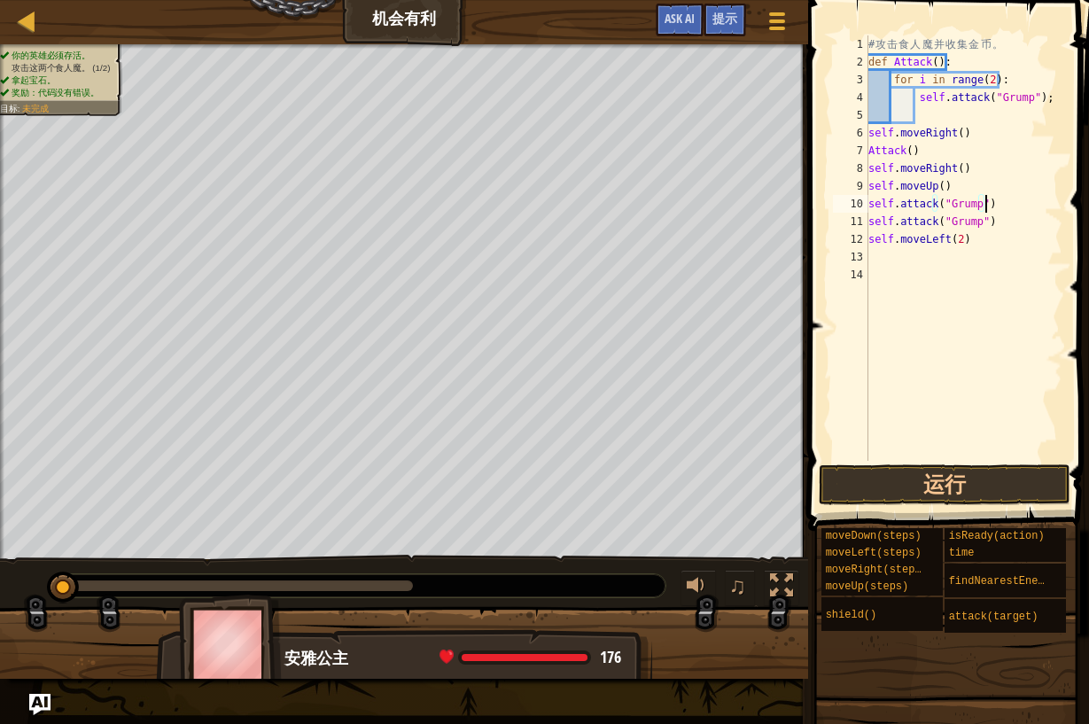
type textarea "self.moveUp()"
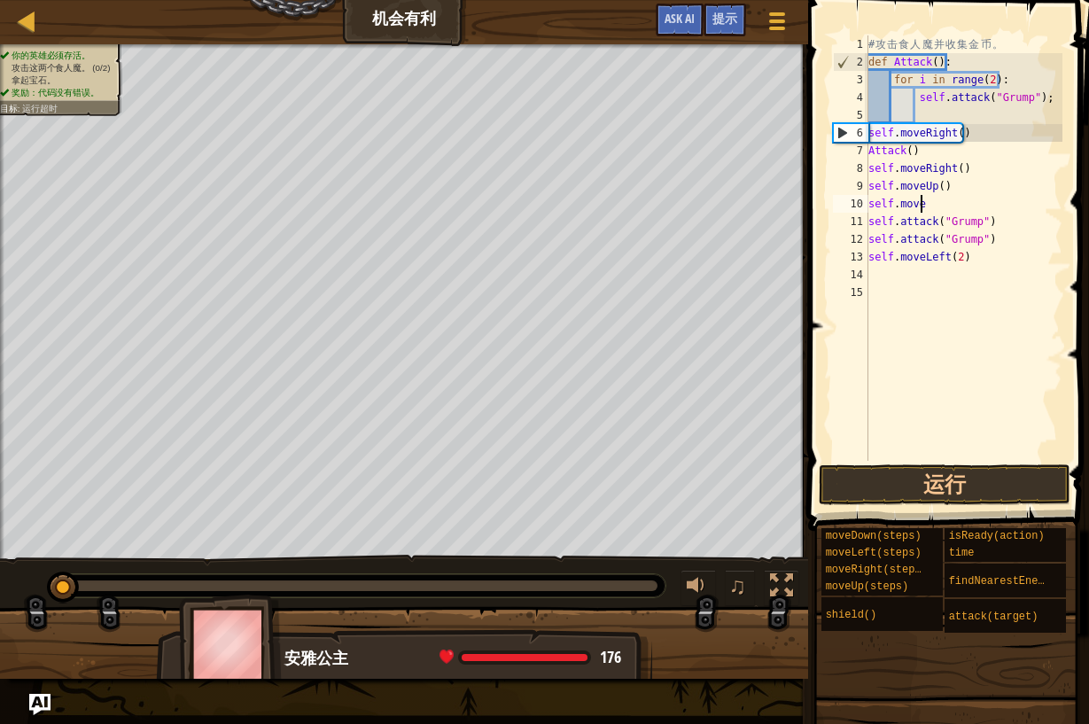
click at [957, 206] on div "# 攻 击 食 人 魔 并 收 集 金 币 。 def Attack ( ) : for i in range ( 2 ) : self . attack (…" at bounding box center [964, 265] width 198 height 461
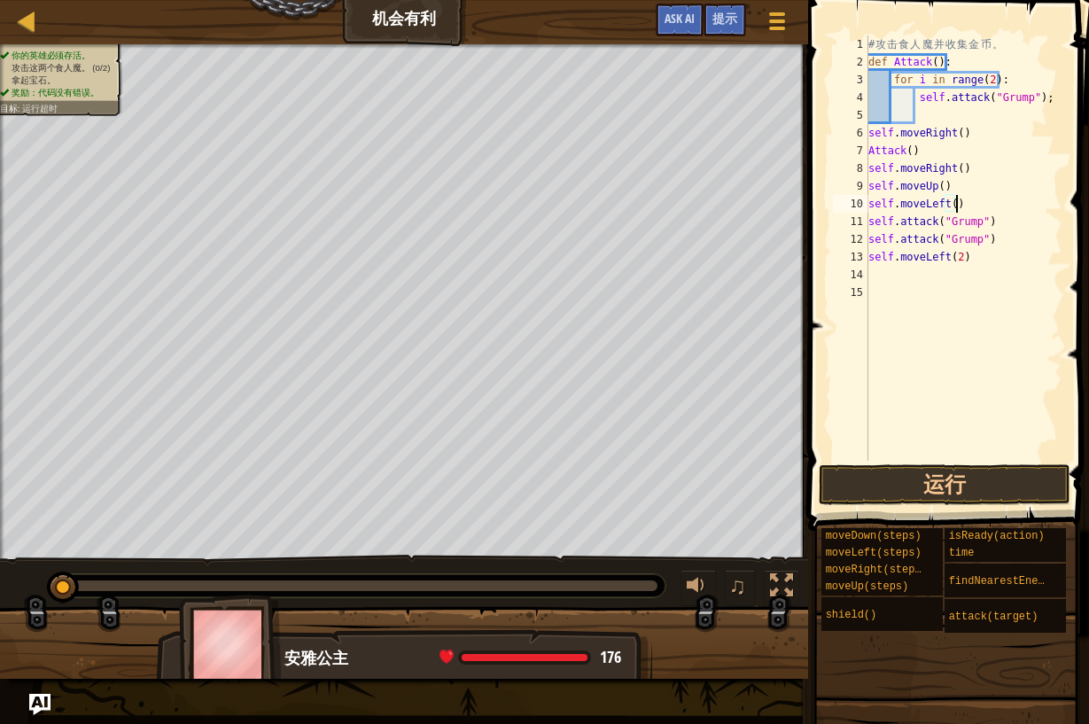
scroll to position [8, 6]
drag, startPoint x: 922, startPoint y: 156, endPoint x: 863, endPoint y: 153, distance: 58.5
click at [863, 153] on div "self.moveLeft() 1 2 3 4 5 6 7 8 9 10 11 12 13 14 15 # 攻 击 食 人 魔 并 收 集 金 币 。 def…" at bounding box center [945, 247] width 233 height 425
drag, startPoint x: 992, startPoint y: 241, endPoint x: 844, endPoint y: 223, distance: 149.0
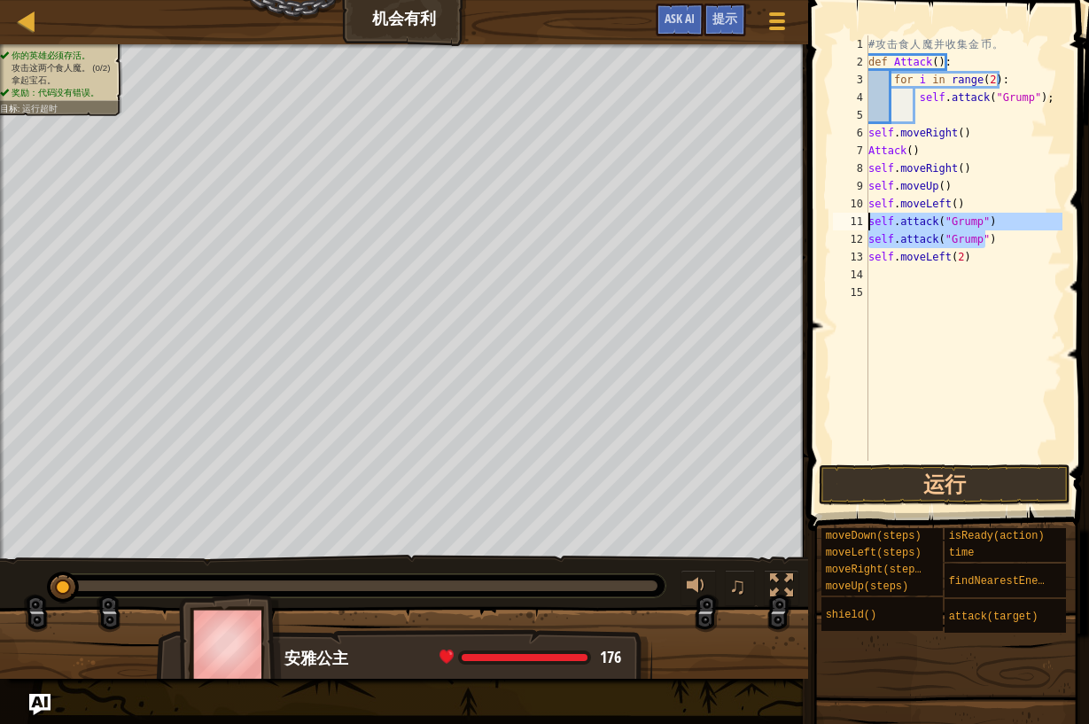
click at [844, 223] on div "Attack() 1 2 3 4 5 6 7 8 9 10 11 12 13 14 15 # 攻 击 食 人 魔 并 收 集 金 币 。 def Attack…" at bounding box center [945, 247] width 233 height 425
paste textarea "Attack("
click at [953, 235] on div "# 攻 击 食 人 魔 并 收 集 金 币 。 def Attack ( ) : for i in range ( 2 ) : self . attack (…" at bounding box center [964, 265] width 198 height 461
type textarea "self.moveLeft()"
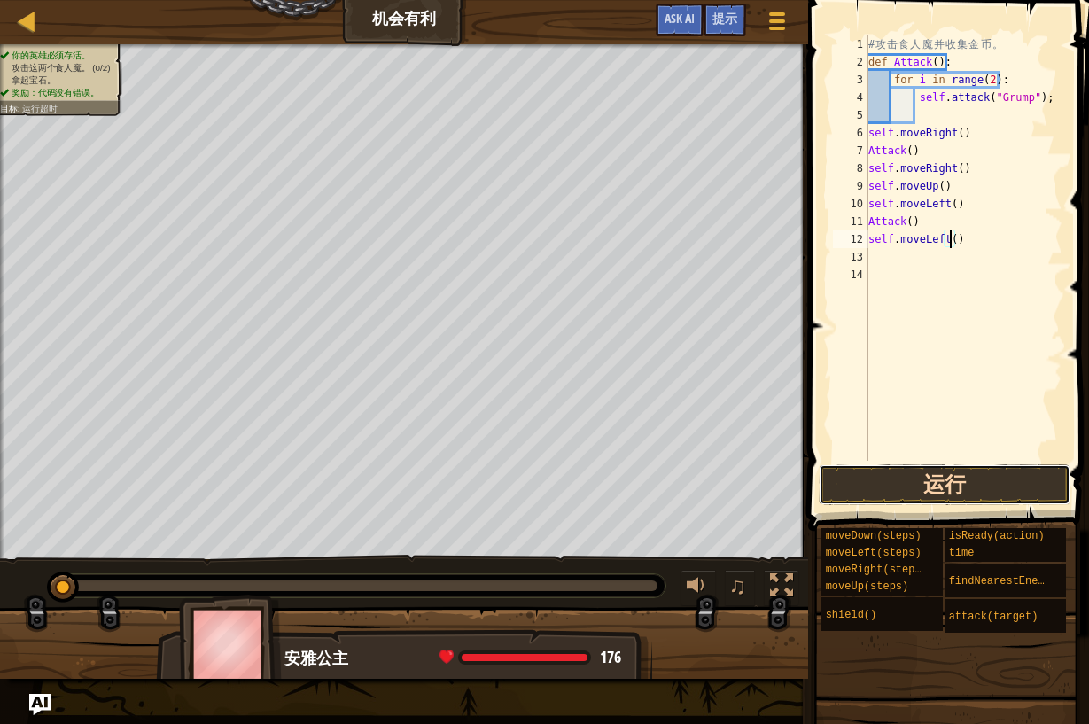
click at [977, 486] on button "运行" at bounding box center [945, 484] width 252 height 41
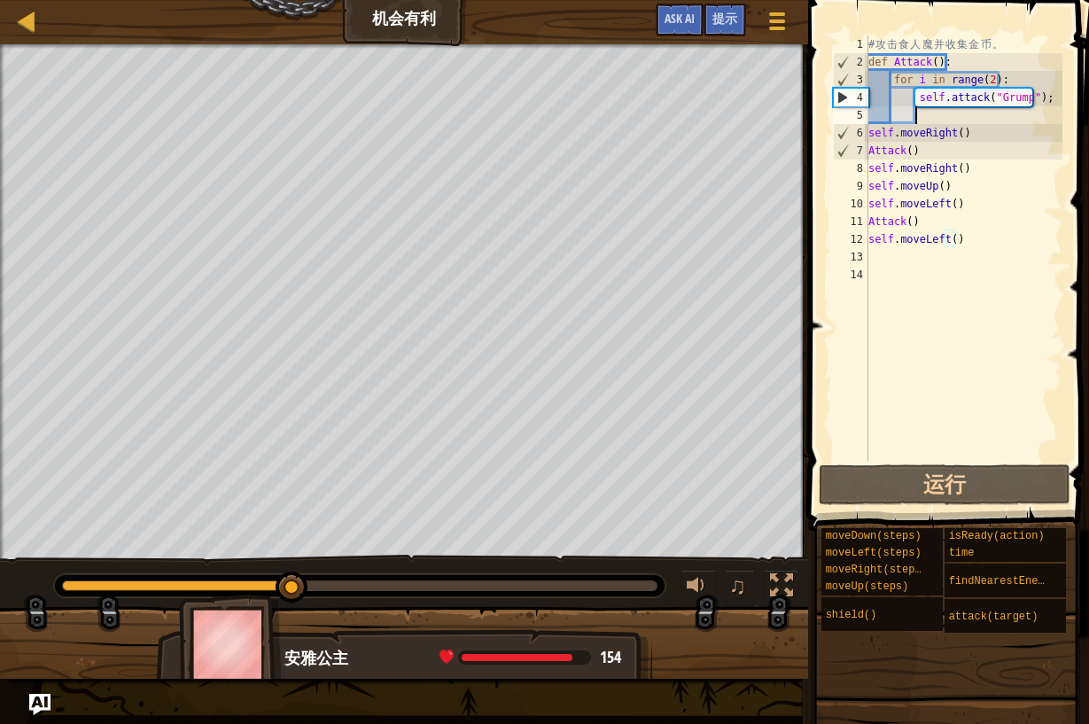
click at [957, 116] on div "# 攻 击 食 人 魔 并 收 集 金 币 。 def Attack ( ) : for i in range ( 2 ) : self . attack (…" at bounding box center [964, 265] width 198 height 461
click at [1002, 97] on div "# 攻 击 食 人 魔 并 收 集 金 币 。 def Attack ( ) : for i in range ( 2 ) : self . attack (…" at bounding box center [964, 265] width 198 height 461
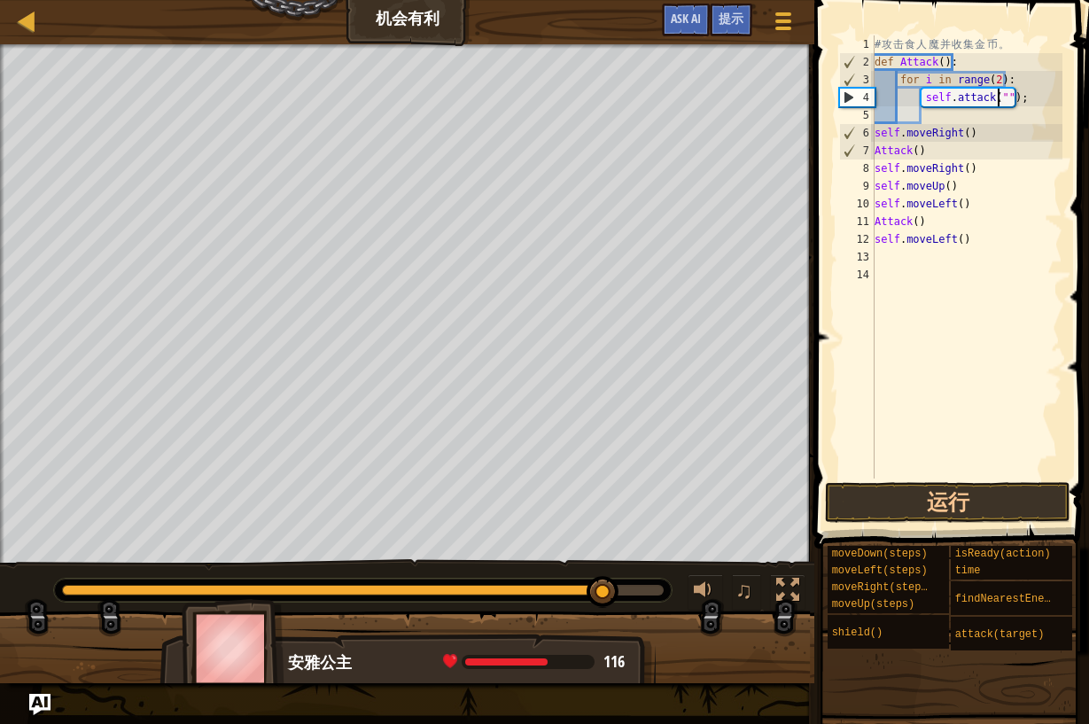
scroll to position [8, 11]
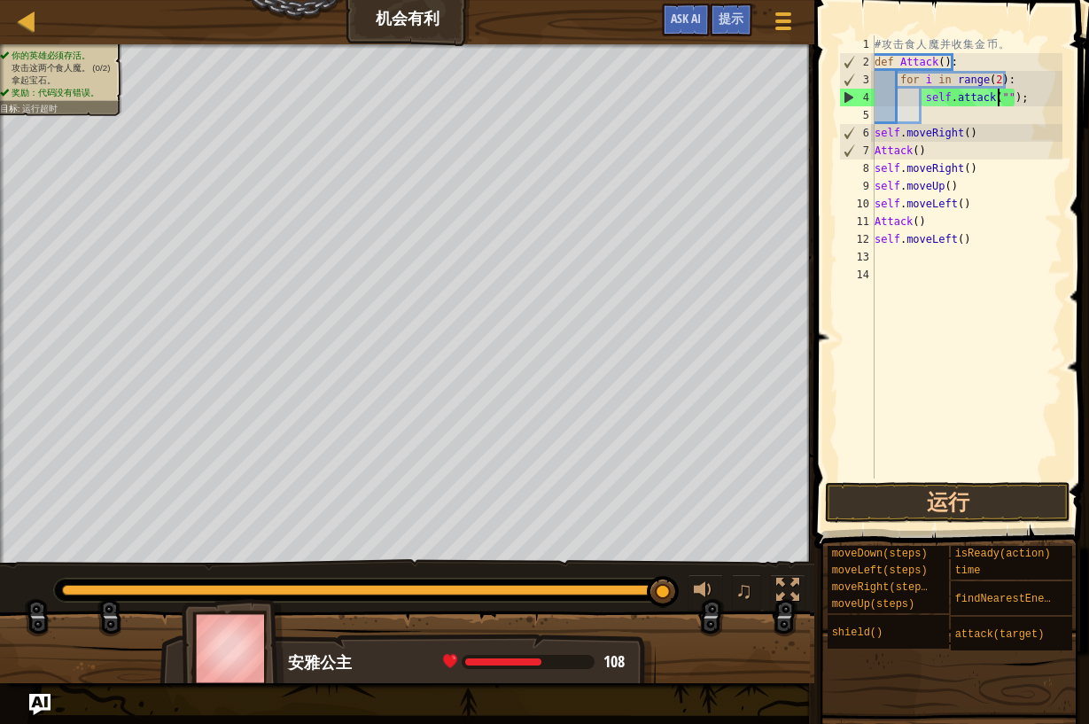
click at [939, 64] on div "# 攻 击 食 人 魔 并 收 集 金 币 。 def Attack ( ) : for i in range ( 2 ) : self . attack (…" at bounding box center [966, 274] width 191 height 479
click at [1000, 92] on div "# 攻 击 食 人 魔 并 收 集 金 币 。 def Attack ( ) : for i in range ( 2 ) : self . attack (…" at bounding box center [966, 274] width 191 height 479
click at [990, 82] on div "# 攻 击 食 人 魔 并 收 集 金 币 。 def Attack ( ) : for i in range ( 2 ) : self . attack (…" at bounding box center [966, 274] width 191 height 479
click at [994, 97] on div "# 攻 击 食 人 魔 并 收 集 金 币 。 def Attack ( ) : for i in range ( 2 ) : self . attack (…" at bounding box center [966, 274] width 191 height 479
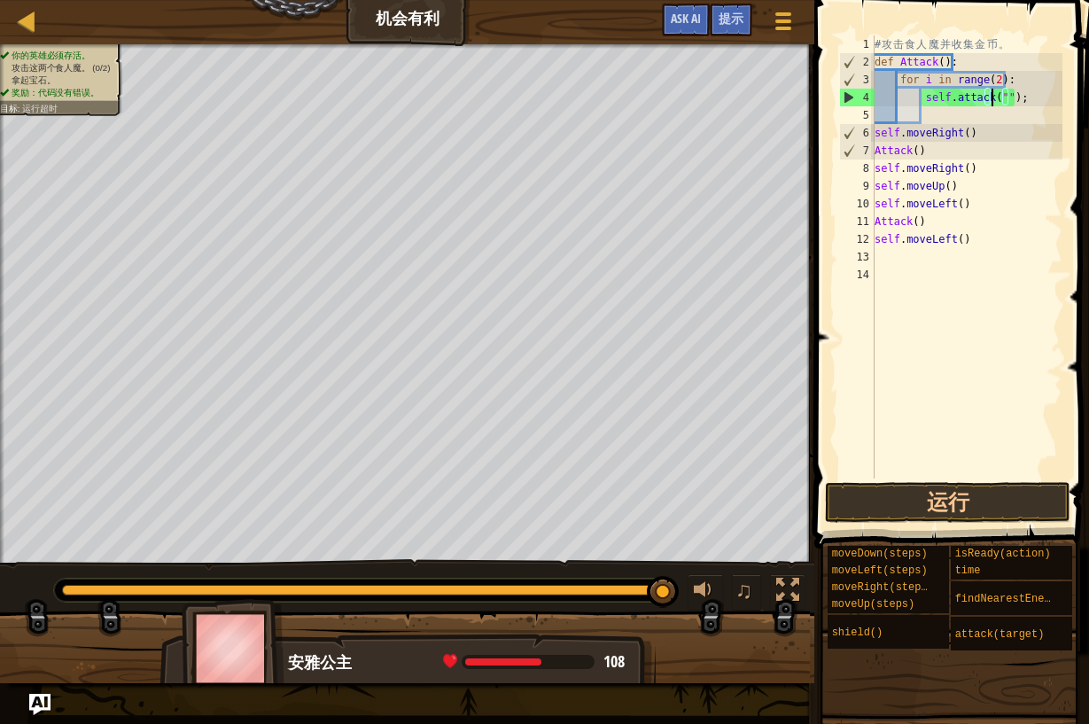
click at [938, 59] on div "# 攻 击 食 人 魔 并 收 集 金 币 。 def Attack ( ) : for i in range ( 2 ) : self . attack (…" at bounding box center [966, 274] width 191 height 479
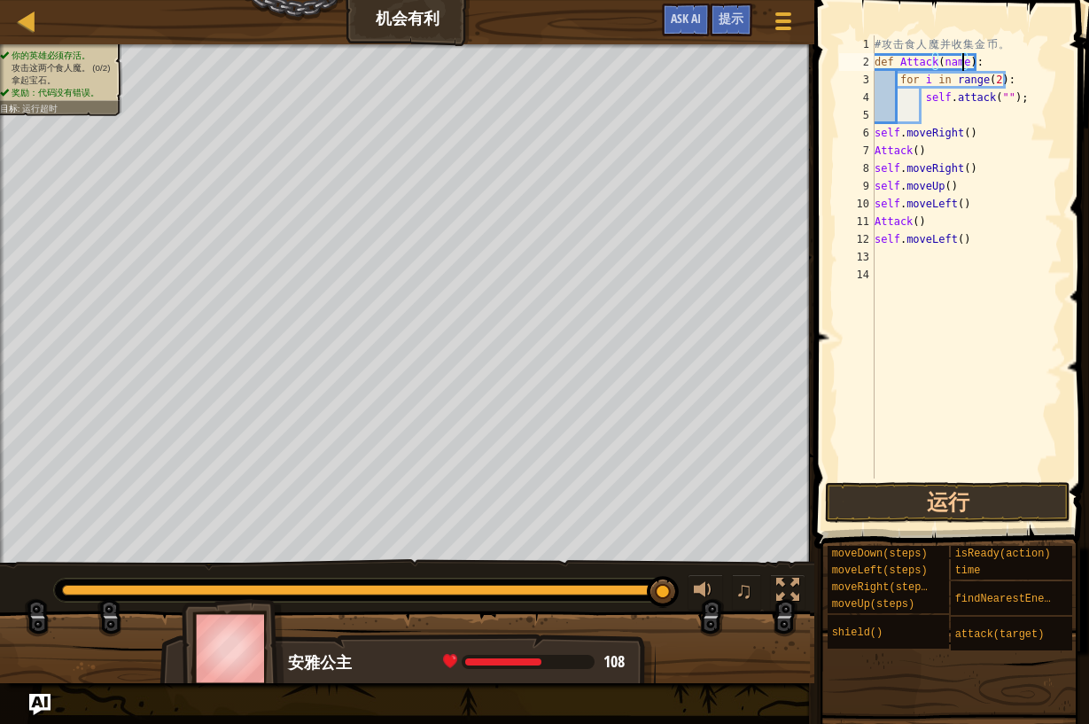
click at [999, 98] on div "# 攻 击 食 人 魔 并 收 集 金 币 。 def Attack ( name ) : for i in range ( 2 ) : self . att…" at bounding box center [966, 274] width 191 height 479
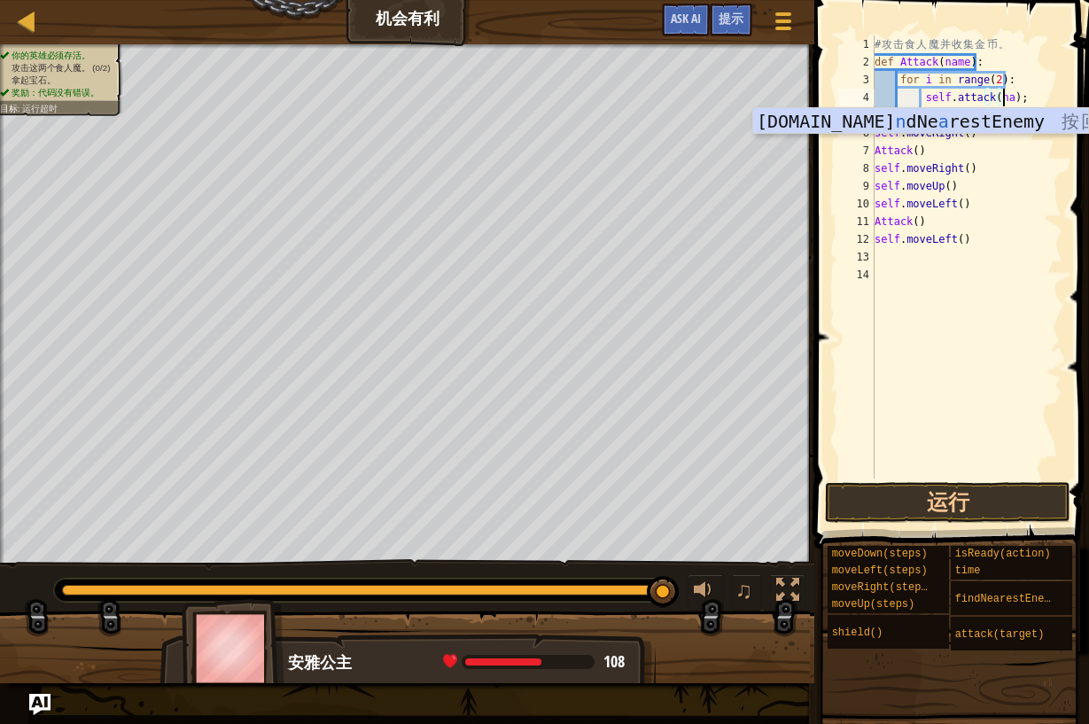
type textarea "self.attack(name);"
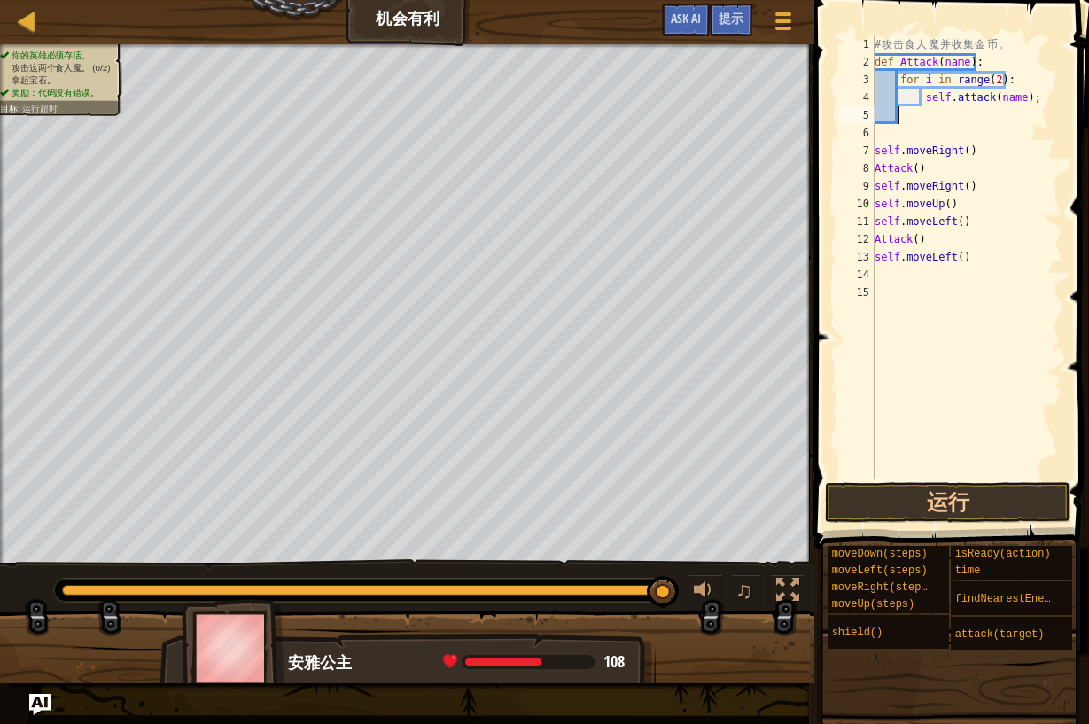
scroll to position [8, 0]
click at [973, 183] on div "# 攻 击 食 人 魔 并 收 集 金 币 。 def Attack ( name ) : for i in range ( 2 ) : self . att…" at bounding box center [966, 274] width 191 height 479
click at [1036, 99] on div "# 攻 击 食 人 魔 并 收 集 金 币 。 def Attack ( name ) : for i in range ( 2 ) : self . att…" at bounding box center [966, 274] width 191 height 479
drag, startPoint x: 999, startPoint y: 244, endPoint x: 985, endPoint y: 253, distance: 16.5
click at [993, 239] on div "# 攻 击 食 人 魔 并 收 集 金 币 。 def Attack ( name ) : for i in range ( 2 ) : self . att…" at bounding box center [966, 274] width 191 height 479
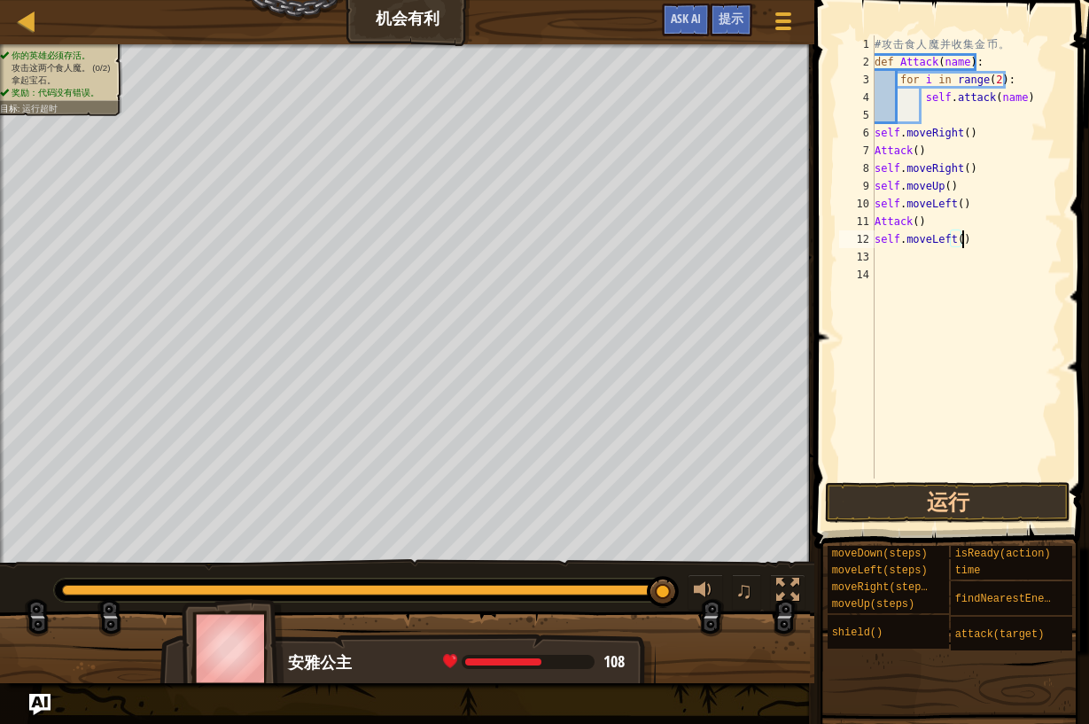
click at [947, 165] on div "# 攻 击 食 人 魔 并 收 集 金 币 。 def Attack ( name ) : for i in range ( 2 ) : self . att…" at bounding box center [966, 274] width 191 height 479
click at [1034, 91] on div "# 攻 击 食 人 魔 并 收 集 金 币 。 def Attack ( name ) : for i in range ( 2 ) : self . att…" at bounding box center [966, 274] width 191 height 479
click at [964, 175] on div "# 攻 击 食 人 魔 并 收 集 金 币 。 def Attack ( name ) : for i in range ( 2 ) : self . att…" at bounding box center [966, 274] width 191 height 479
click at [965, 129] on div "# 攻 击 食 人 魔 并 收 集 金 币 。 def Attack ( name ) : for i in range ( 2 ) : self . att…" at bounding box center [966, 274] width 191 height 479
click at [913, 151] on div "# 攻 击 食 人 魔 并 收 集 金 币 。 def Attack ( name ) : for i in range ( 2 ) : self . att…" at bounding box center [966, 274] width 191 height 479
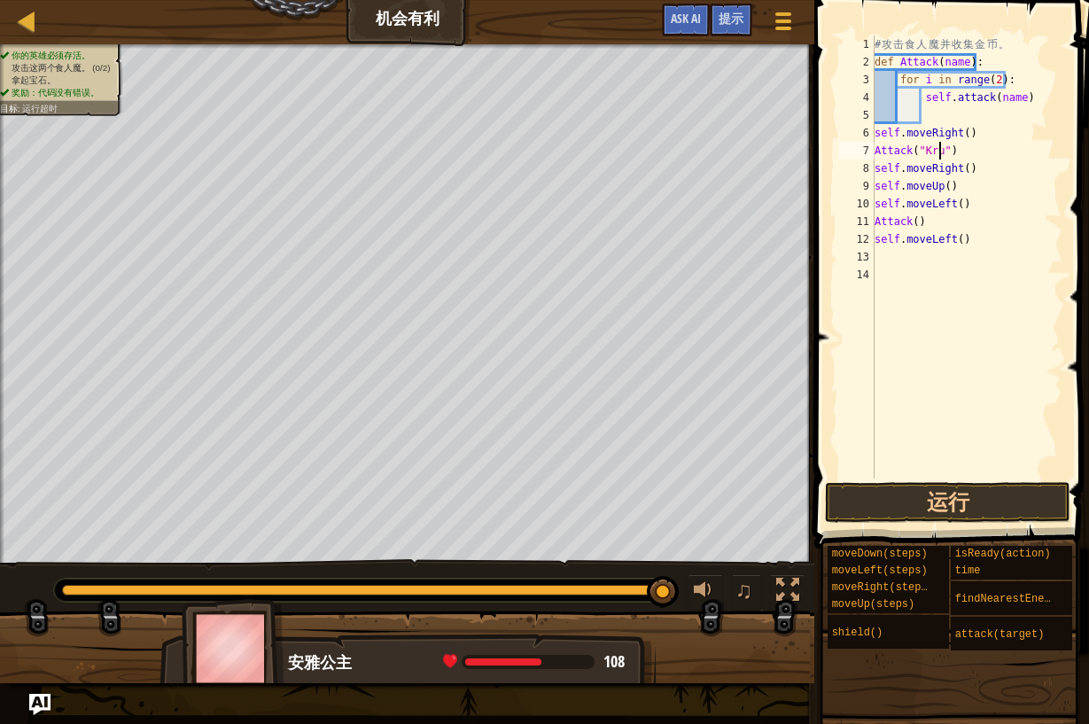
scroll to position [8, 6]
click at [920, 218] on div "# 攻 击 食 人 魔 并 收 集 金 币 。 def Attack ( name ) : for i in range ( 2 ) : self . att…" at bounding box center [966, 274] width 191 height 479
type textarea "Attack("Grump")"
click at [943, 499] on button "运行" at bounding box center [947, 502] width 245 height 41
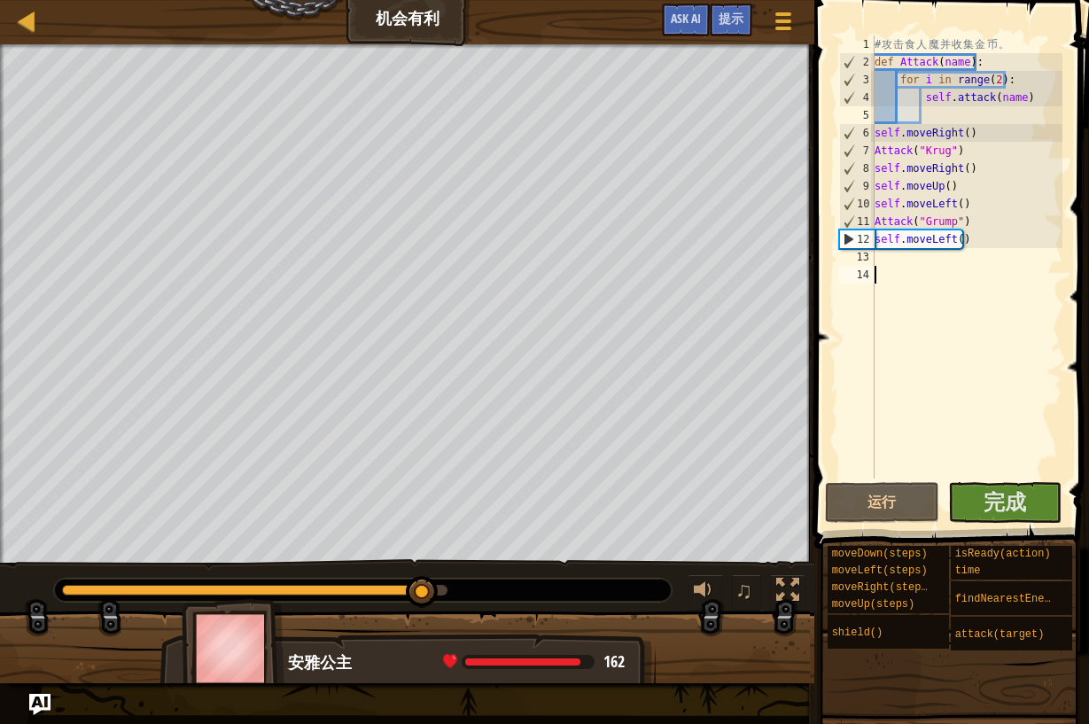
click at [1000, 349] on div "# 攻 击 食 人 魔 并 收 集 金 币 。 def Attack ( name ) : for i in range ( 2 ) : self . att…" at bounding box center [966, 274] width 191 height 479
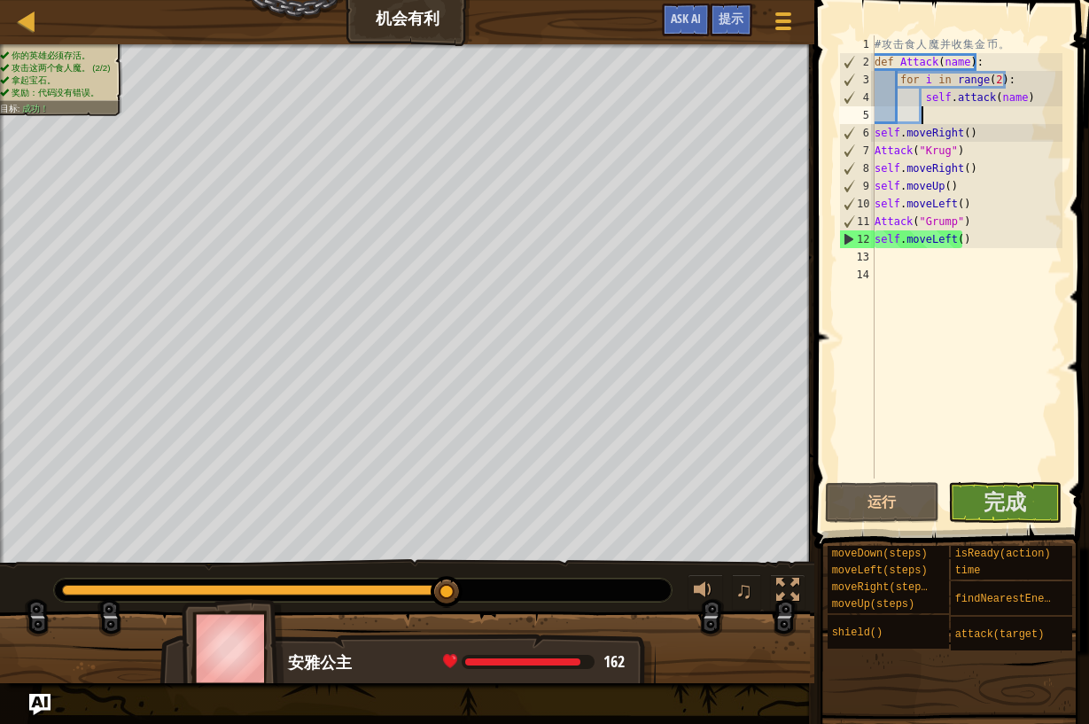
click at [1046, 115] on div "# 攻 击 食 人 魔 并 收 集 金 币 。 def Attack ( name ) : for i in range ( 2 ) : self . att…" at bounding box center [966, 274] width 191 height 479
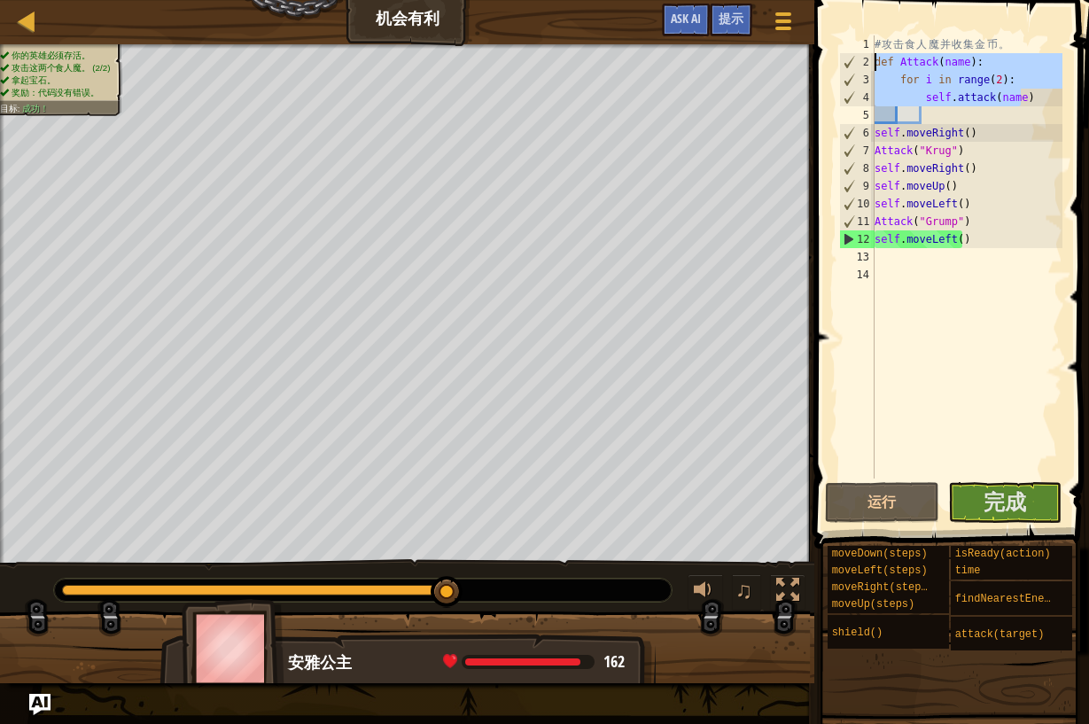
drag, startPoint x: 1028, startPoint y: 98, endPoint x: 869, endPoint y: 64, distance: 162.3
click at [869, 64] on div "1 2 3 4 5 6 7 8 9 10 11 12 13 14 # 攻 击 食 人 魔 并 收 集 金 币 。 def Attack ( name ) : …" at bounding box center [949, 256] width 227 height 443
type textarea "def Attack(name): for i in range(2):"
click at [955, 315] on div "# 攻 击 食 人 魔 并 收 集 金 币 。 def Attack ( name ) : for i in range ( 2 ) : self . att…" at bounding box center [966, 274] width 191 height 479
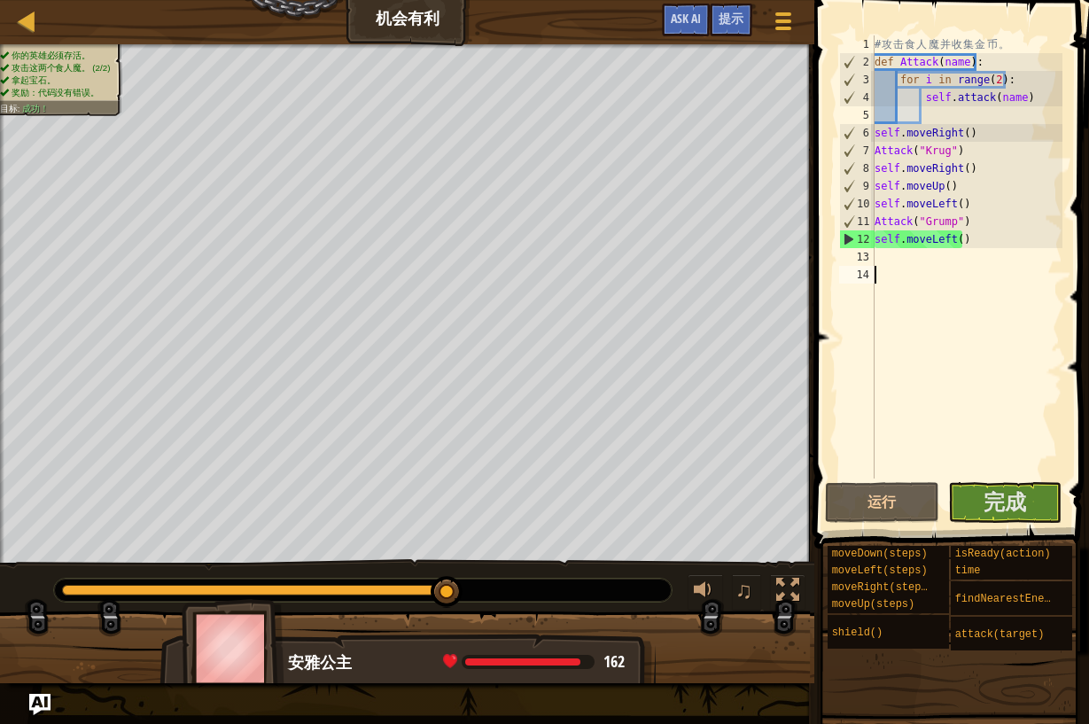
click at [976, 304] on div "# 攻 击 食 人 魔 并 收 集 金 币 。 def Attack ( name ) : for i in range ( 2 ) : self . att…" at bounding box center [966, 274] width 191 height 479
click at [960, 231] on div "# 攻 击 食 人 魔 并 收 集 金 币 。 def Attack ( name ) : for i in range ( 2 ) : self . att…" at bounding box center [966, 274] width 191 height 479
type textarea "self.moveLeft()"
click at [1006, 495] on span "完成" at bounding box center [1005, 501] width 43 height 28
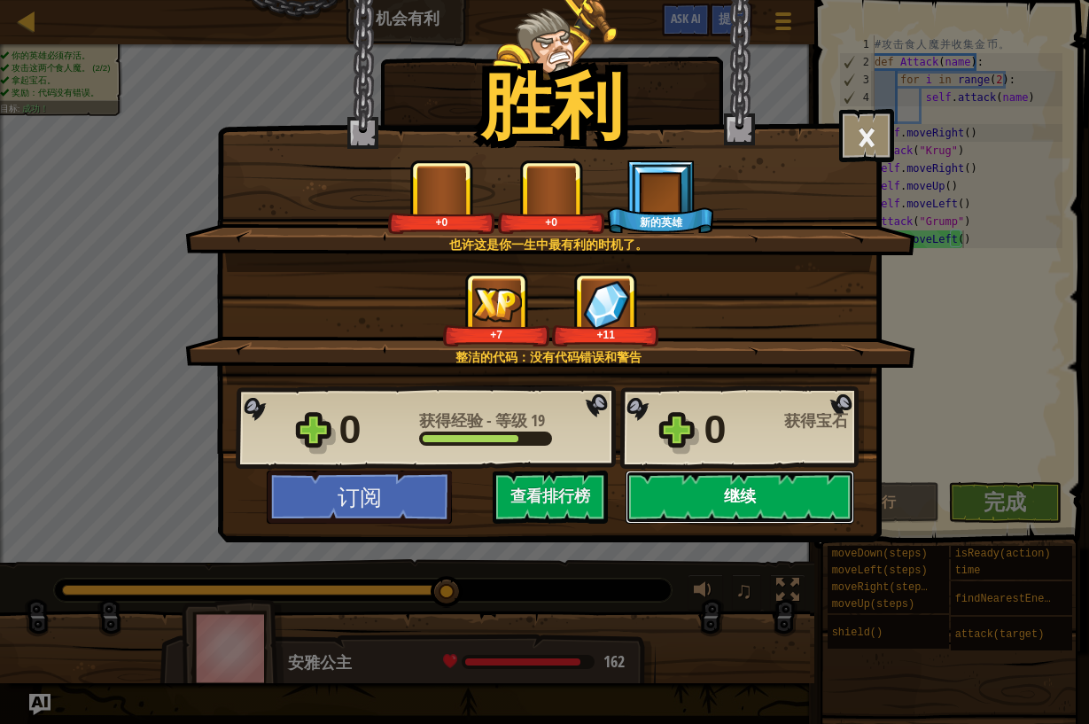
click at [766, 505] on button "继续" at bounding box center [740, 497] width 229 height 53
select select "zh-HANS"
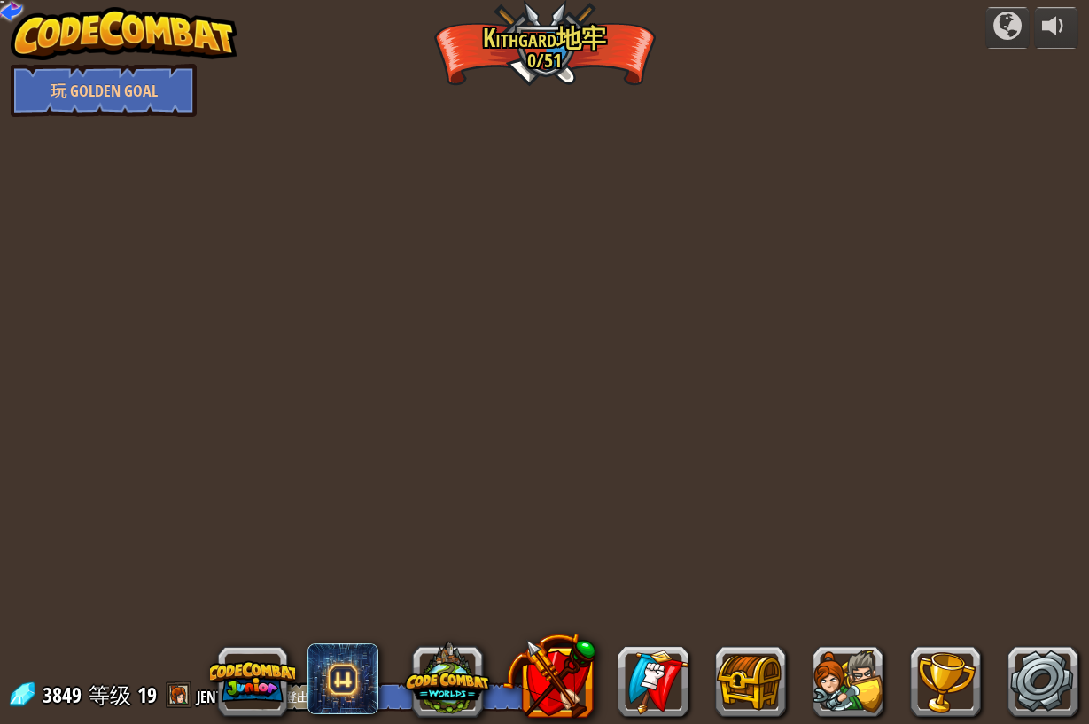
select select "zh-HANS"
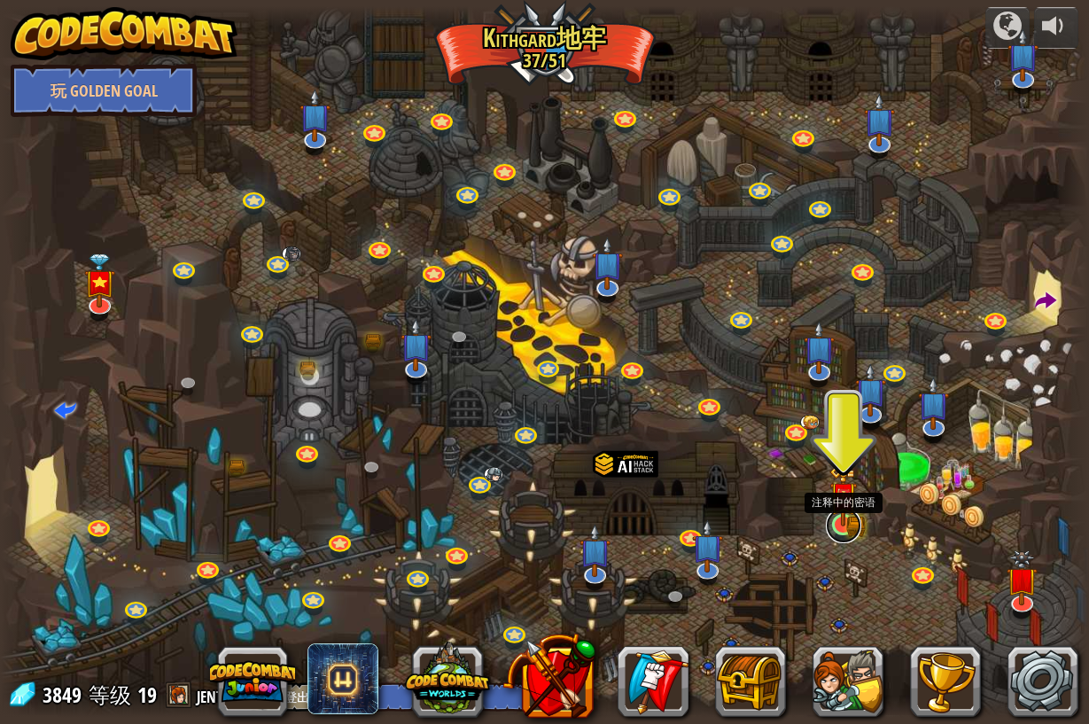
click at [845, 529] on link at bounding box center [843, 525] width 35 height 35
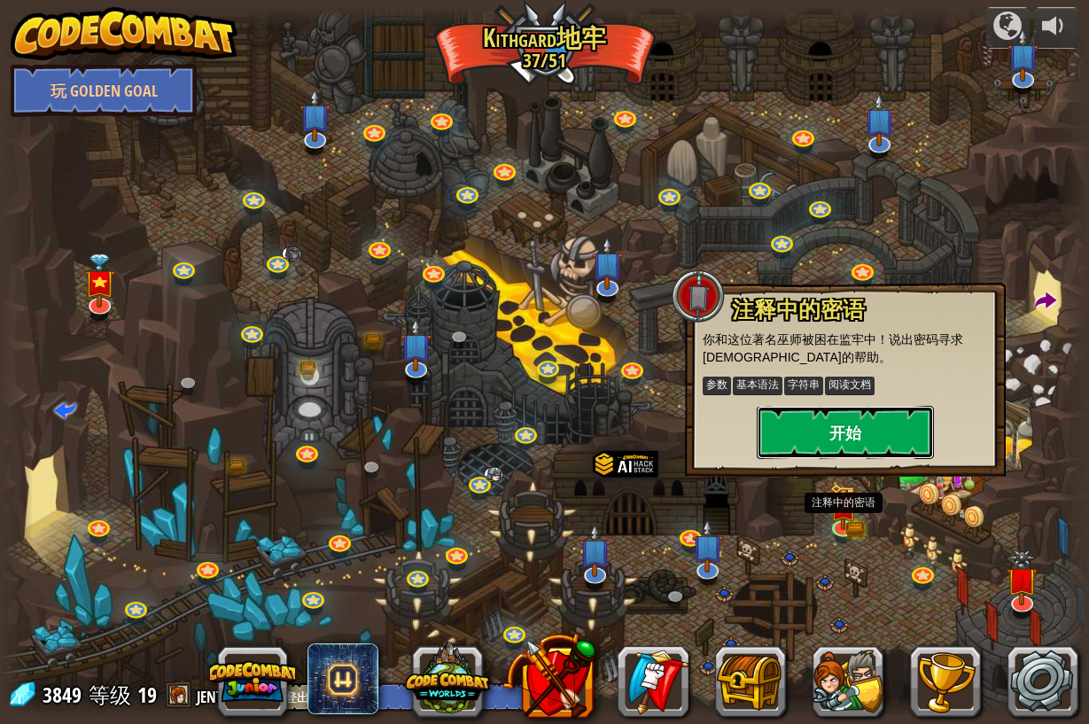
click at [852, 441] on button "开始" at bounding box center [845, 432] width 177 height 53
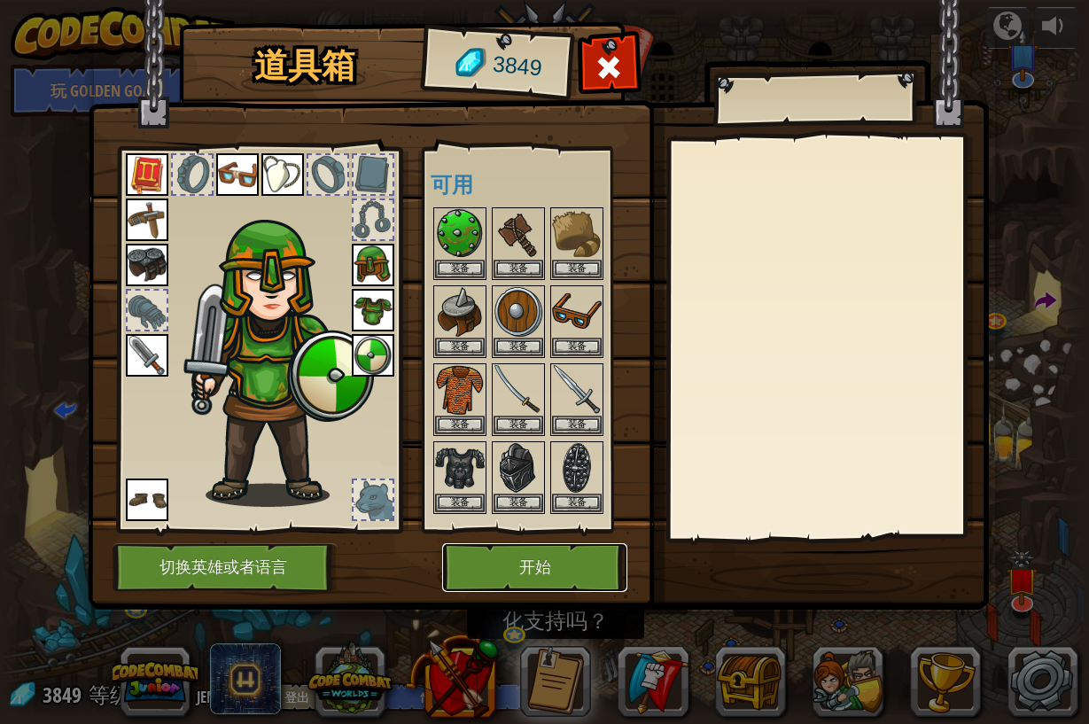
click at [556, 569] on button "开始" at bounding box center [534, 567] width 185 height 49
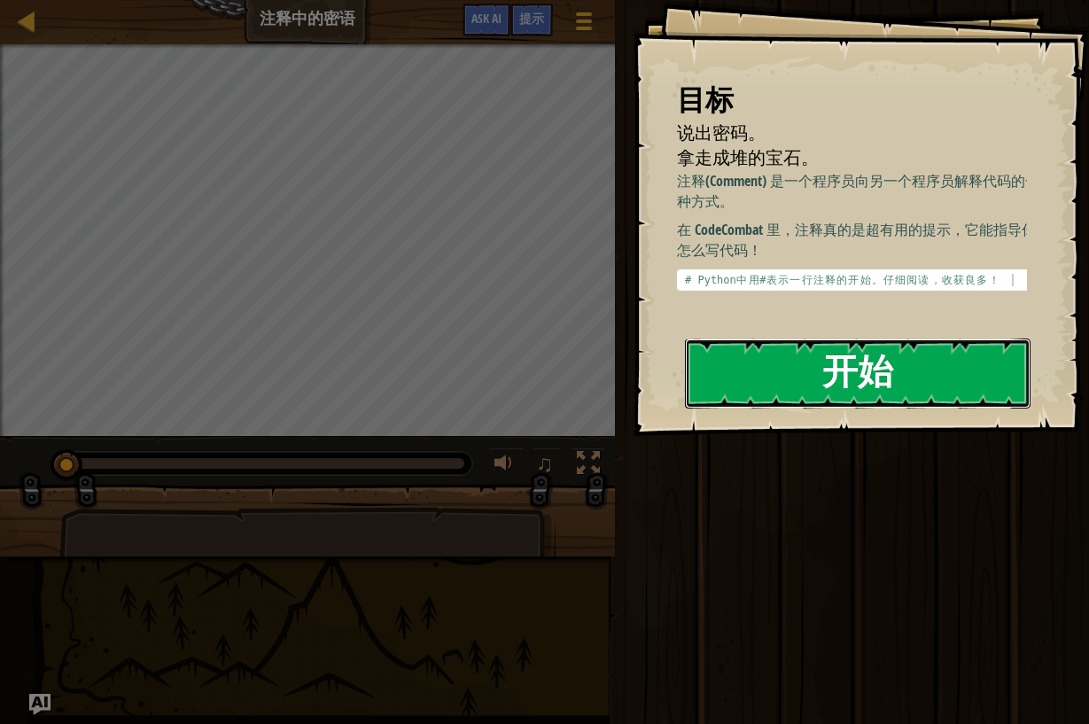
click at [855, 385] on button "开始" at bounding box center [858, 373] width 346 height 70
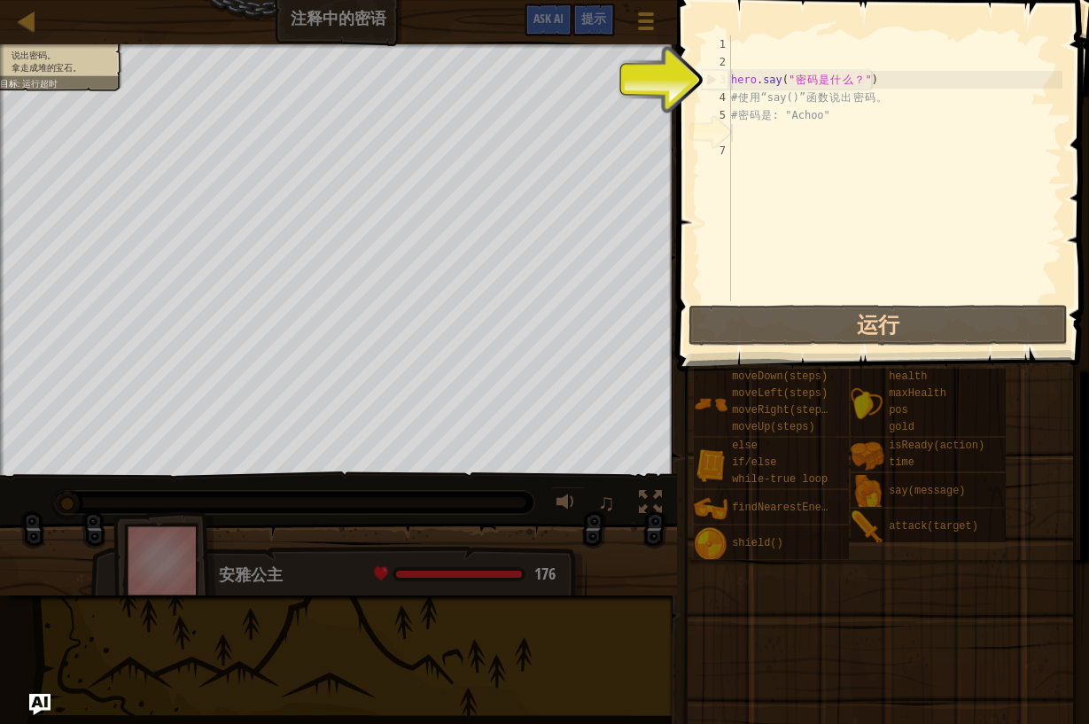
click at [850, 130] on div "hero . say ( " 密 码 是 什 么 ？ " ) # 使 用 “say()” 函 数 说 出 密 码 。 # 密 码 是 : "Achoo"" at bounding box center [895, 185] width 335 height 301
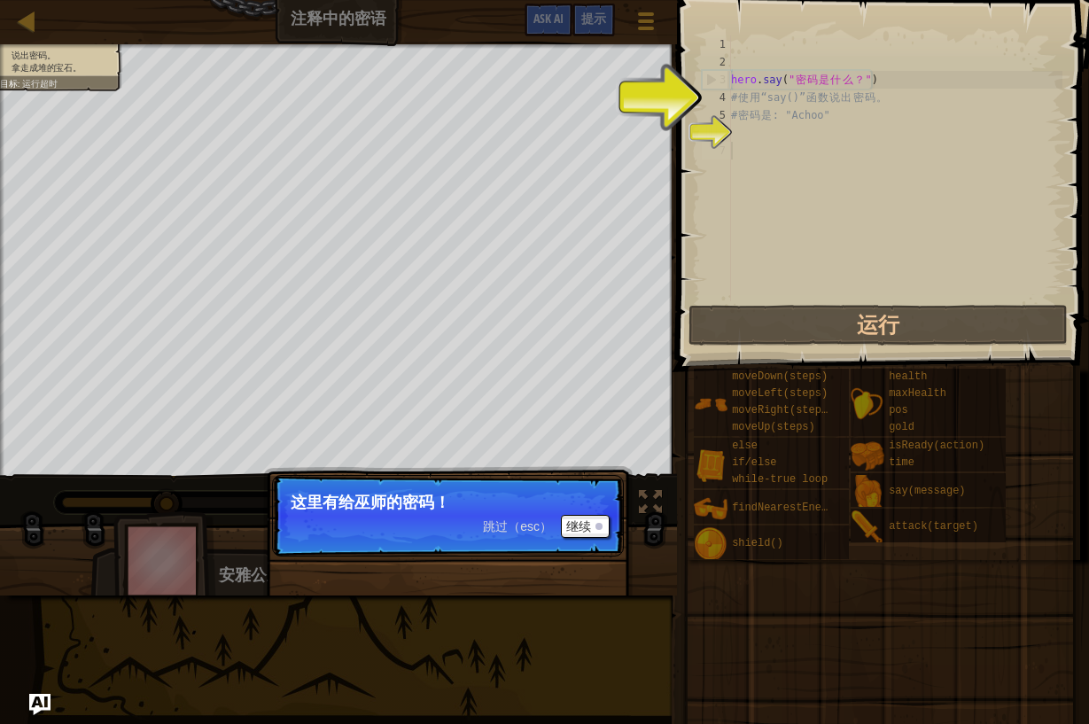
click at [762, 171] on div "hero . say ( " 密 码 是 什 么 ？ " ) # 使 用 “say()” 函 数 说 出 密 码 。 # 密 码 是 : "Achoo"" at bounding box center [895, 185] width 335 height 301
select select "zh-HANS"
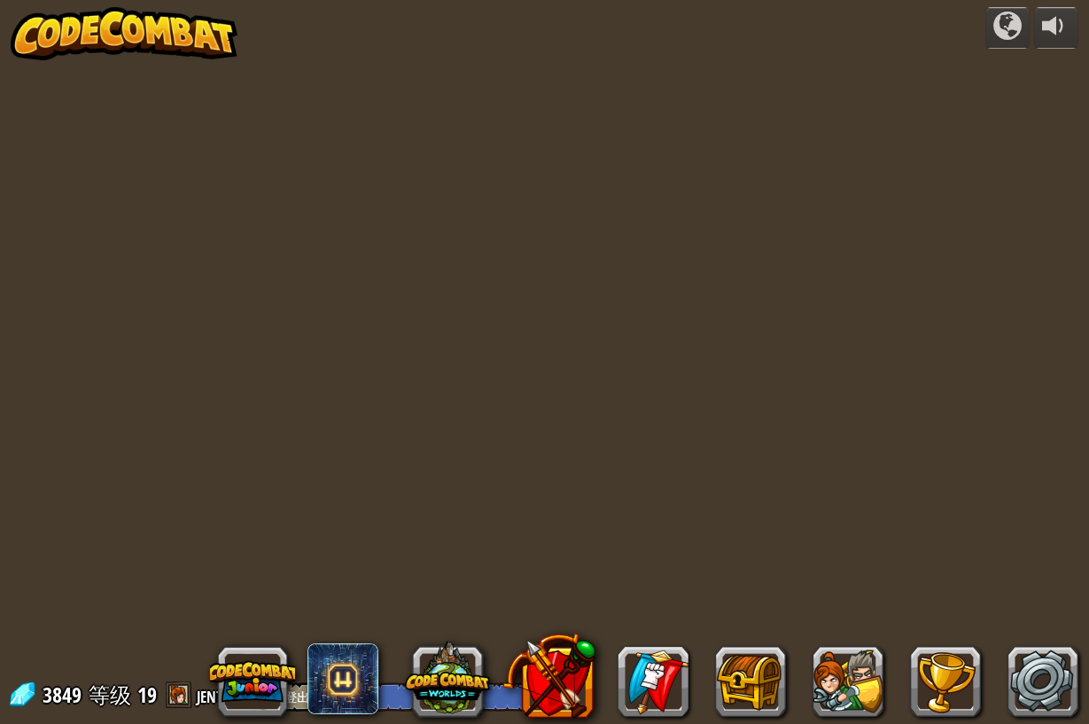
select select "zh-HANS"
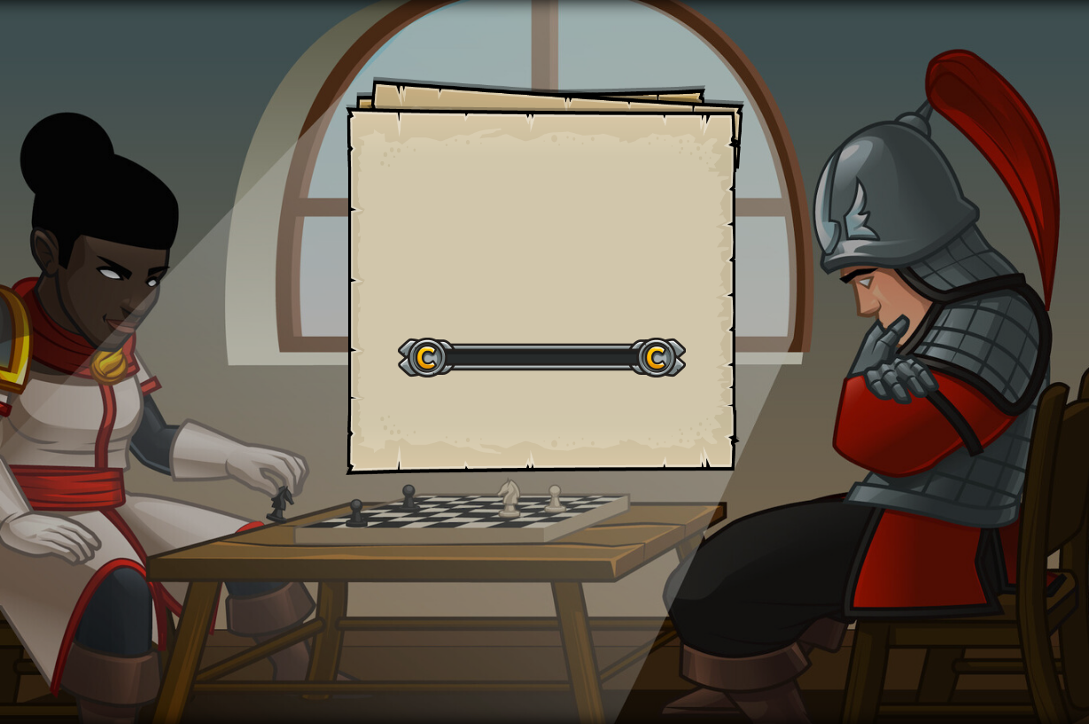
select select "zh-HANS"
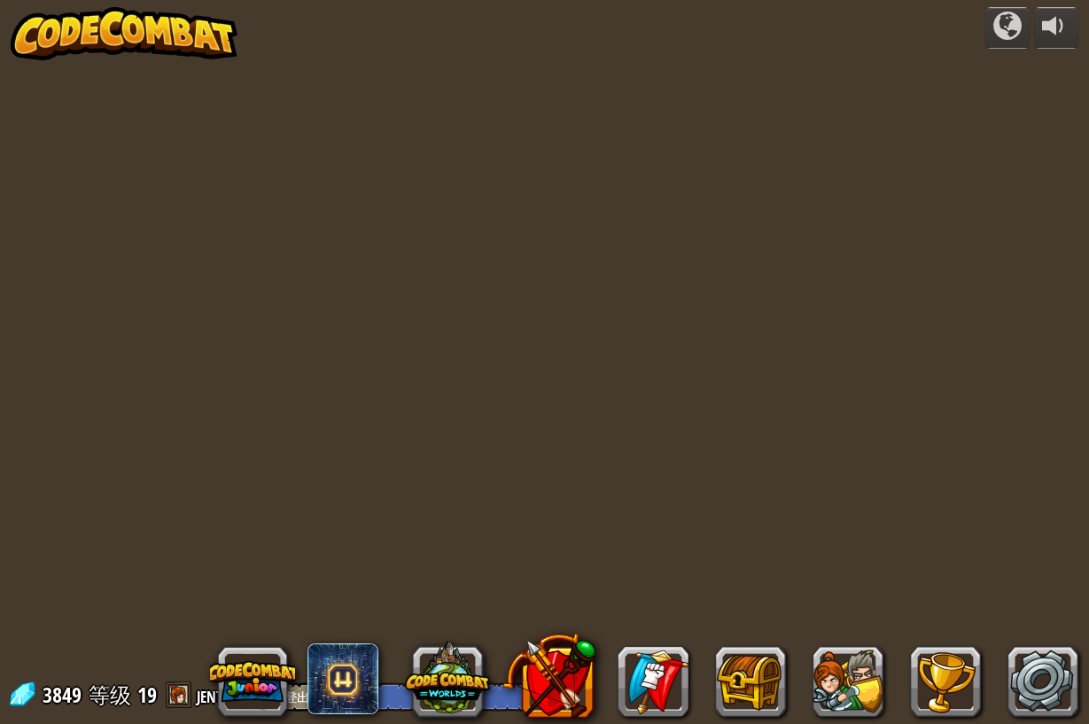
select select "zh-HANS"
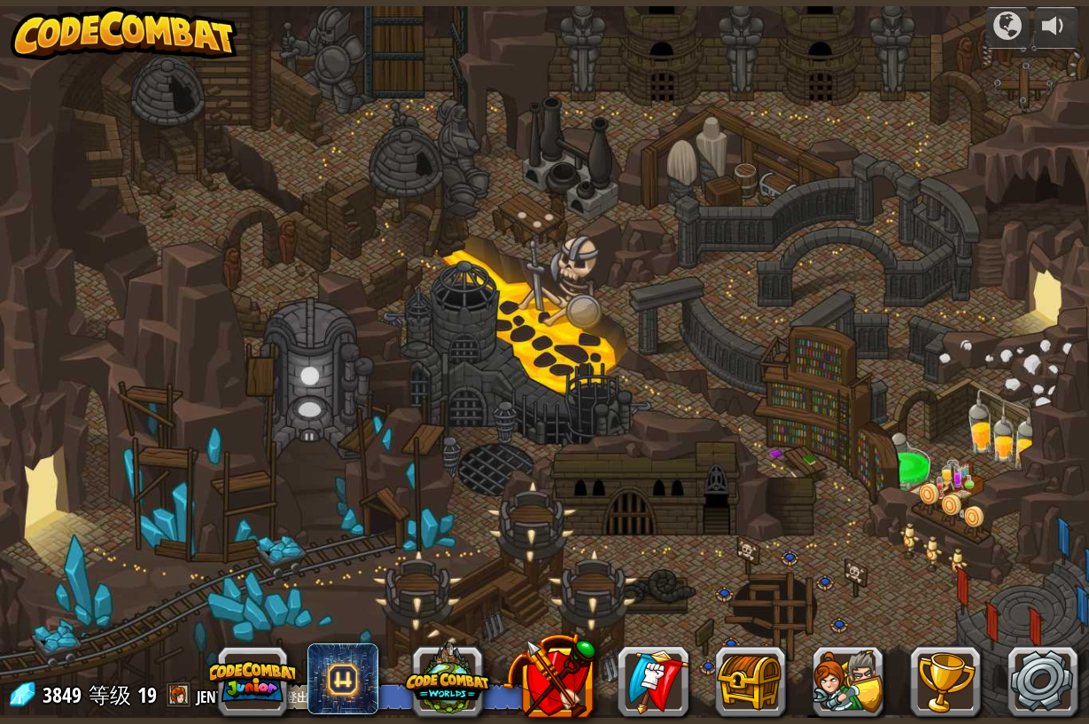
select select "zh-HANS"
